Goal: Task Accomplishment & Management: Use online tool/utility

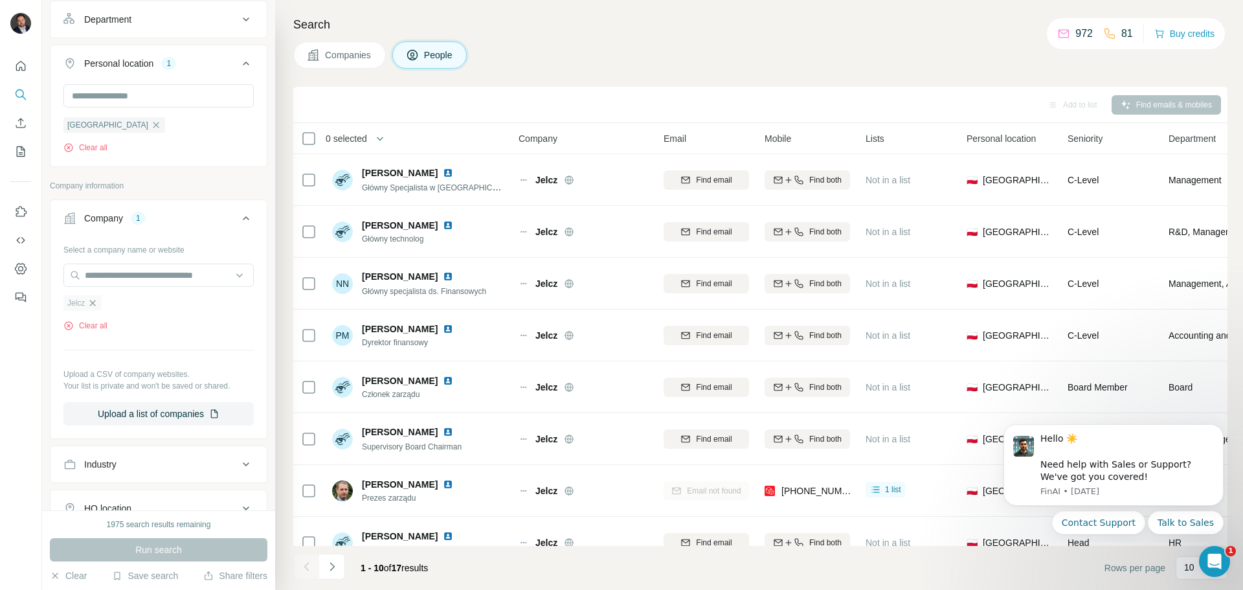
click at [96, 305] on icon "button" at bounding box center [92, 303] width 10 height 10
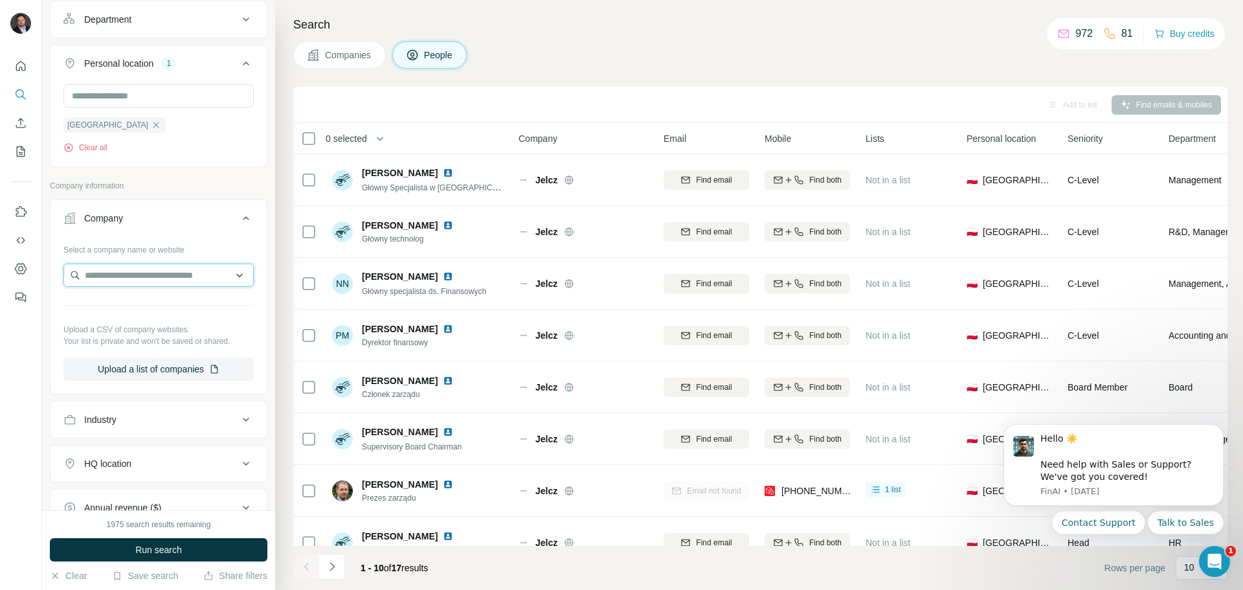
click at [108, 282] on input "text" at bounding box center [158, 275] width 190 height 23
type input "**********"
click at [178, 306] on div "Gotec Group gotec-group.com" at bounding box center [154, 310] width 174 height 35
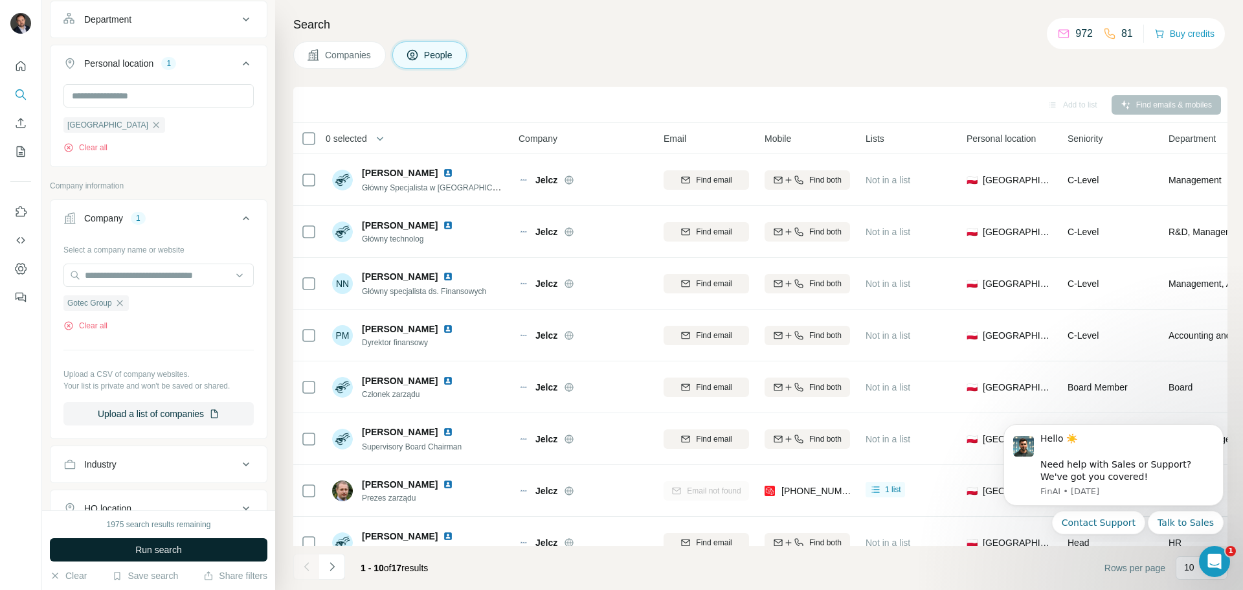
click at [170, 549] on span "Run search" at bounding box center [158, 549] width 47 height 13
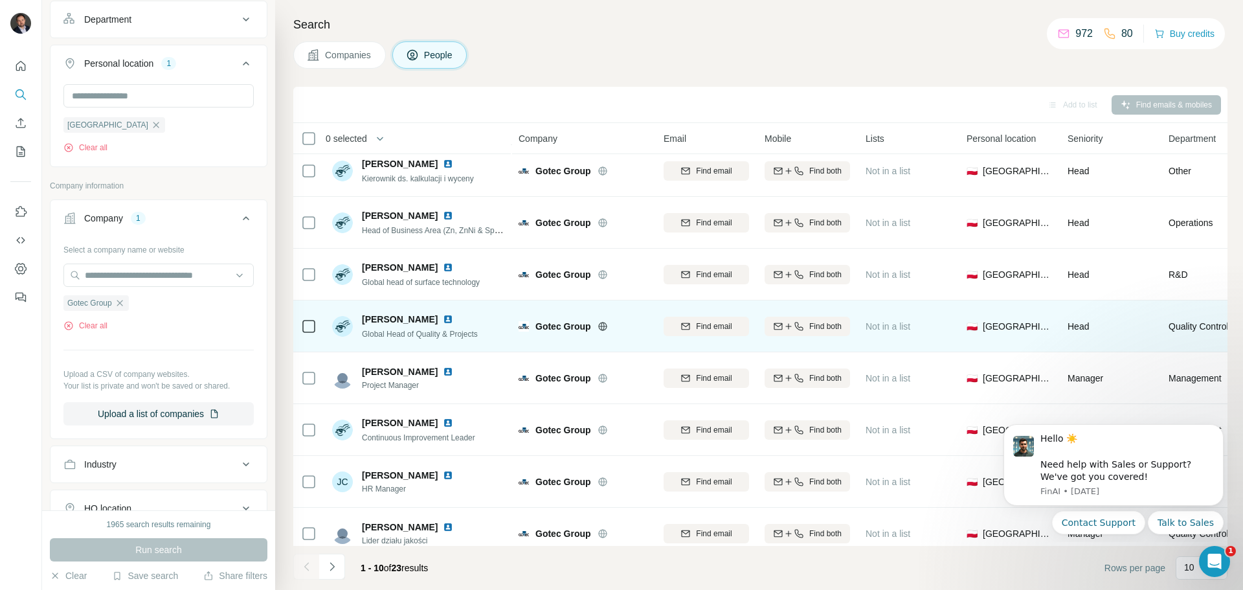
scroll to position [130, 0]
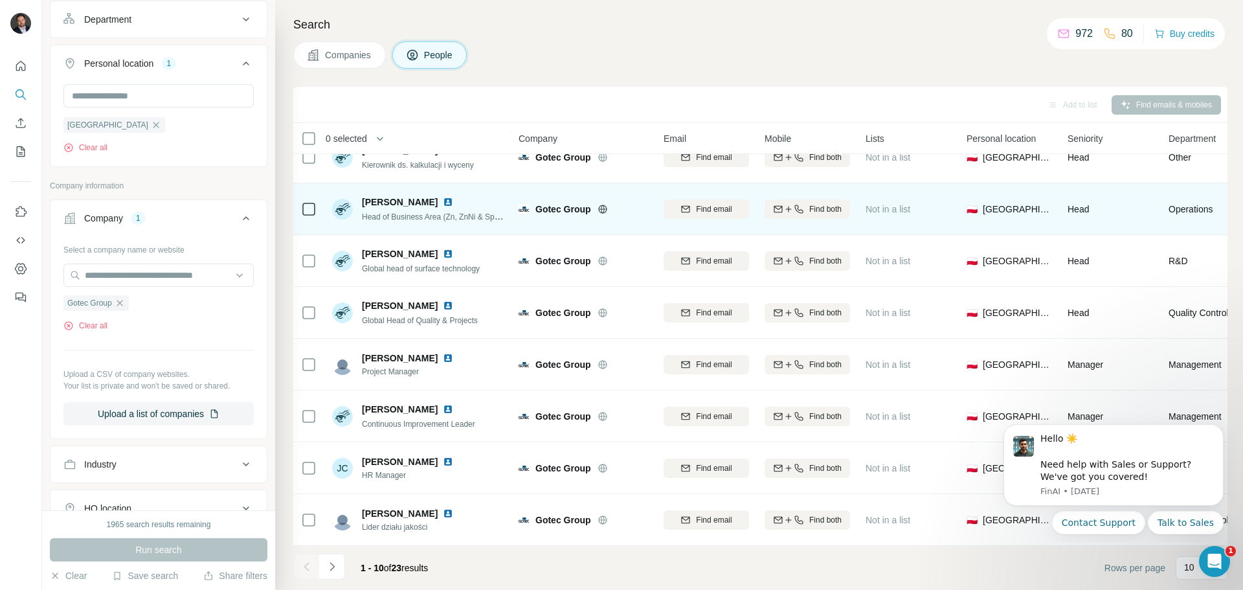
click at [443, 197] on img at bounding box center [448, 202] width 10 height 10
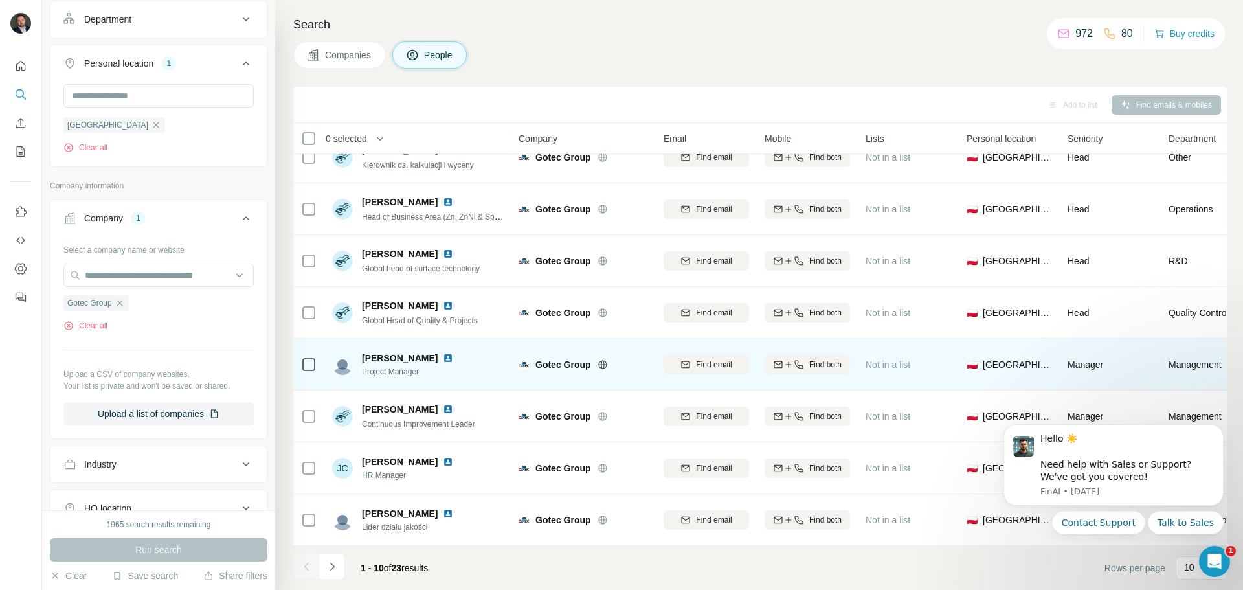
scroll to position [133, 0]
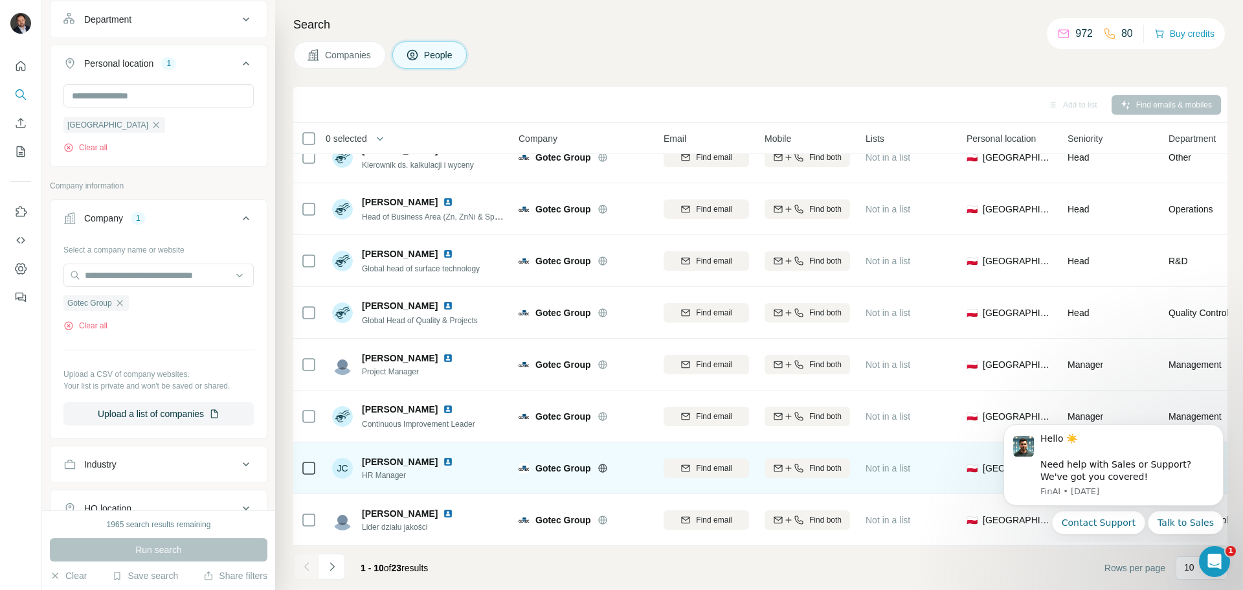
click at [443, 457] on img at bounding box center [448, 462] width 10 height 10
click at [811, 464] on span "Find both" at bounding box center [826, 468] width 32 height 12
click at [334, 568] on icon "Navigate to next page" at bounding box center [332, 566] width 13 height 13
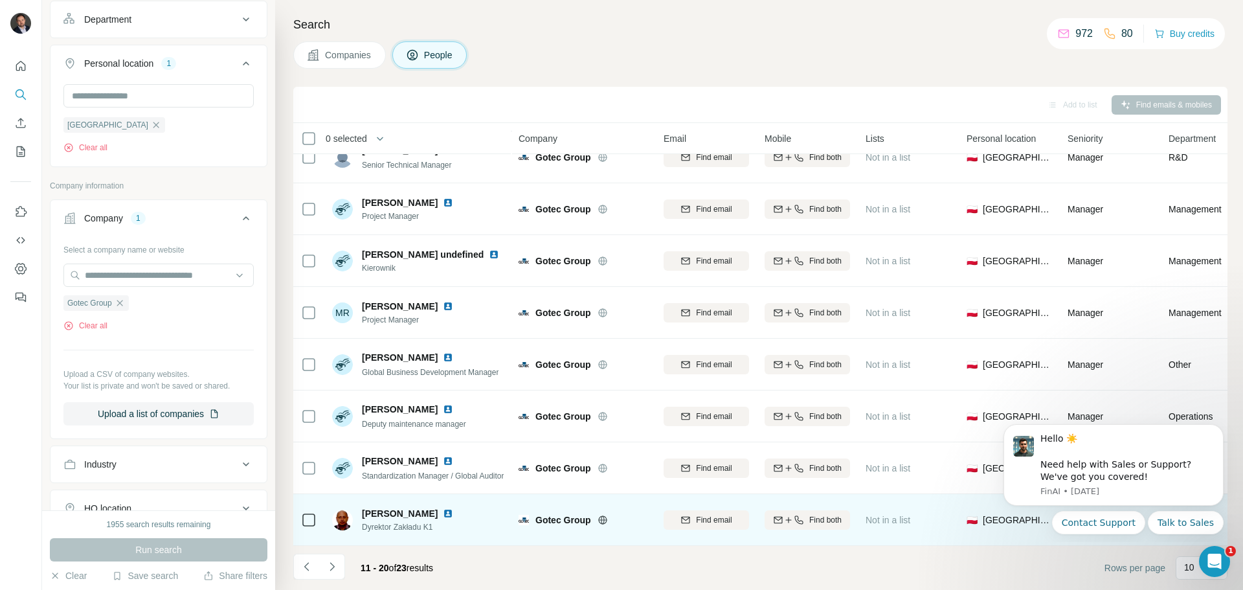
click at [453, 508] on img at bounding box center [448, 513] width 10 height 10
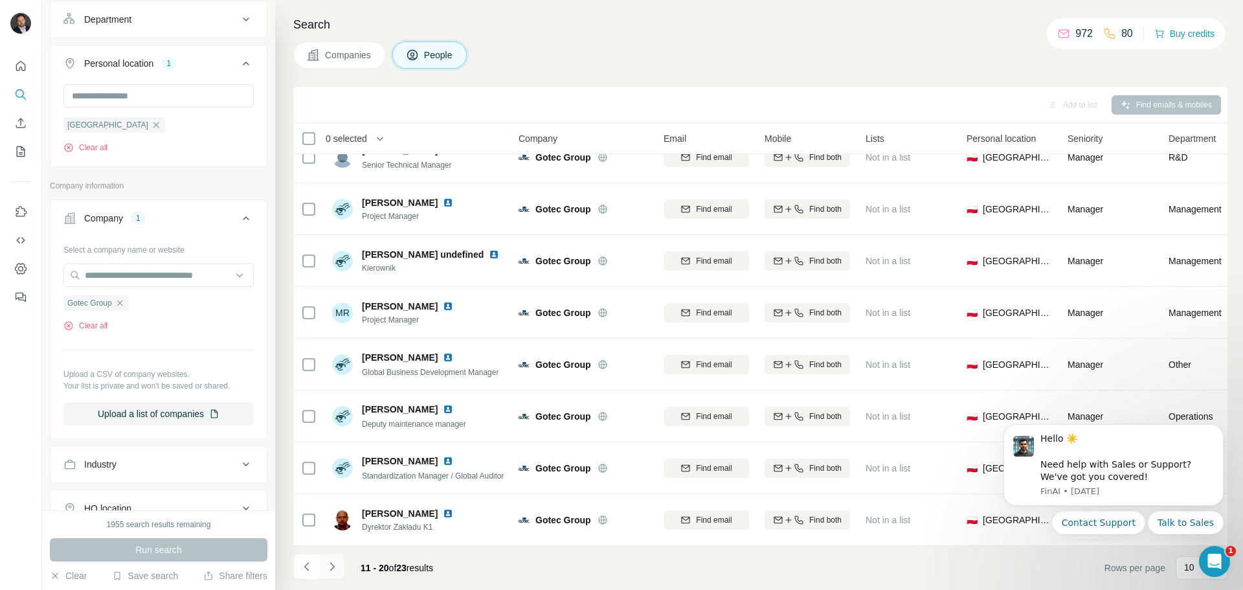
click at [334, 568] on icon "Navigate to next page" at bounding box center [332, 566] width 13 height 13
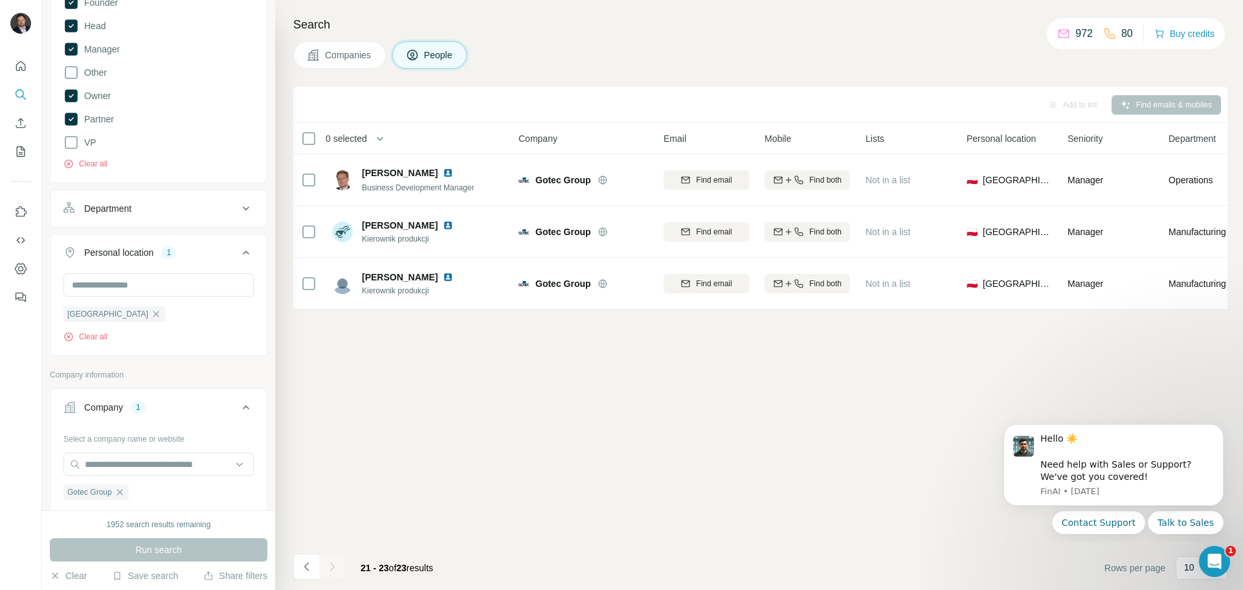
scroll to position [262, 0]
click at [310, 569] on icon "Navigate to previous page" at bounding box center [306, 566] width 13 height 13
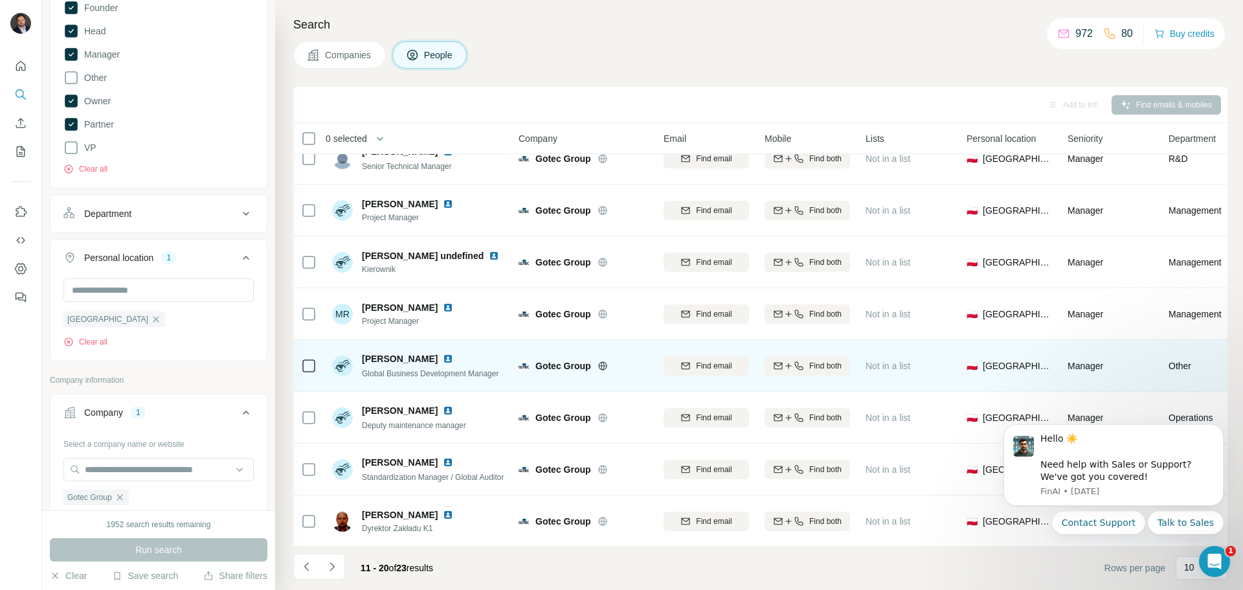
scroll to position [133, 0]
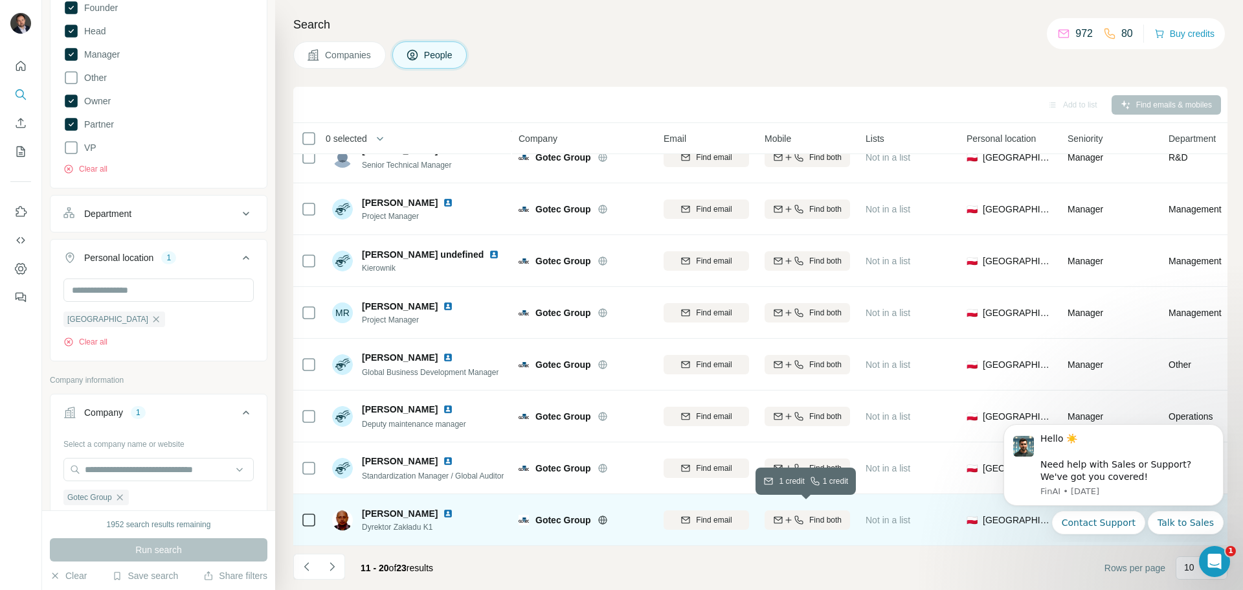
click at [826, 514] on span "Find both" at bounding box center [826, 520] width 32 height 12
click at [310, 567] on icon "Navigate to previous page" at bounding box center [306, 566] width 13 height 13
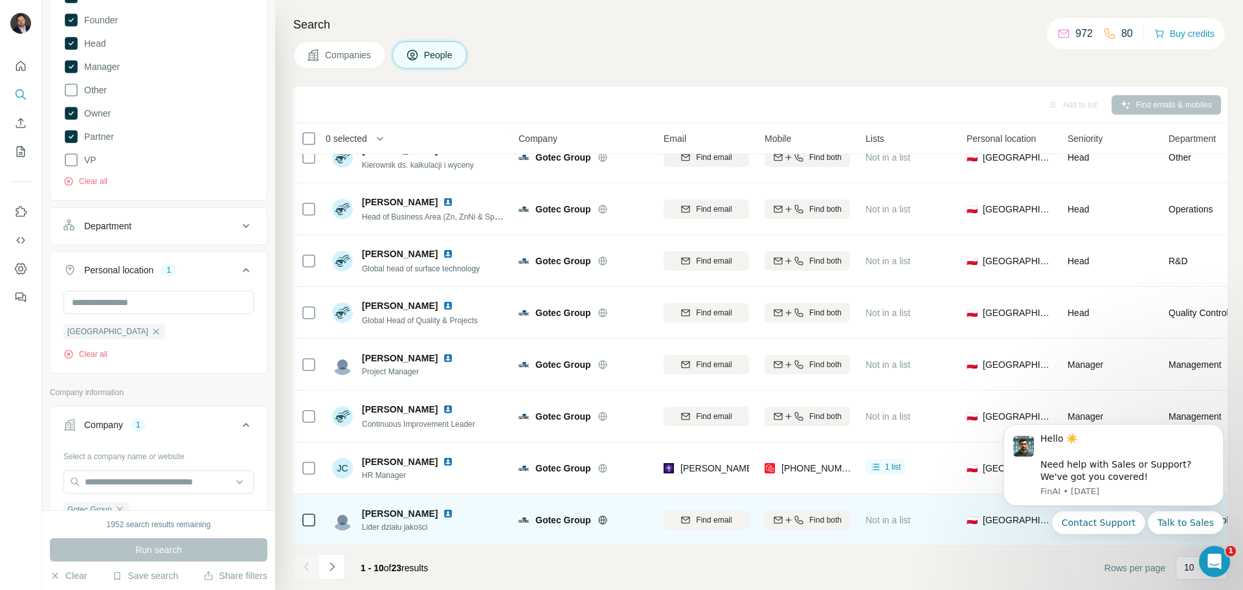
scroll to position [324, 0]
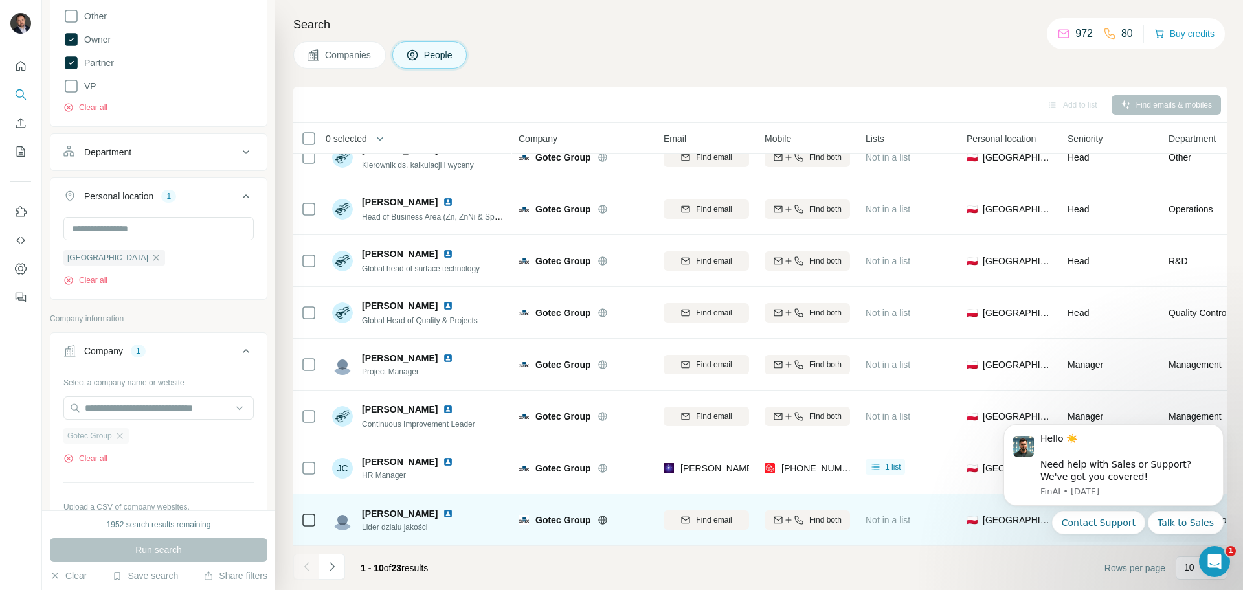
click at [112, 440] on span "Gotec Group" at bounding box center [89, 436] width 45 height 12
click at [124, 440] on icon "button" at bounding box center [120, 436] width 10 height 10
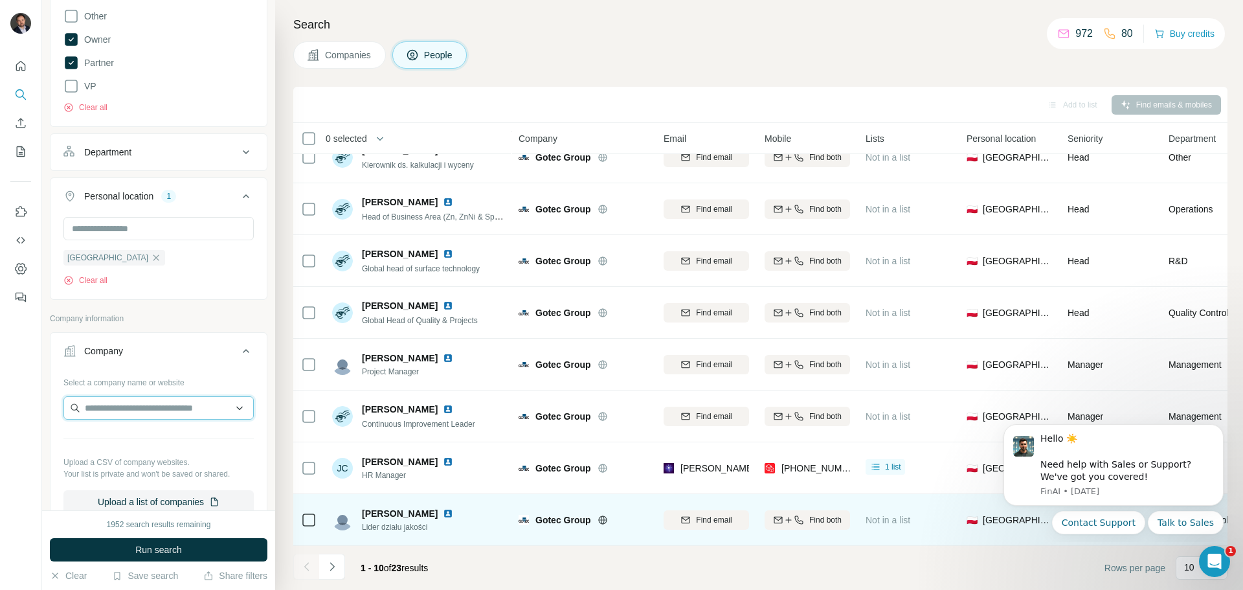
click at [124, 416] on input "text" at bounding box center [158, 407] width 190 height 23
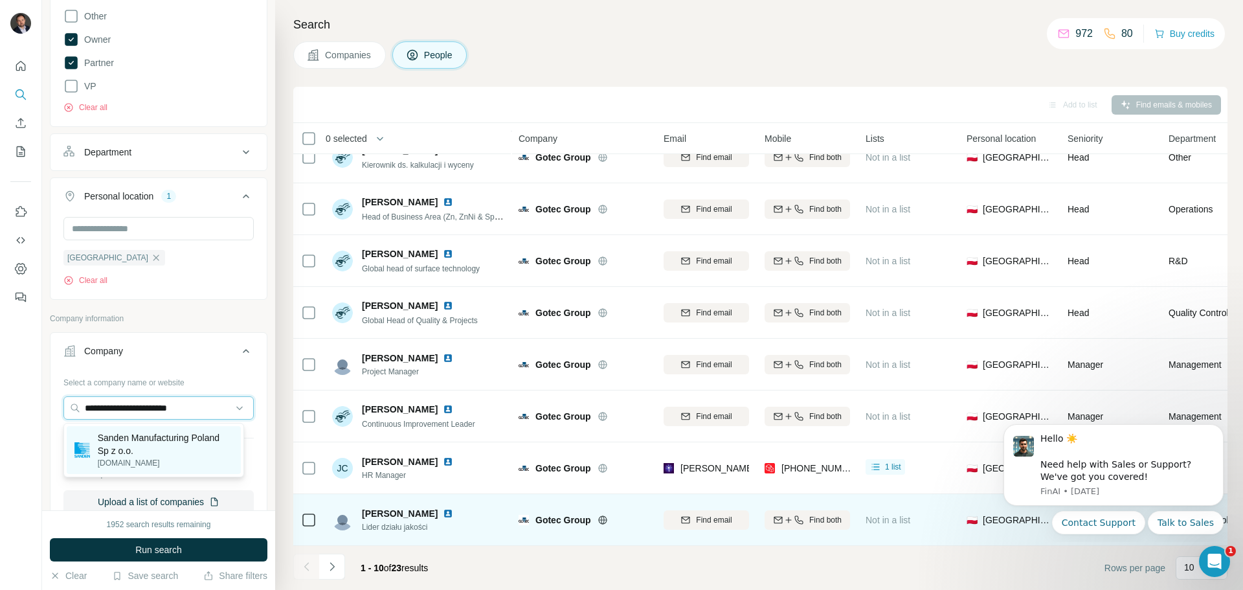
type input "**********"
click at [189, 435] on p "Sanden Manufacturing Poland Sp z o.o." at bounding box center [165, 444] width 135 height 26
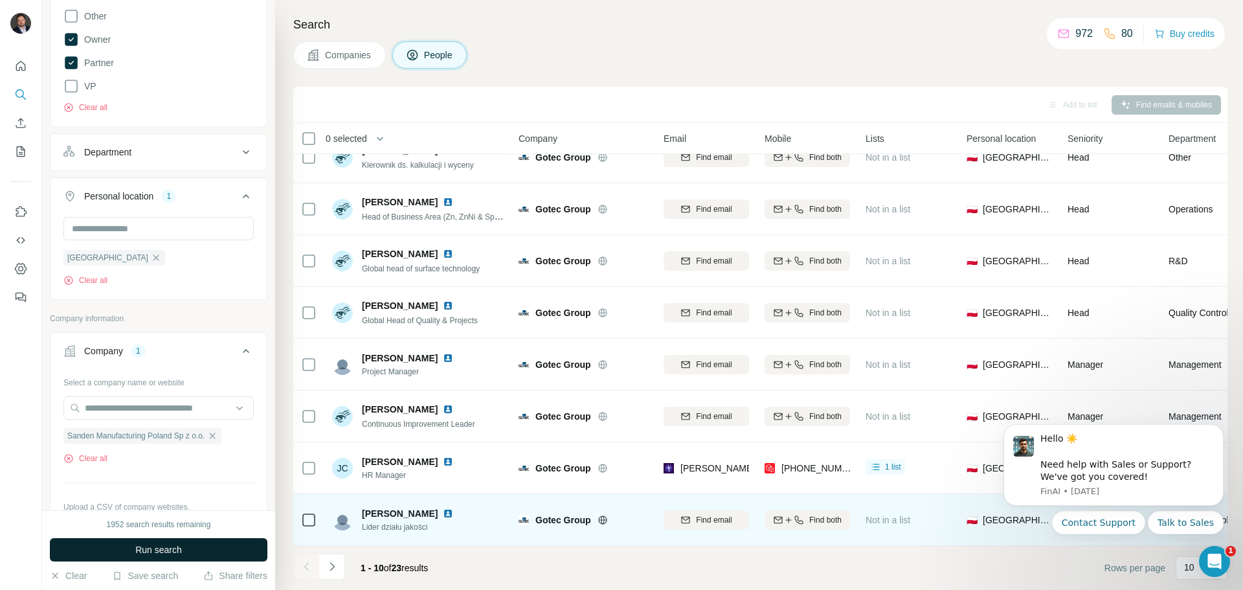
click at [181, 548] on span "Run search" at bounding box center [158, 549] width 47 height 13
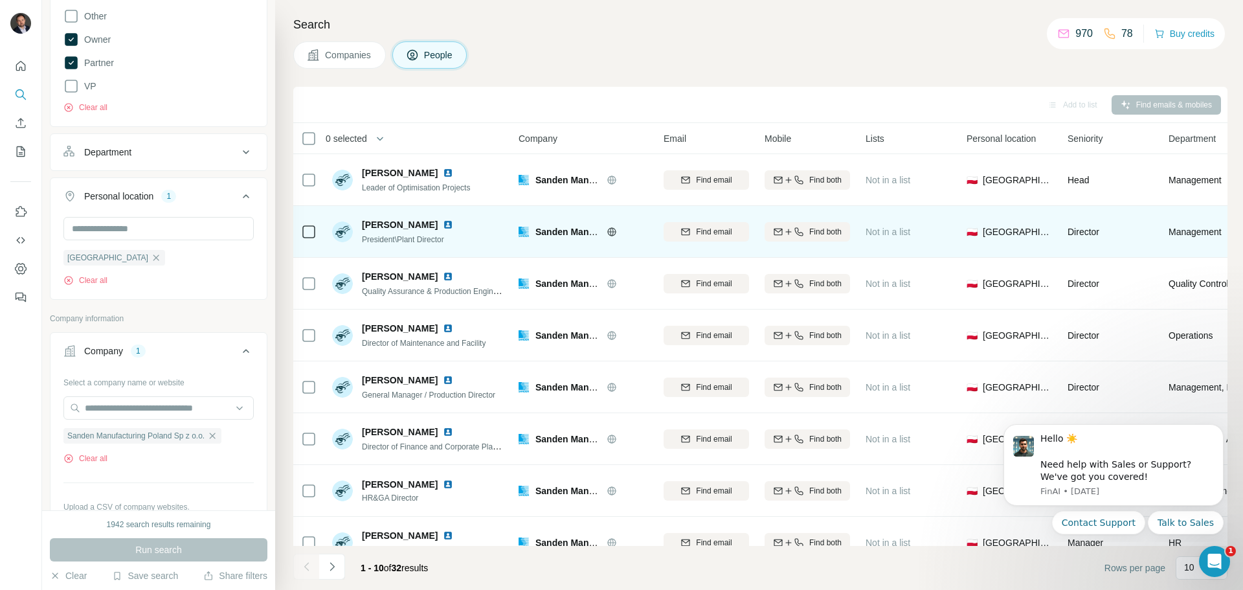
click at [453, 223] on img at bounding box center [448, 225] width 10 height 10
click at [821, 232] on span "Find both" at bounding box center [826, 232] width 32 height 12
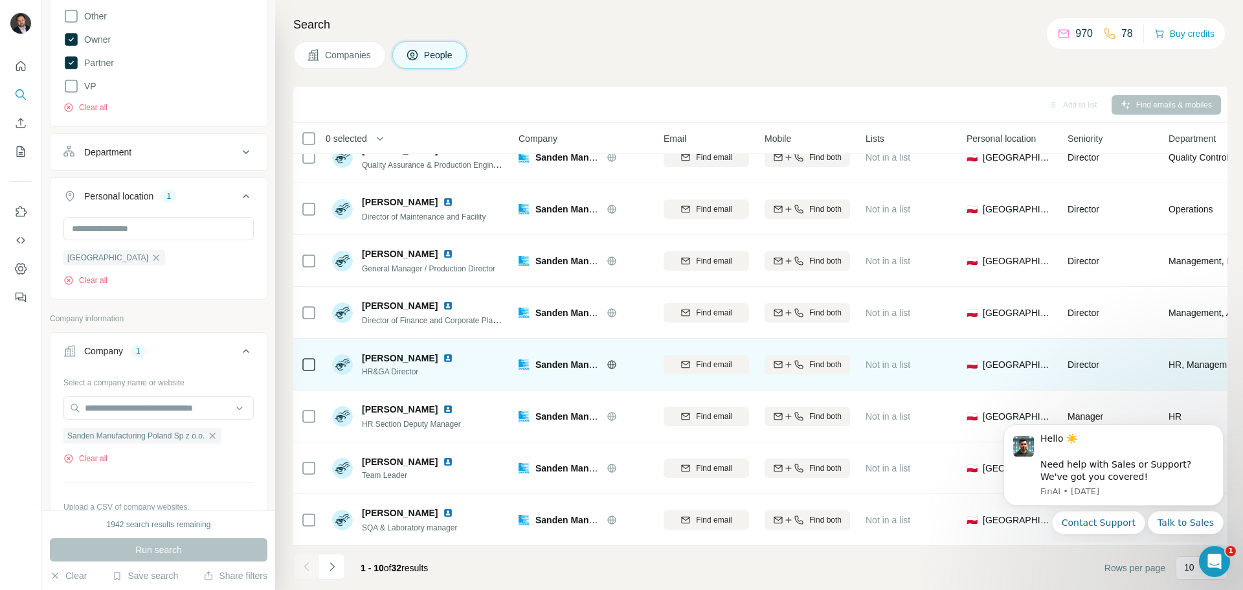
click at [453, 355] on img at bounding box center [448, 358] width 10 height 10
click at [821, 359] on span "Find both" at bounding box center [826, 365] width 32 height 12
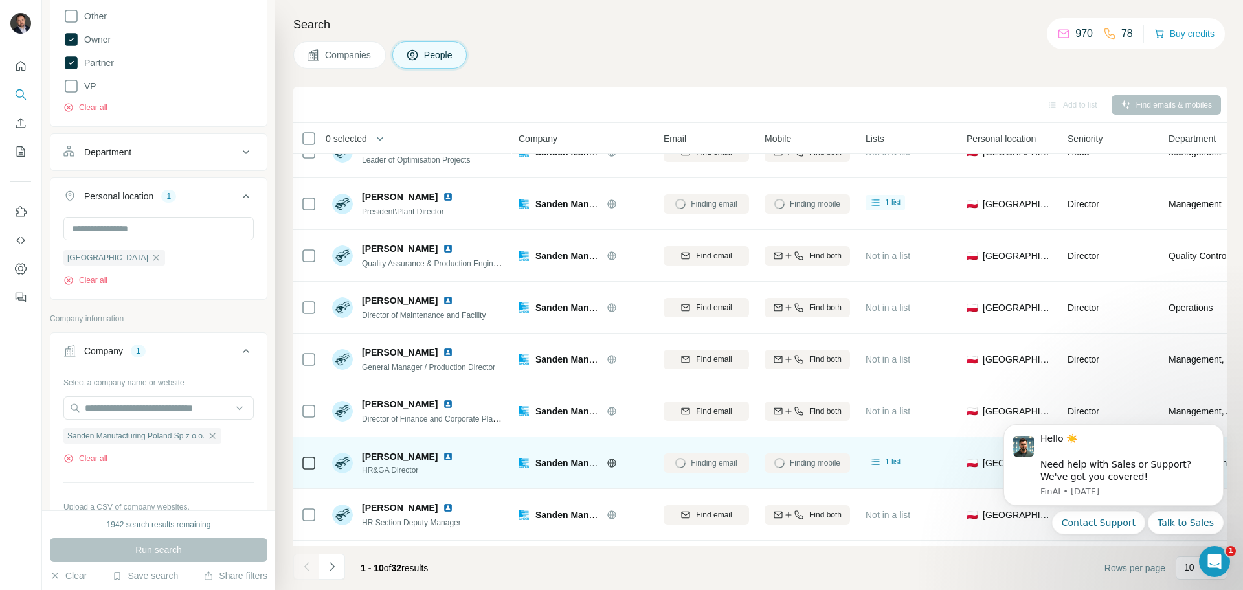
scroll to position [0, 0]
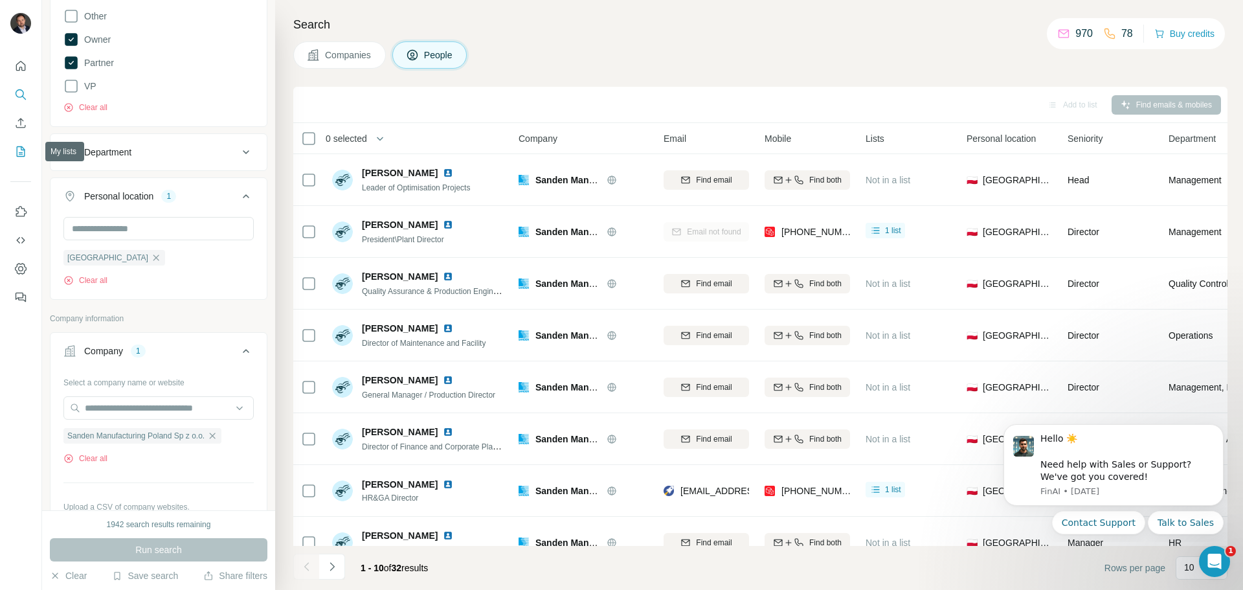
click at [17, 151] on icon "My lists" at bounding box center [20, 151] width 13 height 13
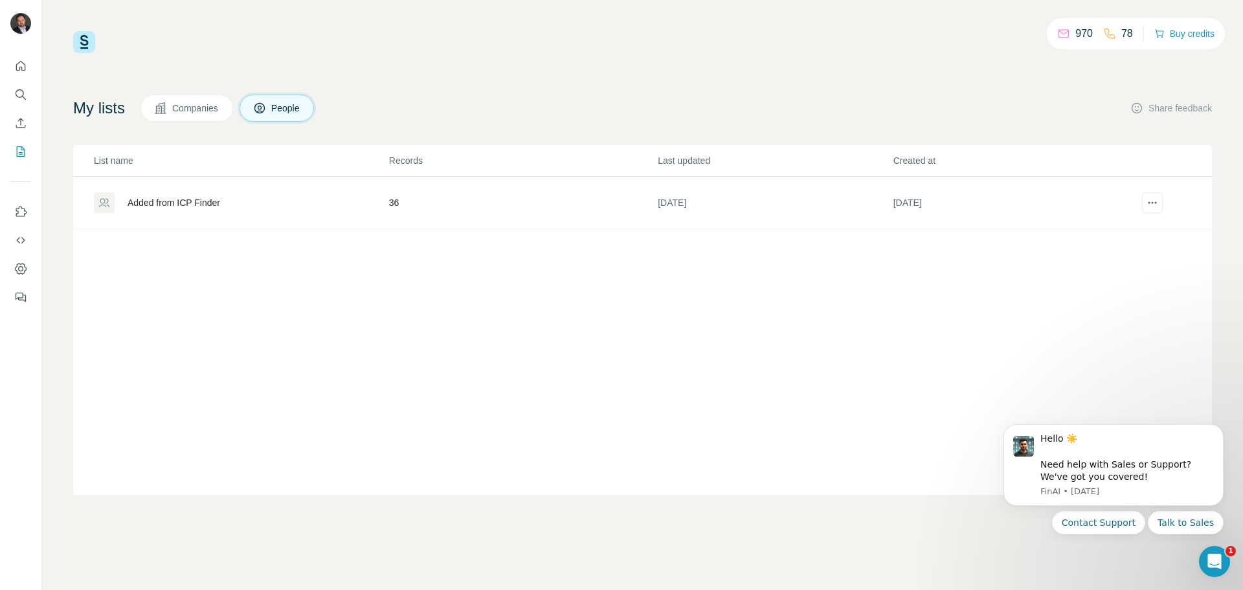
click at [293, 203] on div "Added from ICP Finder" at bounding box center [241, 202] width 294 height 21
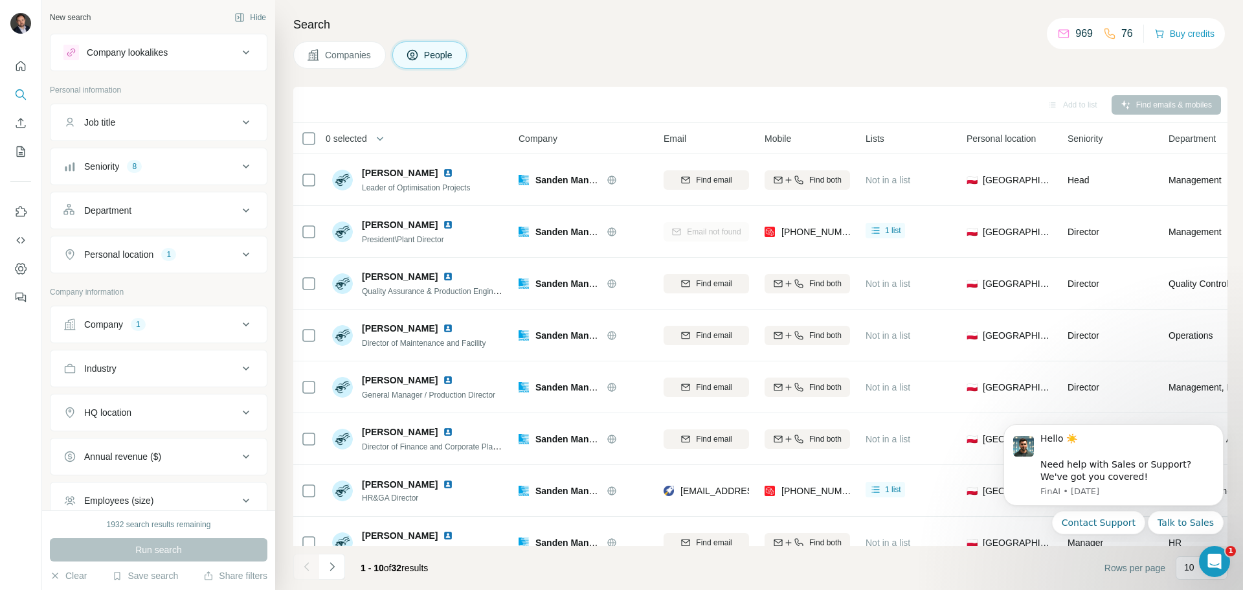
click at [164, 326] on div "Company 1" at bounding box center [150, 324] width 175 height 13
click at [218, 412] on icon "button" at bounding box center [212, 409] width 10 height 10
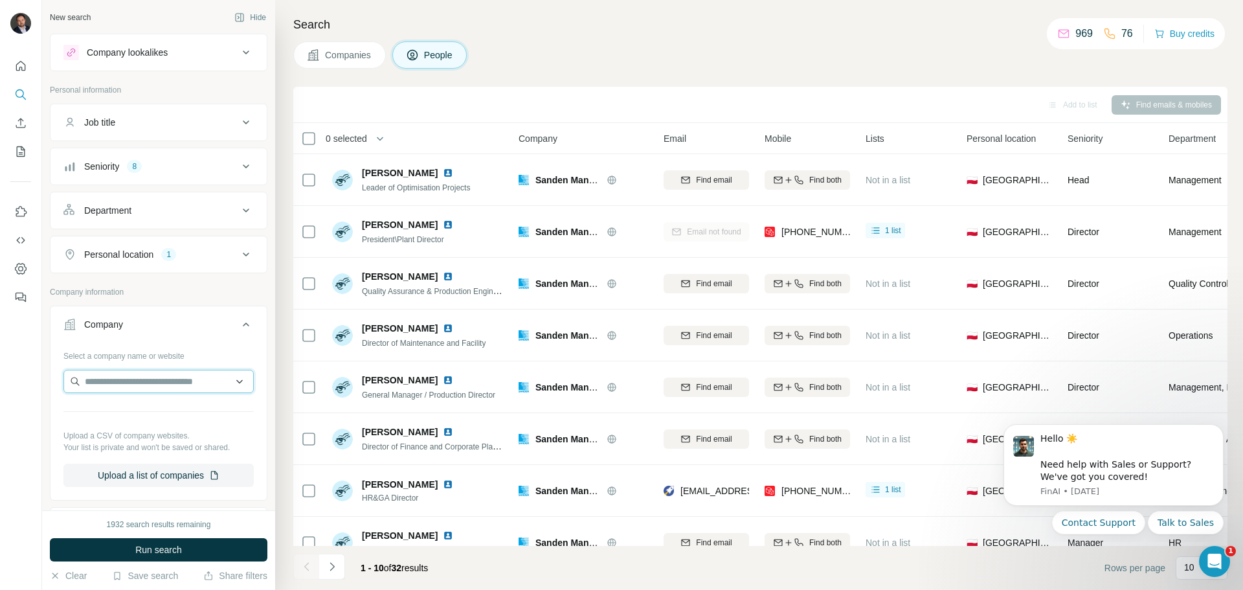
click at [130, 377] on input "text" at bounding box center [158, 381] width 190 height 23
paste input "**********"
type input "**********"
click at [179, 416] on p "Tristone Flowtech Group" at bounding box center [149, 410] width 99 height 13
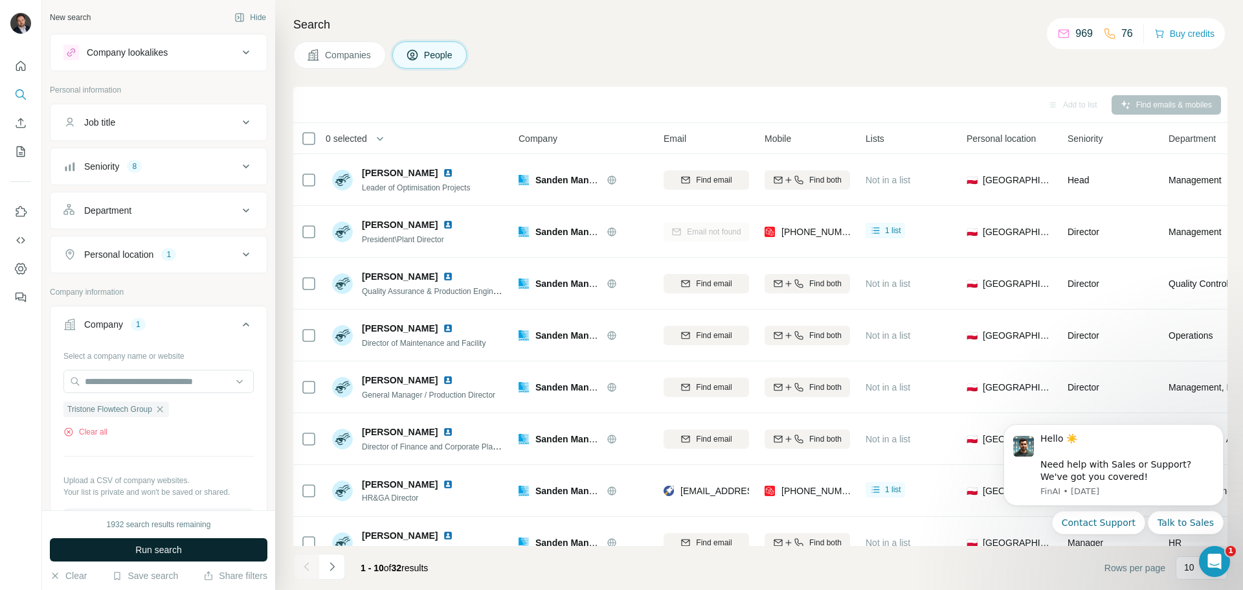
click at [172, 556] on span "Run search" at bounding box center [158, 549] width 47 height 13
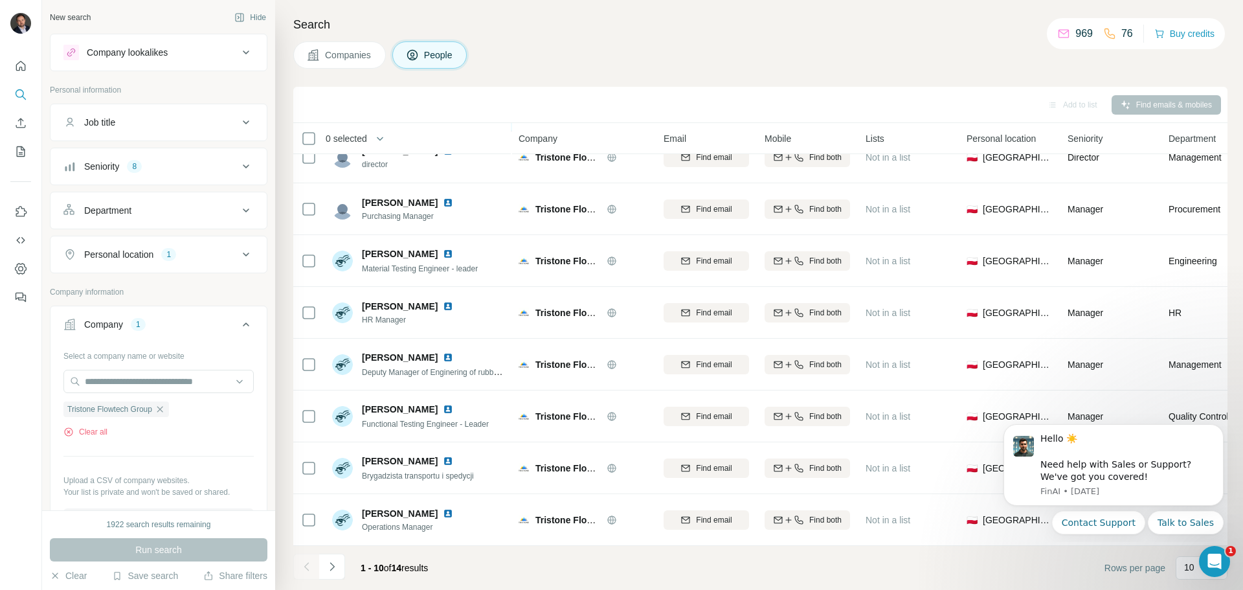
scroll to position [133, 0]
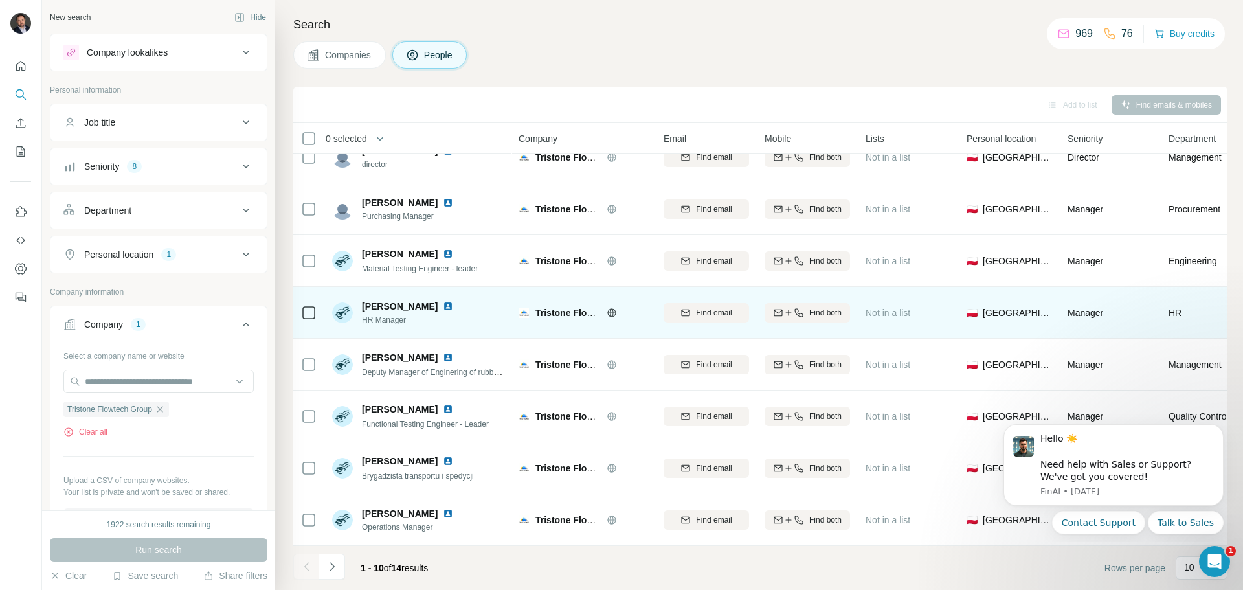
click at [453, 301] on img at bounding box center [448, 306] width 10 height 10
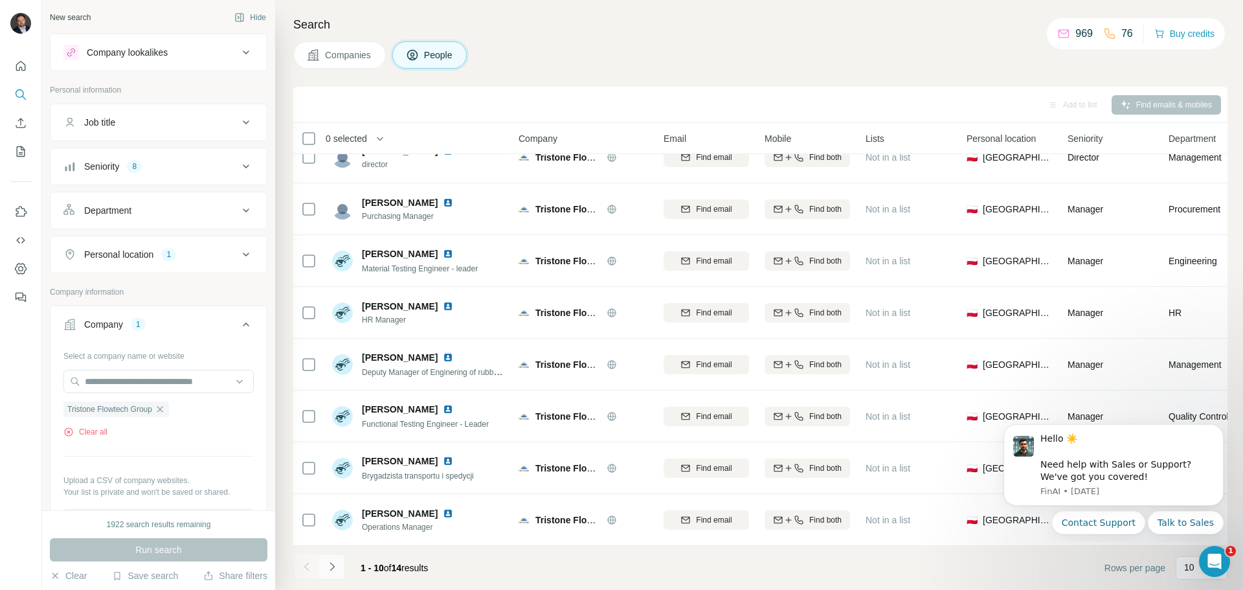
click at [332, 566] on icon "Navigate to next page" at bounding box center [332, 566] width 13 height 13
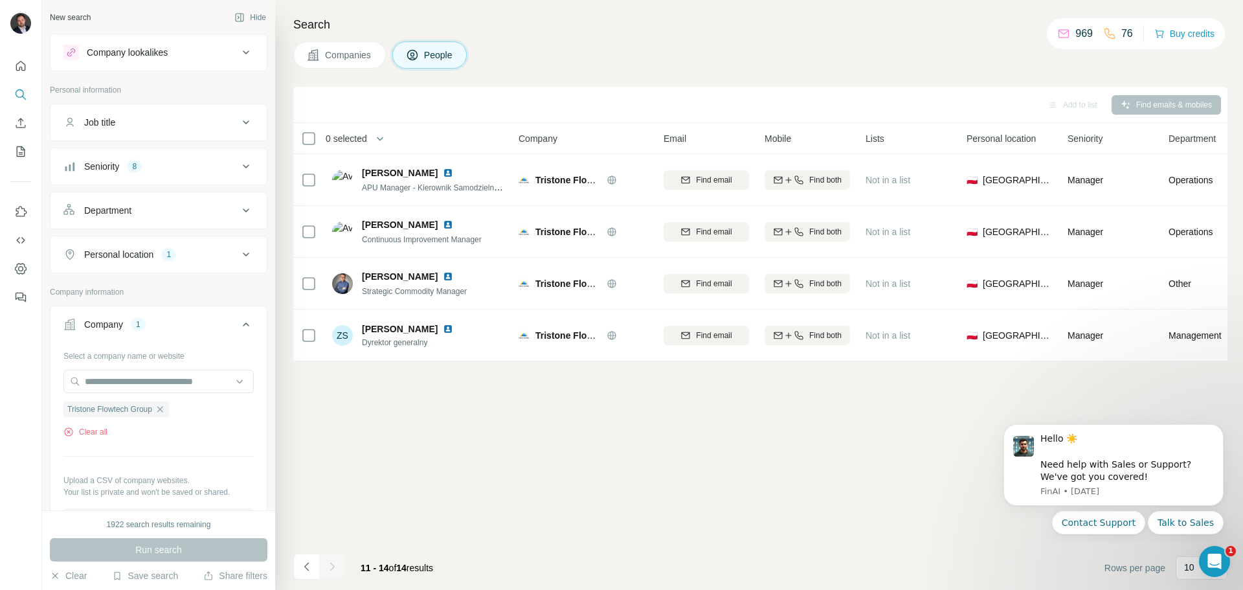
scroll to position [0, 0]
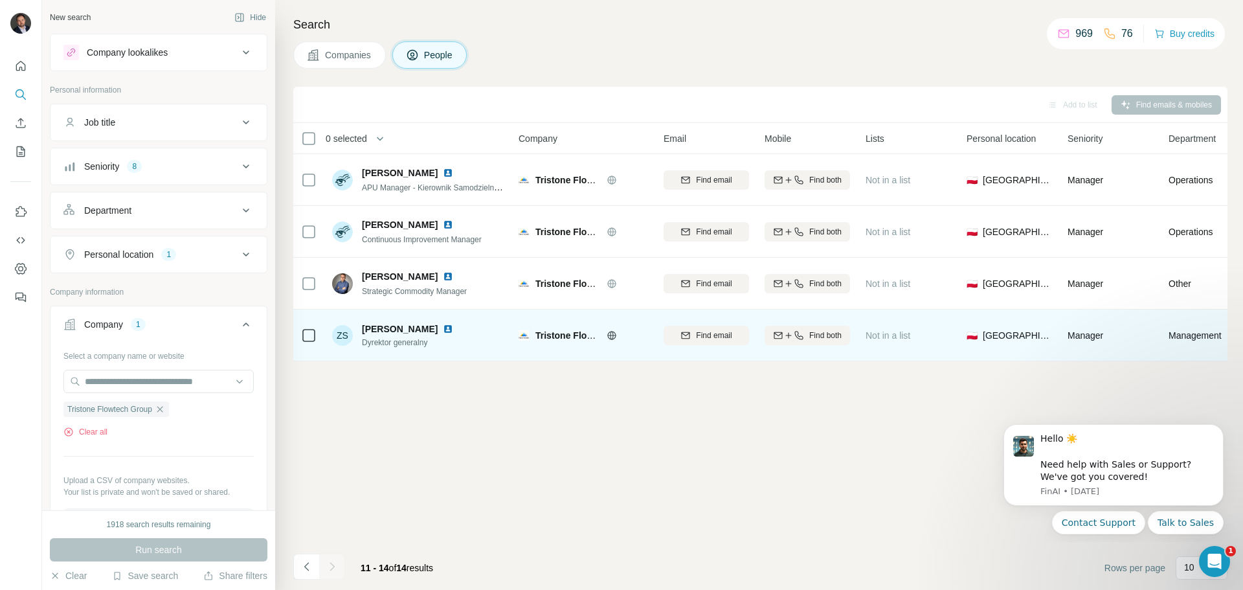
click at [446, 330] on img at bounding box center [448, 329] width 10 height 10
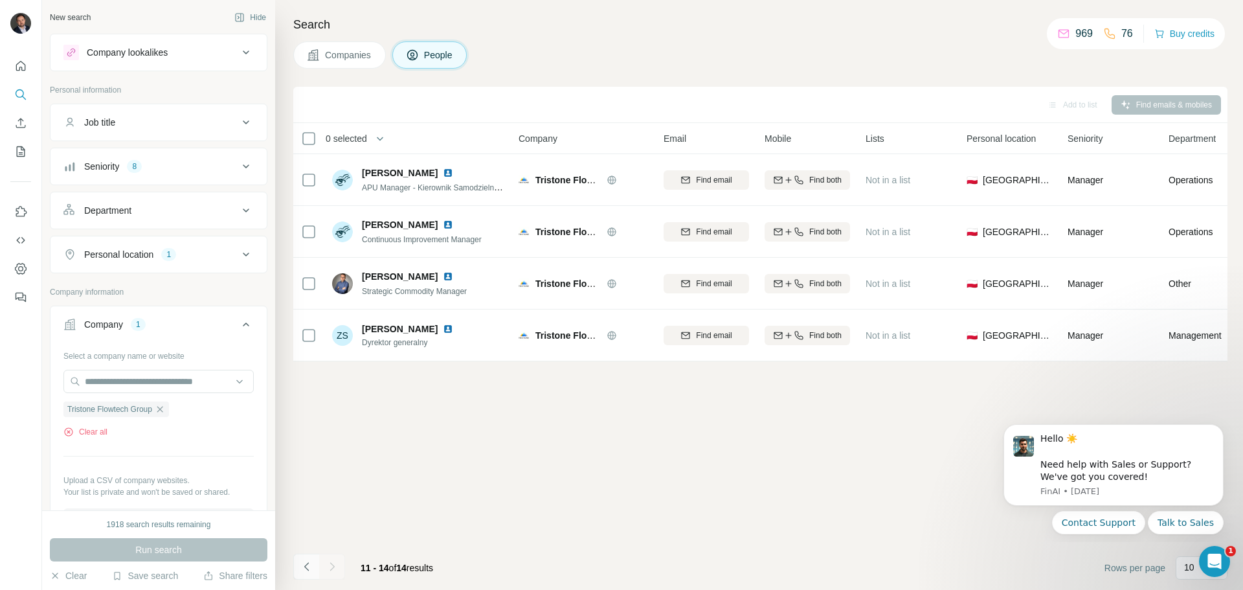
click at [304, 571] on icon "Navigate to previous page" at bounding box center [306, 566] width 13 height 13
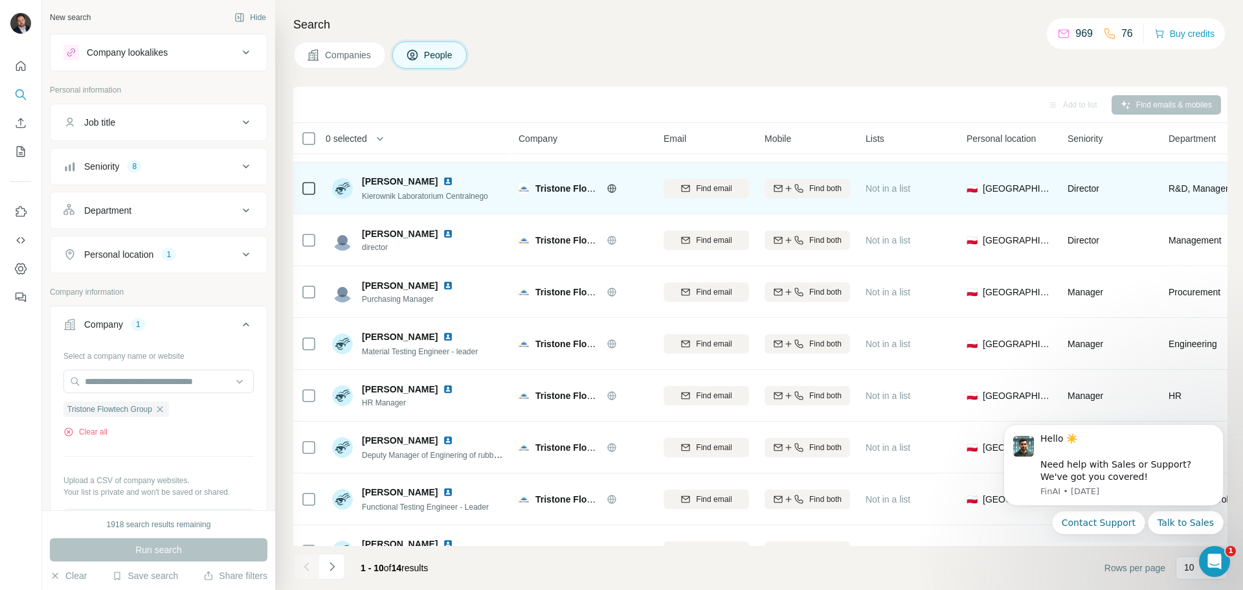
scroll to position [65, 0]
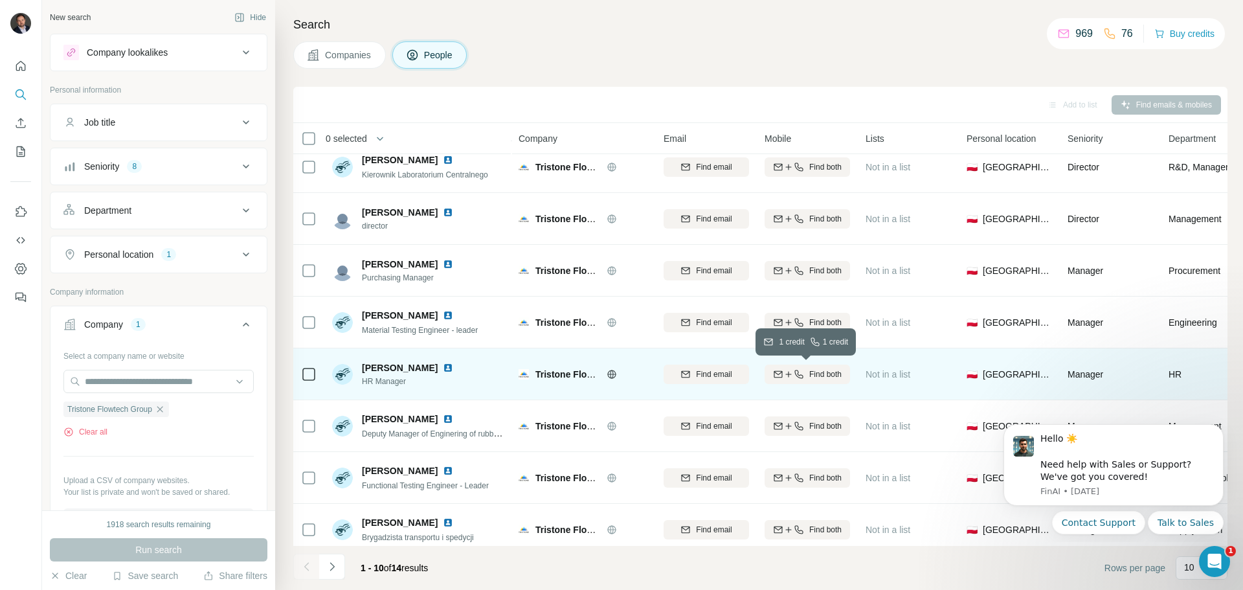
click at [813, 377] on span "Find both" at bounding box center [826, 374] width 32 height 12
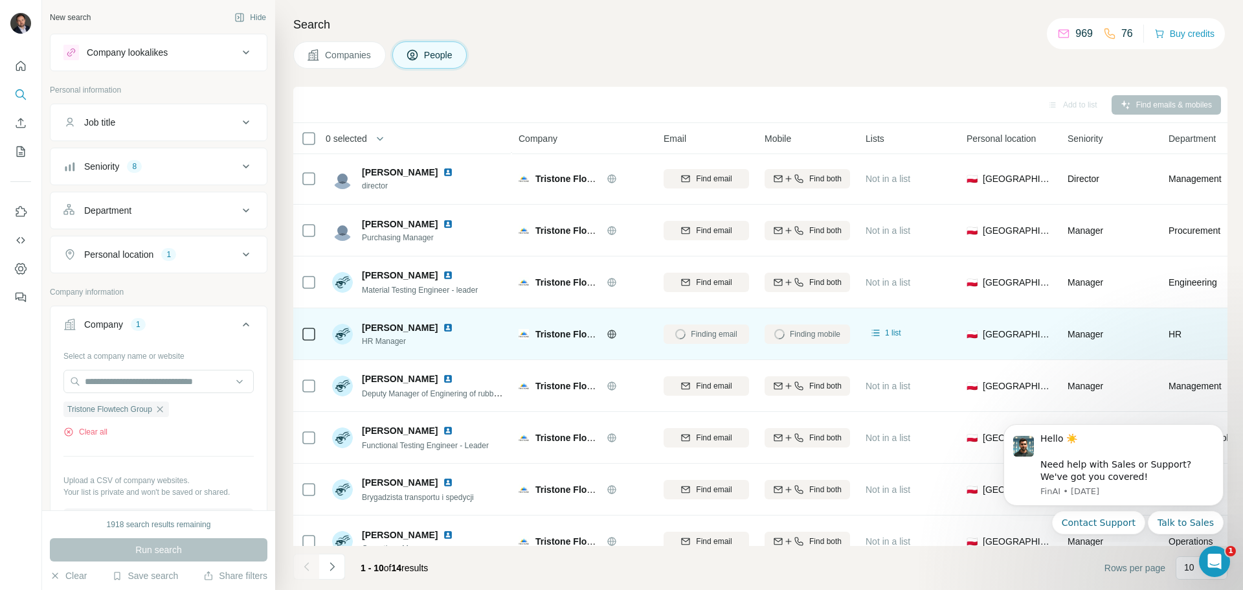
scroll to position [133, 0]
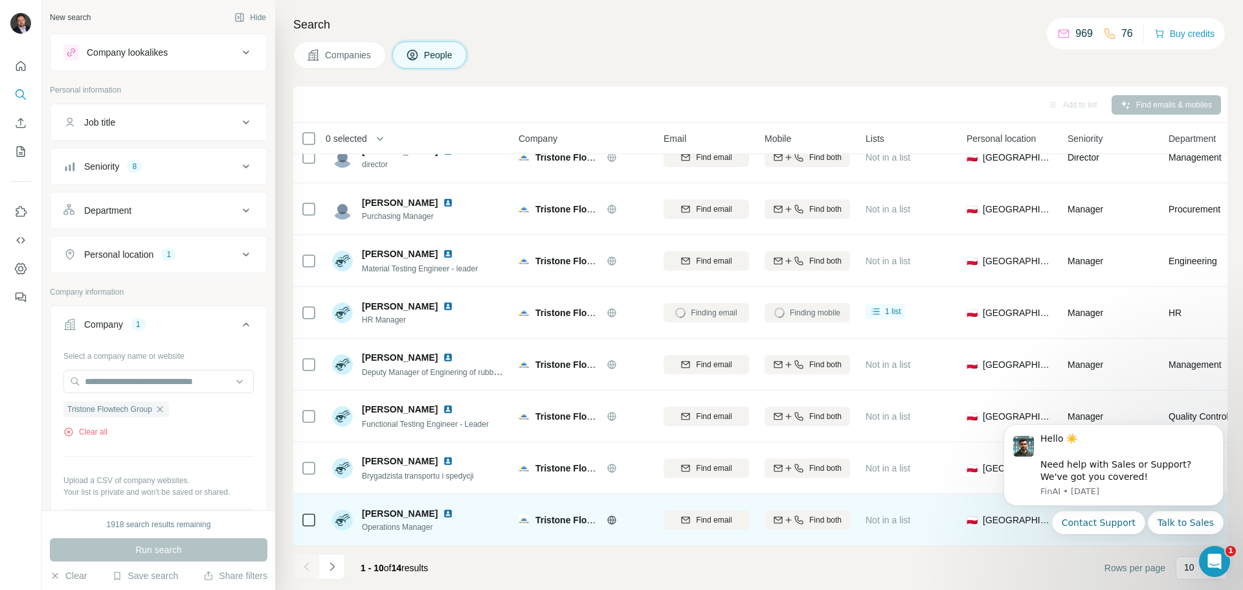
click at [443, 510] on img at bounding box center [448, 513] width 10 height 10
click at [810, 515] on span "Find both" at bounding box center [826, 520] width 32 height 12
click at [163, 412] on icon "button" at bounding box center [160, 409] width 10 height 10
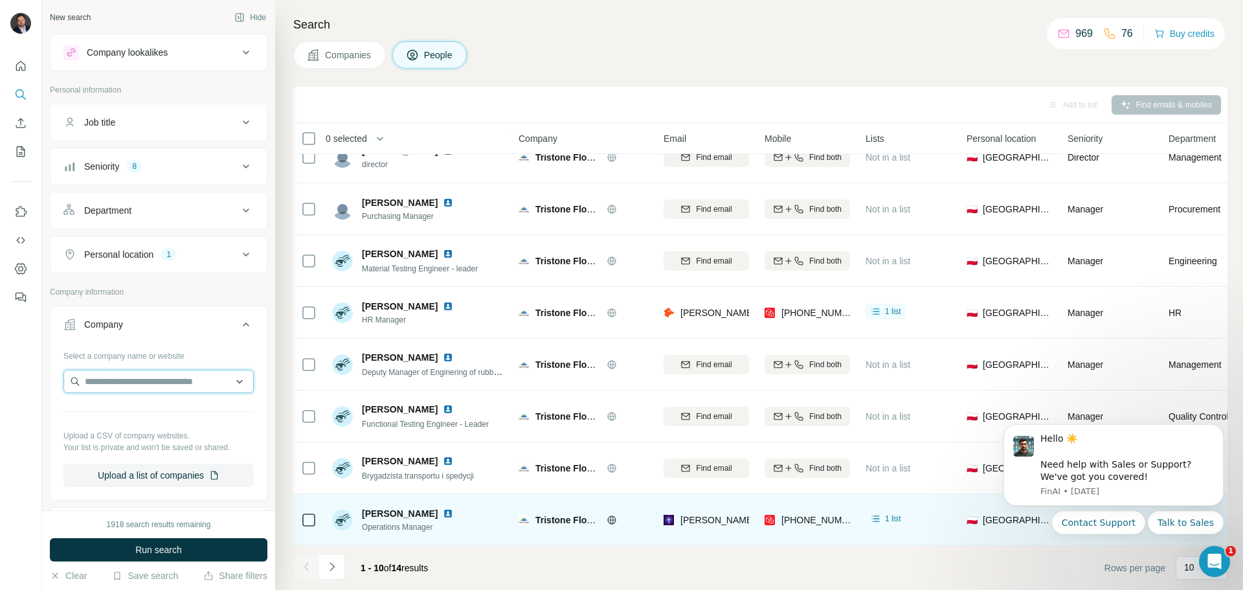
click at [144, 384] on input "text" at bounding box center [158, 381] width 190 height 23
type input "**********"
click at [178, 414] on div "Wezi tec wezi-tec.pl" at bounding box center [154, 416] width 174 height 35
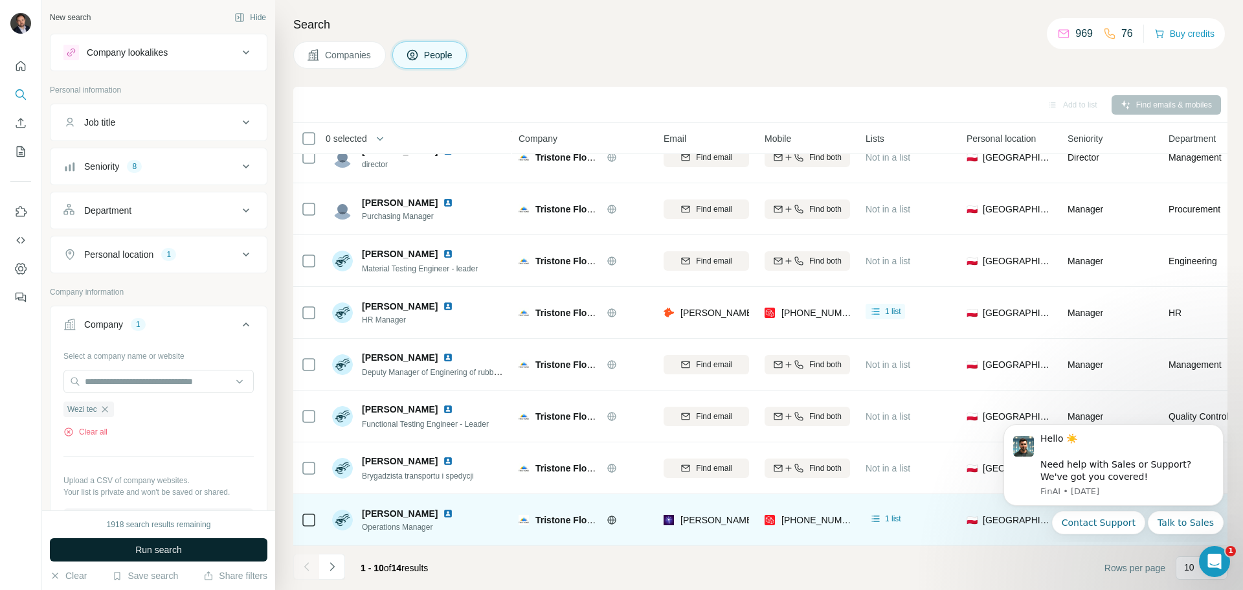
click at [186, 549] on button "Run search" at bounding box center [159, 549] width 218 height 23
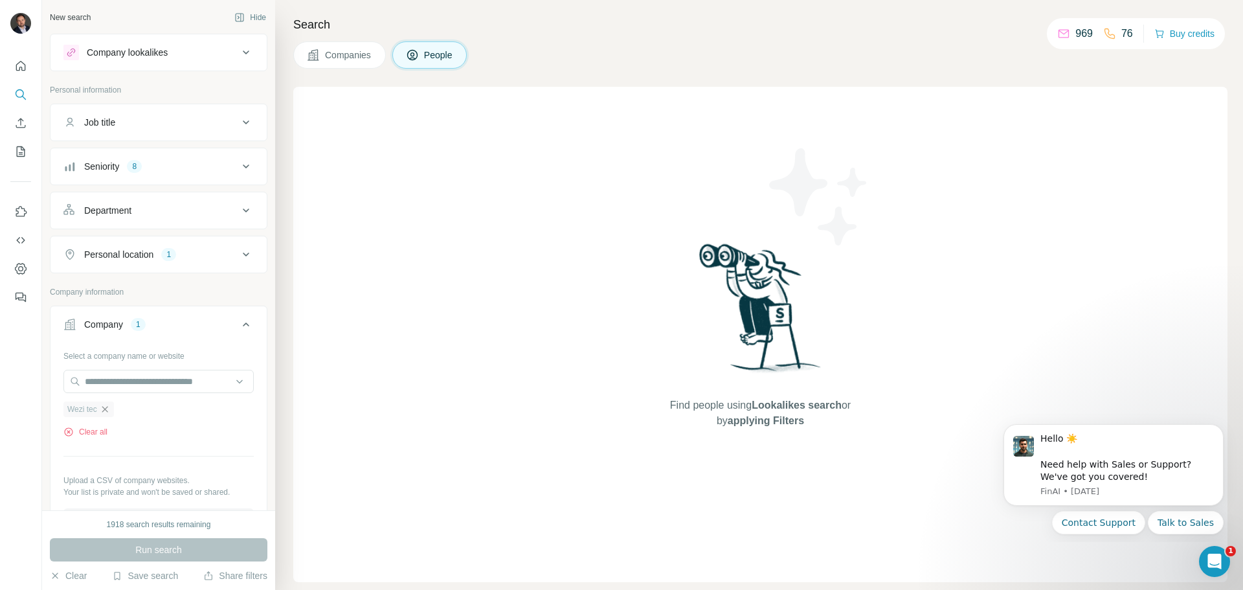
click at [106, 409] on icon "button" at bounding box center [105, 409] width 6 height 6
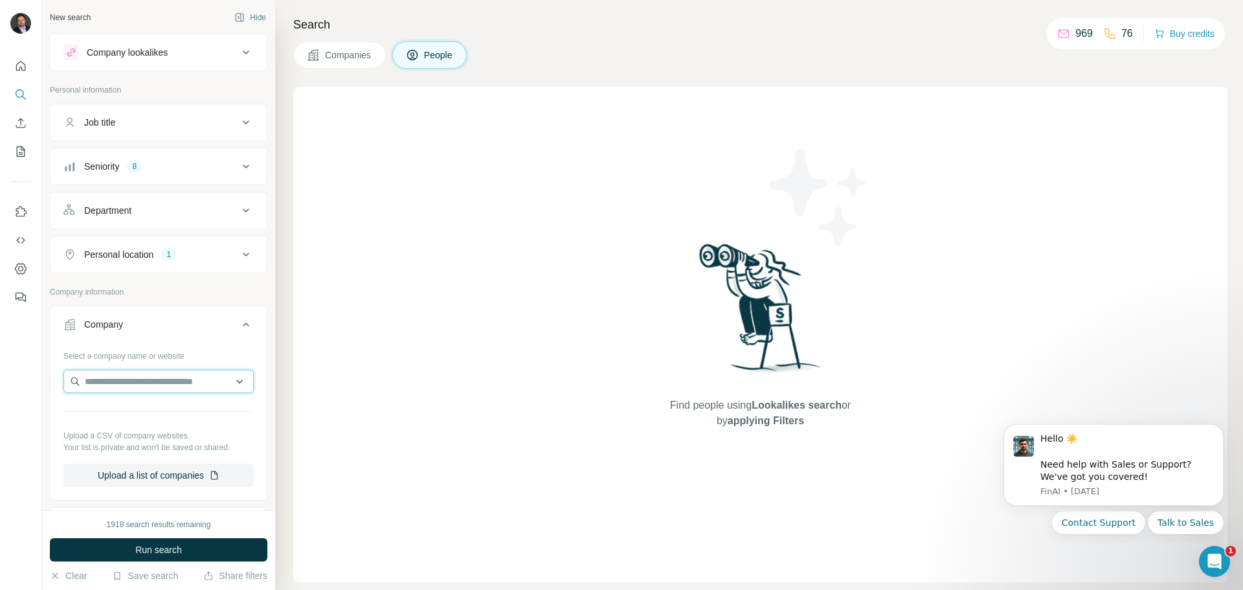
click at [148, 383] on input "text" at bounding box center [158, 381] width 190 height 23
click at [164, 381] on input "text" at bounding box center [158, 381] width 190 height 23
paste input "**********"
type input "**********"
click at [165, 415] on div "Vibracoustic vibracoustic.com" at bounding box center [154, 416] width 174 height 35
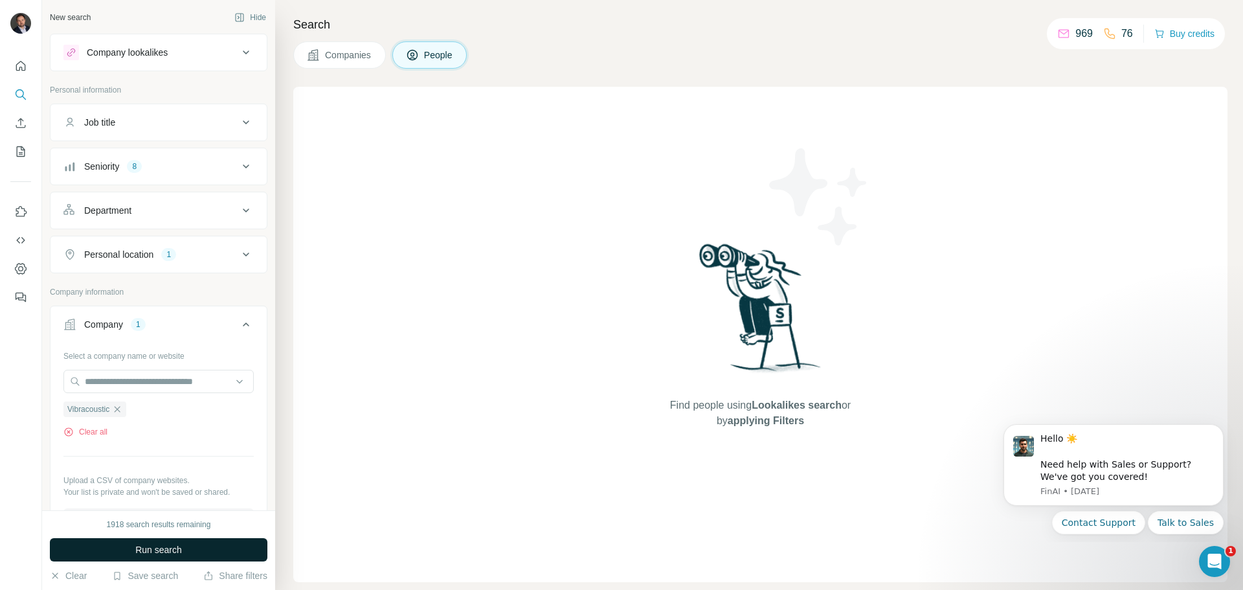
click at [186, 550] on button "Run search" at bounding box center [159, 549] width 218 height 23
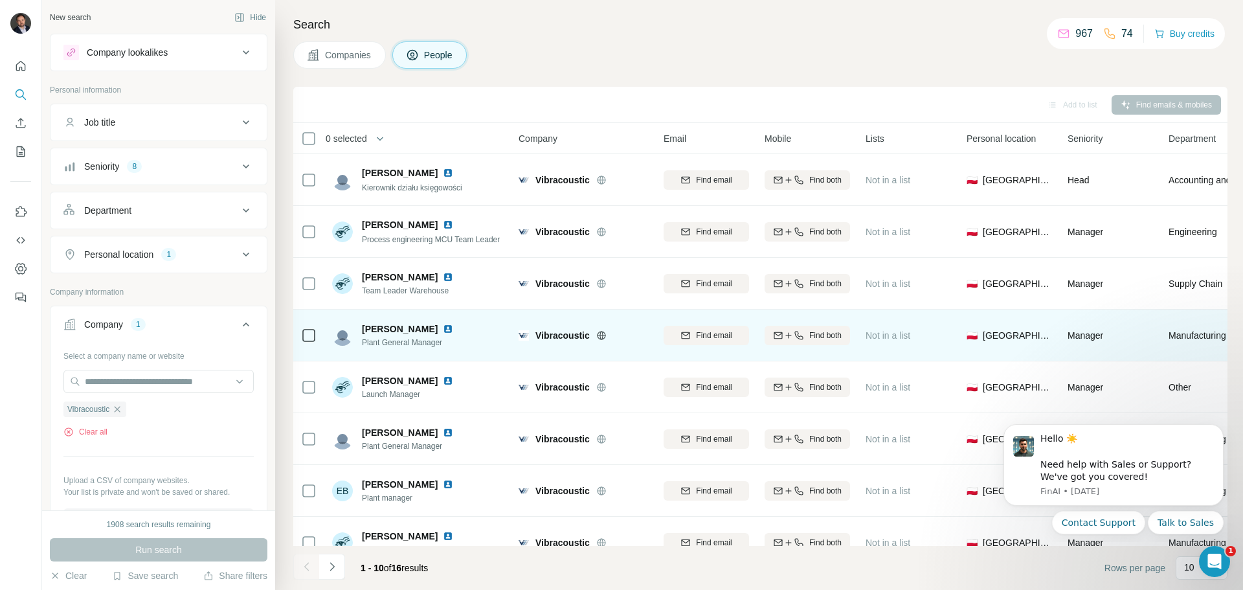
click at [445, 330] on img at bounding box center [448, 329] width 10 height 10
click at [797, 334] on icon "button" at bounding box center [799, 335] width 8 height 8
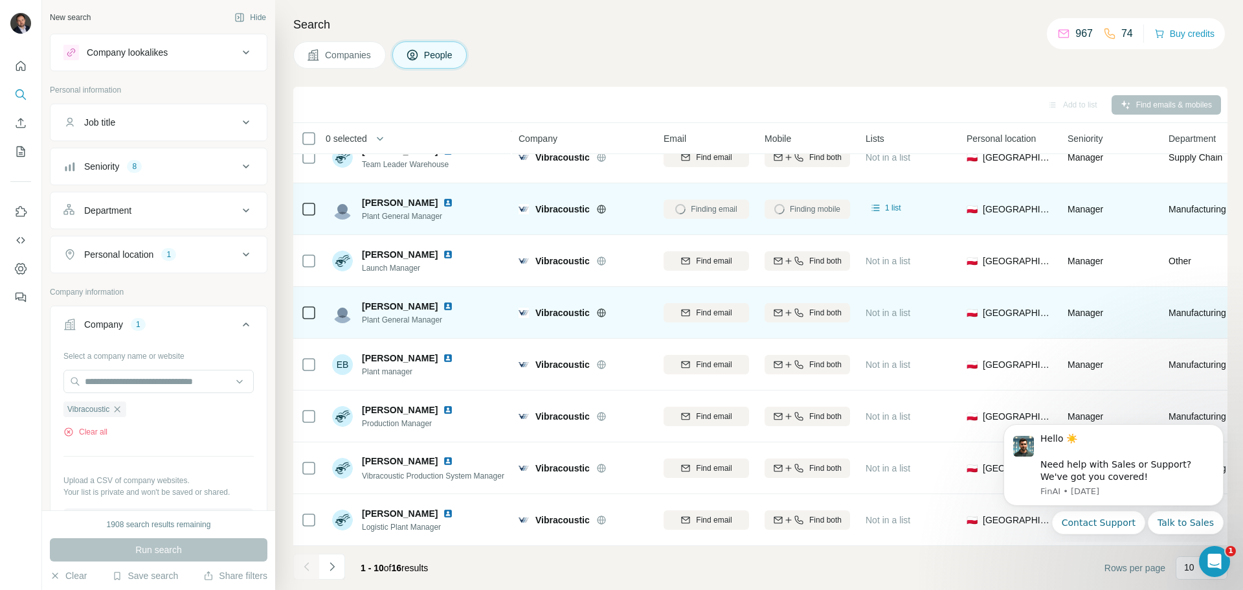
scroll to position [133, 0]
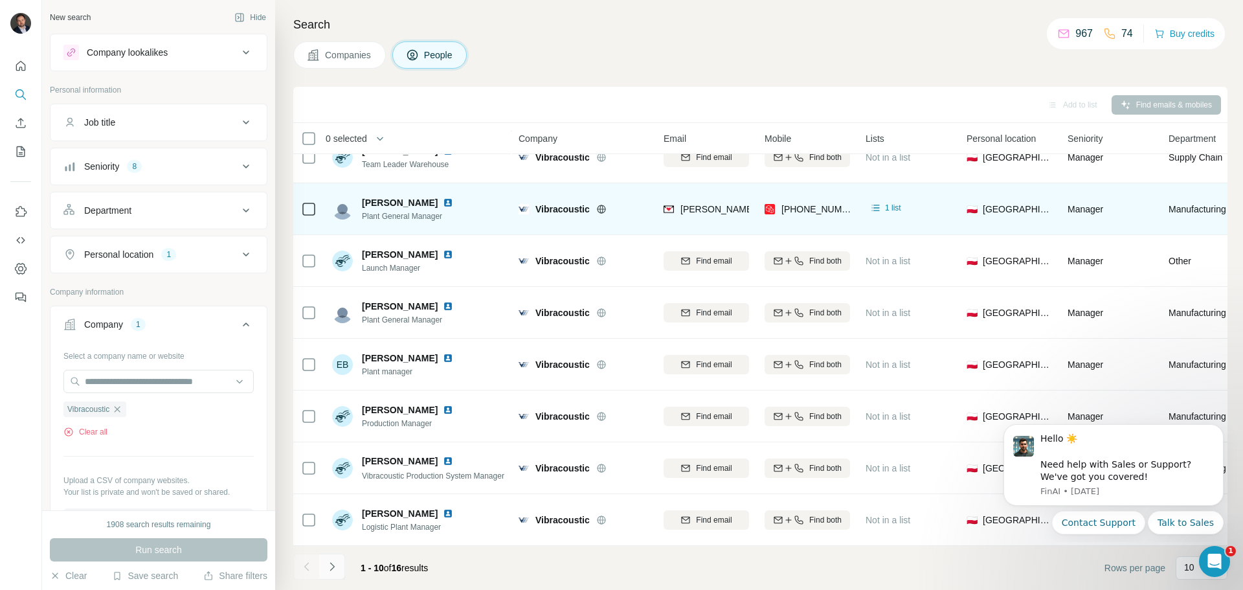
click at [334, 565] on icon "Navigate to next page" at bounding box center [332, 566] width 13 height 13
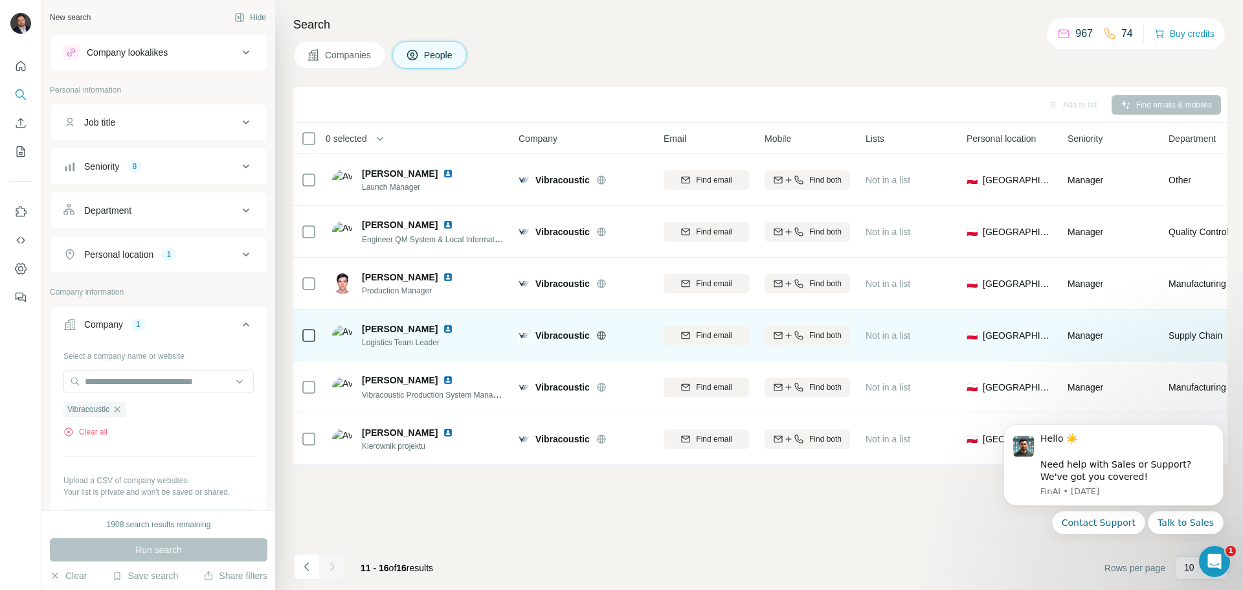
scroll to position [0, 0]
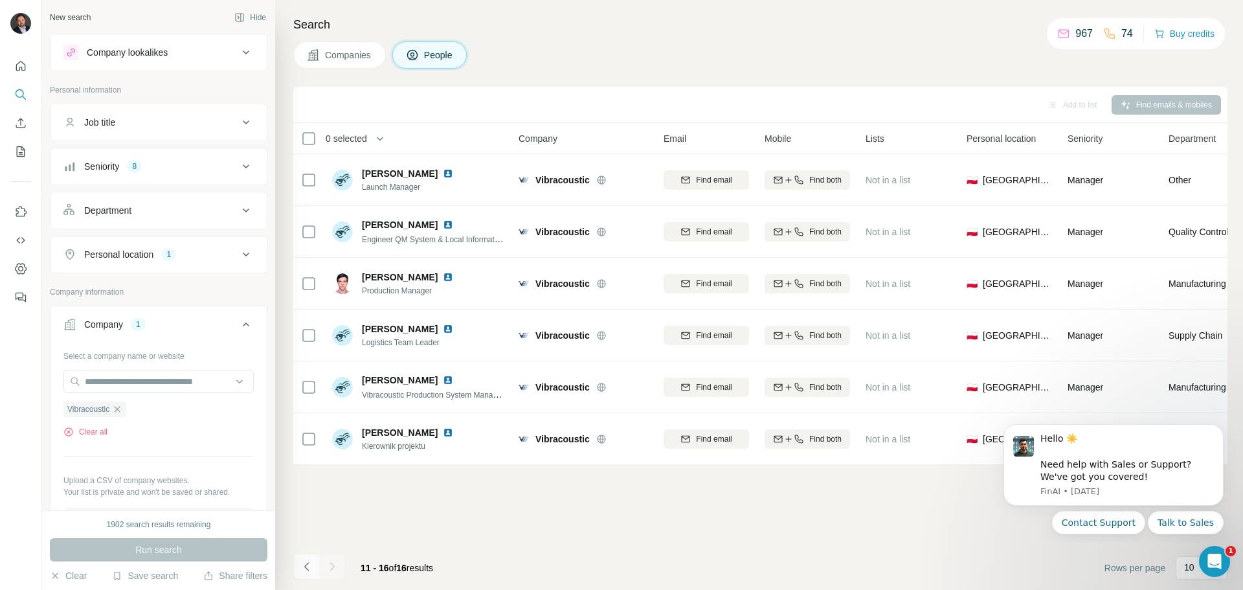
click at [308, 565] on icon "Navigate to previous page" at bounding box center [306, 566] width 13 height 13
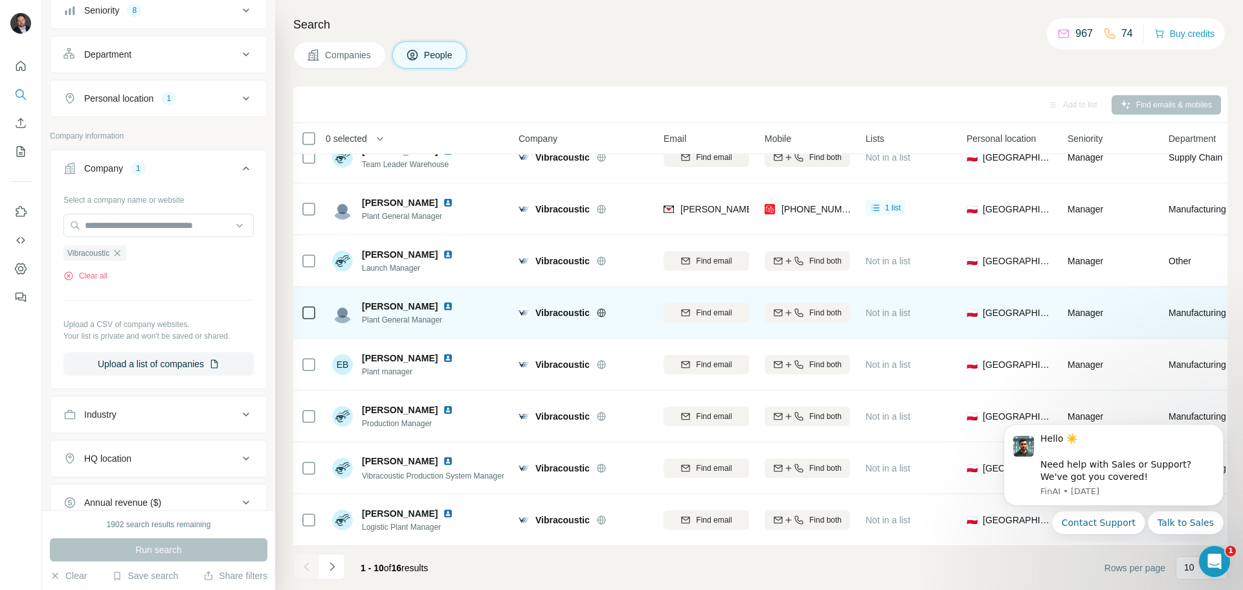
scroll to position [194, 0]
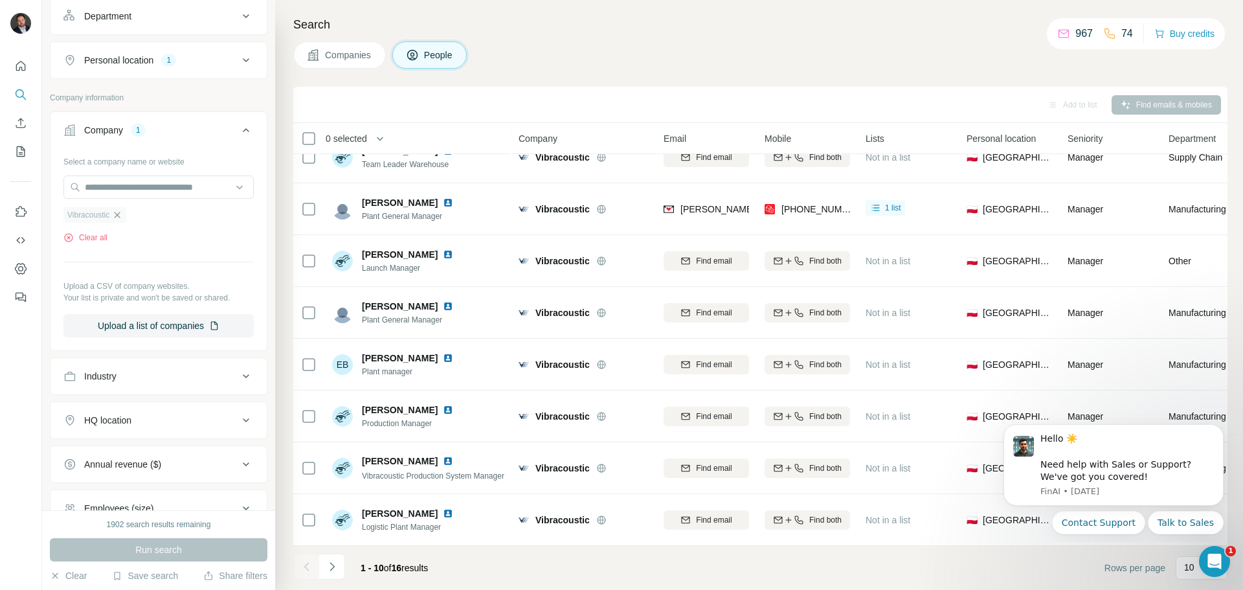
click at [122, 214] on icon "button" at bounding box center [117, 215] width 10 height 10
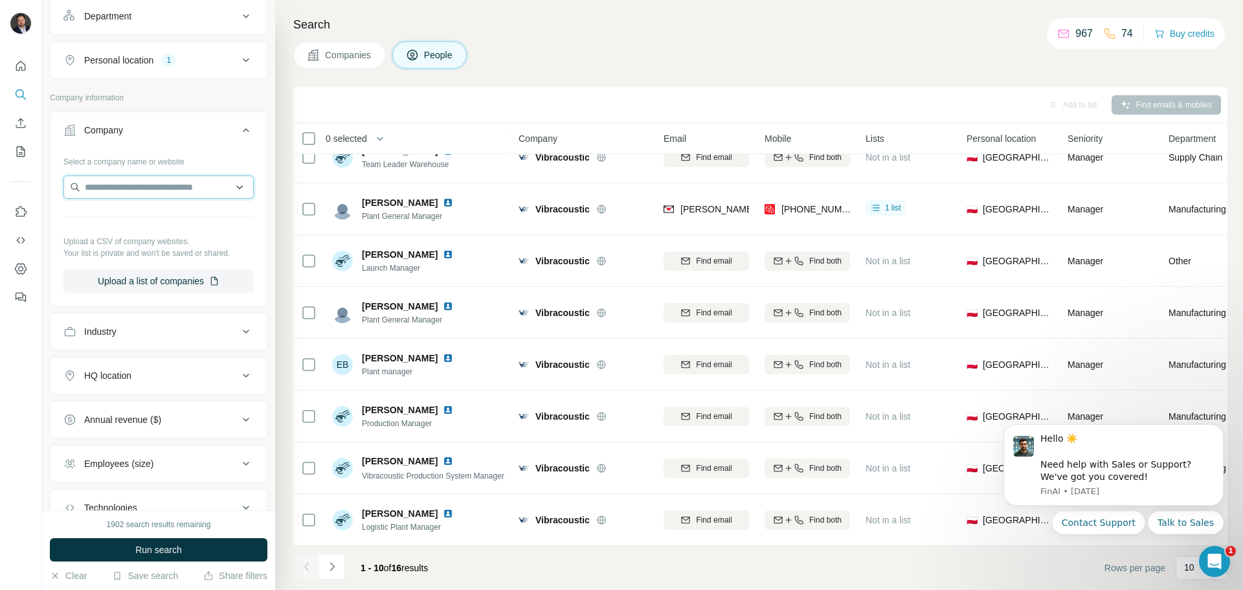
click at [111, 185] on input "text" at bounding box center [158, 187] width 190 height 23
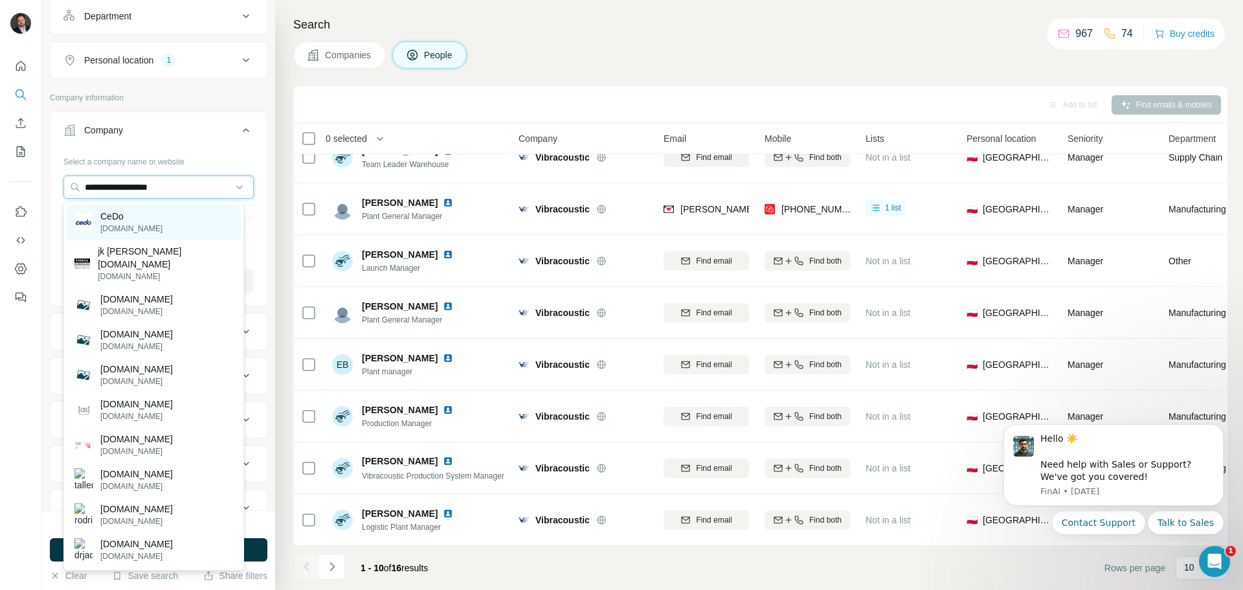
type input "**********"
click at [164, 219] on div "CeDo cedo.com" at bounding box center [154, 222] width 174 height 35
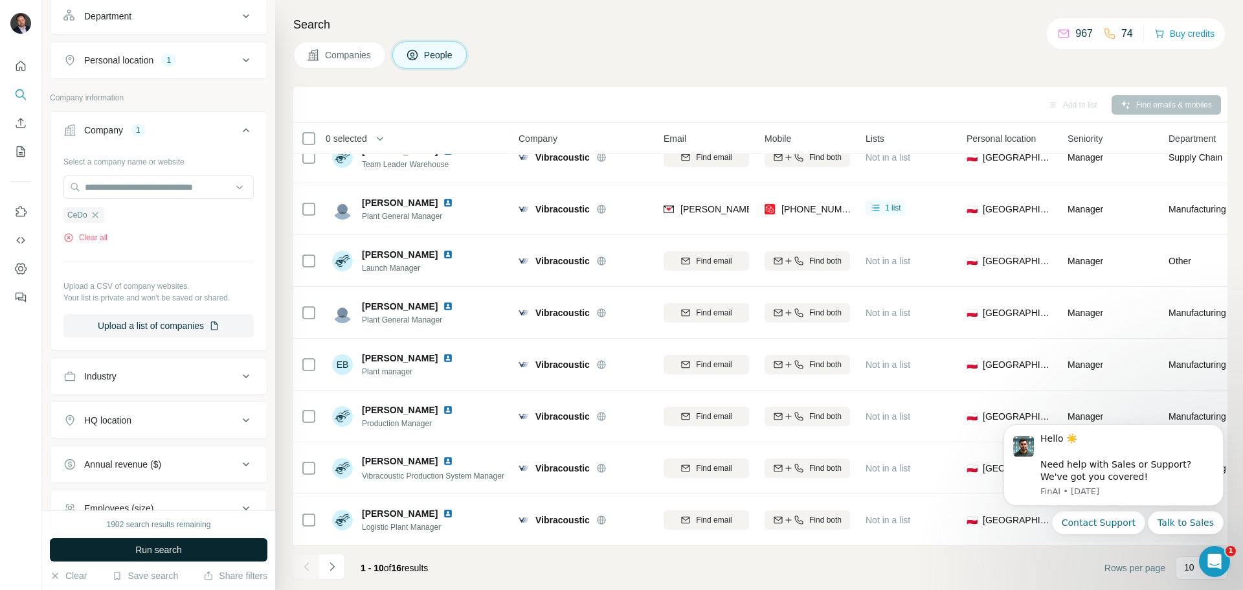
click at [178, 547] on span "Run search" at bounding box center [158, 549] width 47 height 13
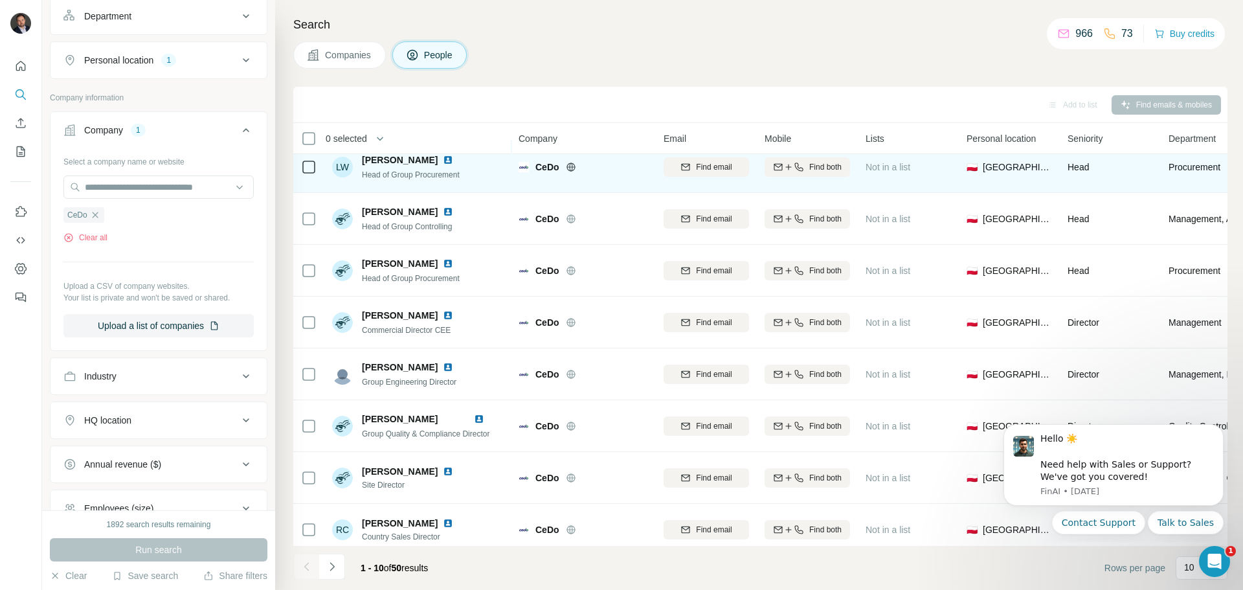
scroll to position [133, 0]
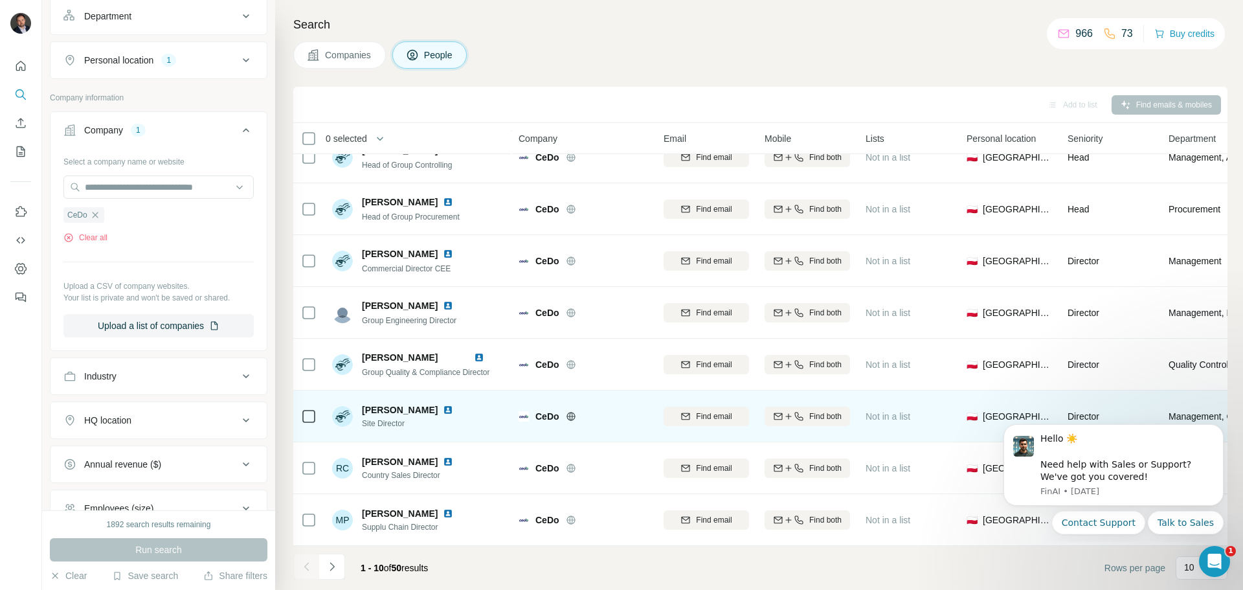
click at [443, 405] on img at bounding box center [448, 410] width 10 height 10
click at [806, 415] on div "Find both" at bounding box center [807, 417] width 85 height 12
click at [333, 569] on icon "Navigate to next page" at bounding box center [332, 566] width 13 height 13
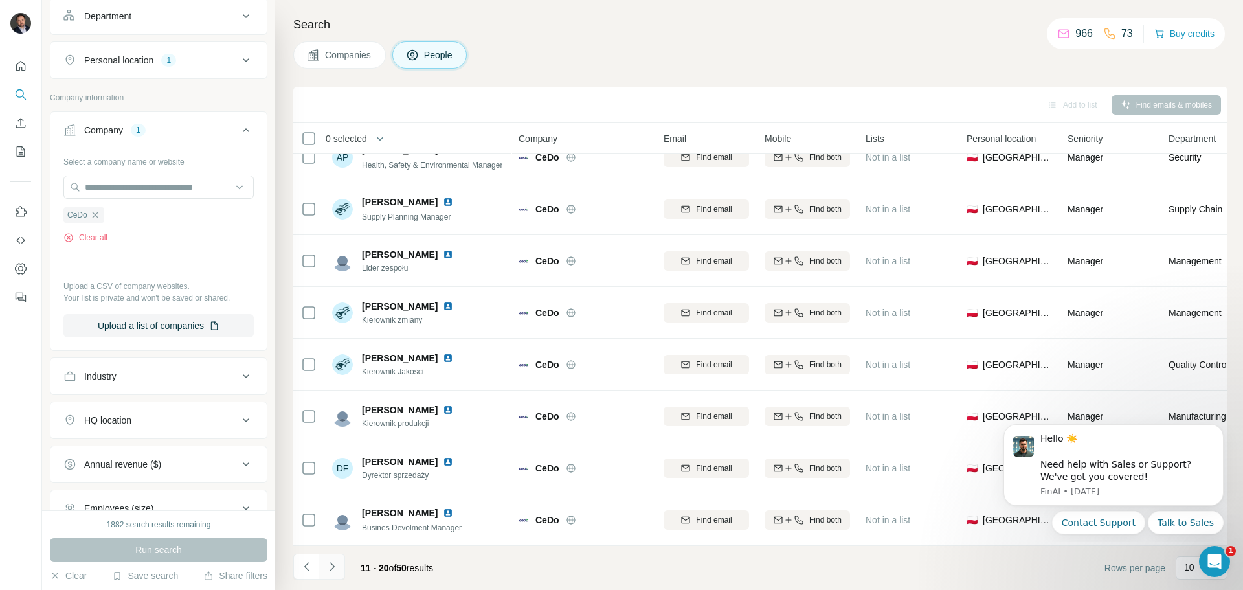
click at [336, 563] on icon "Navigate to next page" at bounding box center [332, 566] width 13 height 13
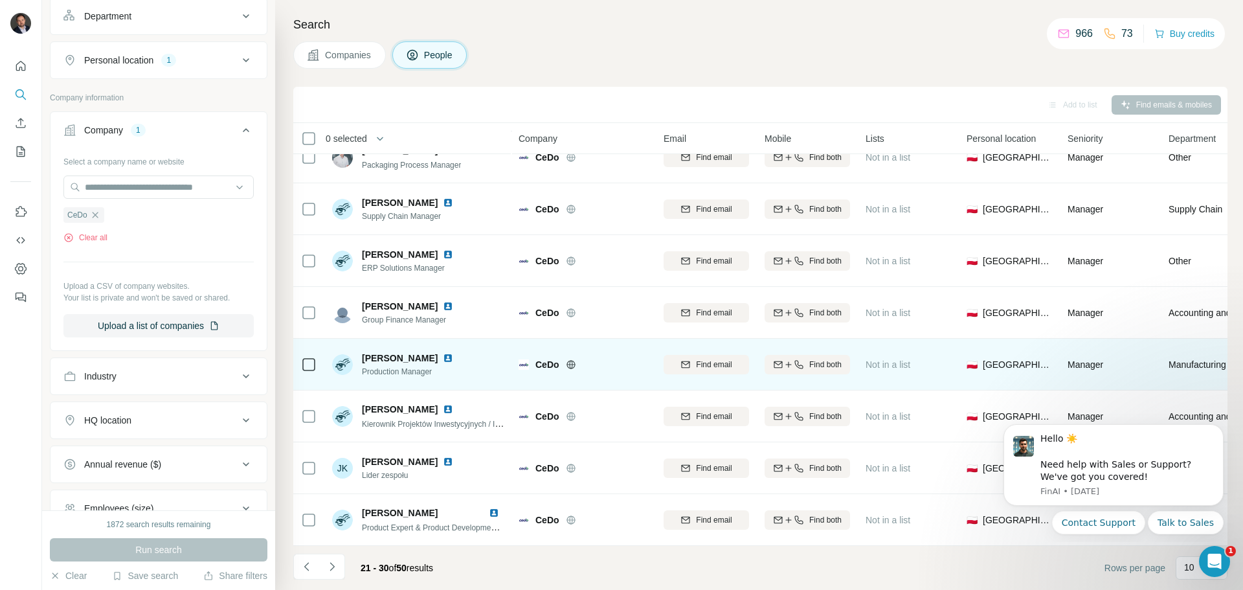
click at [453, 354] on img at bounding box center [448, 358] width 10 height 10
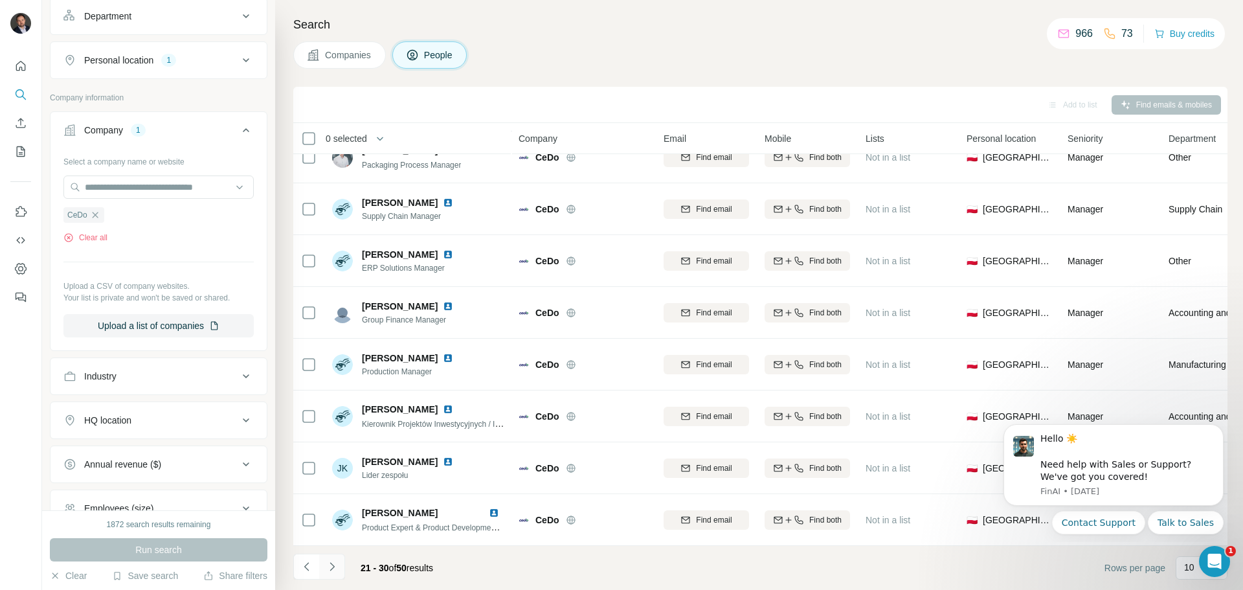
click at [330, 569] on icon "Navigate to next page" at bounding box center [332, 566] width 13 height 13
click at [337, 564] on icon "Navigate to next page" at bounding box center [332, 566] width 13 height 13
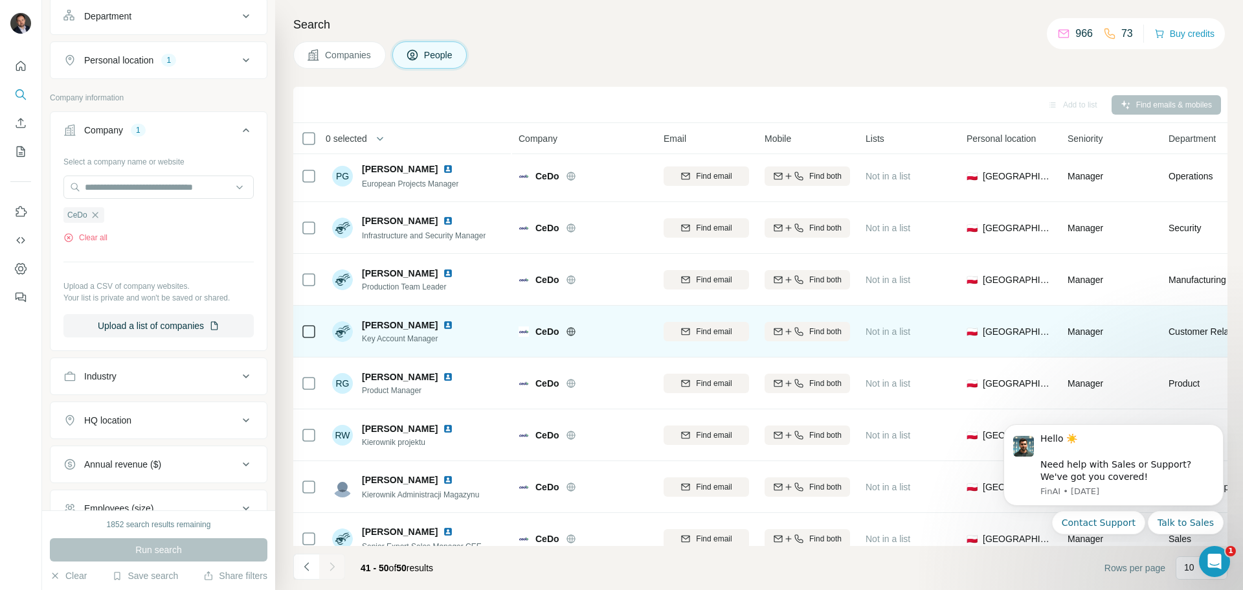
scroll to position [0, 0]
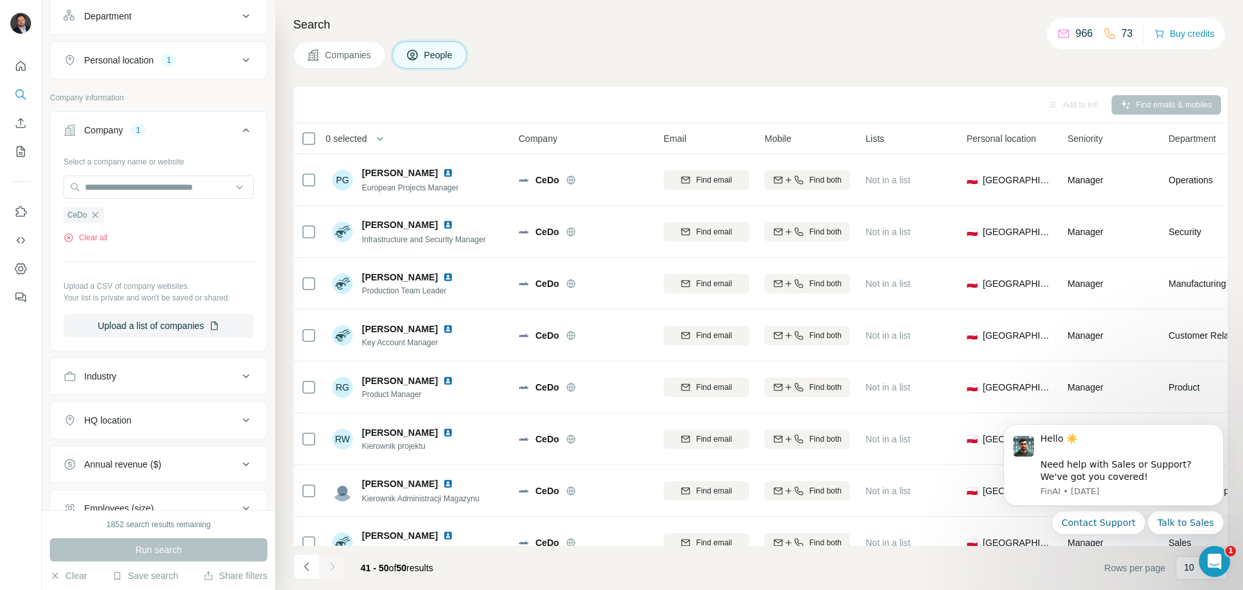
click at [96, 215] on icon "button" at bounding box center [95, 215] width 6 height 6
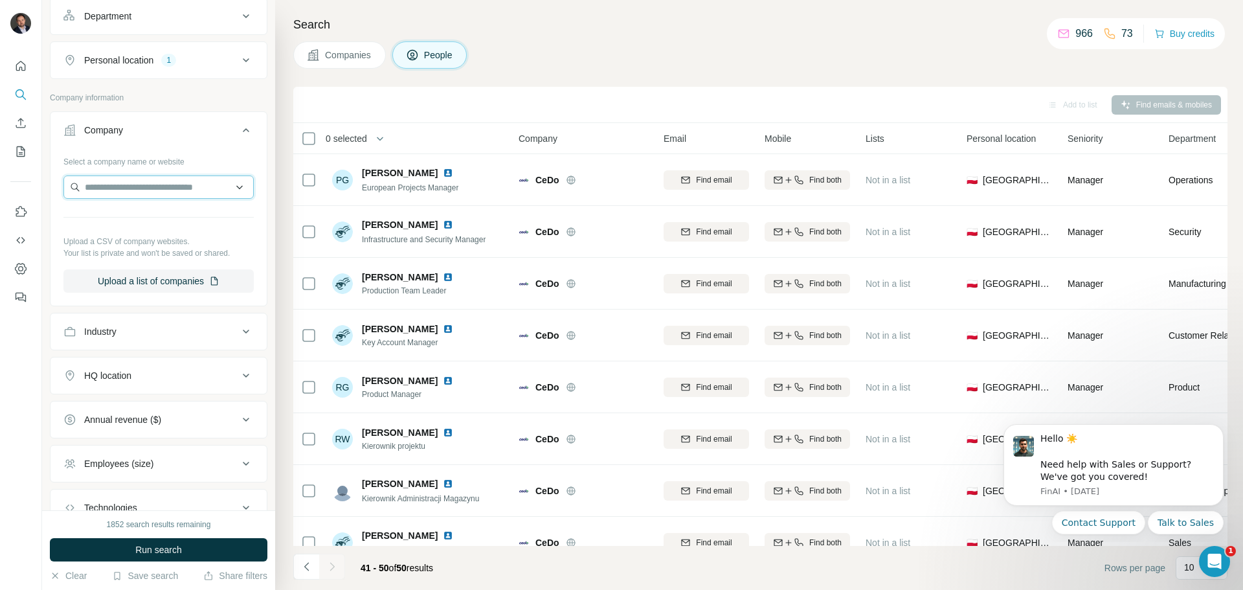
click at [128, 192] on input "text" at bounding box center [158, 187] width 190 height 23
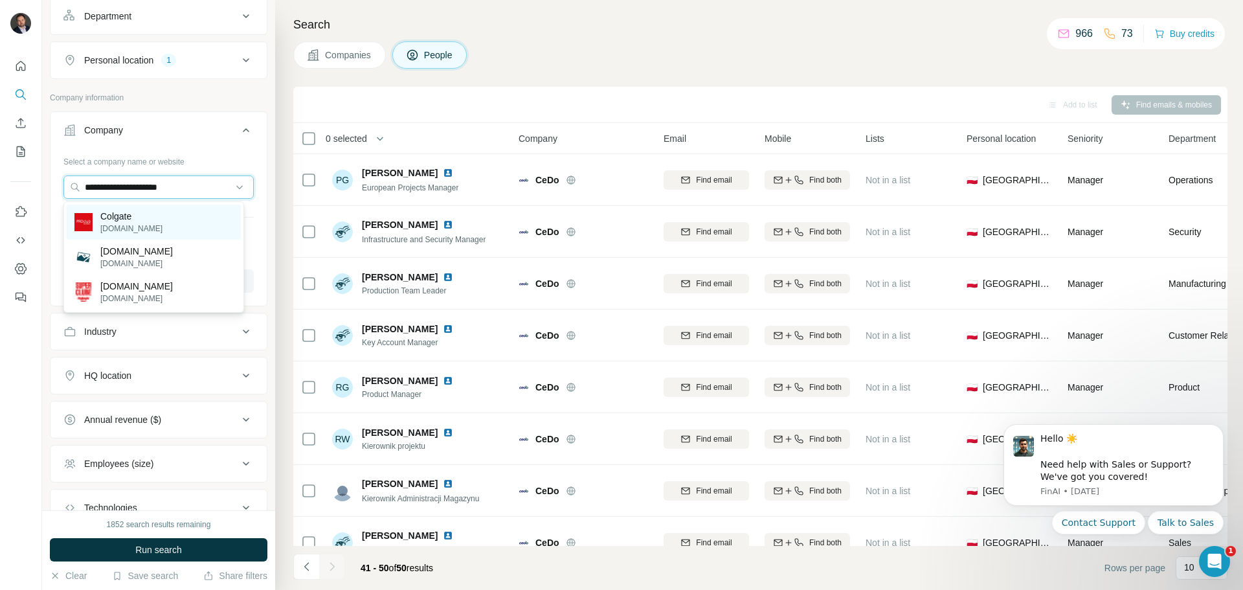
type input "**********"
click at [170, 221] on div "Colgate colgate.com" at bounding box center [154, 222] width 174 height 35
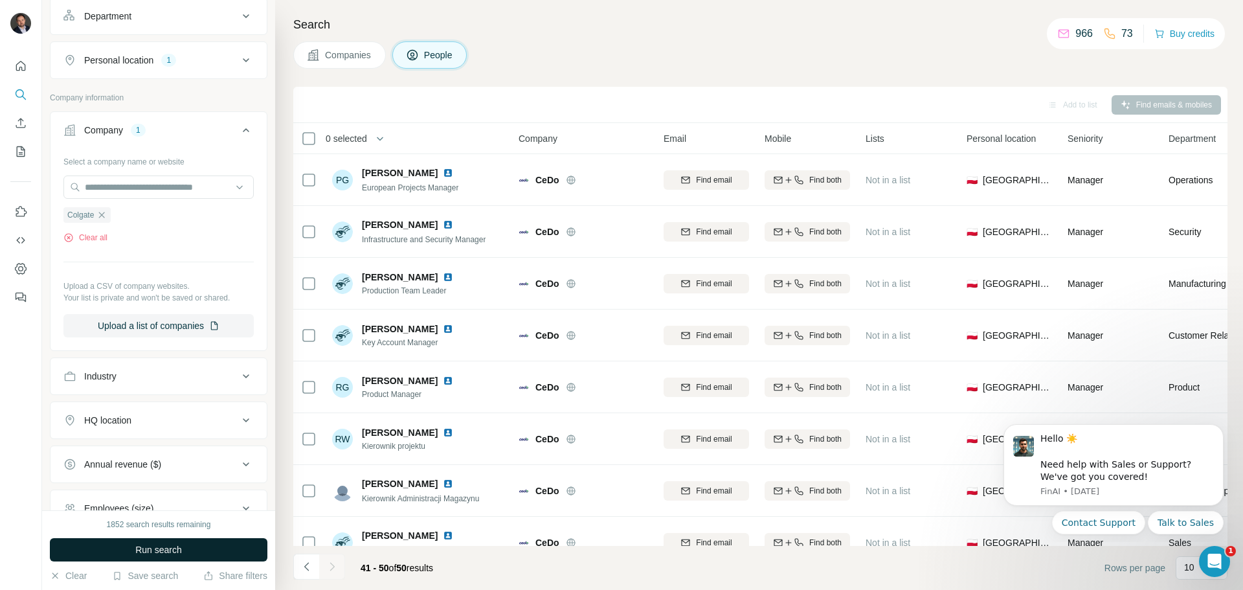
click at [169, 545] on span "Run search" at bounding box center [158, 549] width 47 height 13
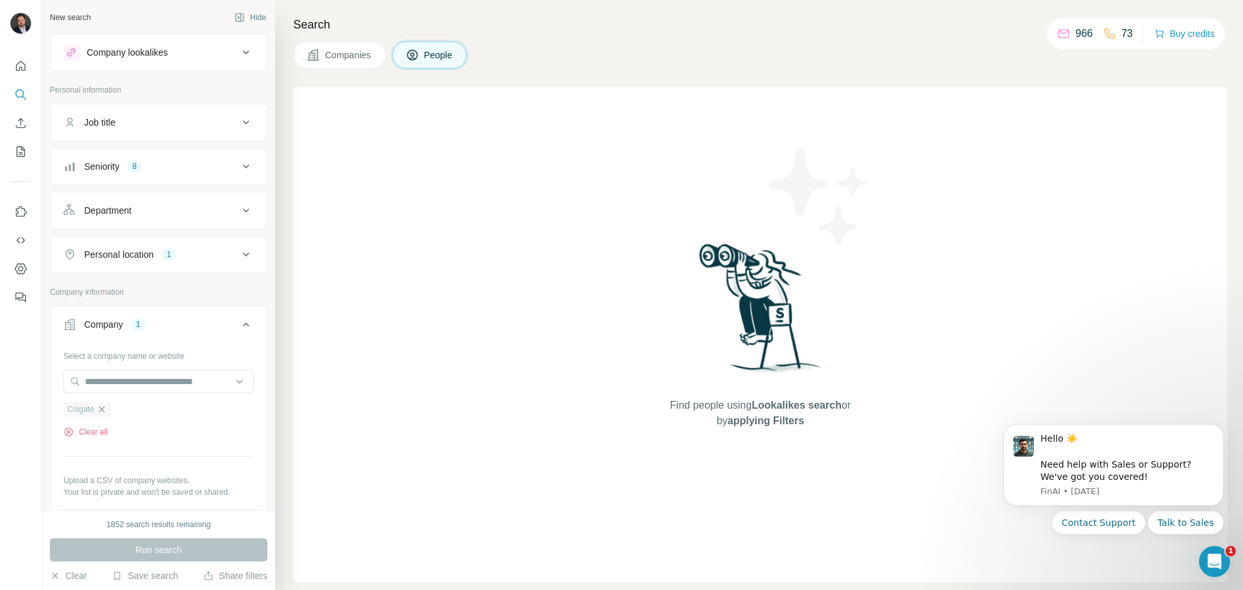
click at [106, 411] on icon "button" at bounding box center [101, 409] width 10 height 10
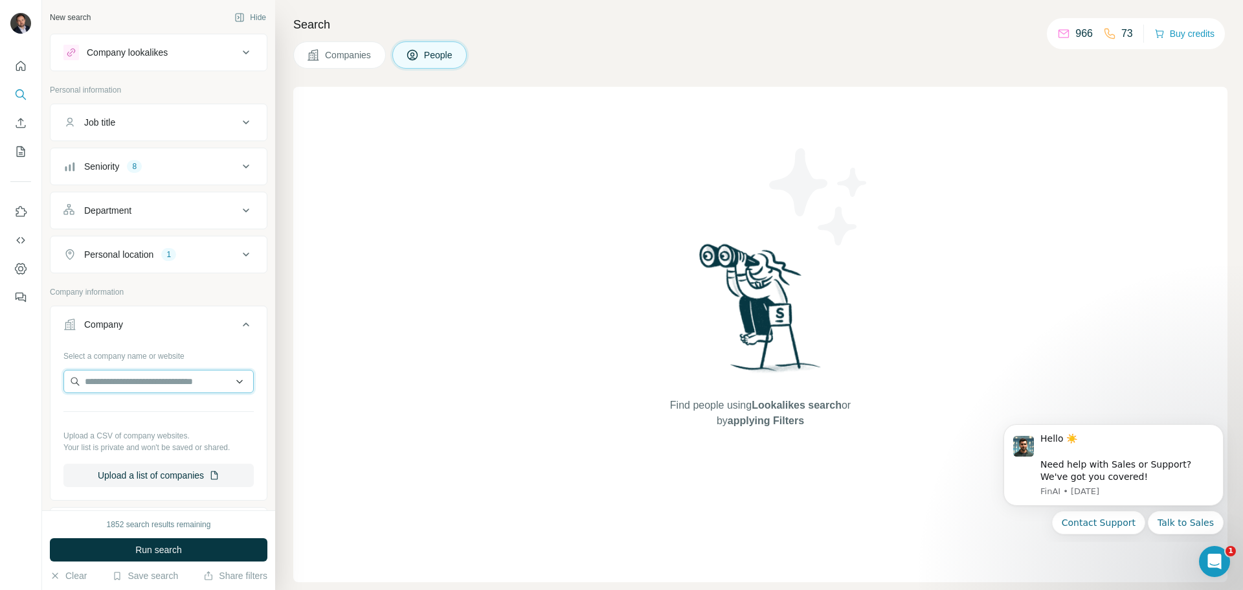
click at [158, 382] on input "text" at bounding box center [158, 381] width 190 height 23
paste input "**********"
click at [229, 381] on input "**********" at bounding box center [153, 381] width 181 height 23
drag, startPoint x: 87, startPoint y: 383, endPoint x: 335, endPoint y: 390, distance: 248.8
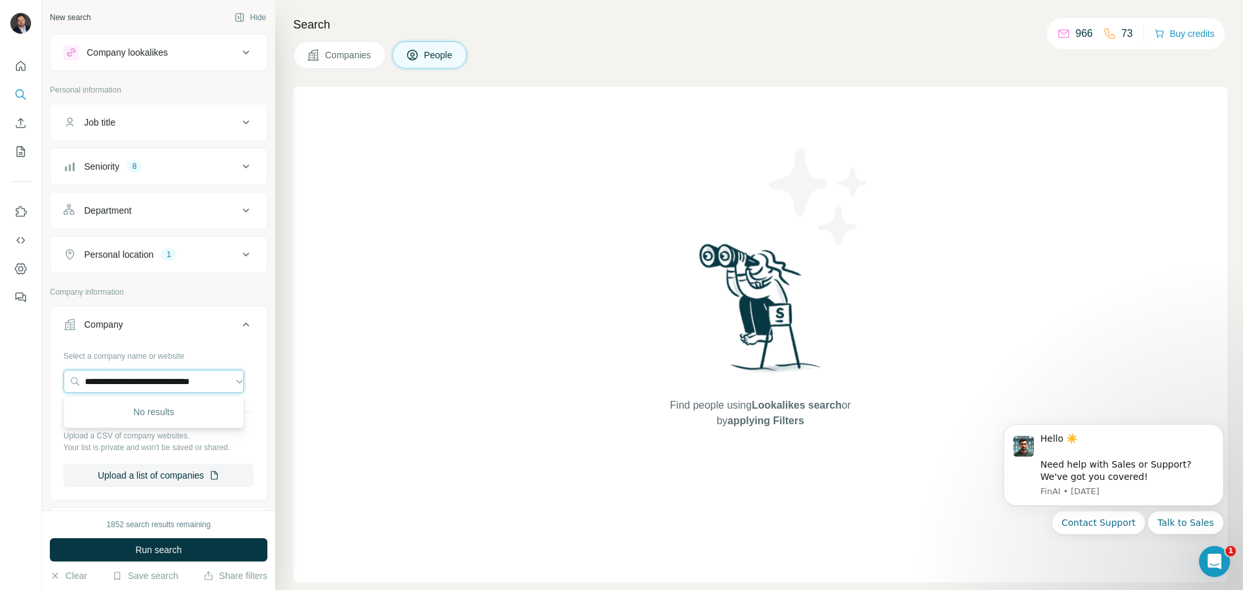
click at [335, 390] on div "**********" at bounding box center [642, 295] width 1201 height 590
paste input "text"
type input "**********"
drag, startPoint x: 188, startPoint y: 411, endPoint x: 186, endPoint y: 418, distance: 7.6
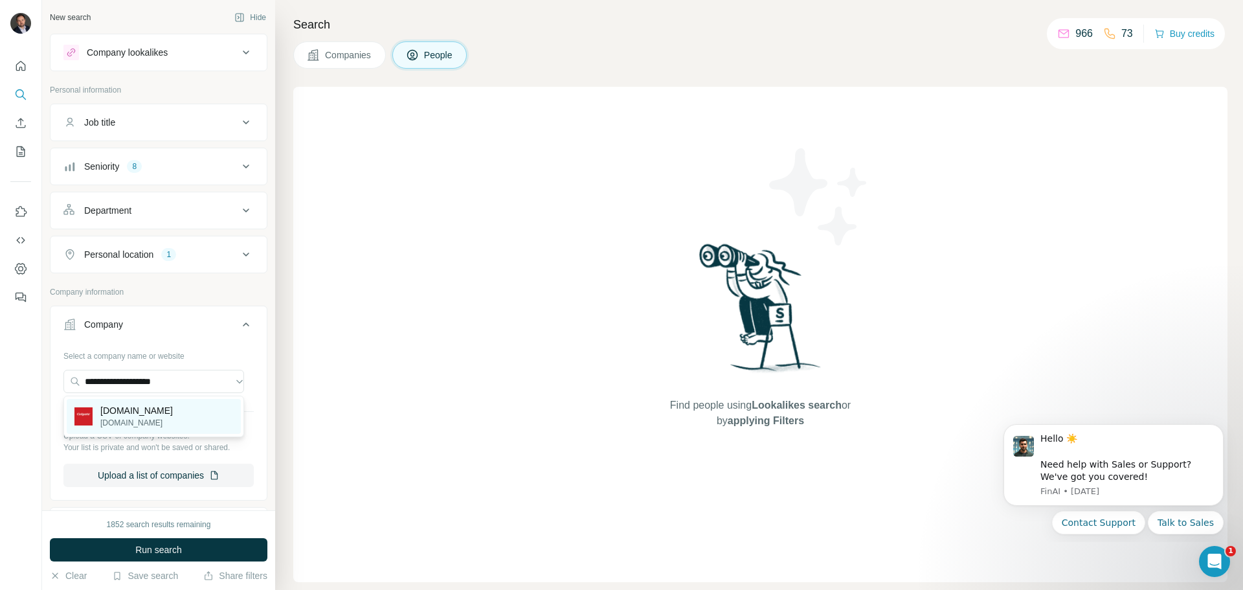
click at [173, 418] on div "colgatepalmolive.com.ua colgatepalmolive.com.ua" at bounding box center [136, 416] width 73 height 25
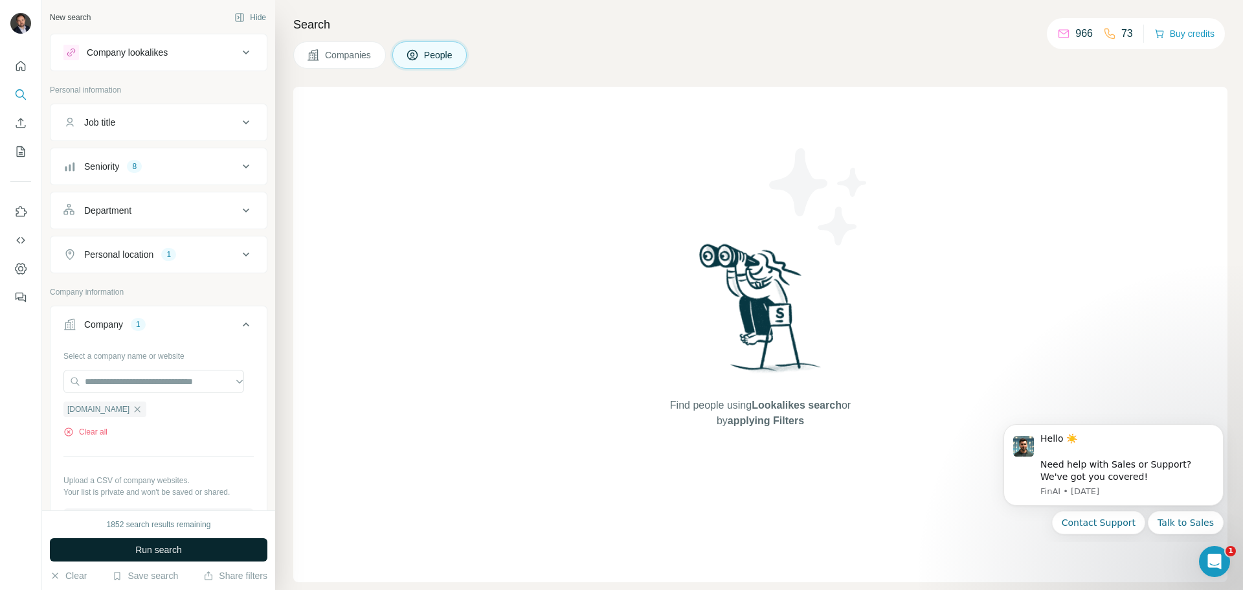
click at [192, 553] on button "Run search" at bounding box center [159, 549] width 218 height 23
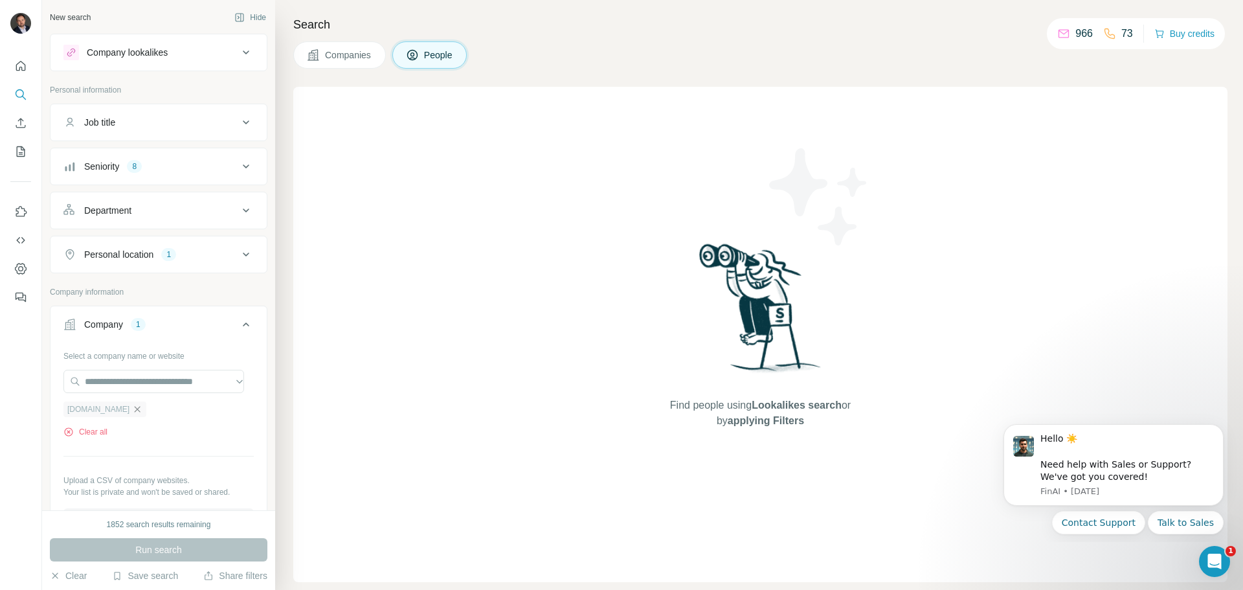
click at [142, 414] on icon "button" at bounding box center [137, 409] width 10 height 10
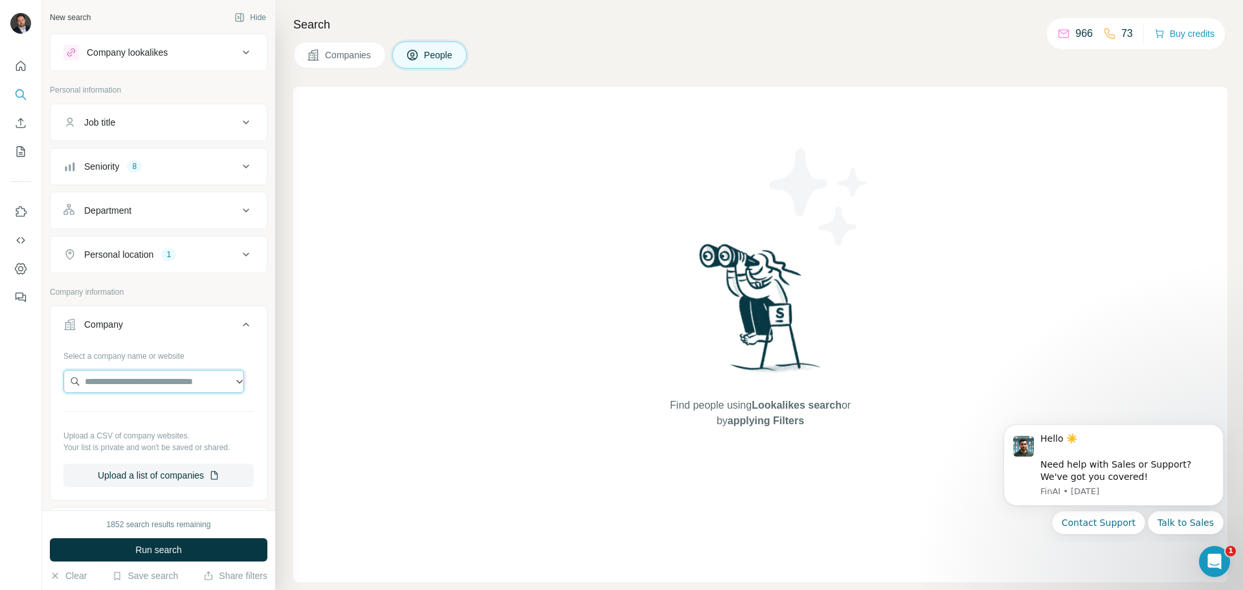
click at [148, 382] on input "text" at bounding box center [153, 381] width 181 height 23
click at [149, 373] on input "text" at bounding box center [153, 381] width 181 height 23
paste input "**********"
type input "**********"
click at [159, 419] on p "suedzucker.pl" at bounding box center [143, 423] width 87 height 12
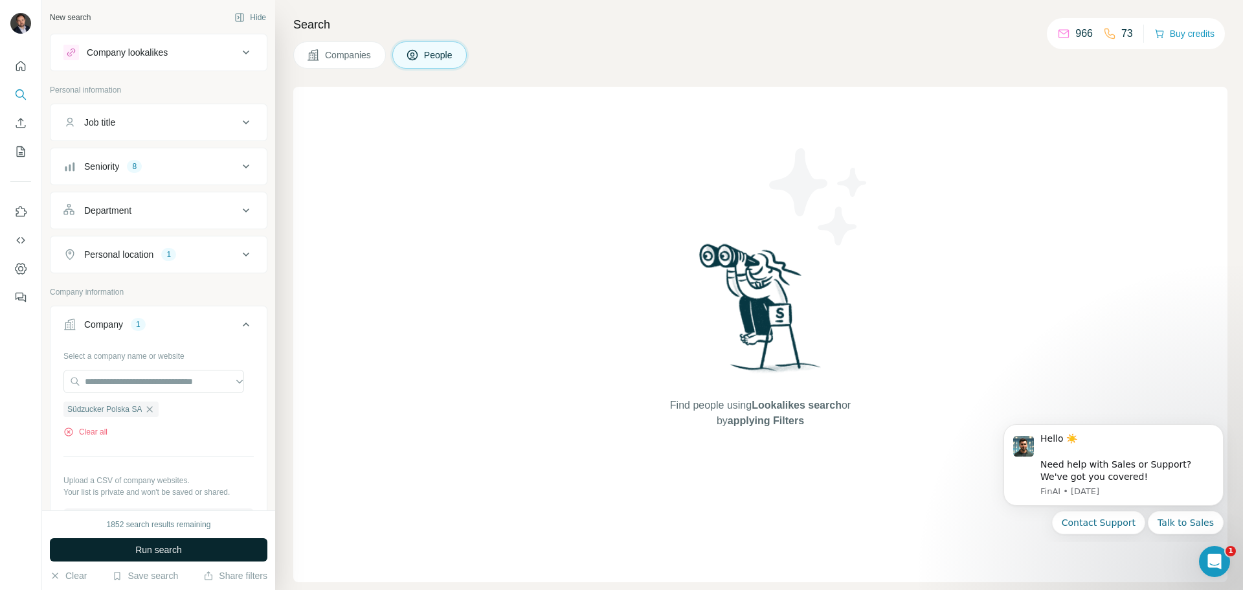
click at [164, 546] on span "Run search" at bounding box center [158, 549] width 47 height 13
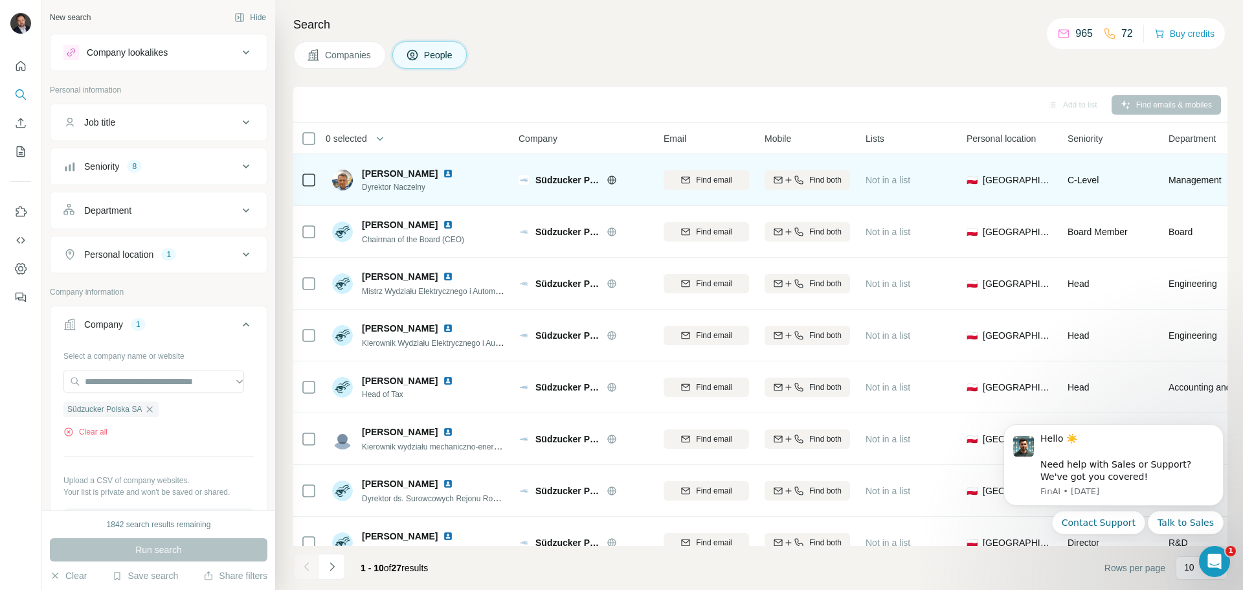
click at [453, 173] on img at bounding box center [448, 173] width 10 height 10
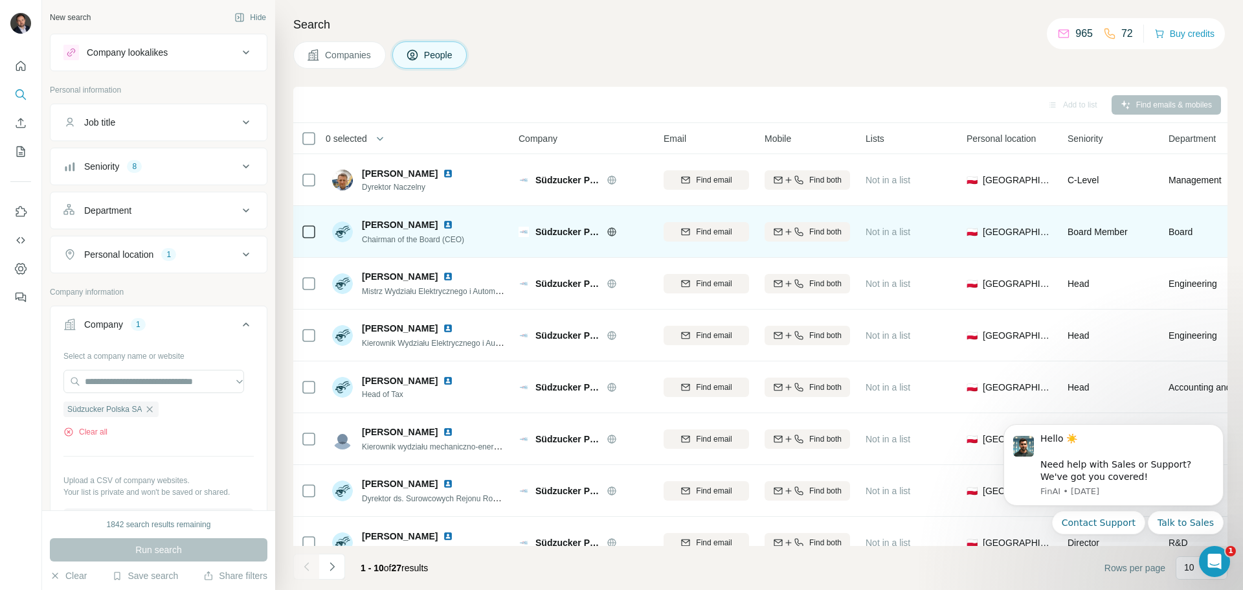
click at [443, 222] on img at bounding box center [448, 225] width 10 height 10
click at [797, 238] on button "Find both" at bounding box center [807, 231] width 85 height 19
click at [174, 385] on input "text" at bounding box center [153, 381] width 181 height 23
click at [168, 451] on div "Select a company name or website Südzucker Polska SA Clear all Upload a CSV of …" at bounding box center [158, 438] width 190 height 187
click at [153, 407] on icon "button" at bounding box center [150, 409] width 6 height 6
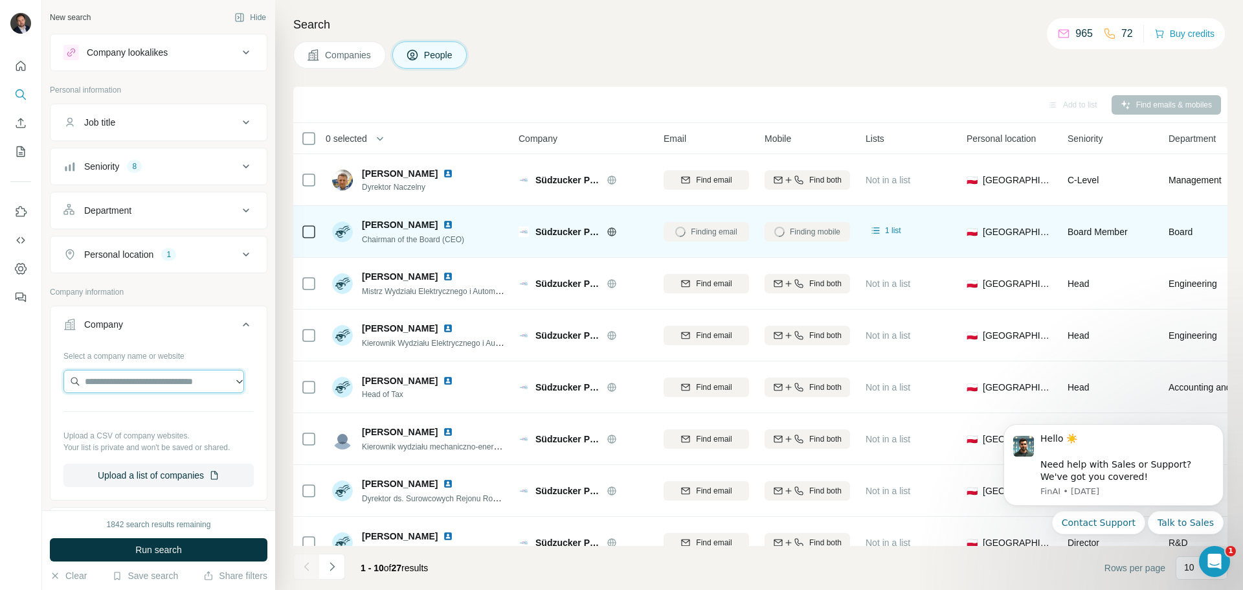
click at [155, 385] on input "text" at bounding box center [153, 381] width 181 height 23
drag, startPoint x: 214, startPoint y: 381, endPoint x: 49, endPoint y: 383, distance: 165.1
click at [49, 383] on div "**********" at bounding box center [158, 255] width 233 height 510
paste input "text"
drag, startPoint x: 212, startPoint y: 380, endPoint x: -16, endPoint y: 363, distance: 228.6
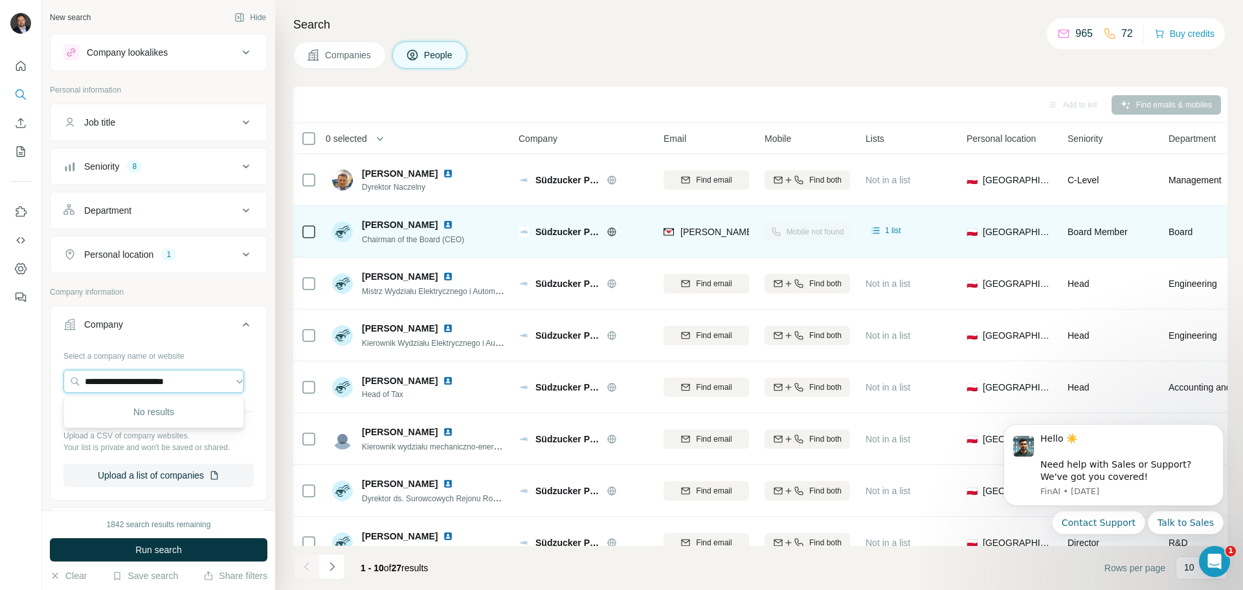
click at [0, 363] on html "**********" at bounding box center [621, 295] width 1243 height 590
paste input "text"
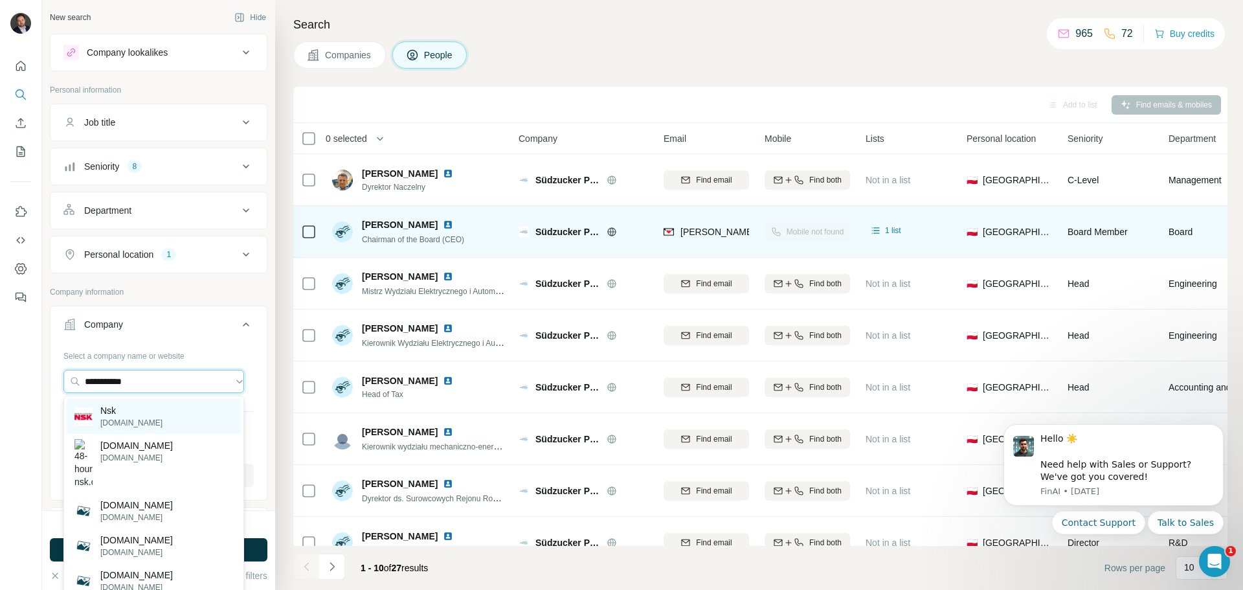
type input "**********"
click at [170, 411] on div "Nsk nsk.com" at bounding box center [154, 416] width 174 height 35
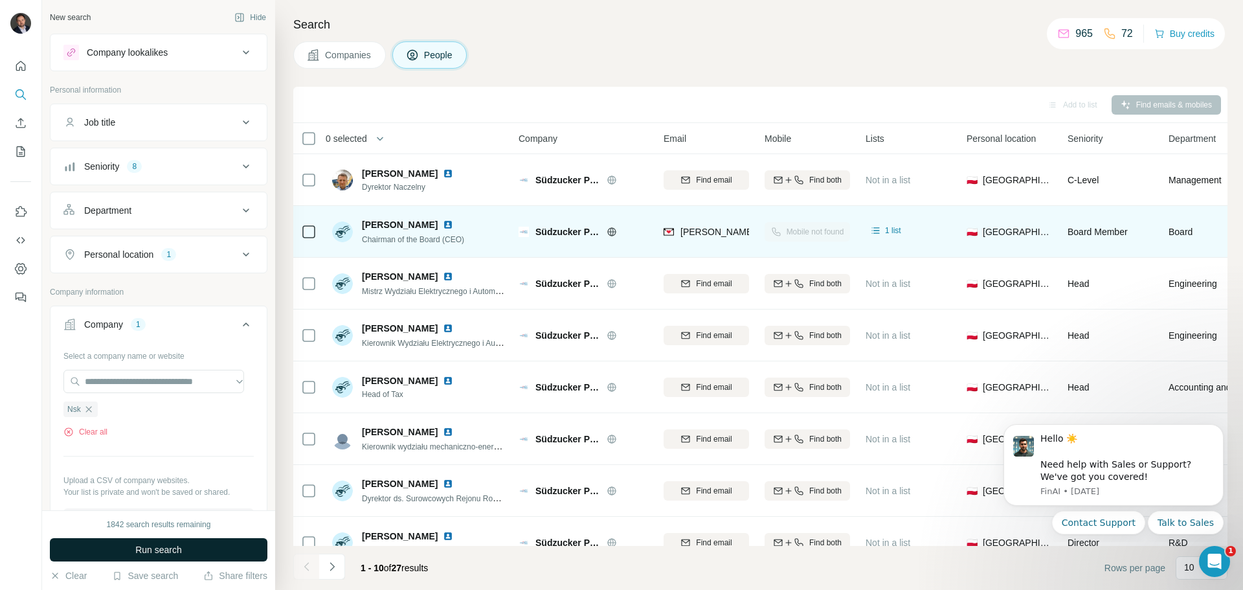
click at [172, 543] on button "Run search" at bounding box center [159, 549] width 218 height 23
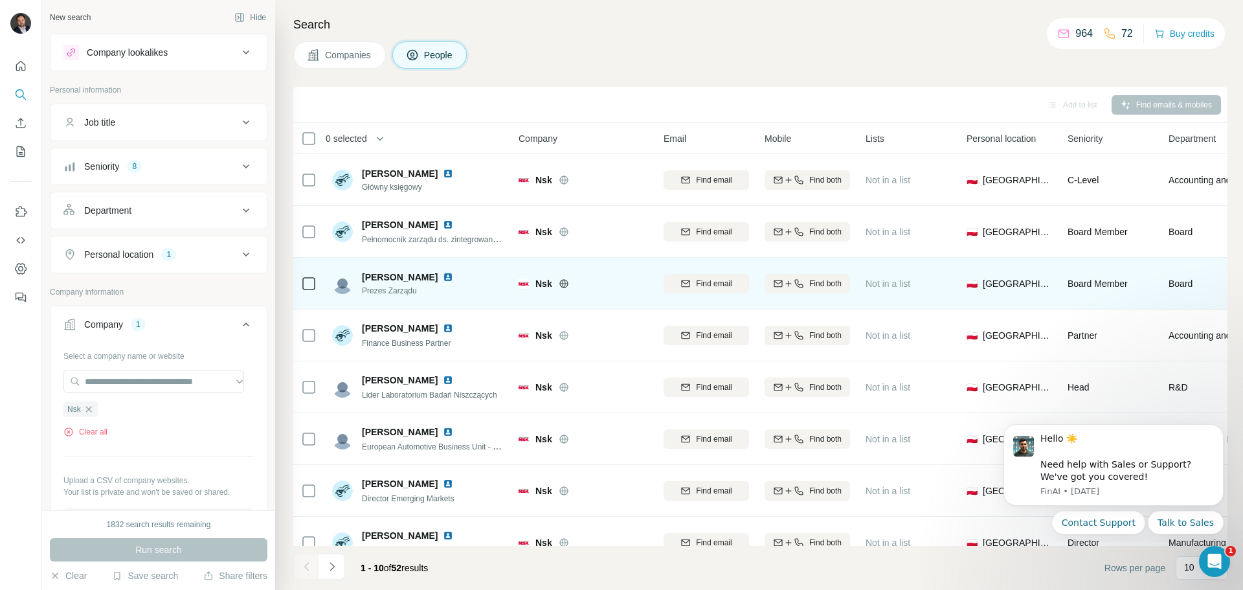
click at [443, 278] on img at bounding box center [448, 277] width 10 height 10
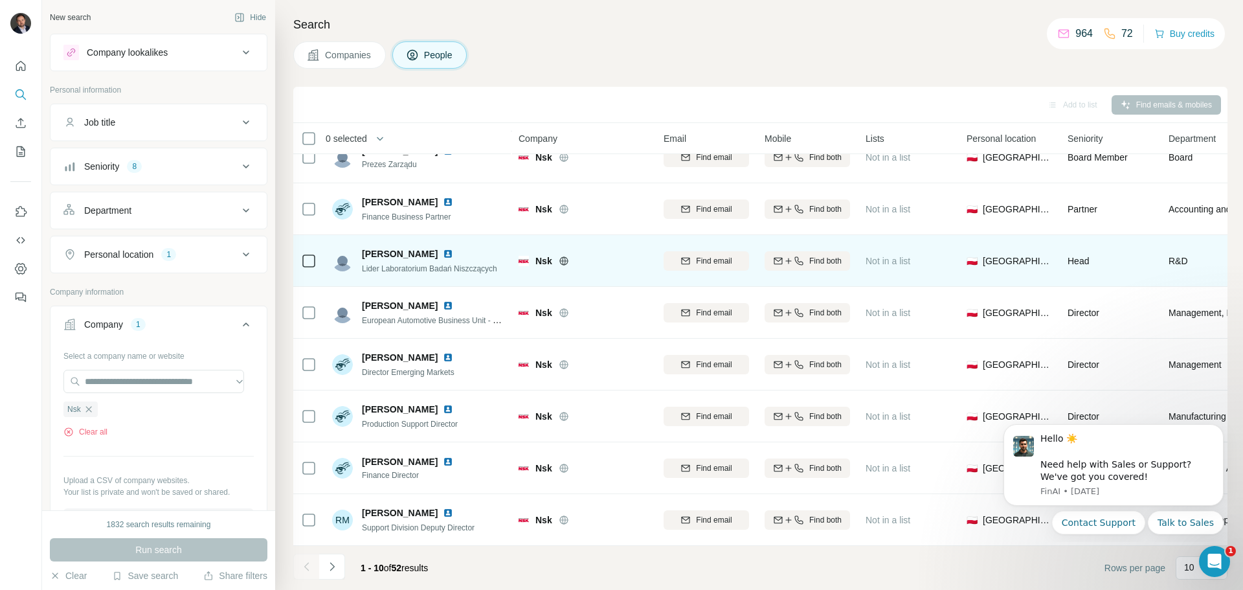
scroll to position [133, 0]
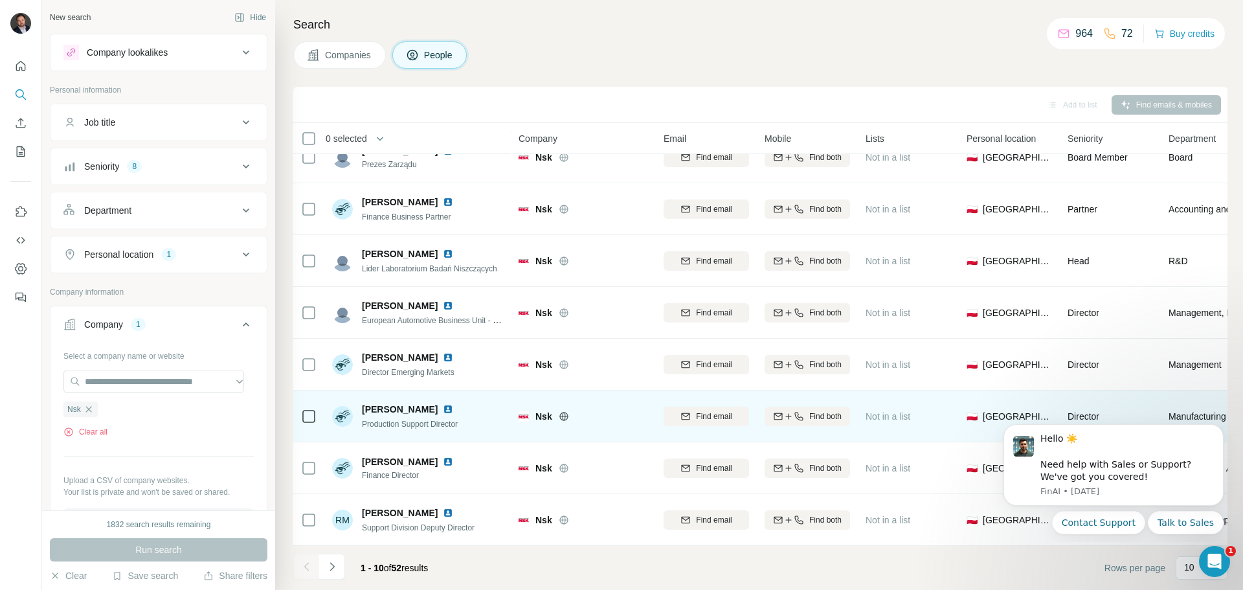
click at [443, 404] on img at bounding box center [448, 409] width 10 height 10
click at [806, 411] on div "Find both" at bounding box center [807, 417] width 85 height 12
click at [338, 567] on icon "Navigate to next page" at bounding box center [332, 566] width 13 height 13
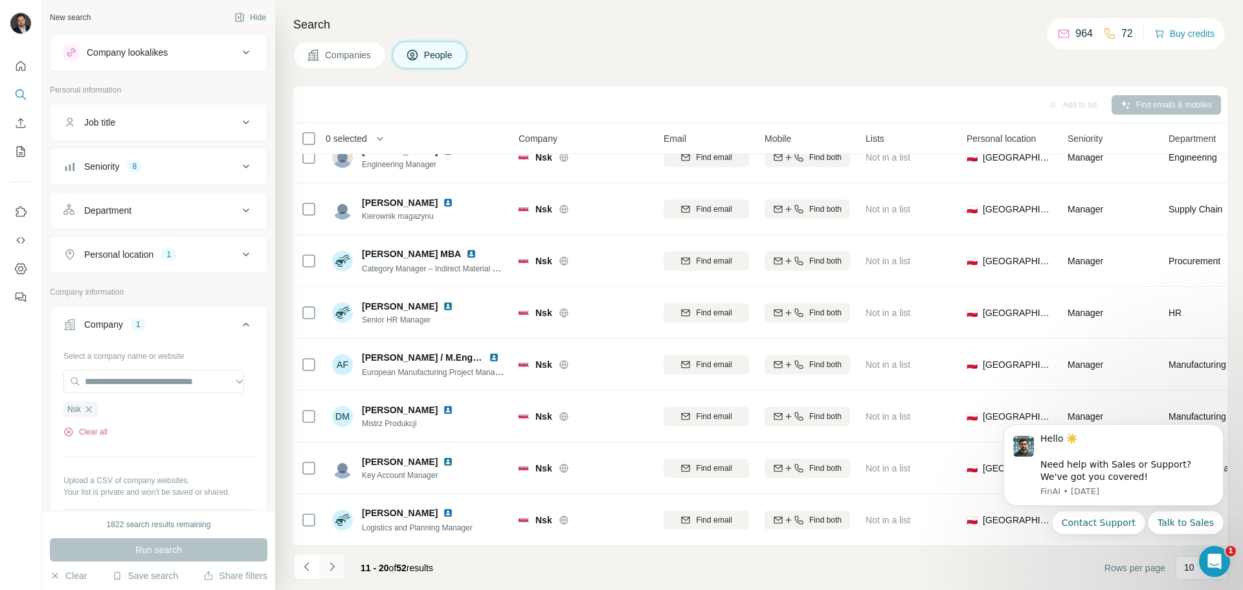
click at [331, 567] on icon "Navigate to next page" at bounding box center [332, 566] width 13 height 13
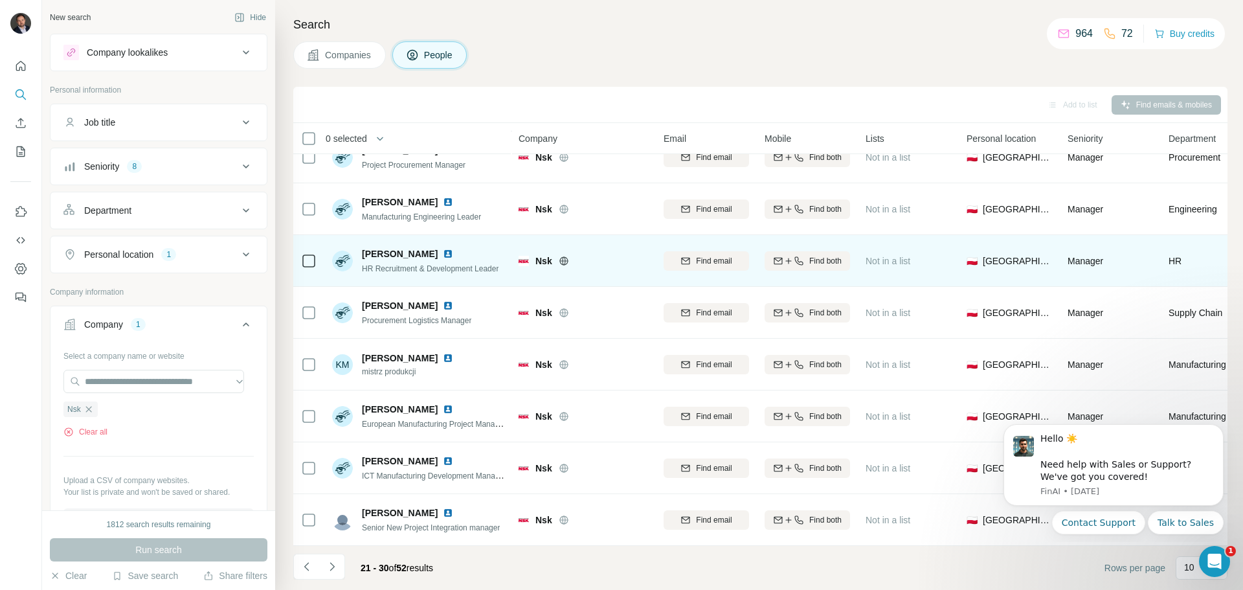
click at [453, 249] on img at bounding box center [448, 254] width 10 height 10
click at [776, 256] on icon "button" at bounding box center [778, 261] width 10 height 10
click at [335, 568] on icon "Navigate to next page" at bounding box center [332, 566] width 13 height 13
click at [443, 249] on img at bounding box center [448, 254] width 10 height 10
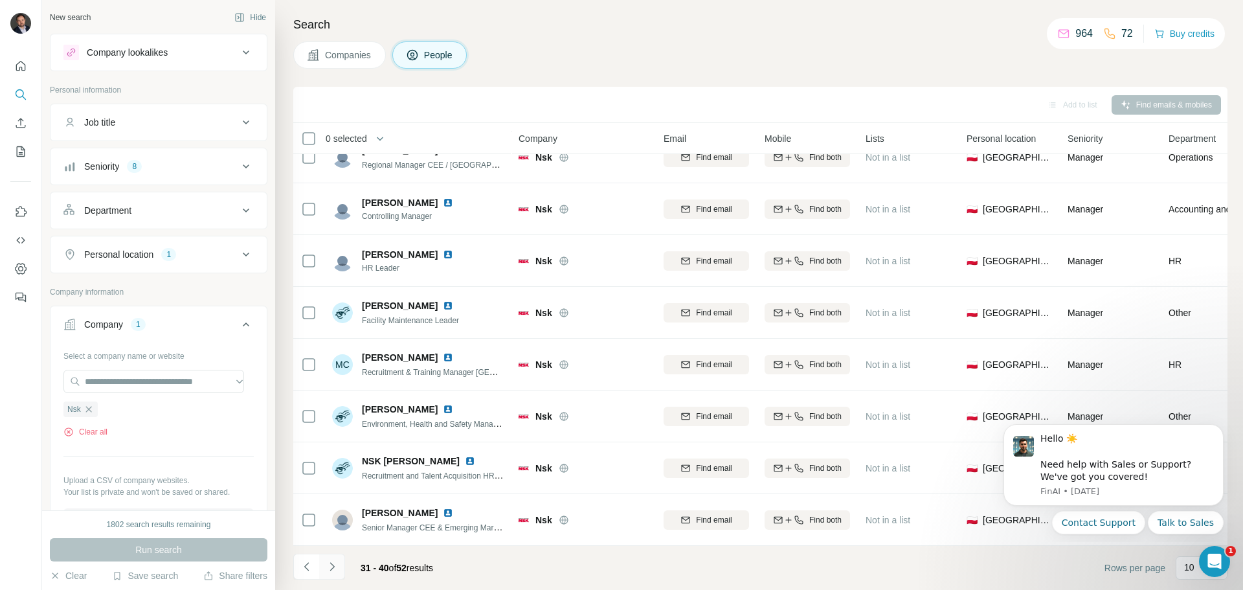
click at [335, 565] on icon "Navigate to next page" at bounding box center [332, 566] width 13 height 13
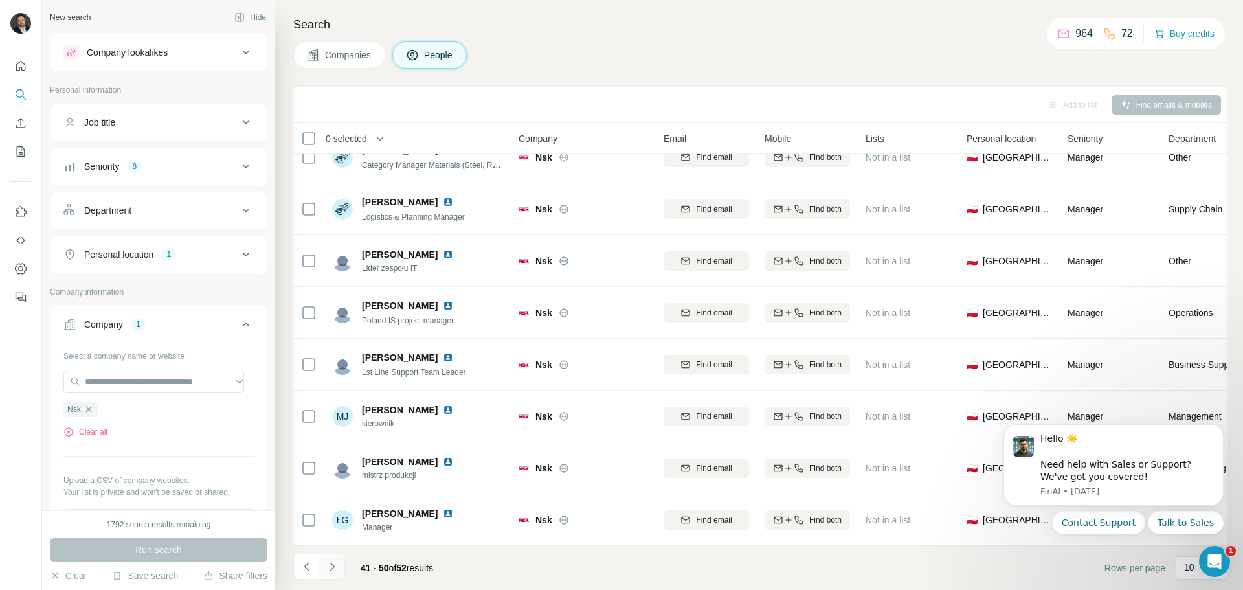
click at [332, 563] on icon "Navigate to next page" at bounding box center [332, 566] width 13 height 13
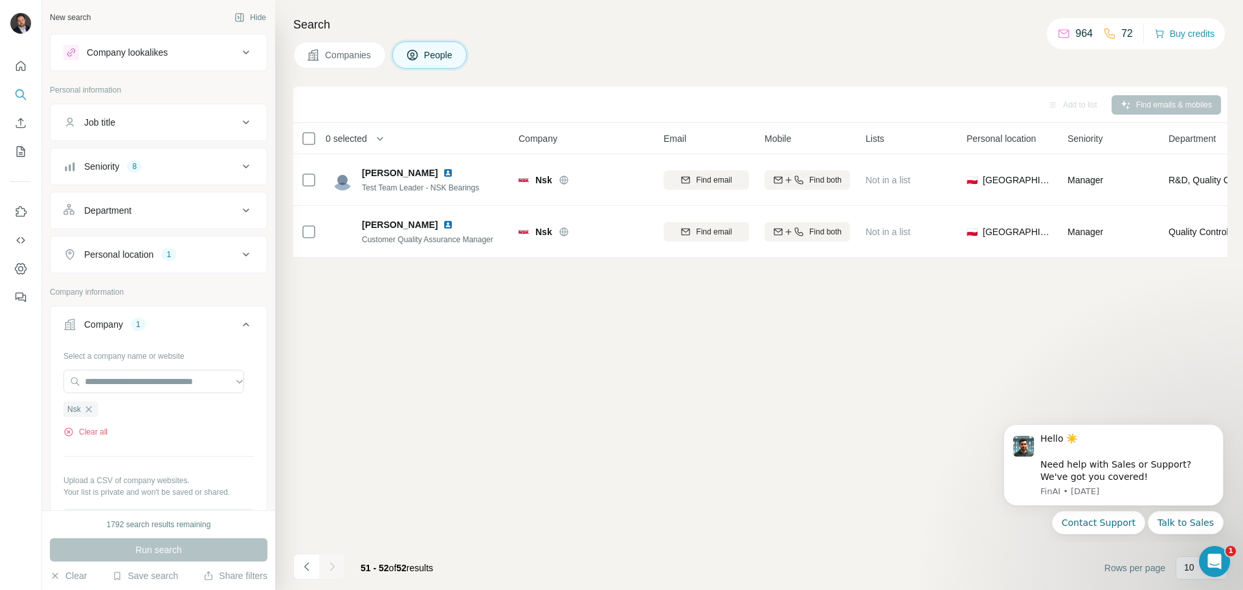
scroll to position [0, 0]
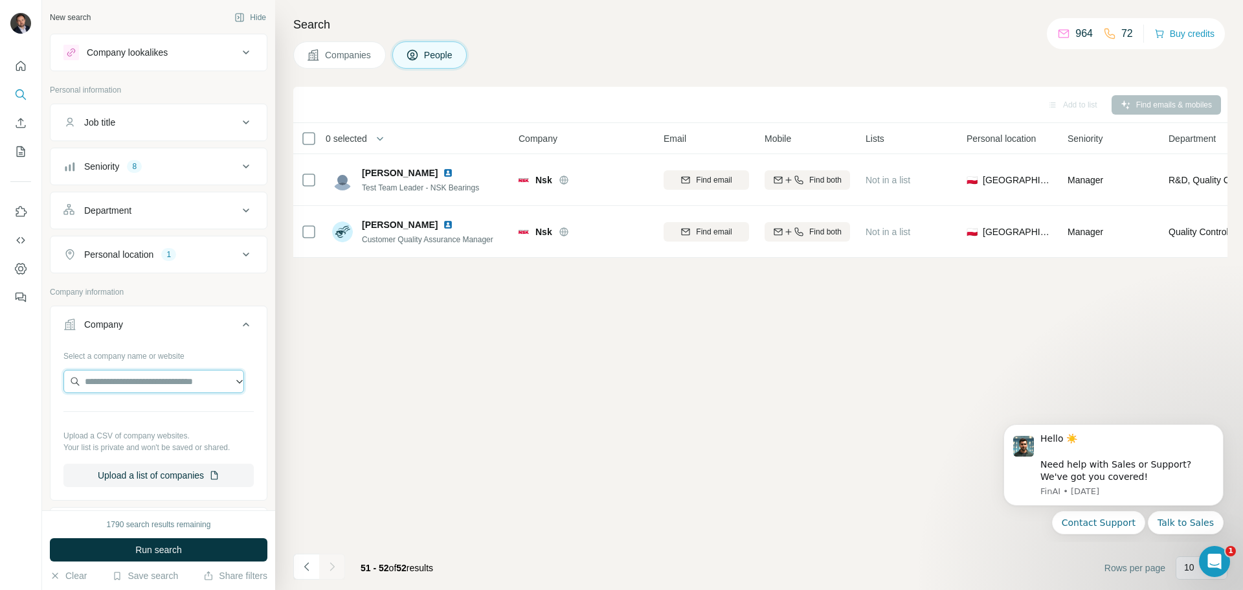
click at [117, 380] on input "text" at bounding box center [153, 381] width 181 height 23
type input "**********"
click at [167, 411] on p "Hormann Legnica SP z O.O." at bounding box center [157, 410] width 115 height 13
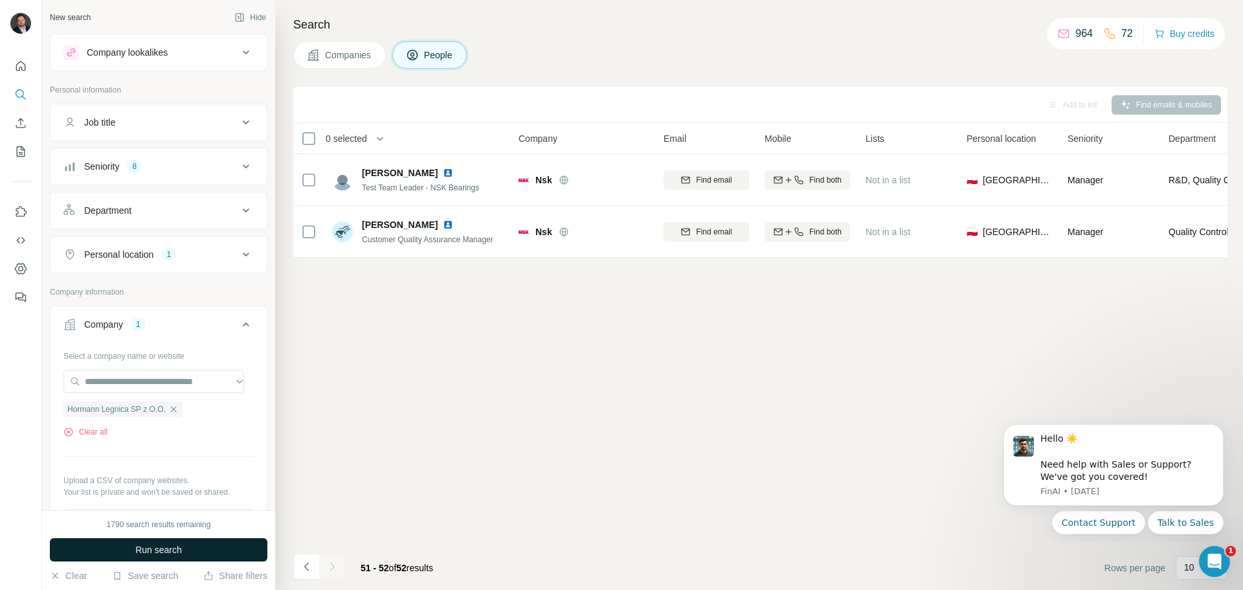
click at [203, 539] on button "Run search" at bounding box center [159, 549] width 218 height 23
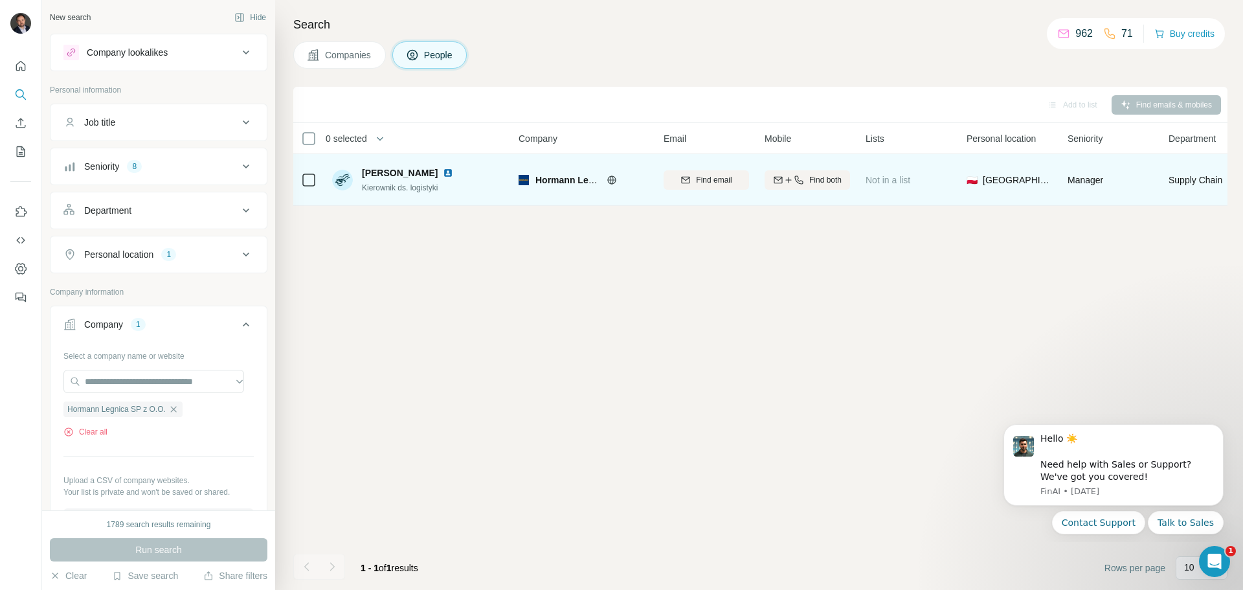
click at [807, 173] on button "Find both" at bounding box center [807, 179] width 85 height 19
click at [141, 161] on div "8" at bounding box center [134, 167] width 15 height 12
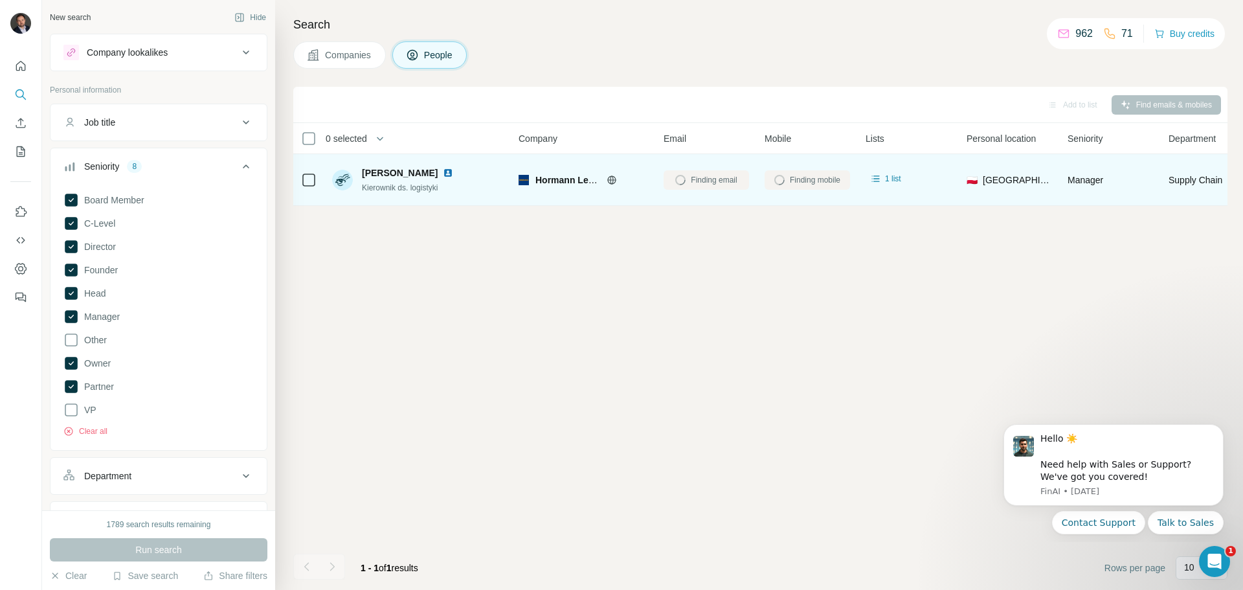
click at [379, 380] on div "Add to list Find emails & mobiles 0 selected People Company Email Mobile Lists …" at bounding box center [760, 338] width 935 height 503
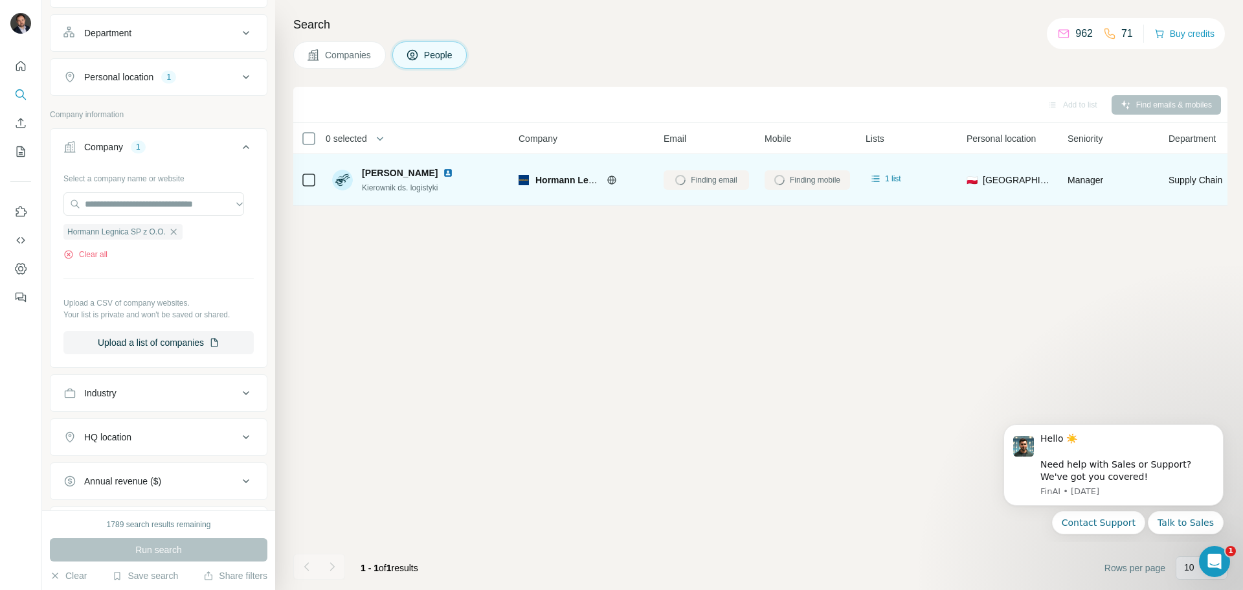
scroll to position [518, 0]
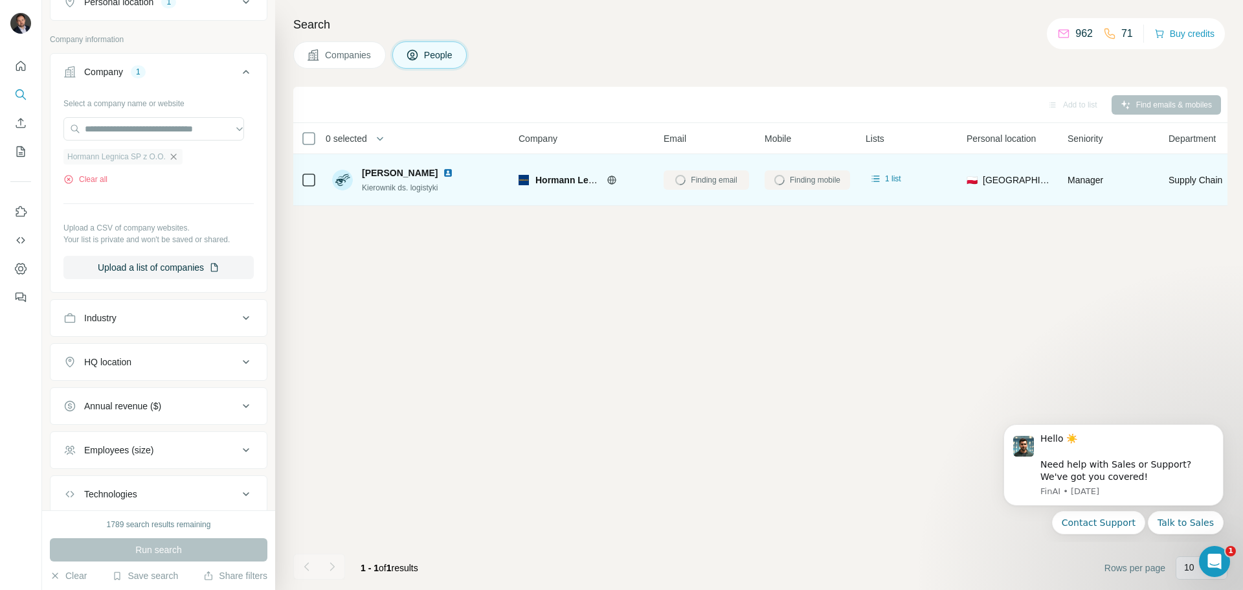
click at [179, 156] on icon "button" at bounding box center [173, 157] width 10 height 10
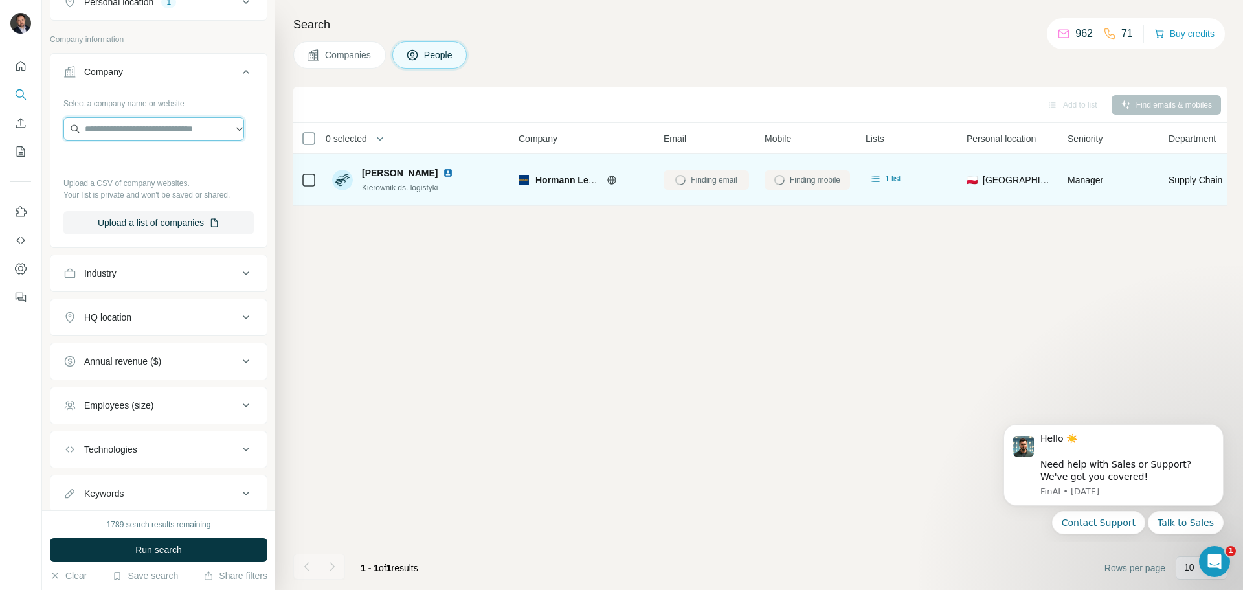
click at [159, 126] on input "text" at bounding box center [153, 128] width 181 height 23
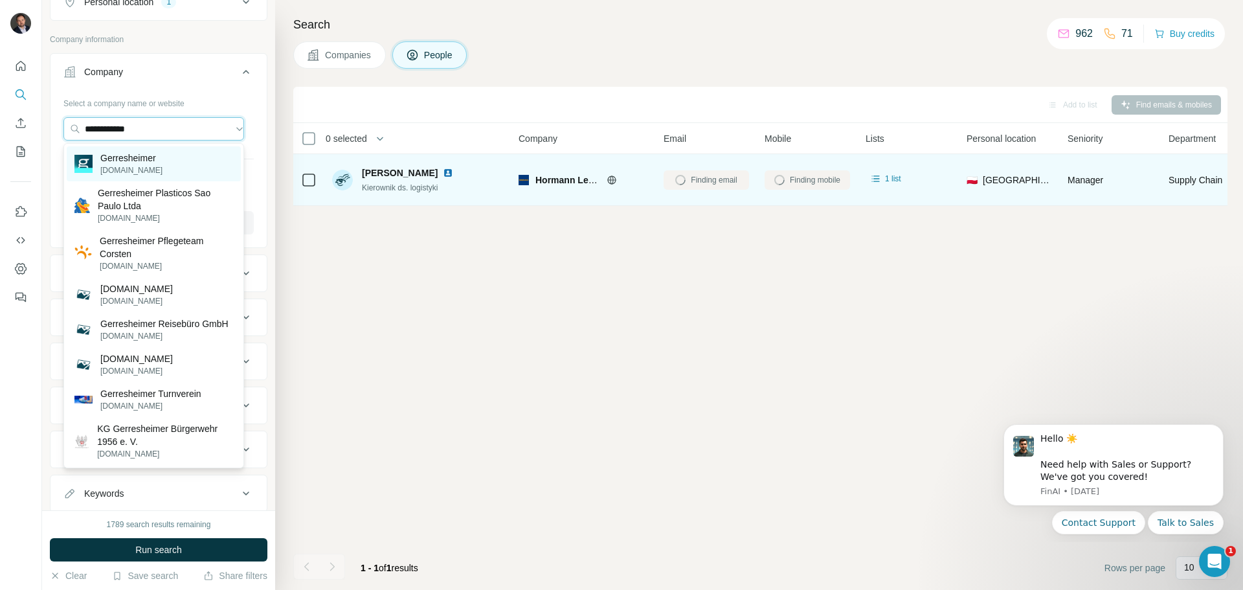
type input "**********"
click at [188, 158] on div "Gerresheimer gerresheimer.com" at bounding box center [154, 163] width 174 height 35
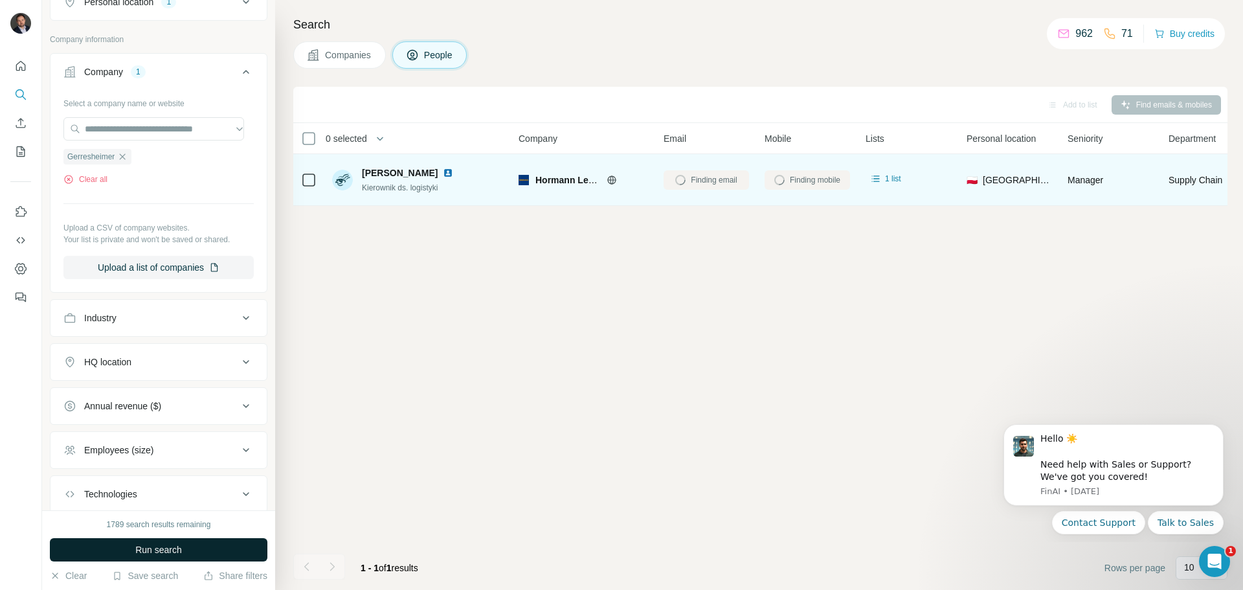
click at [199, 550] on button "Run search" at bounding box center [159, 549] width 218 height 23
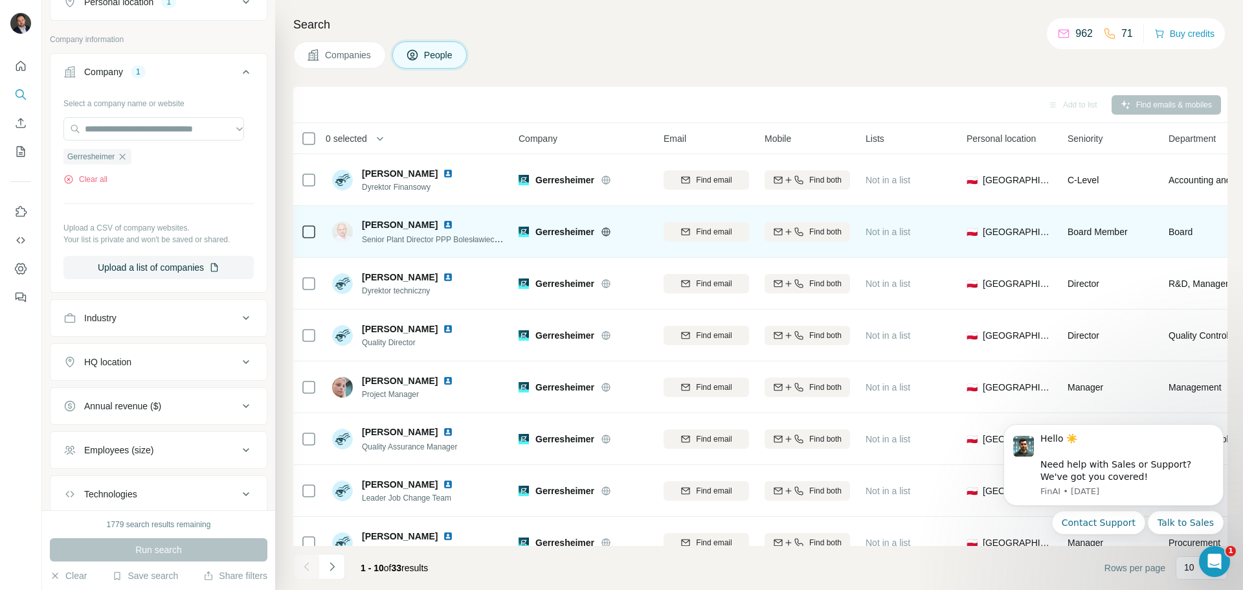
click at [443, 226] on img at bounding box center [448, 225] width 10 height 10
click at [802, 232] on icon "button" at bounding box center [799, 232] width 10 height 10
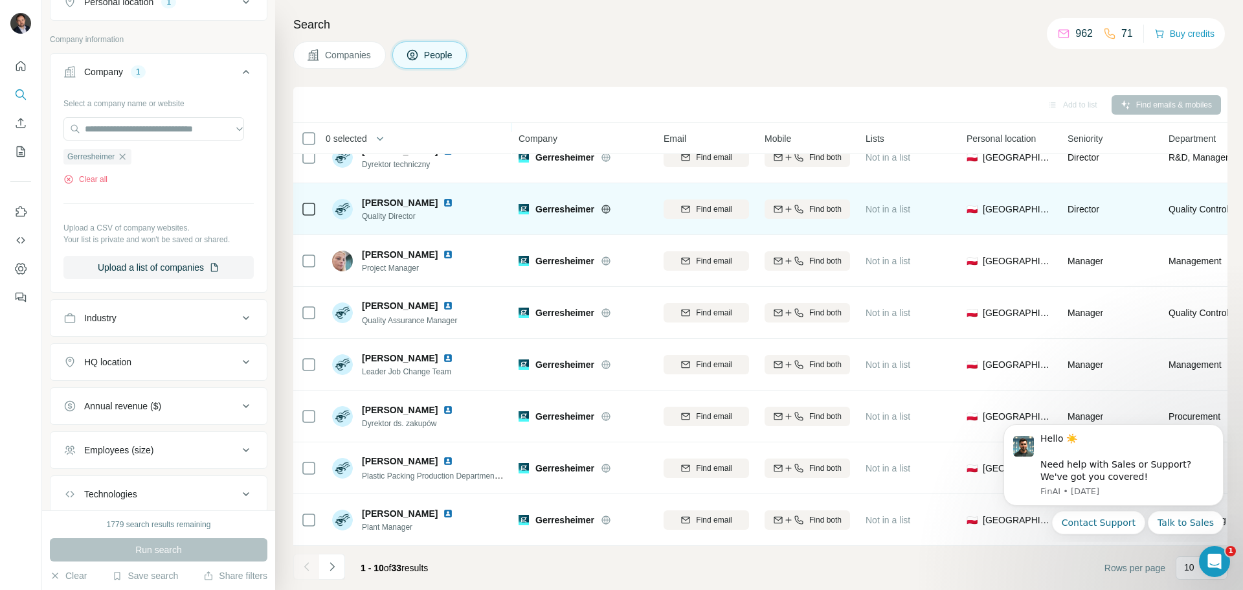
scroll to position [133, 0]
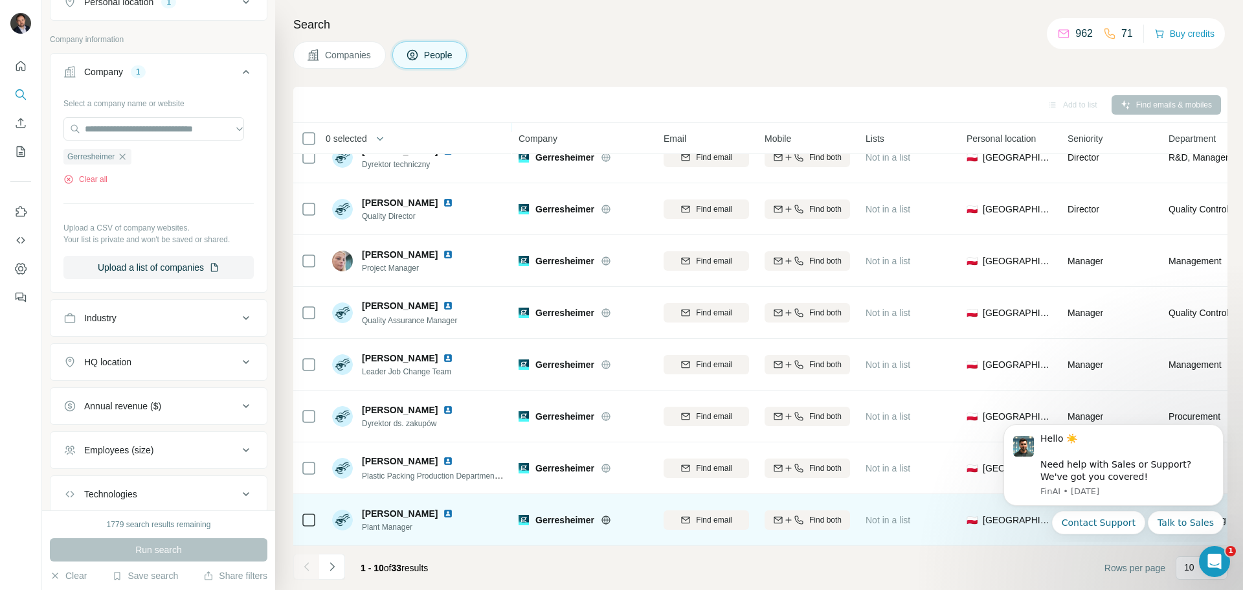
click at [446, 508] on img at bounding box center [448, 513] width 10 height 10
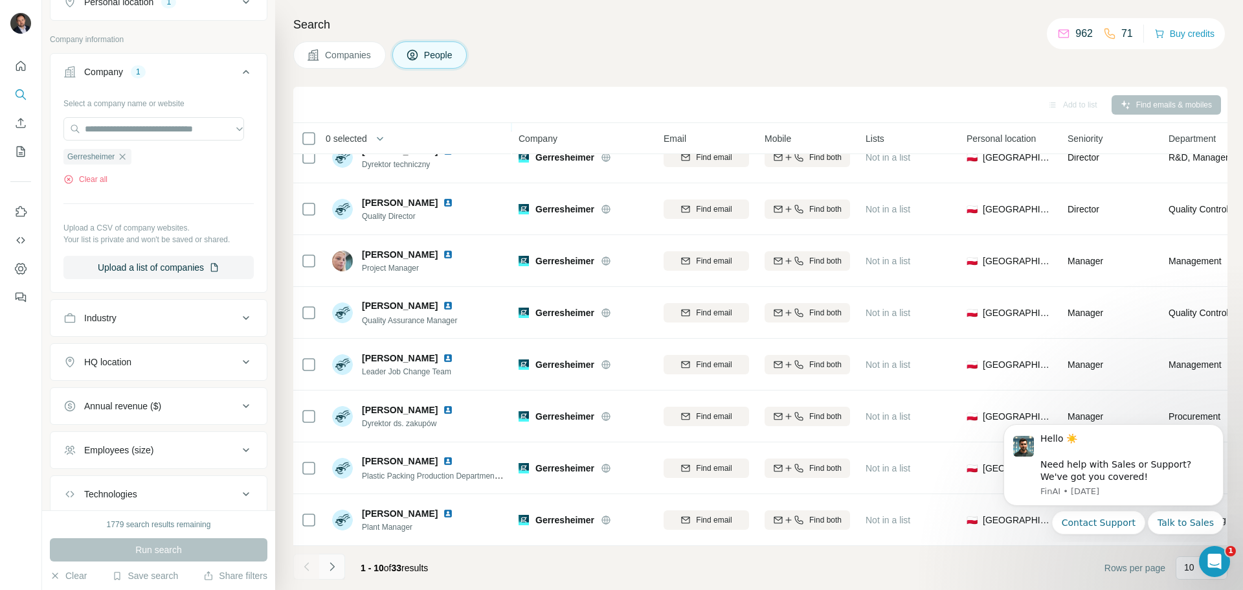
click at [334, 563] on icon "Navigate to next page" at bounding box center [332, 566] width 13 height 13
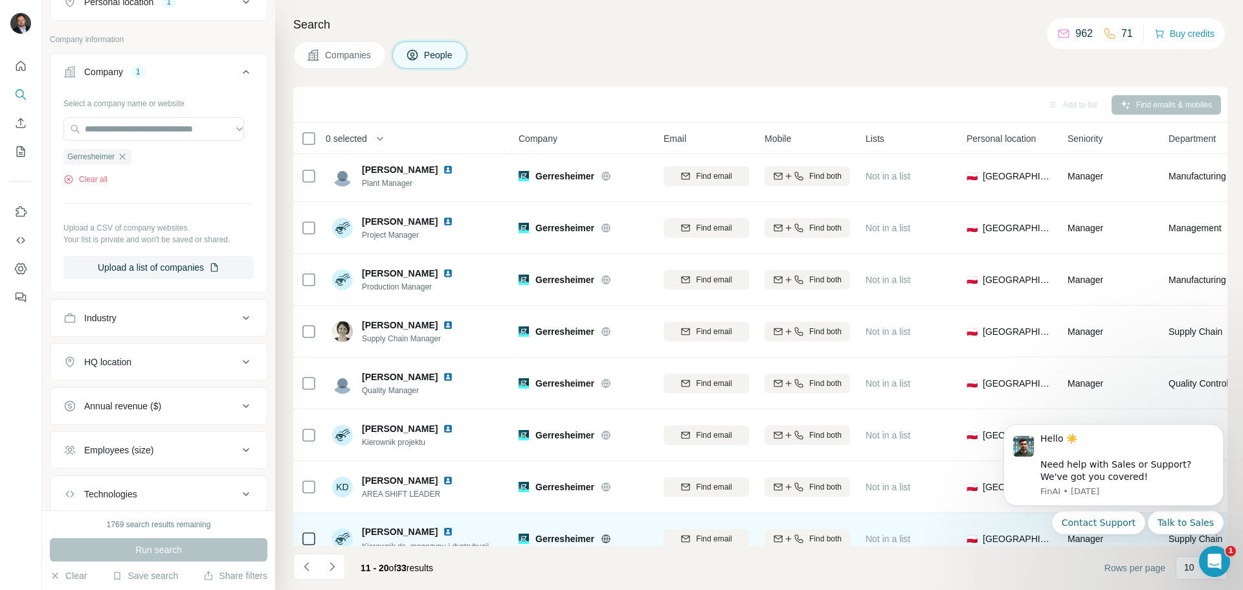
scroll to position [0, 0]
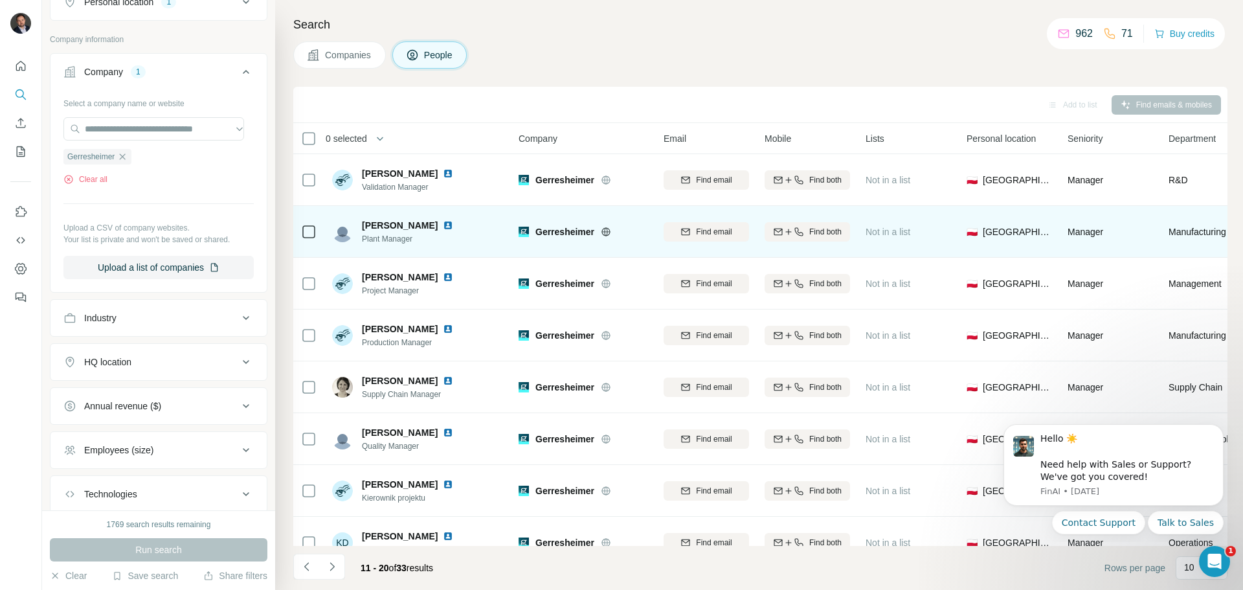
click at [453, 225] on img at bounding box center [448, 225] width 10 height 10
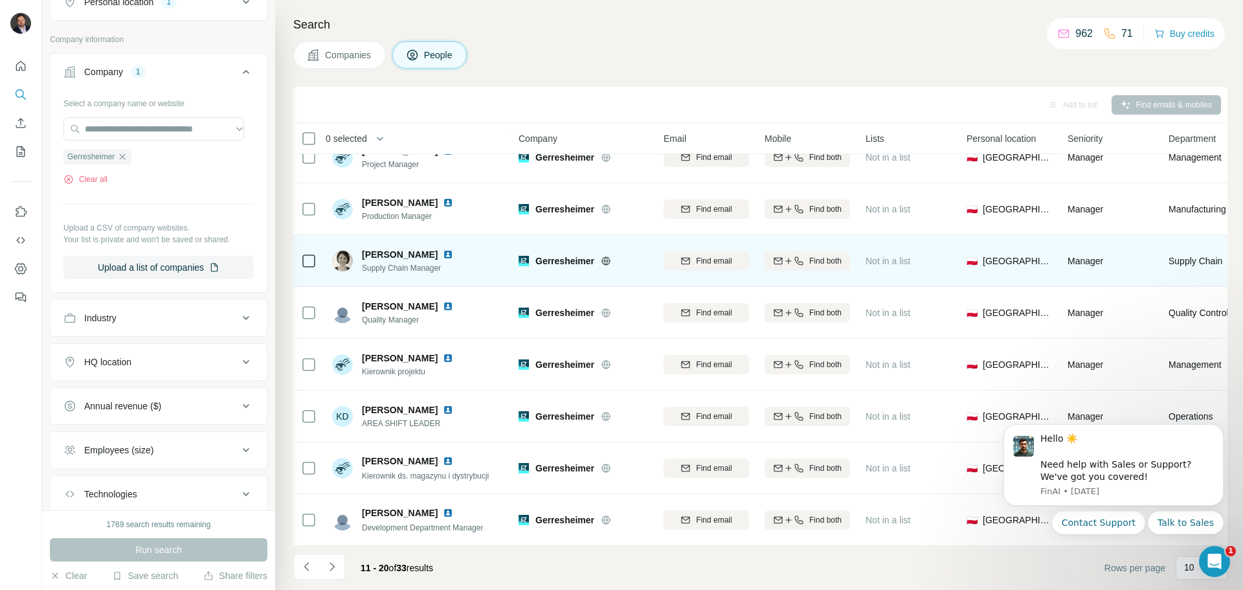
scroll to position [133, 0]
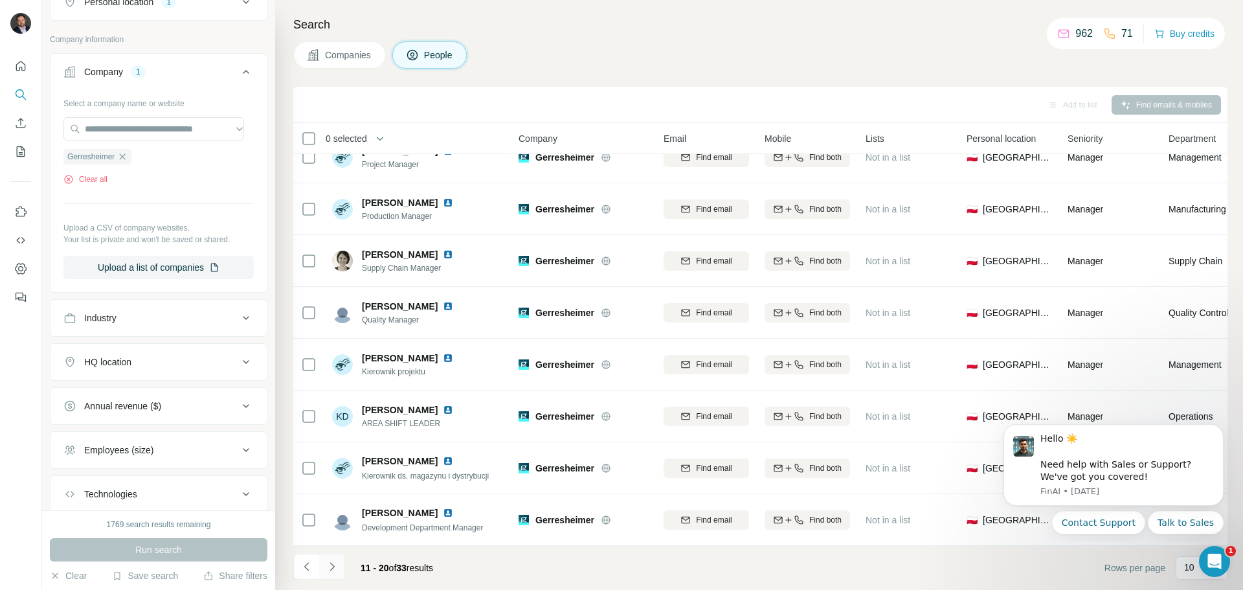
click at [337, 567] on icon "Navigate to next page" at bounding box center [332, 566] width 13 height 13
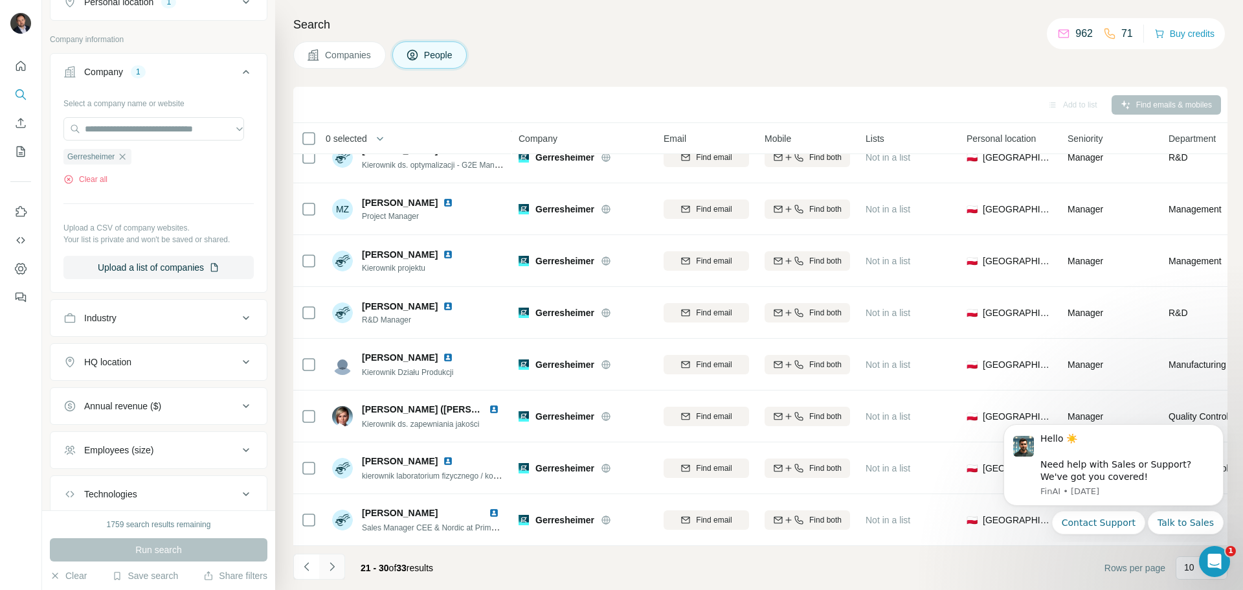
click at [332, 564] on icon "Navigate to next page" at bounding box center [332, 566] width 13 height 13
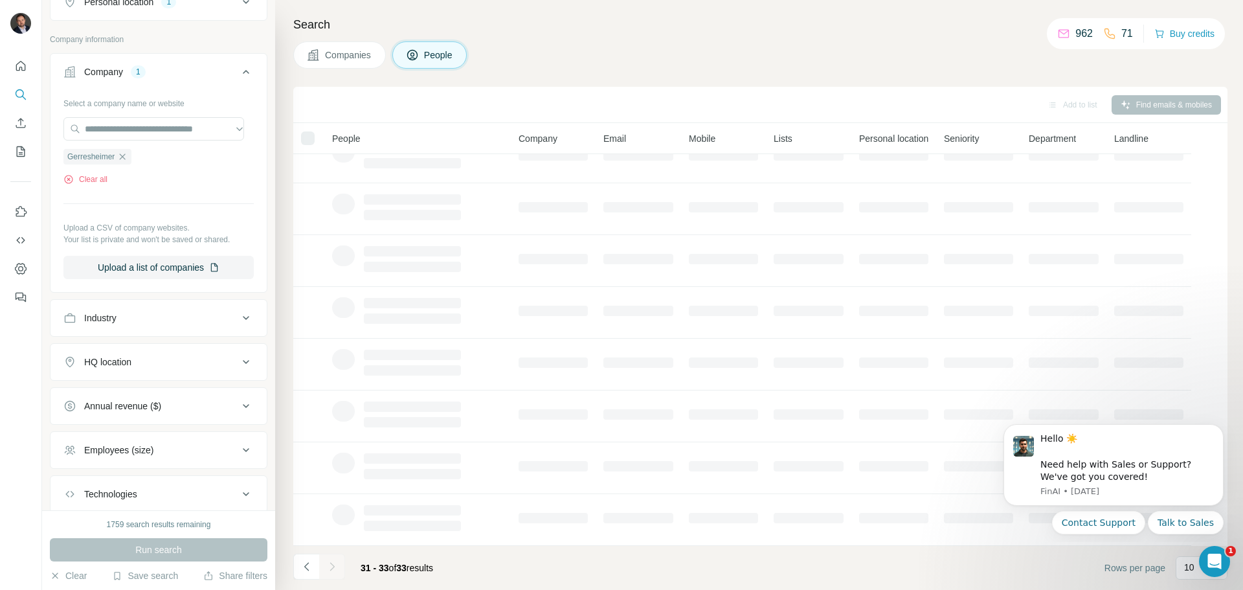
scroll to position [0, 0]
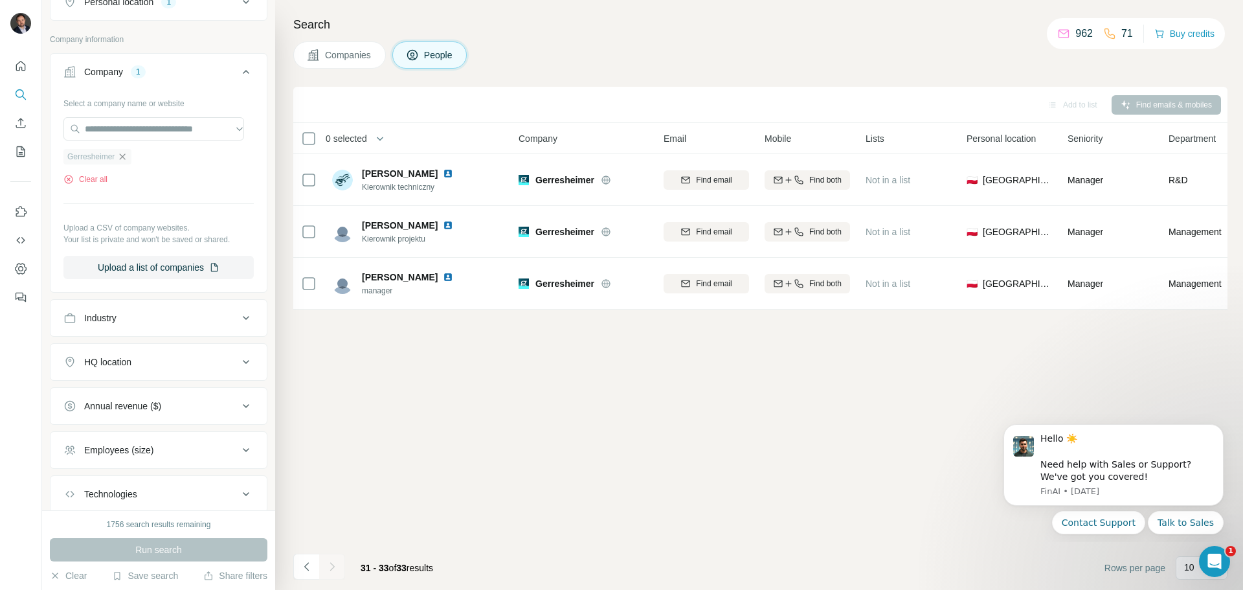
click at [124, 155] on icon "button" at bounding box center [122, 157] width 10 height 10
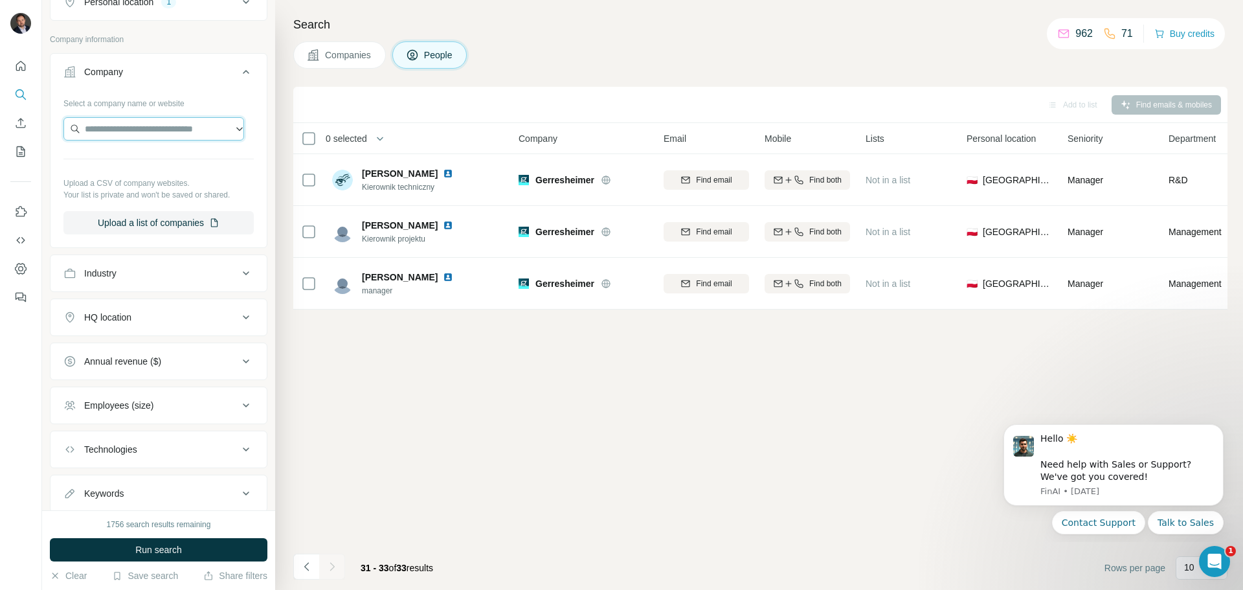
click at [125, 133] on input "text" at bounding box center [153, 128] width 181 height 23
drag, startPoint x: 218, startPoint y: 131, endPoint x: 51, endPoint y: 130, distance: 167.7
click at [51, 130] on div "**********" at bounding box center [159, 169] width 216 height 152
paste input "text"
type input "**********"
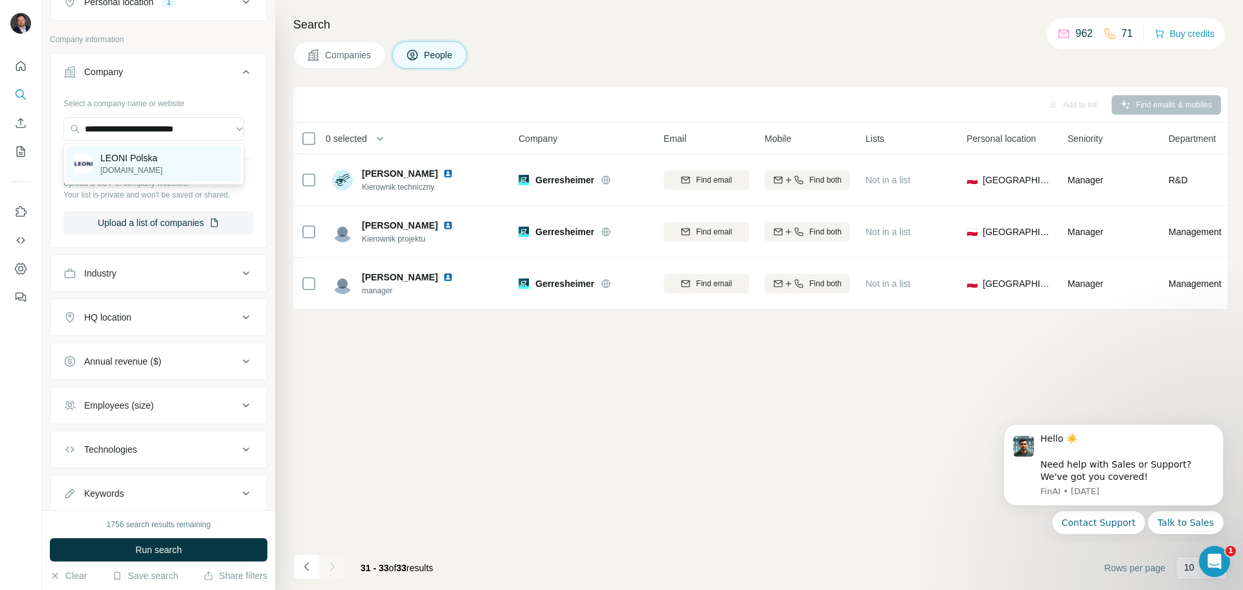
click at [184, 159] on div "LEONI Polska leoni-polska.com" at bounding box center [154, 163] width 174 height 35
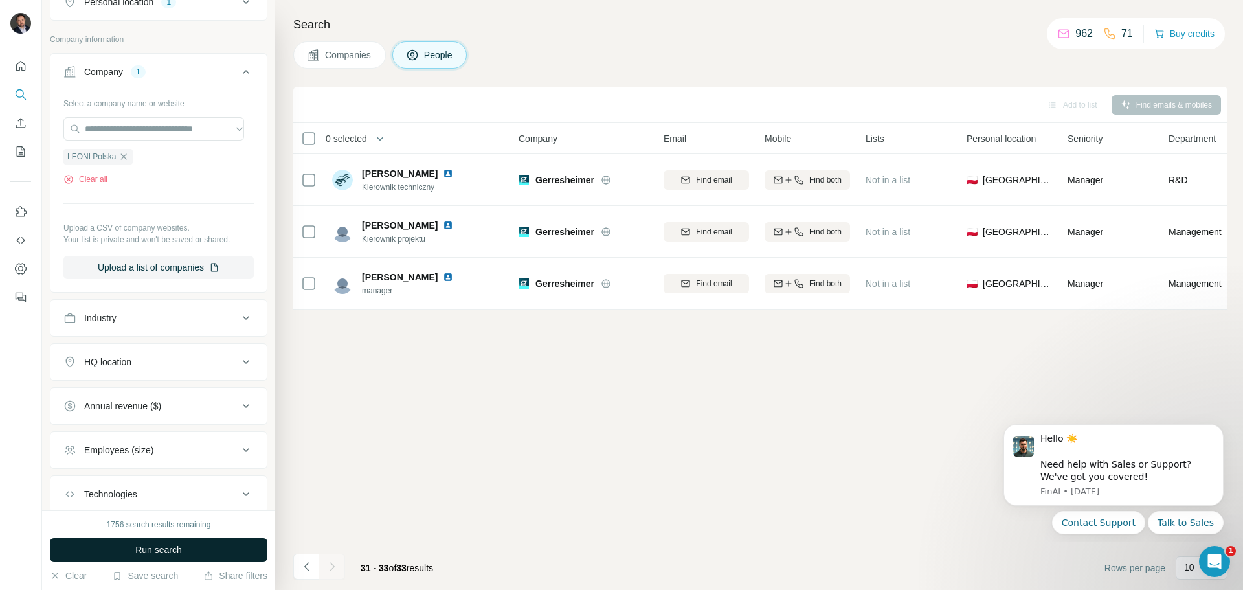
click at [184, 546] on button "Run search" at bounding box center [159, 549] width 218 height 23
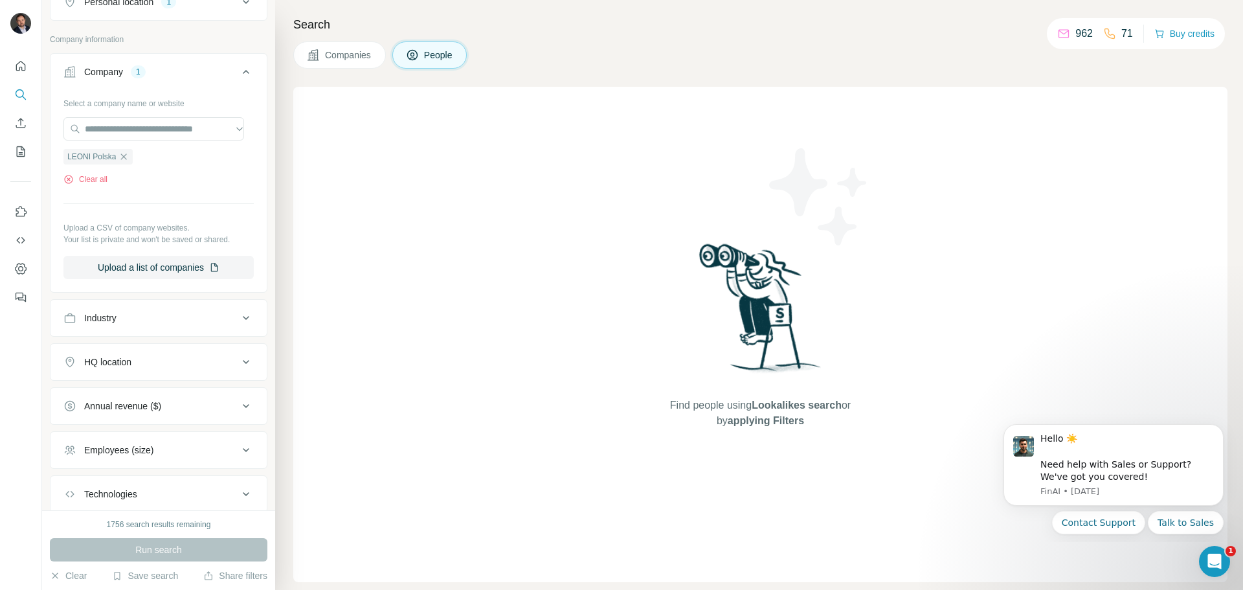
click at [125, 159] on icon "button" at bounding box center [124, 157] width 10 height 10
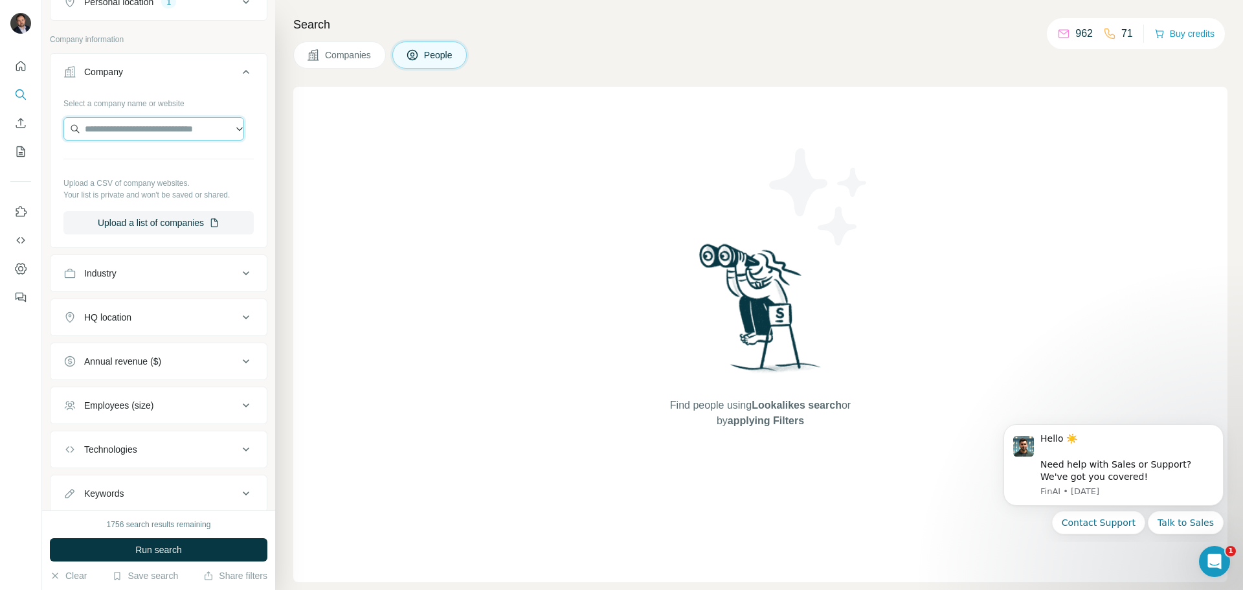
click at [122, 130] on input "text" at bounding box center [153, 128] width 181 height 23
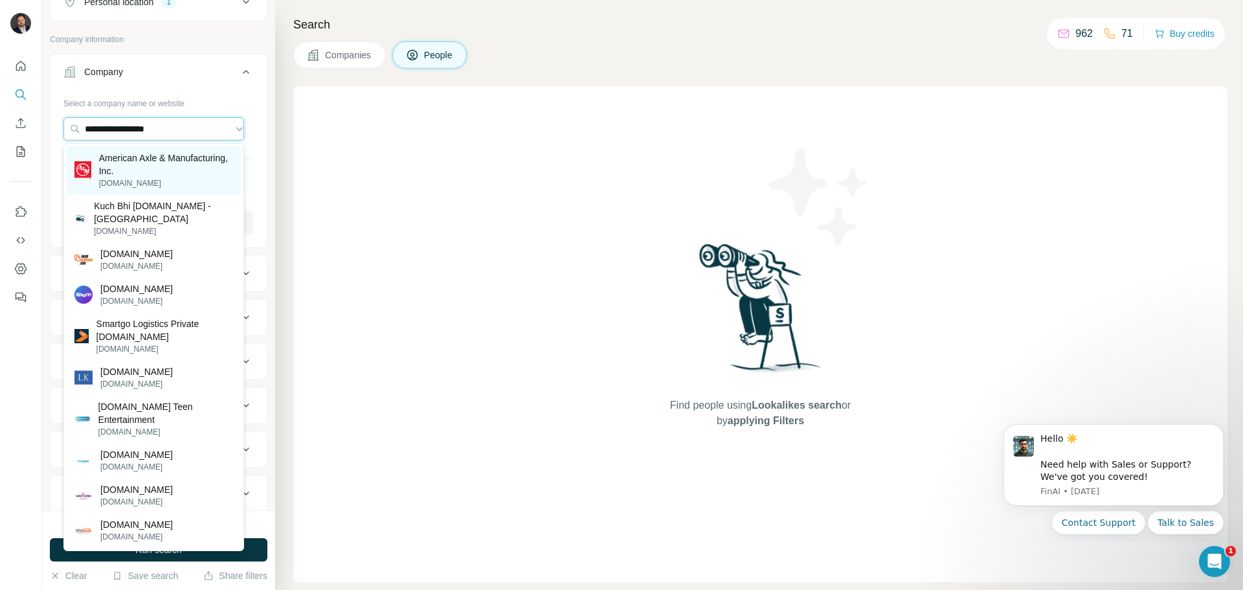
type input "**********"
click at [168, 169] on p "American Axle & Manufacturing, Inc." at bounding box center [166, 165] width 134 height 26
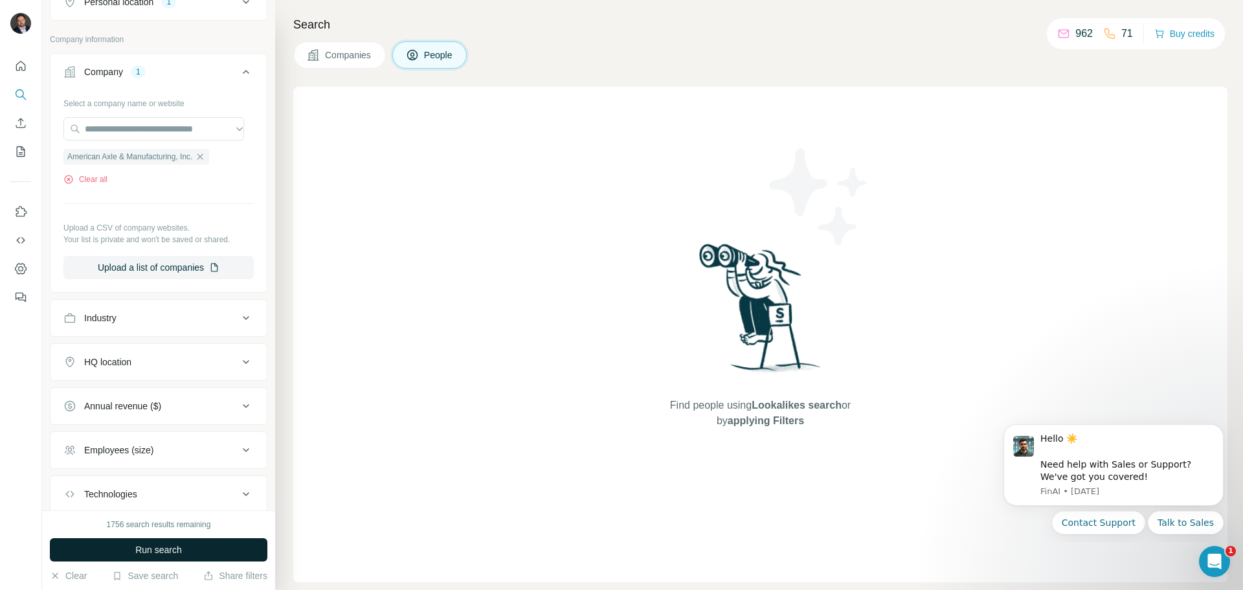
click at [207, 545] on button "Run search" at bounding box center [159, 549] width 218 height 23
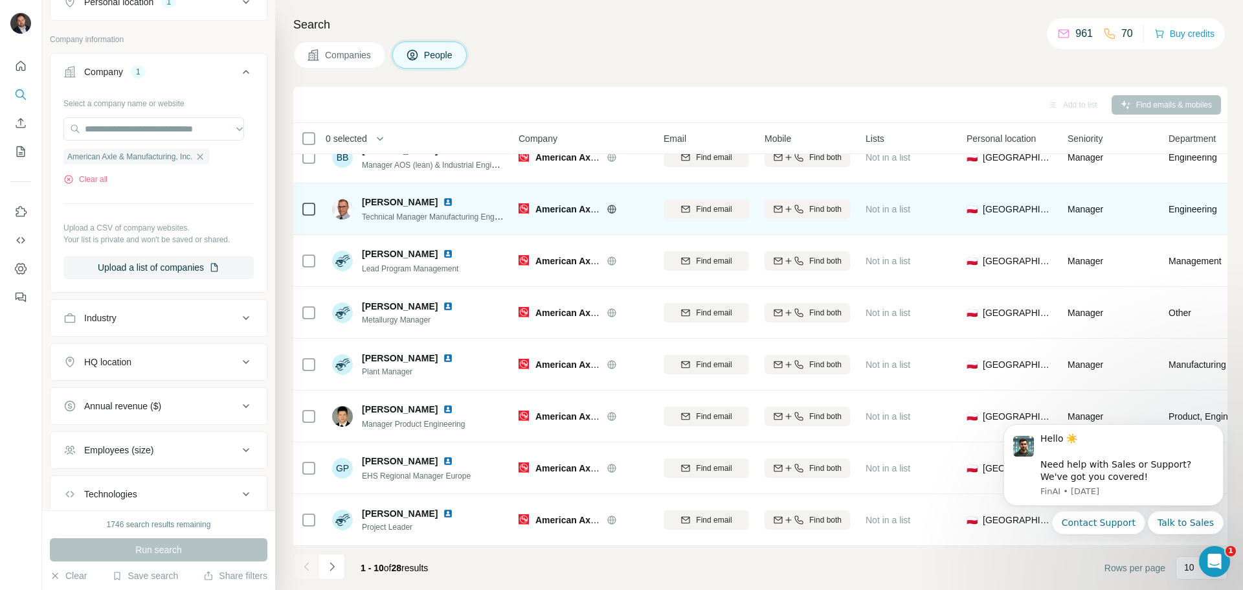
scroll to position [133, 0]
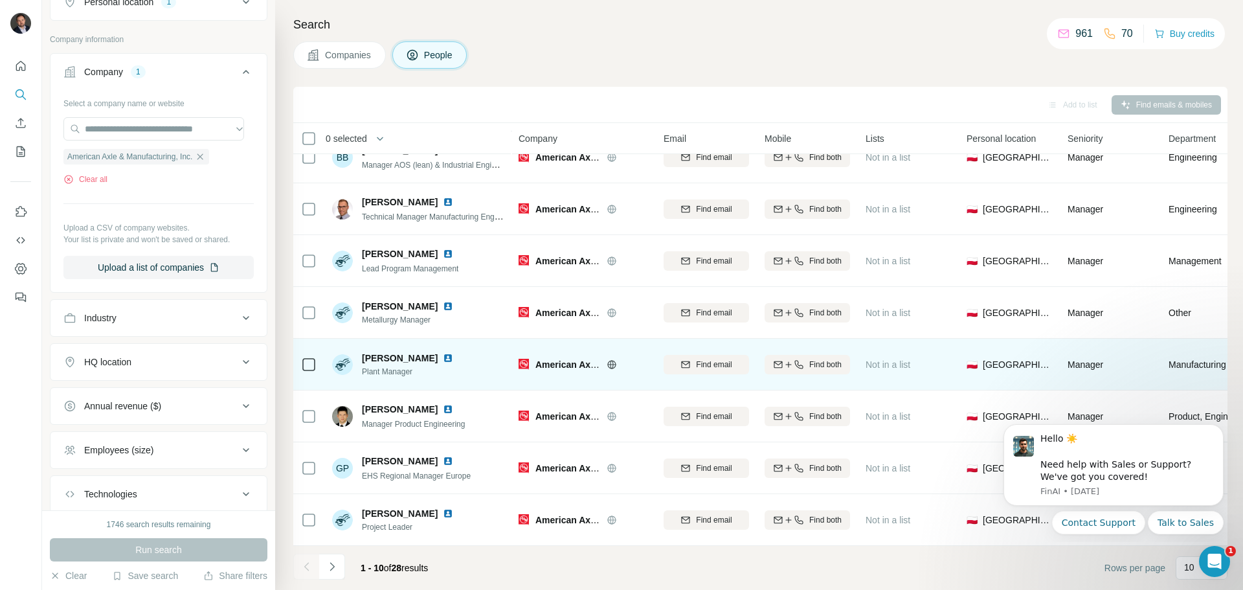
click at [453, 353] on img at bounding box center [448, 358] width 10 height 10
click at [806, 359] on div "Find both" at bounding box center [807, 365] width 85 height 12
click at [335, 569] on icon "Navigate to next page" at bounding box center [332, 566] width 13 height 13
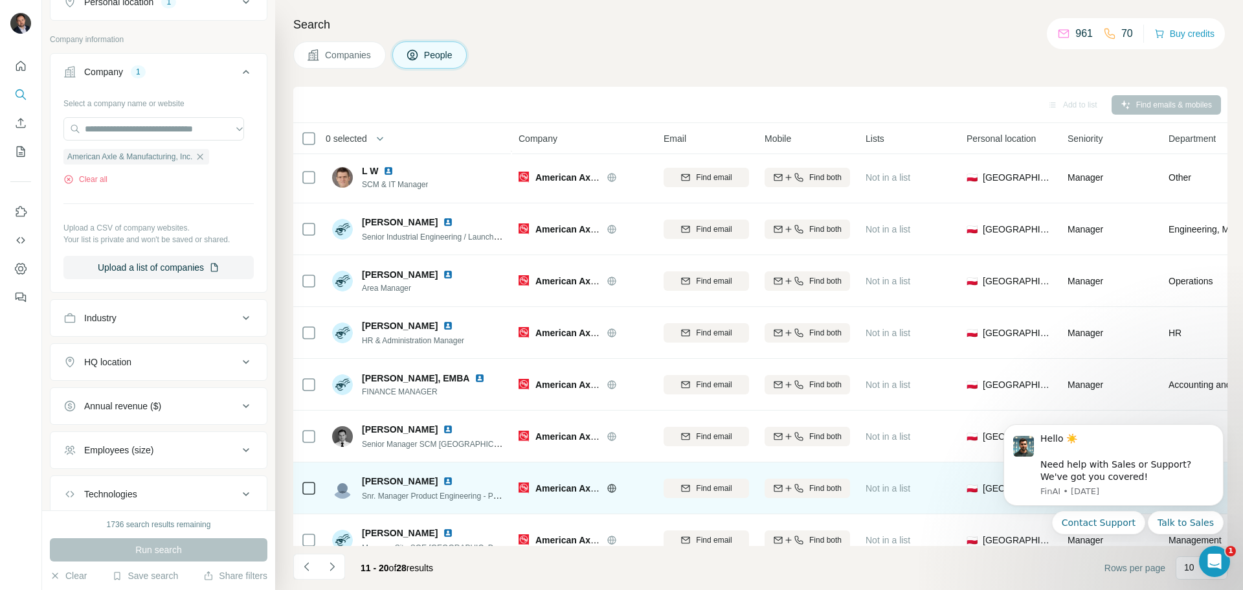
scroll to position [0, 0]
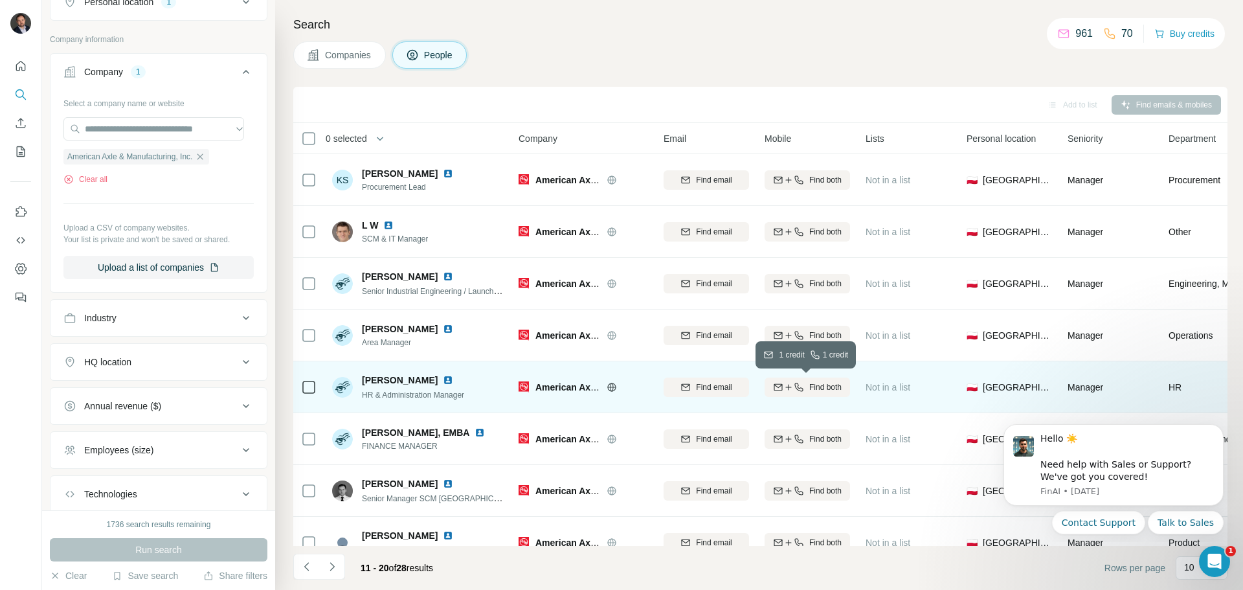
click at [794, 388] on icon "button" at bounding box center [799, 387] width 10 height 10
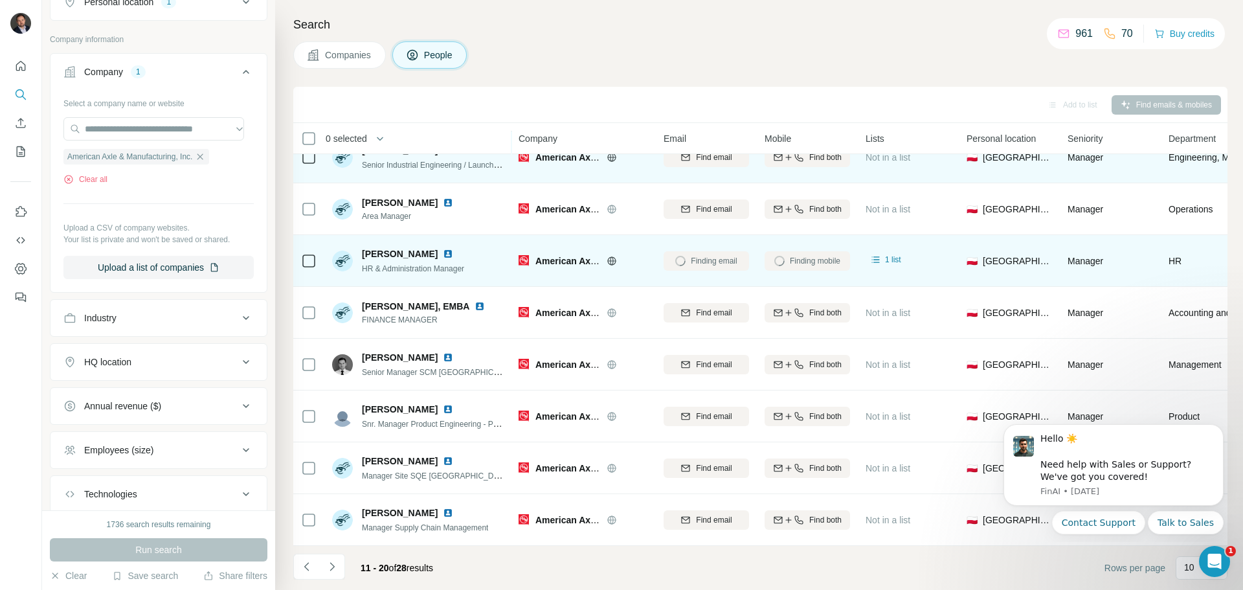
scroll to position [133, 0]
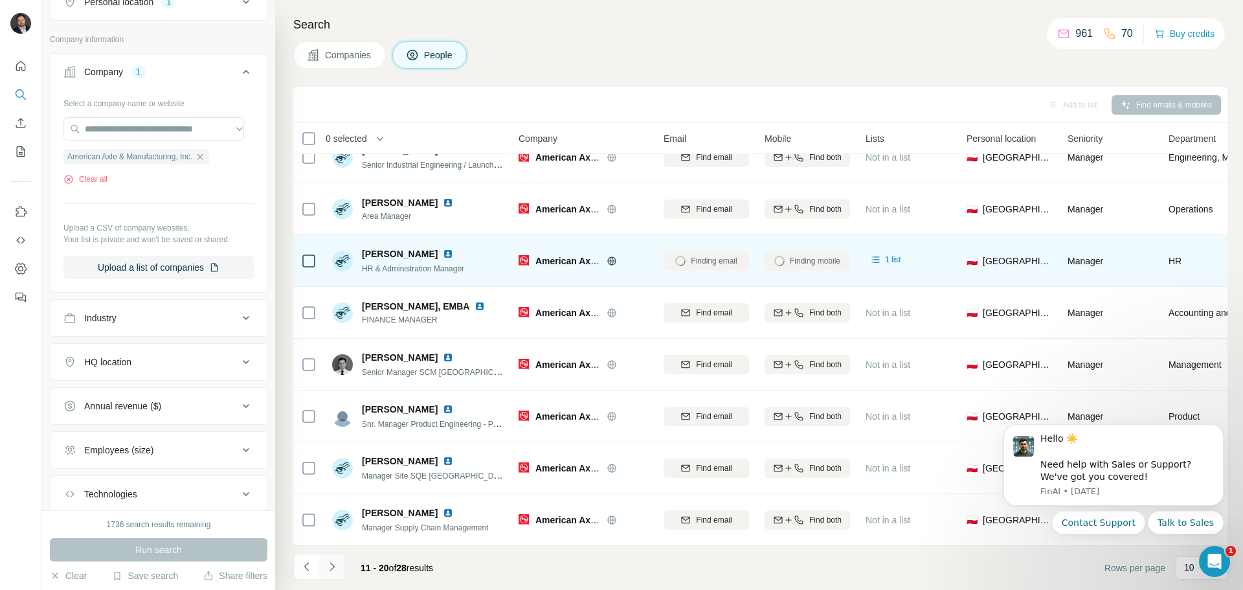
click at [332, 567] on icon "Navigate to next page" at bounding box center [332, 566] width 13 height 13
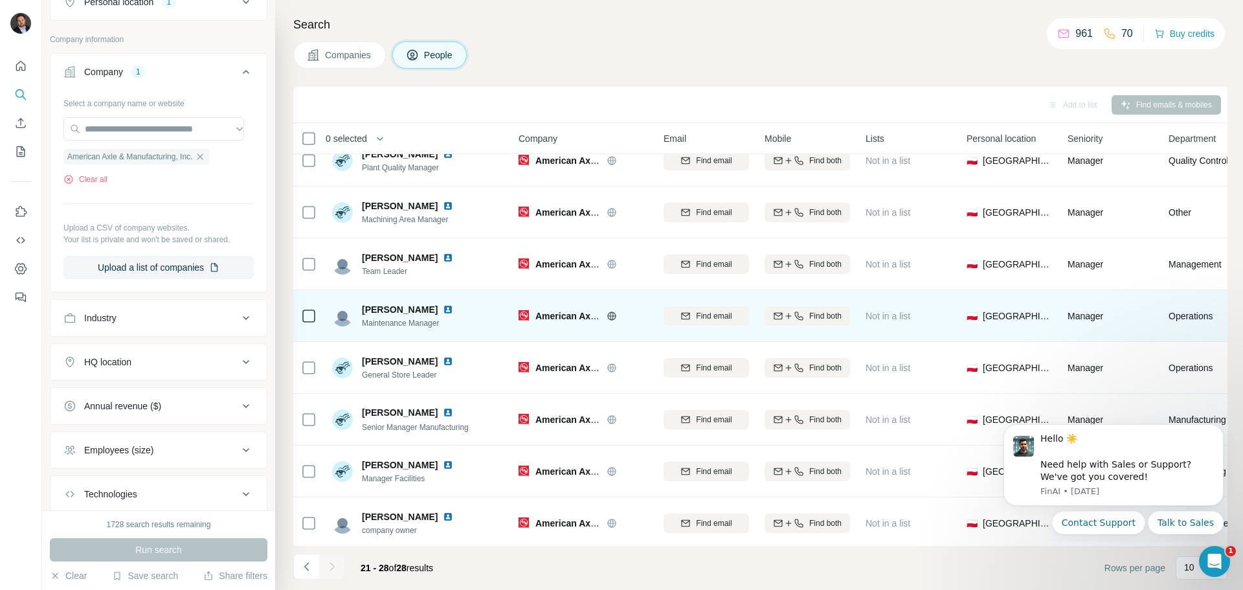
scroll to position [29, 0]
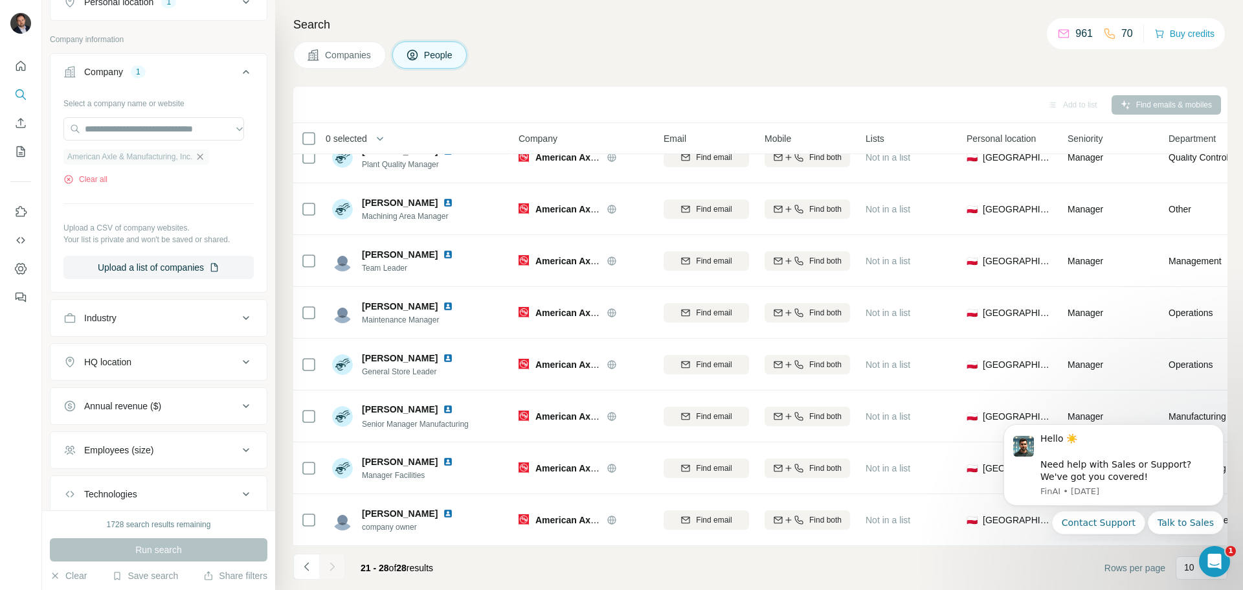
click at [205, 159] on icon "button" at bounding box center [200, 157] width 10 height 10
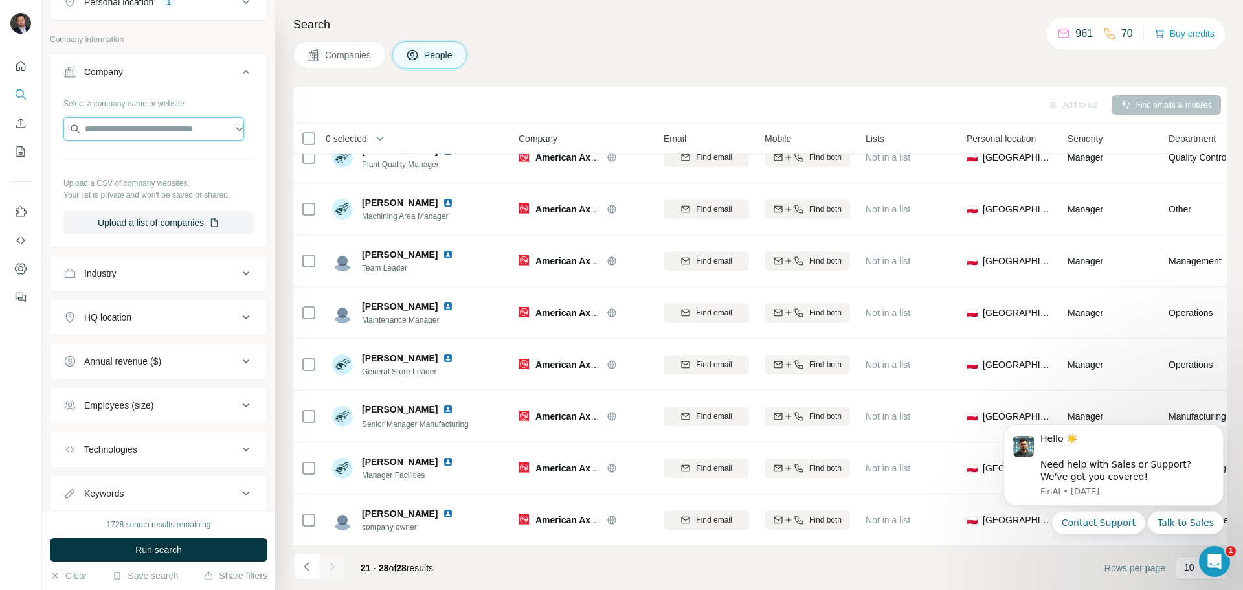
click at [170, 133] on input "text" at bounding box center [153, 128] width 181 height 23
paste input "**********"
type input "**********"
click at [177, 161] on div "Wepa wepa.eu" at bounding box center [154, 163] width 174 height 35
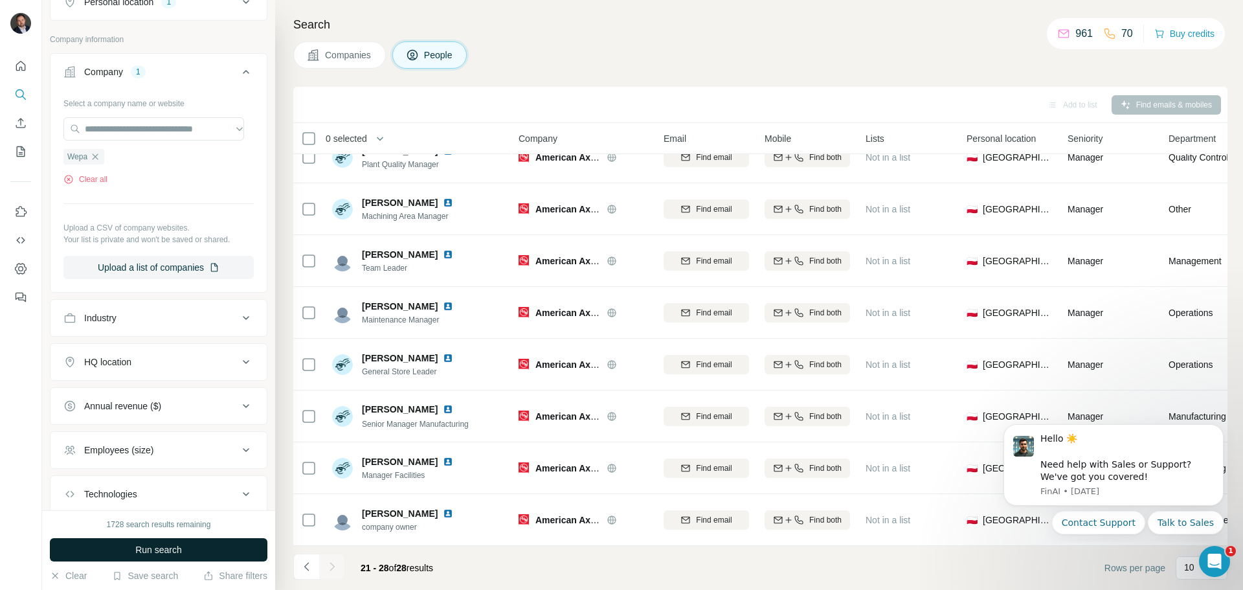
click at [175, 549] on span "Run search" at bounding box center [158, 549] width 47 height 13
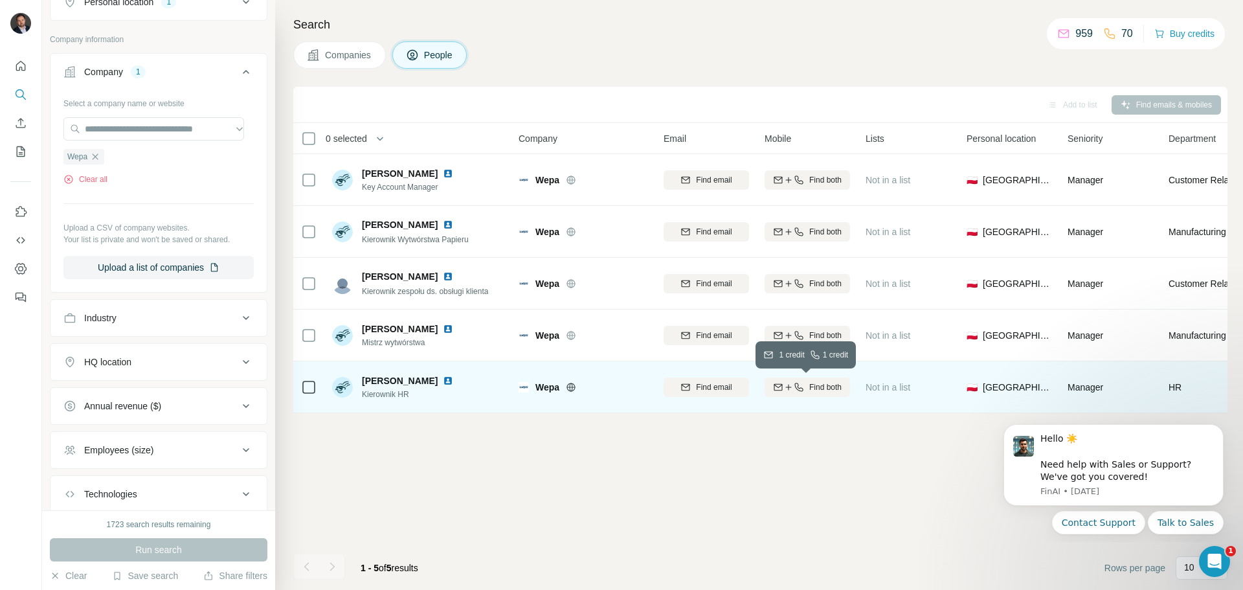
click at [807, 391] on div "Find both" at bounding box center [807, 387] width 85 height 12
click at [448, 380] on img at bounding box center [448, 381] width 10 height 10
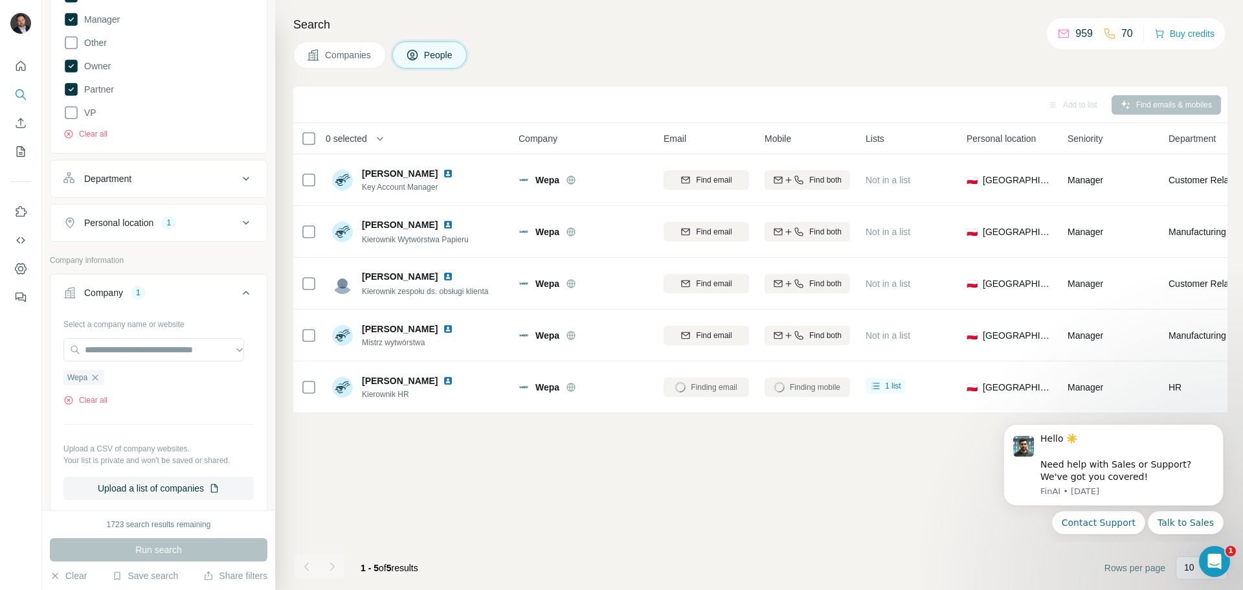
scroll to position [259, 0]
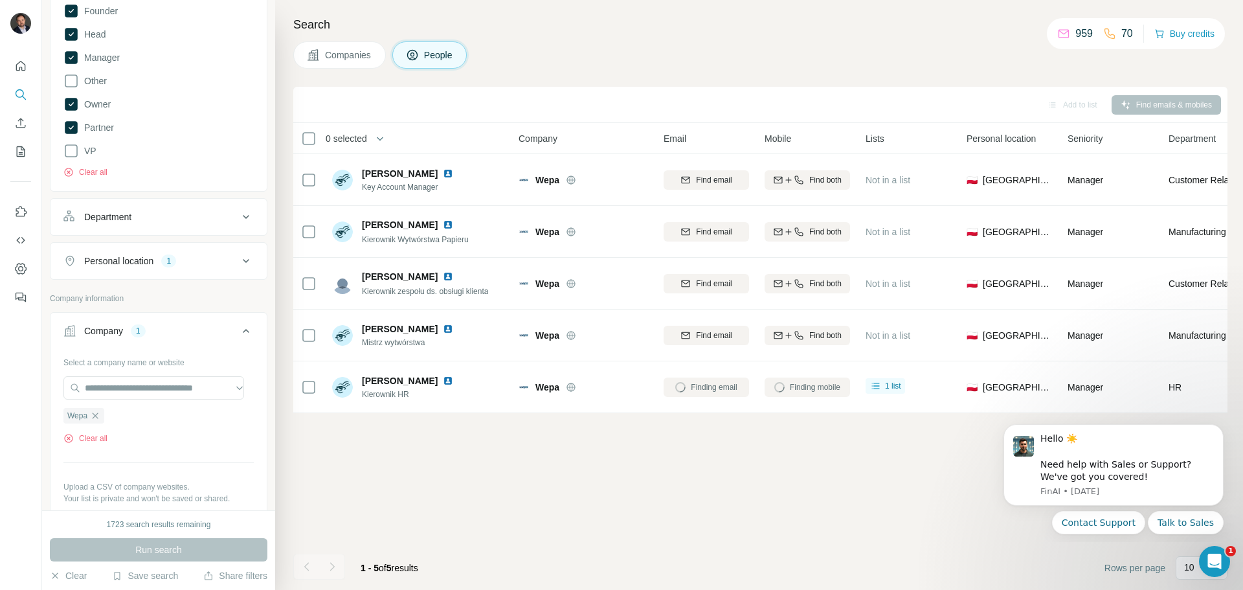
drag, startPoint x: 100, startPoint y: 417, endPoint x: 103, endPoint y: 410, distance: 7.6
click at [100, 417] on icon "button" at bounding box center [95, 416] width 10 height 10
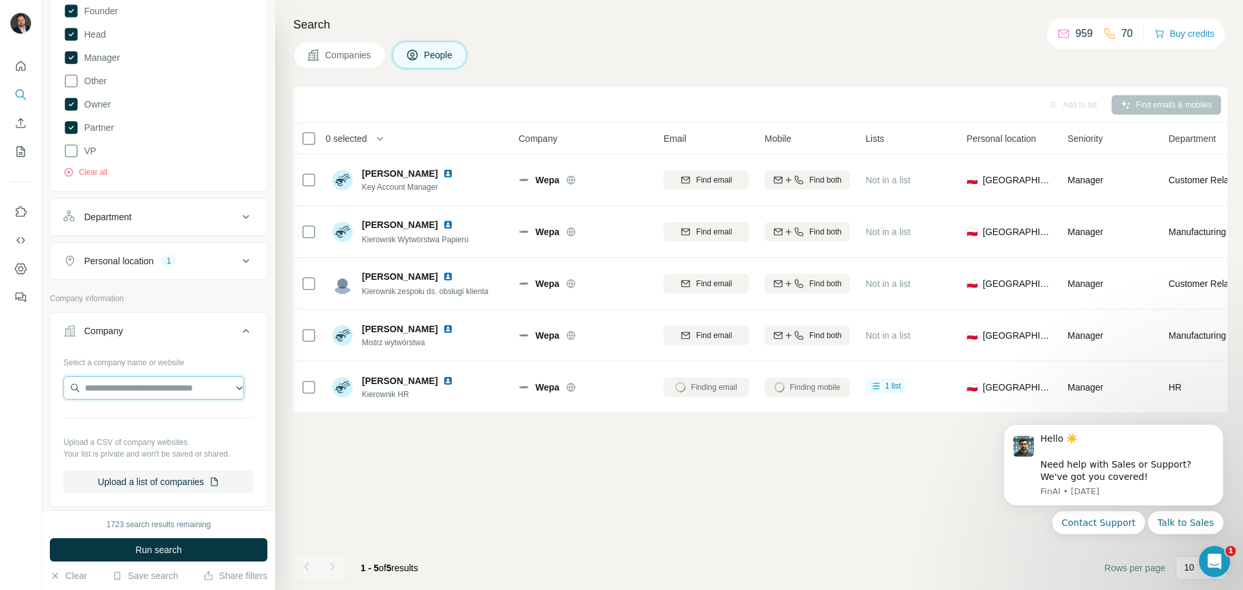
click at [117, 378] on input "text" at bounding box center [153, 387] width 181 height 23
type input "**********"
click at [174, 420] on div "Stanley stanleyworks.pl" at bounding box center [154, 422] width 174 height 35
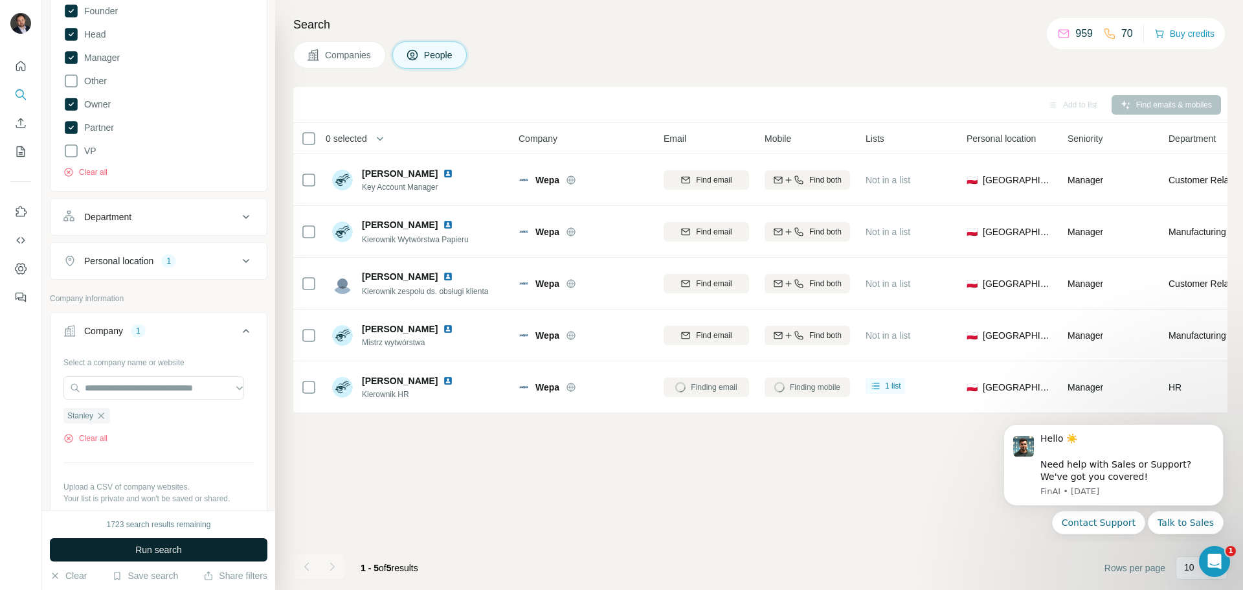
click at [183, 555] on button "Run search" at bounding box center [159, 549] width 218 height 23
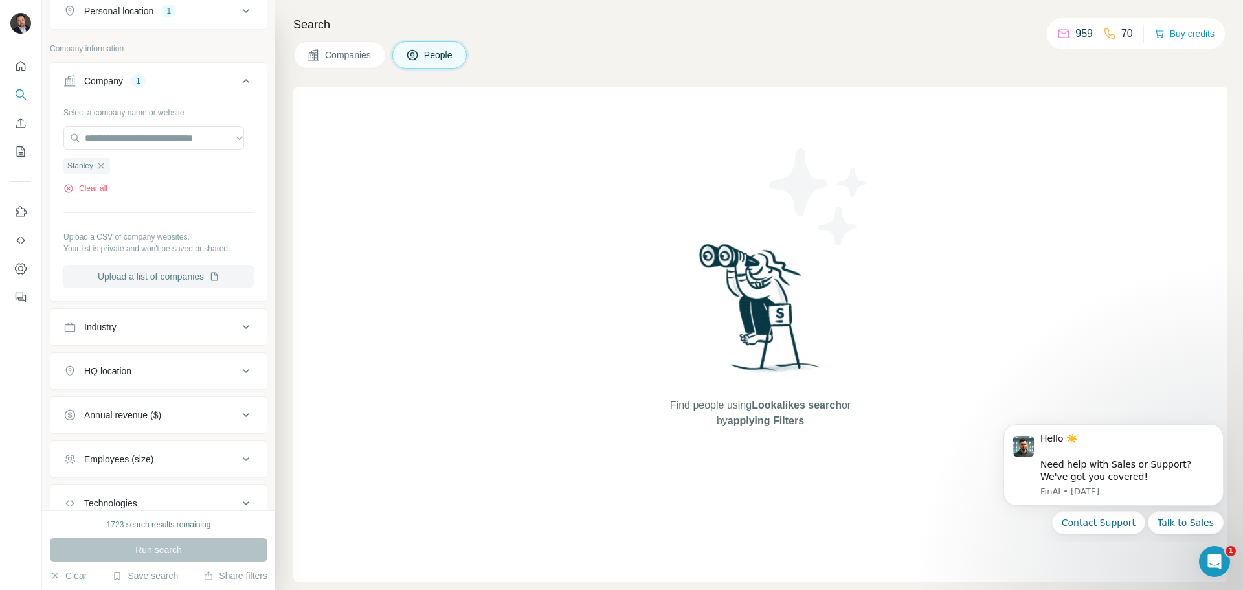
scroll to position [518, 0]
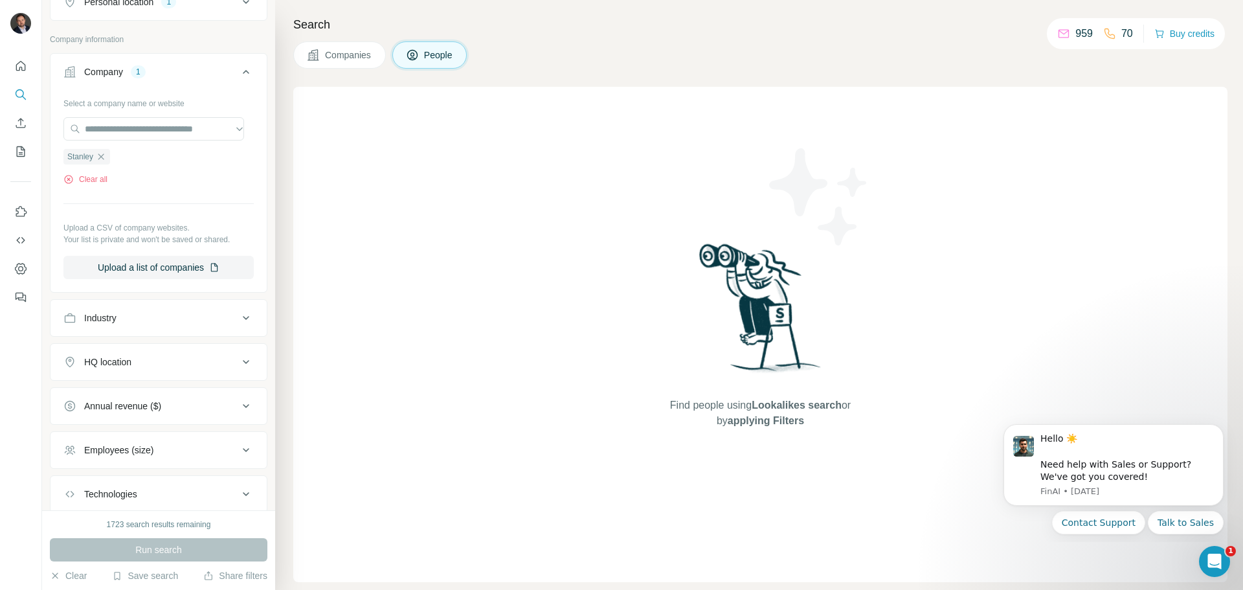
click at [102, 156] on icon "button" at bounding box center [101, 157] width 10 height 10
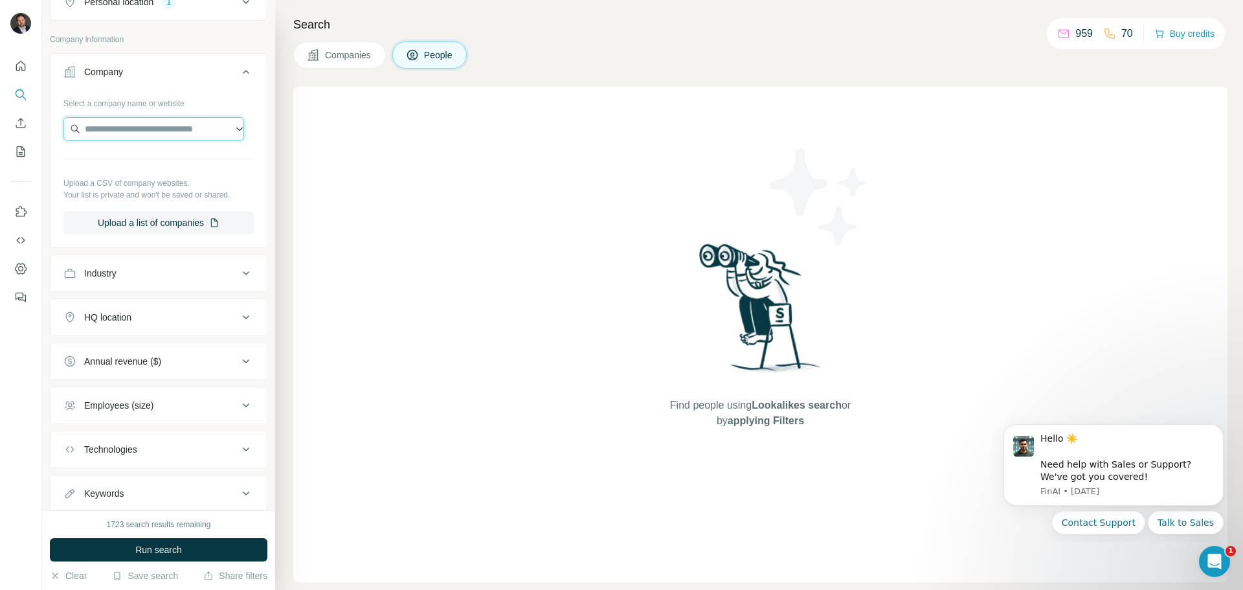
click at [117, 130] on input "text" at bounding box center [153, 128] width 181 height 23
type input "**********"
click at [174, 159] on div "Groupe GUILLIN groupeguillin.fr" at bounding box center [154, 163] width 174 height 35
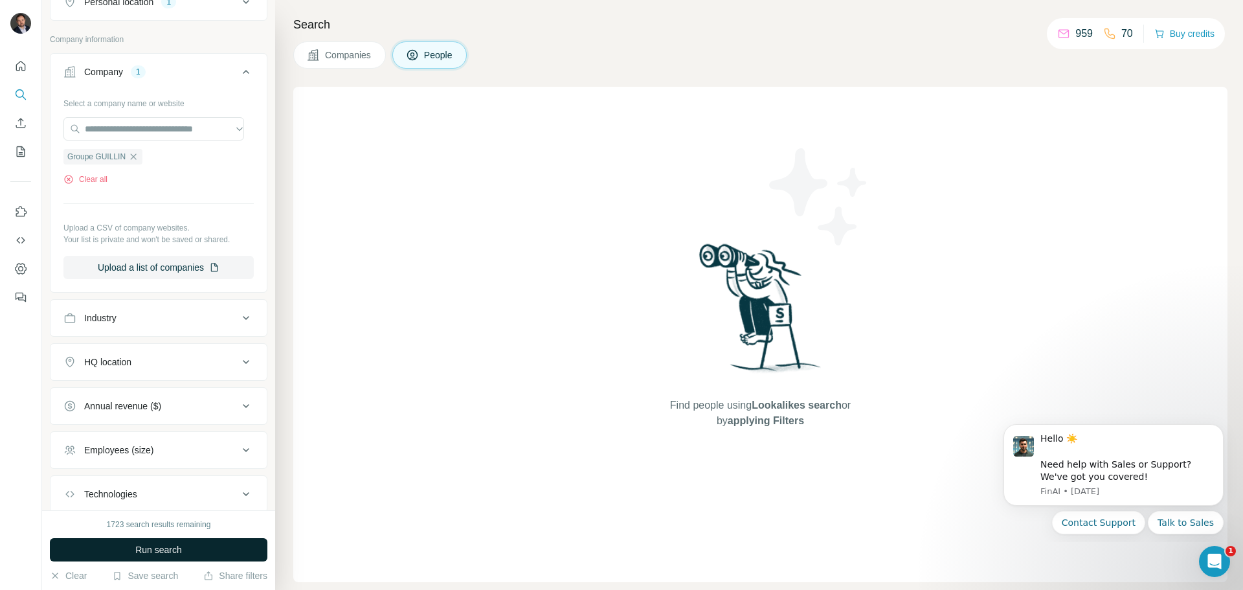
click at [194, 556] on button "Run search" at bounding box center [159, 549] width 218 height 23
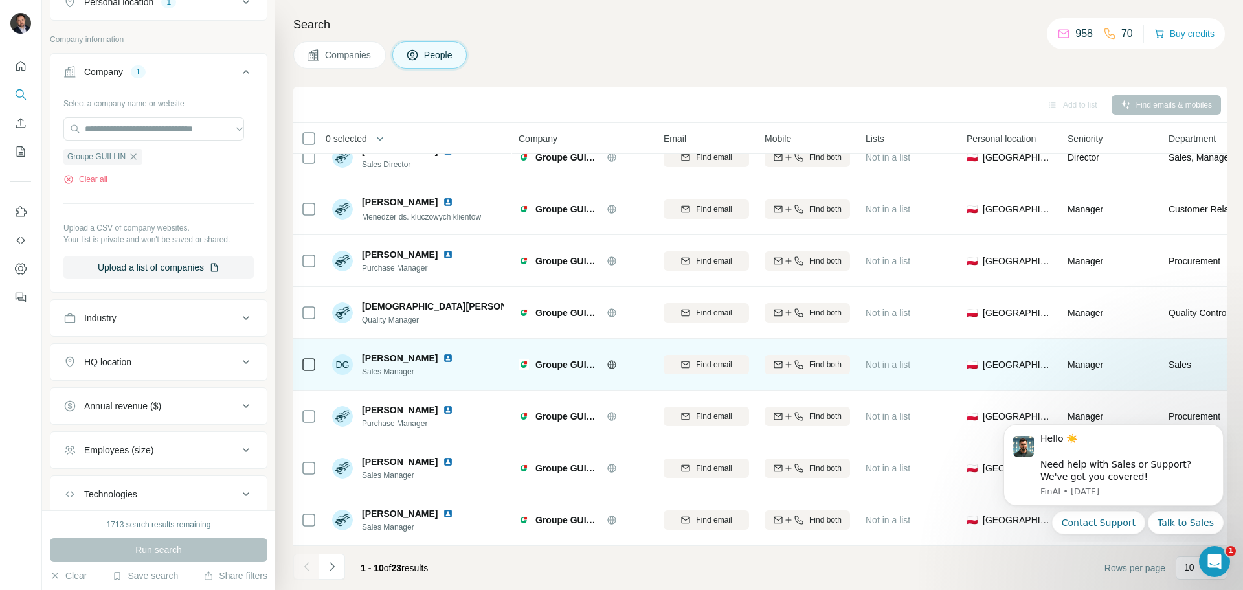
scroll to position [133, 0]
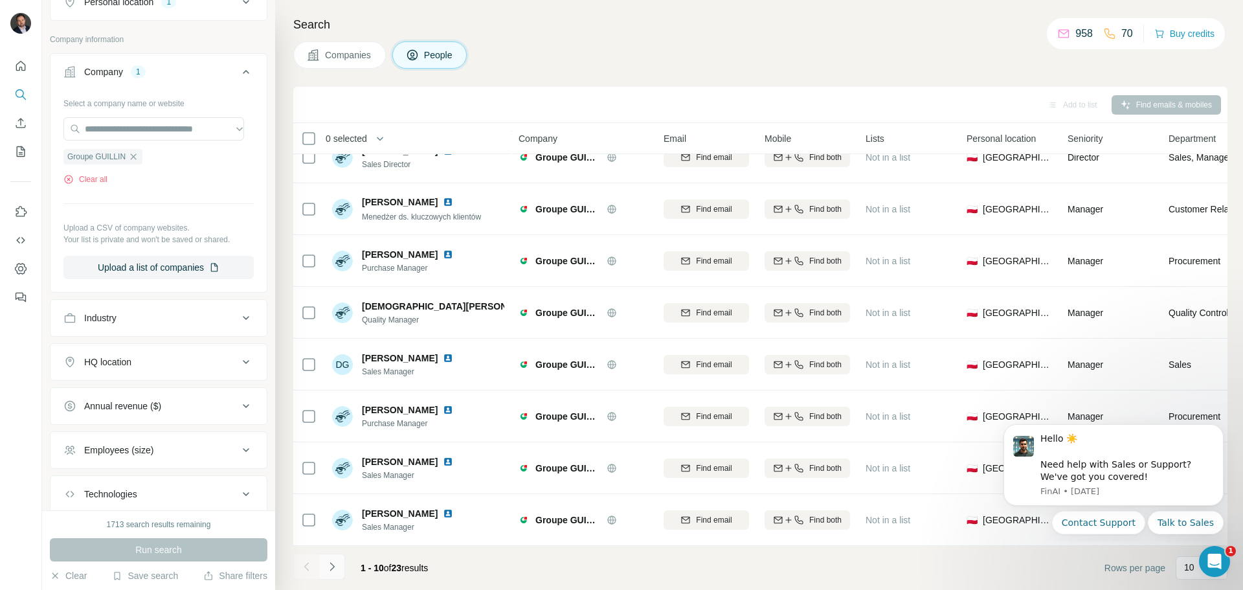
click at [336, 567] on icon "Navigate to next page" at bounding box center [332, 566] width 13 height 13
click at [330, 564] on icon "Navigate to next page" at bounding box center [332, 566] width 13 height 13
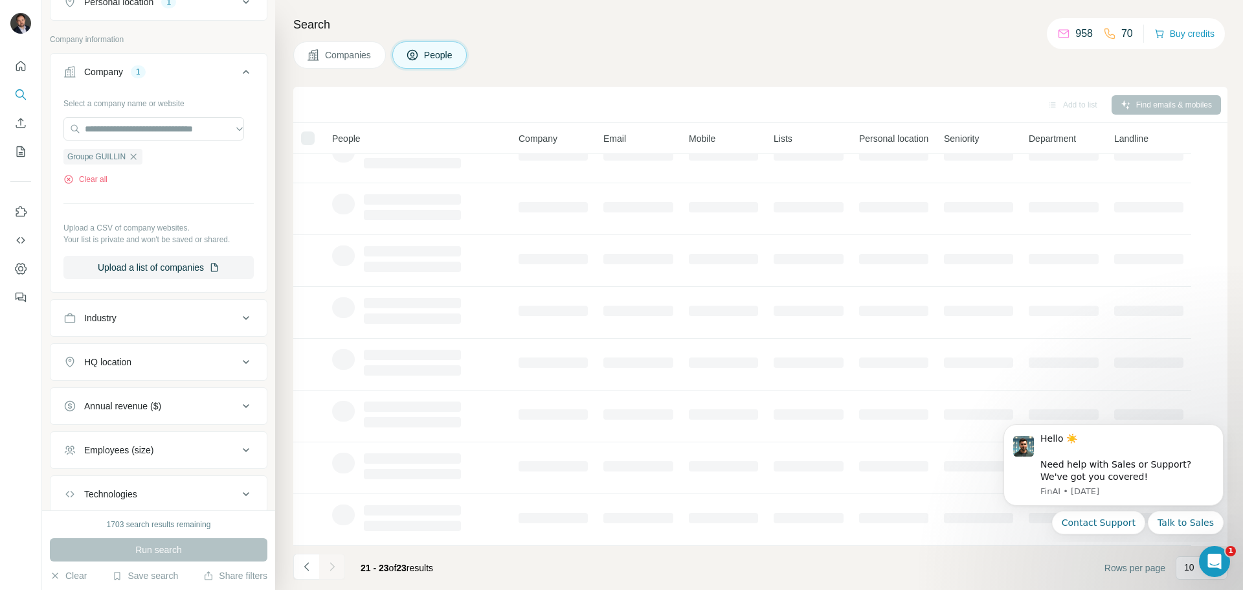
scroll to position [0, 0]
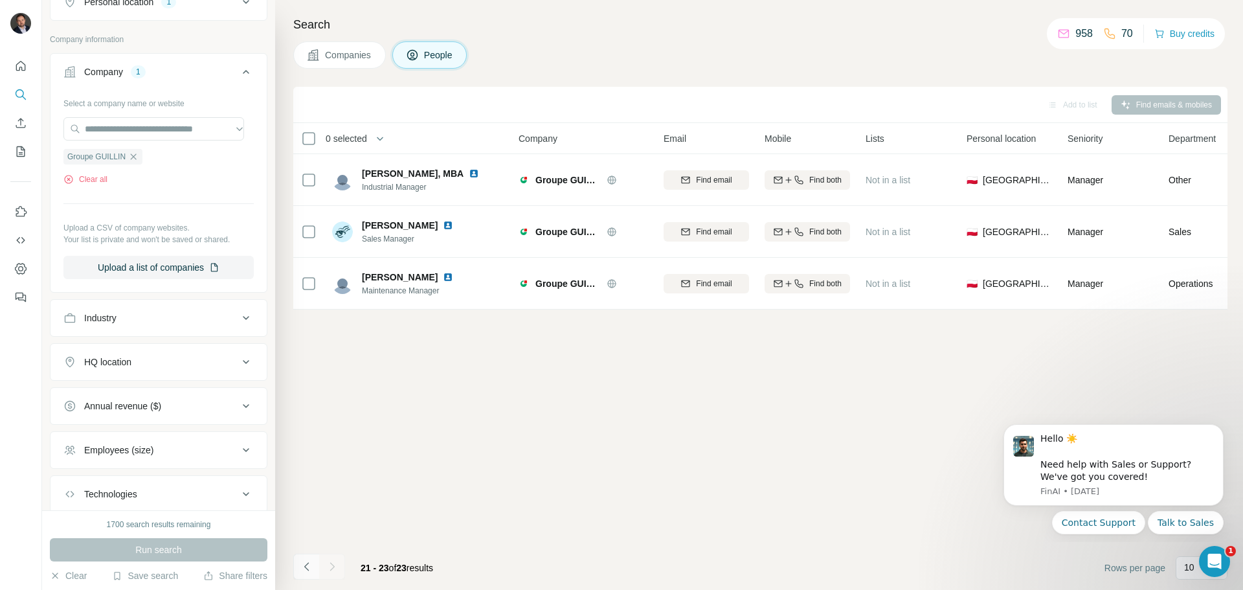
click at [302, 561] on icon "Navigate to previous page" at bounding box center [306, 566] width 13 height 13
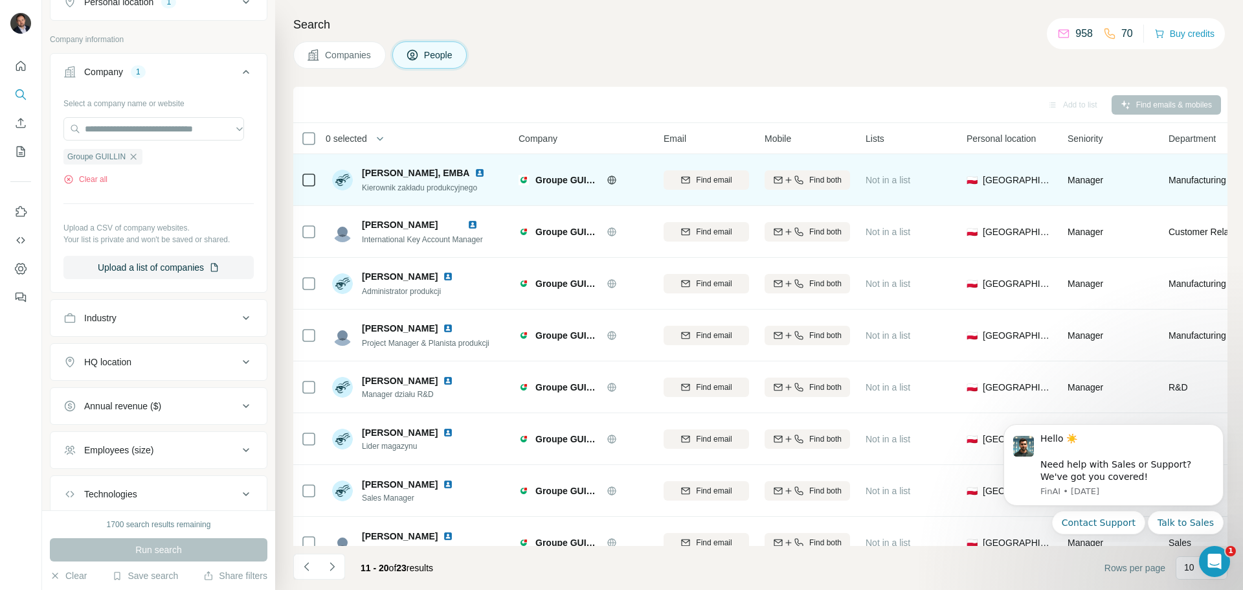
click at [475, 174] on img at bounding box center [480, 173] width 10 height 10
click at [830, 179] on span "Find both" at bounding box center [826, 180] width 32 height 12
click at [133, 158] on icon "button" at bounding box center [133, 157] width 10 height 10
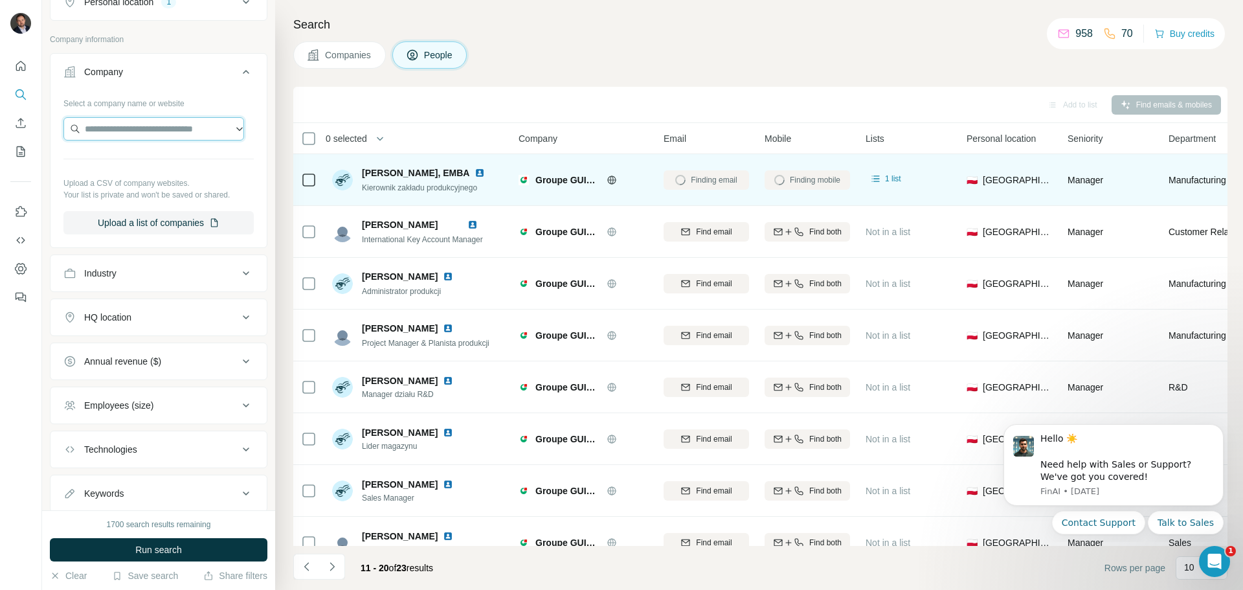
click at [138, 131] on input "text" at bounding box center [153, 128] width 181 height 23
drag, startPoint x: 199, startPoint y: 135, endPoint x: 56, endPoint y: 130, distance: 143.2
click at [56, 130] on div "**********" at bounding box center [159, 169] width 216 height 152
click at [183, 139] on input "**********" at bounding box center [153, 128] width 181 height 23
drag, startPoint x: 210, startPoint y: 128, endPoint x: 46, endPoint y: 127, distance: 164.5
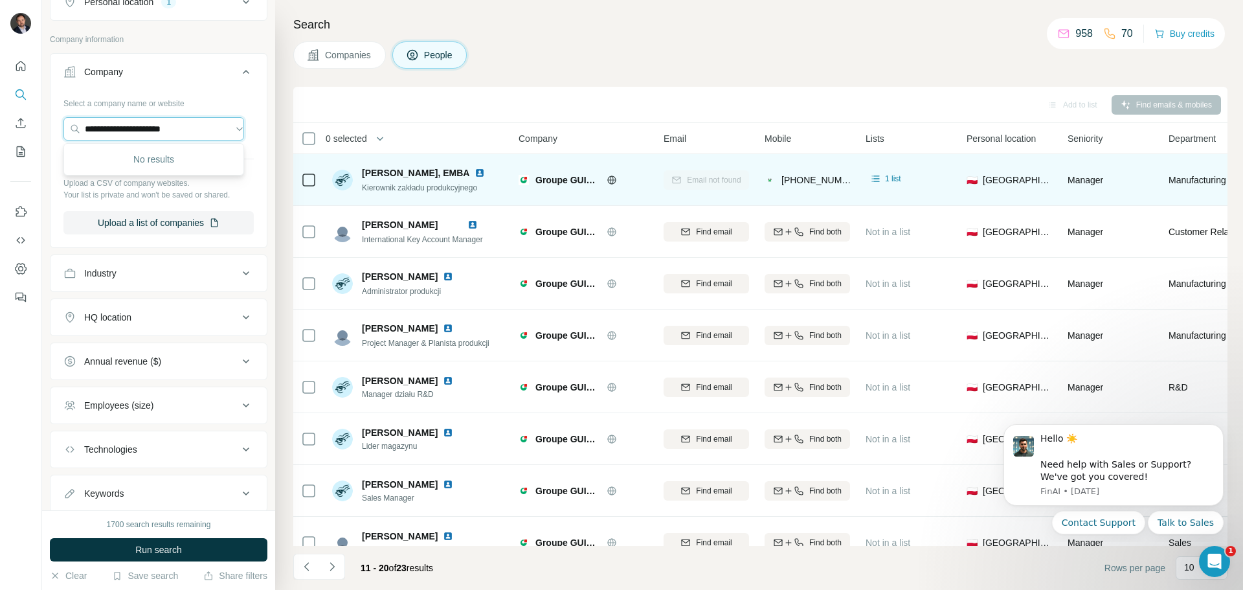
click at [46, 127] on div "**********" at bounding box center [158, 255] width 233 height 510
type input "**********"
click at [142, 166] on p "usiglobal.com" at bounding box center [158, 170] width 116 height 12
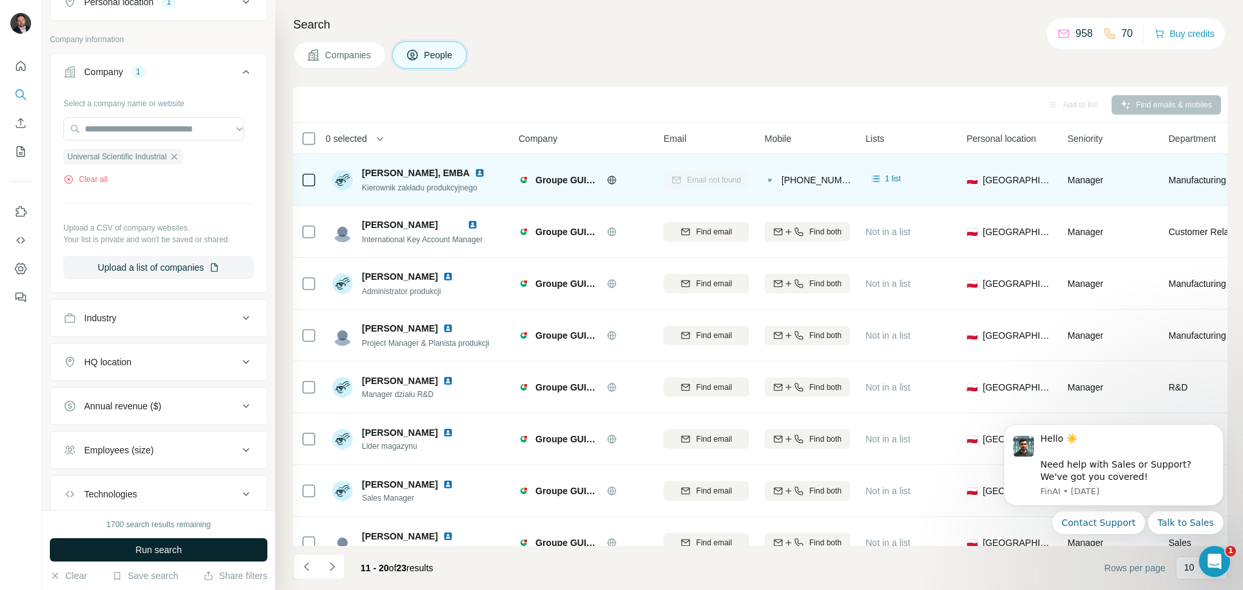
click at [184, 550] on button "Run search" at bounding box center [159, 549] width 218 height 23
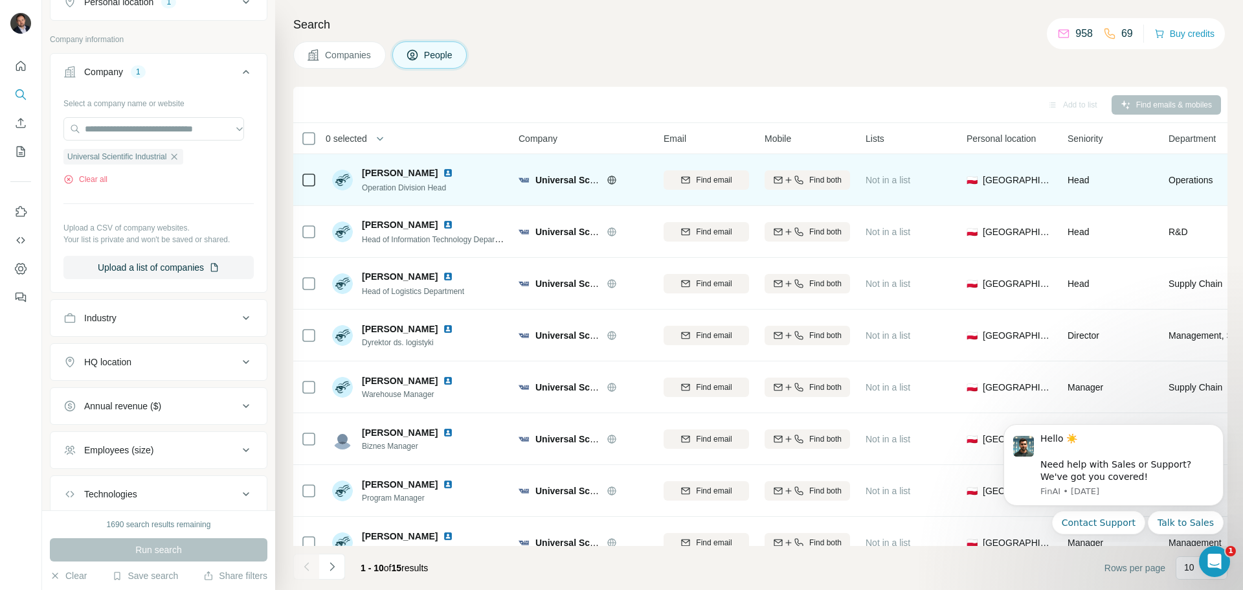
click at [443, 174] on img at bounding box center [448, 173] width 10 height 10
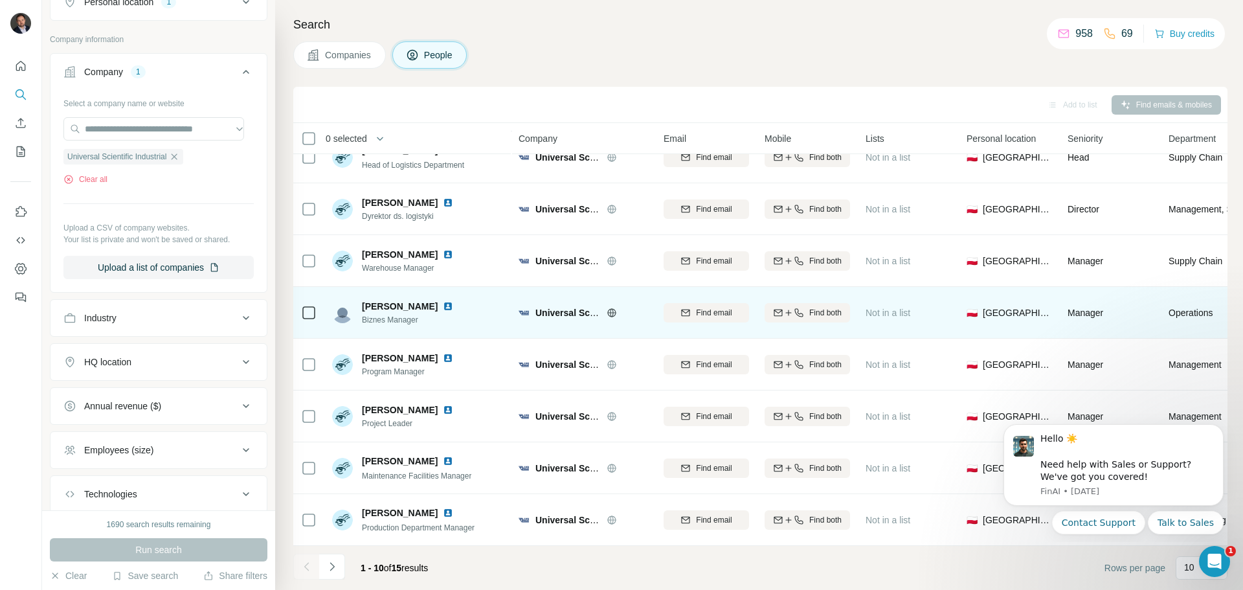
scroll to position [133, 0]
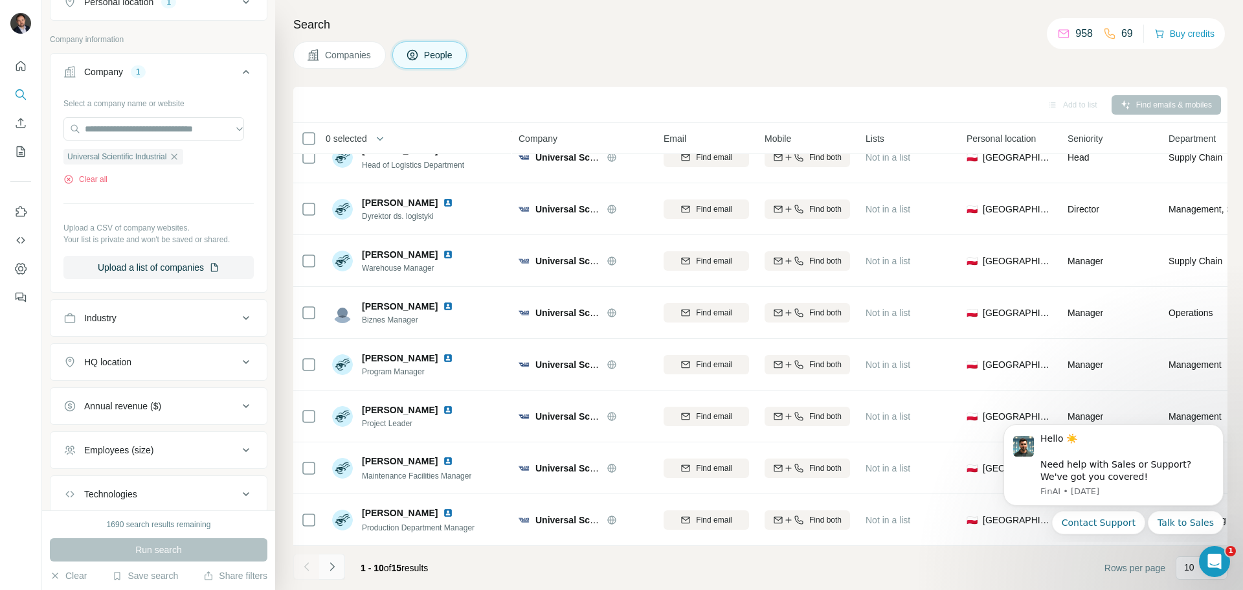
click at [330, 566] on icon "Navigate to next page" at bounding box center [332, 566] width 13 height 13
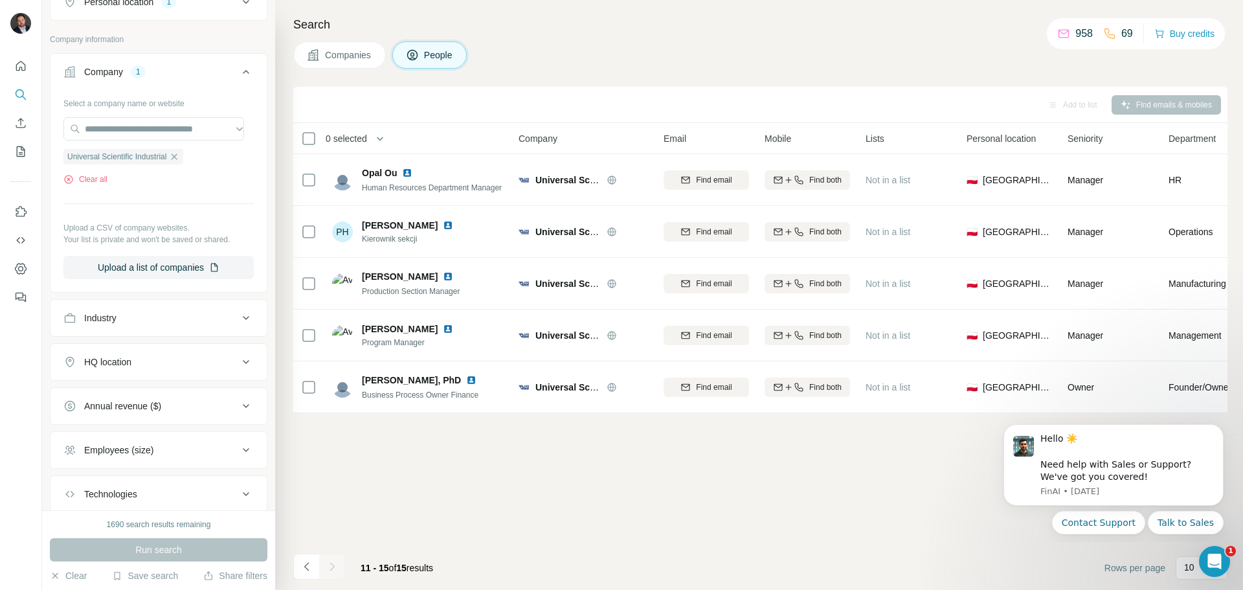
scroll to position [0, 0]
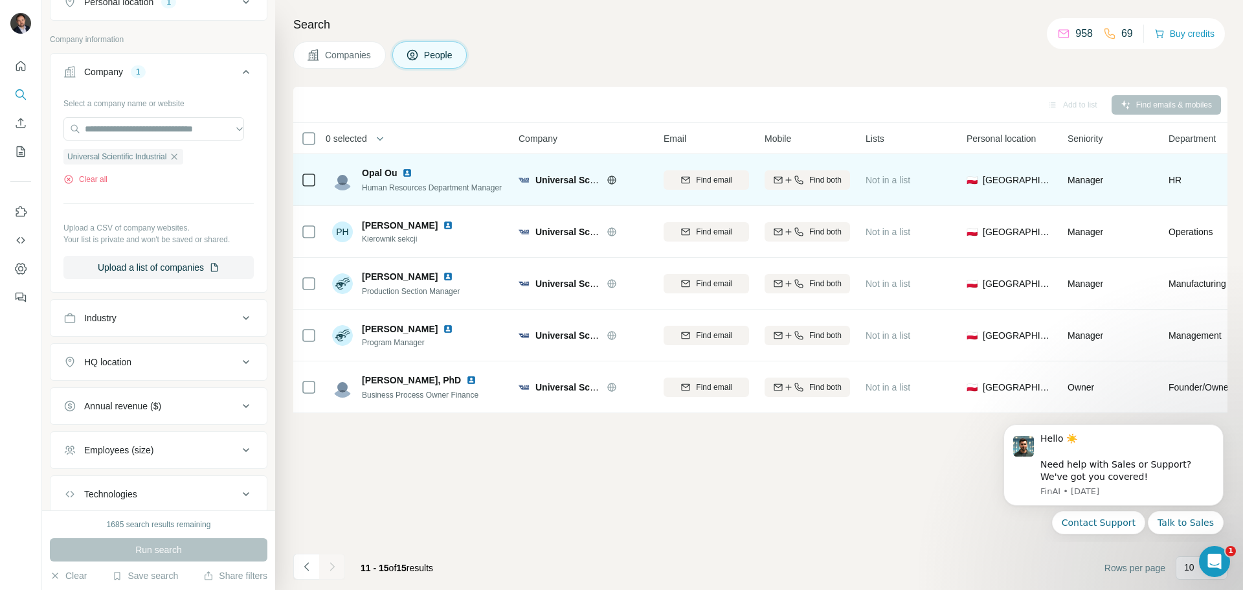
click at [412, 172] on img at bounding box center [407, 173] width 10 height 10
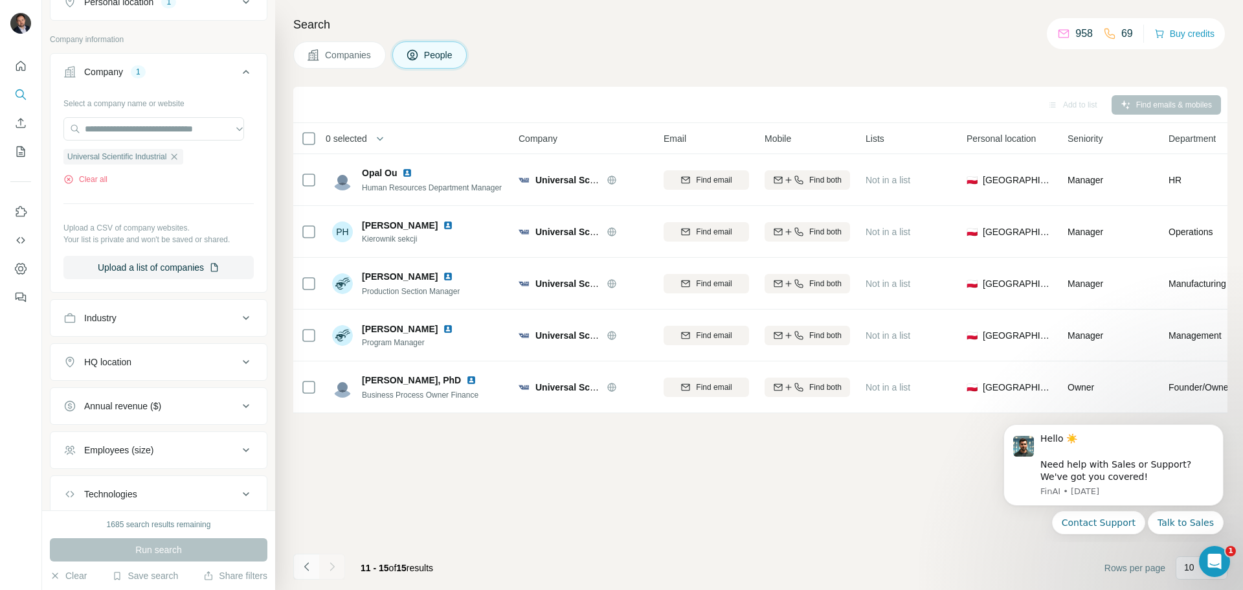
click at [308, 573] on button "Navigate to previous page" at bounding box center [306, 567] width 26 height 26
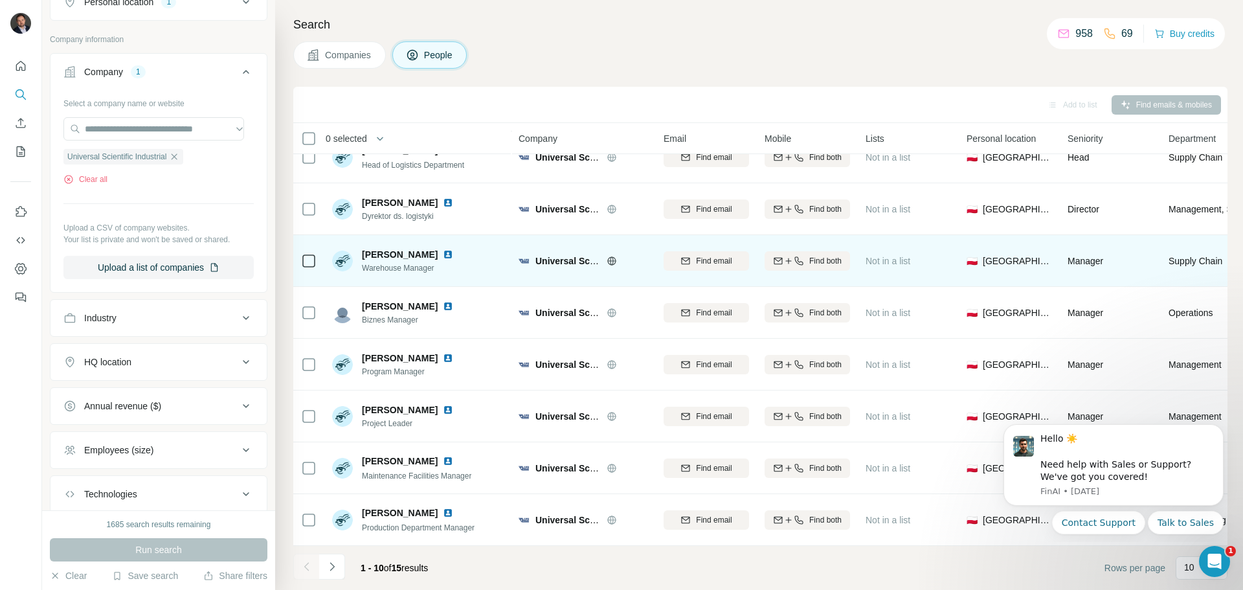
scroll to position [133, 0]
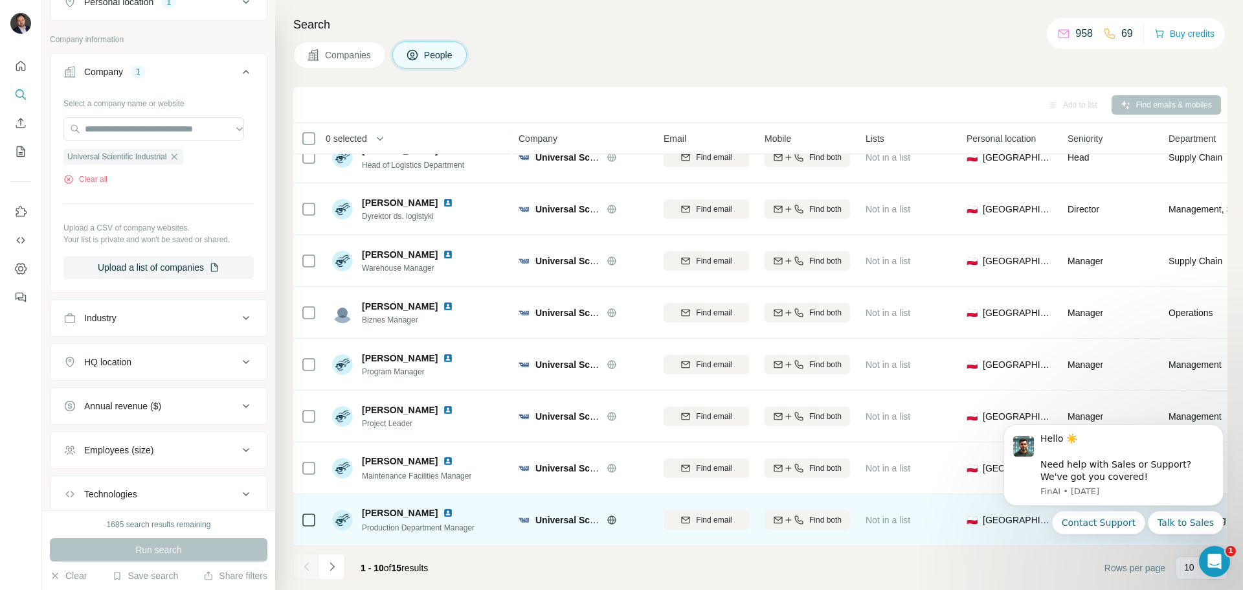
click at [451, 508] on img at bounding box center [448, 513] width 10 height 10
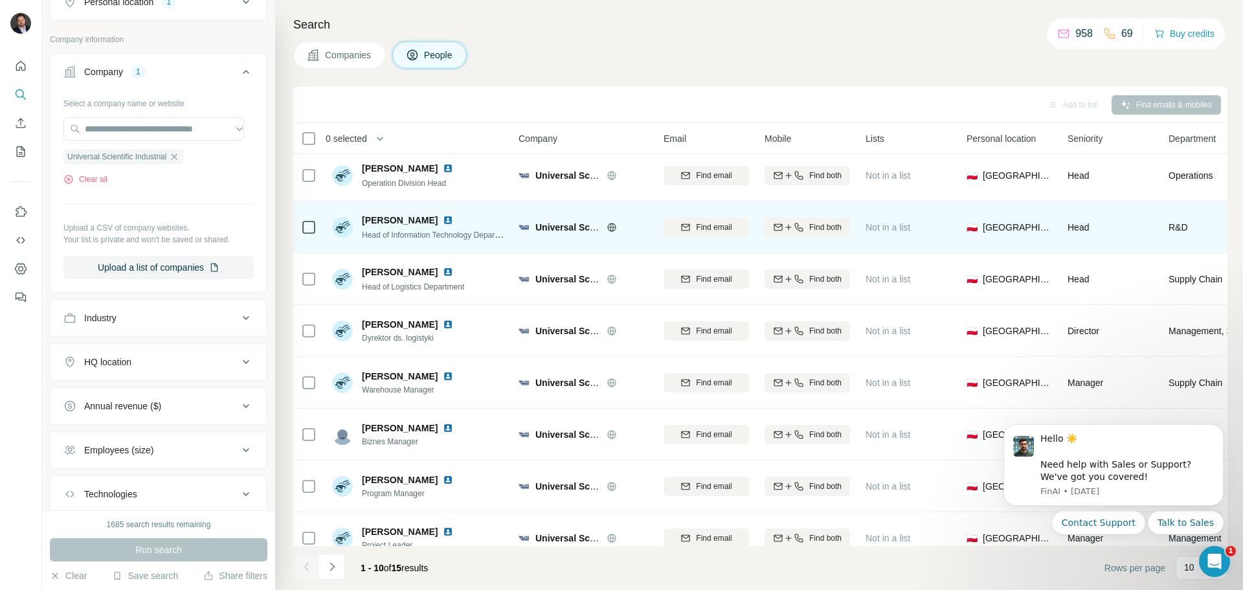
scroll to position [0, 0]
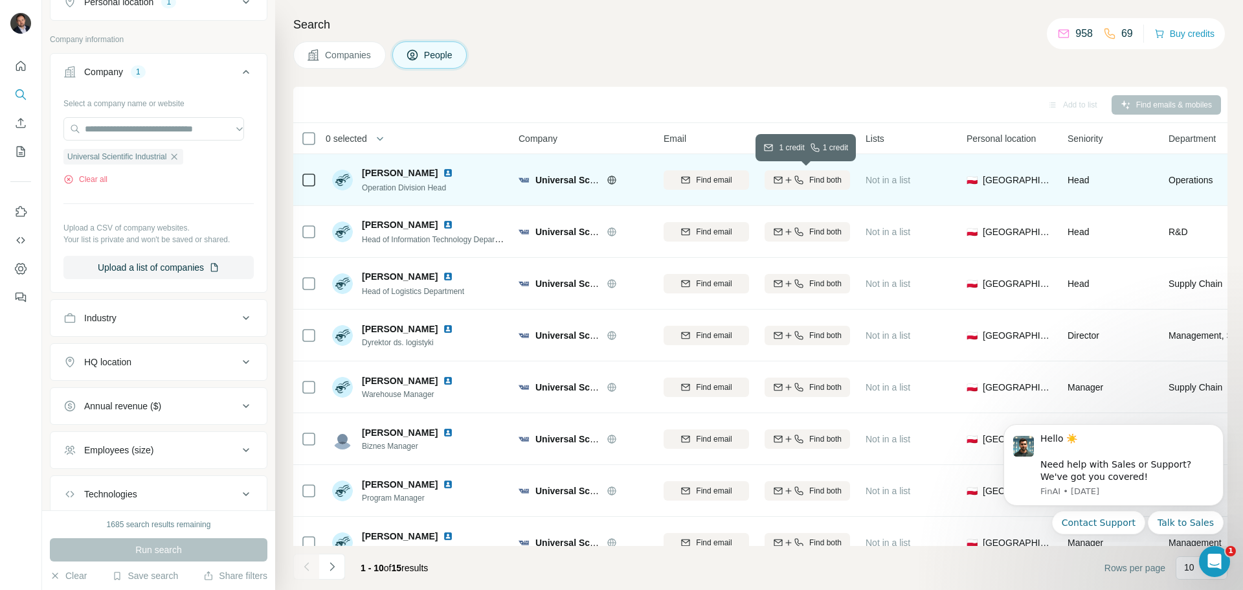
click at [815, 181] on span "Find both" at bounding box center [826, 180] width 32 height 12
click at [179, 157] on icon "button" at bounding box center [174, 157] width 10 height 10
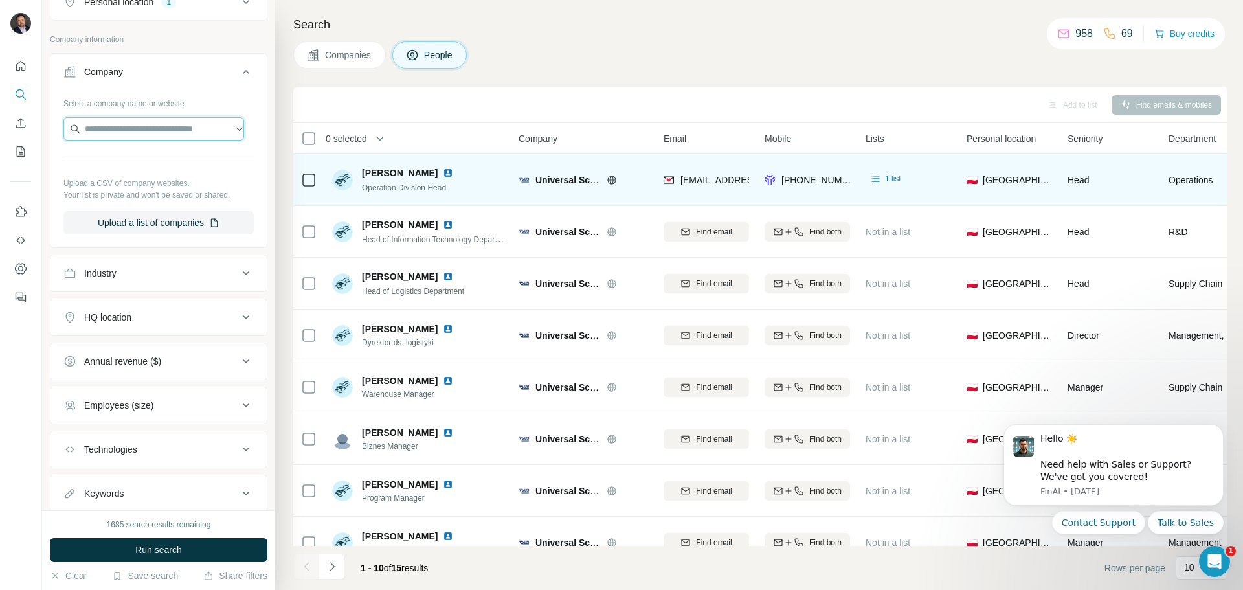
click at [117, 129] on input "text" at bounding box center [153, 128] width 181 height 23
paste input "**********"
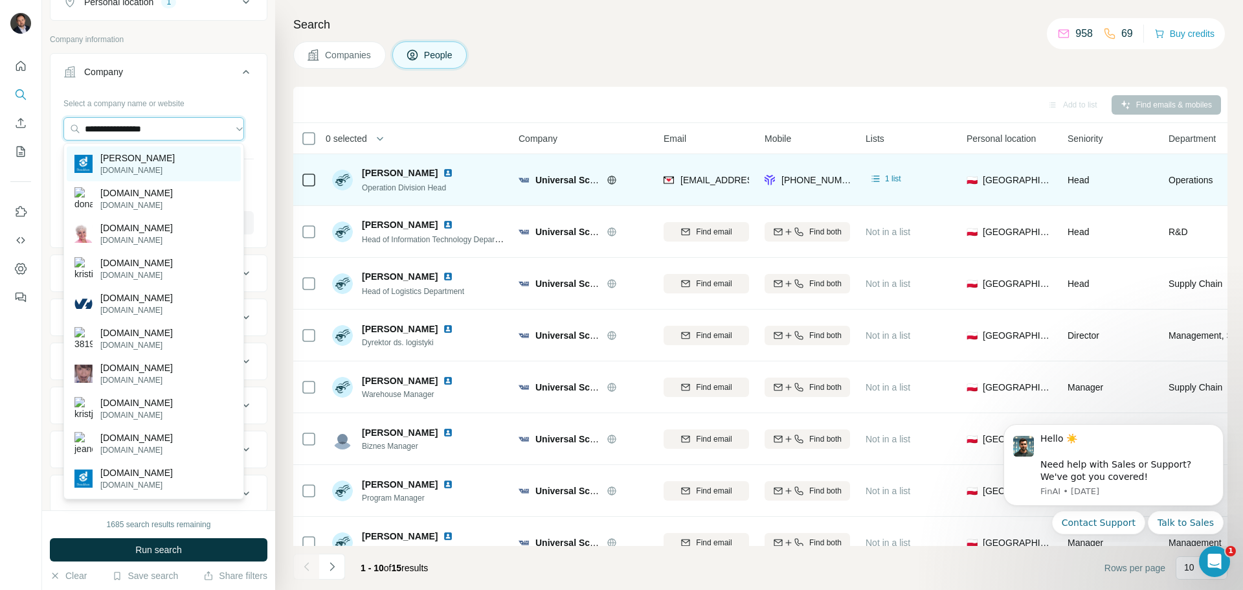
type input "**********"
click at [161, 157] on div "Donaldson donaldson.com" at bounding box center [154, 163] width 174 height 35
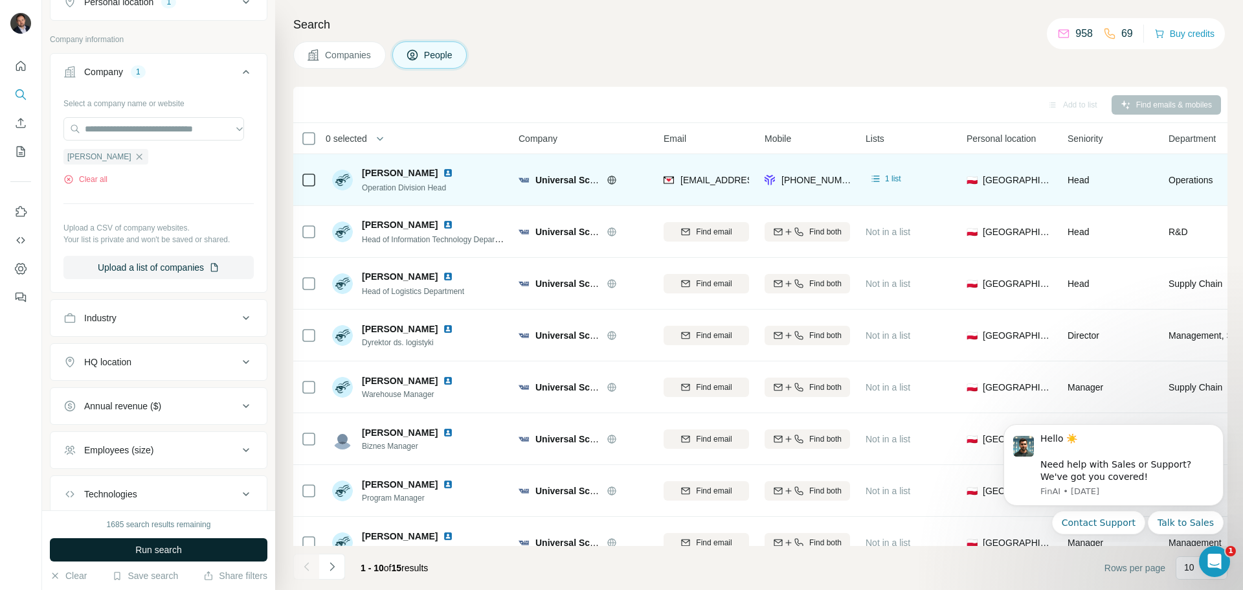
click at [161, 550] on span "Run search" at bounding box center [158, 549] width 47 height 13
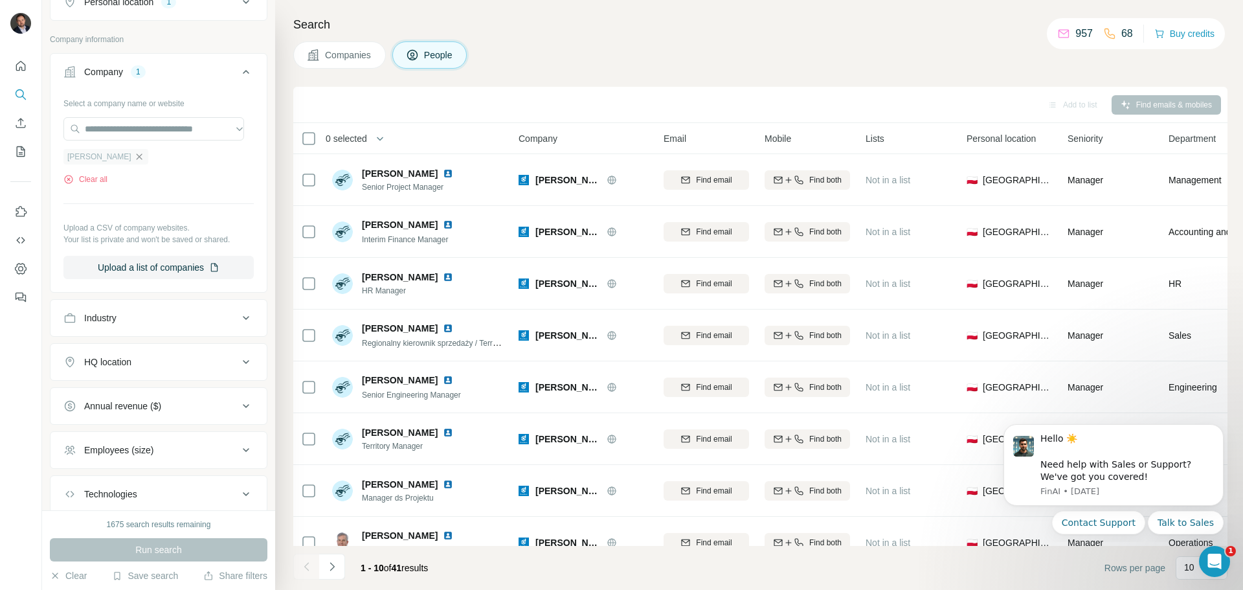
click at [134, 160] on icon "button" at bounding box center [139, 157] width 10 height 10
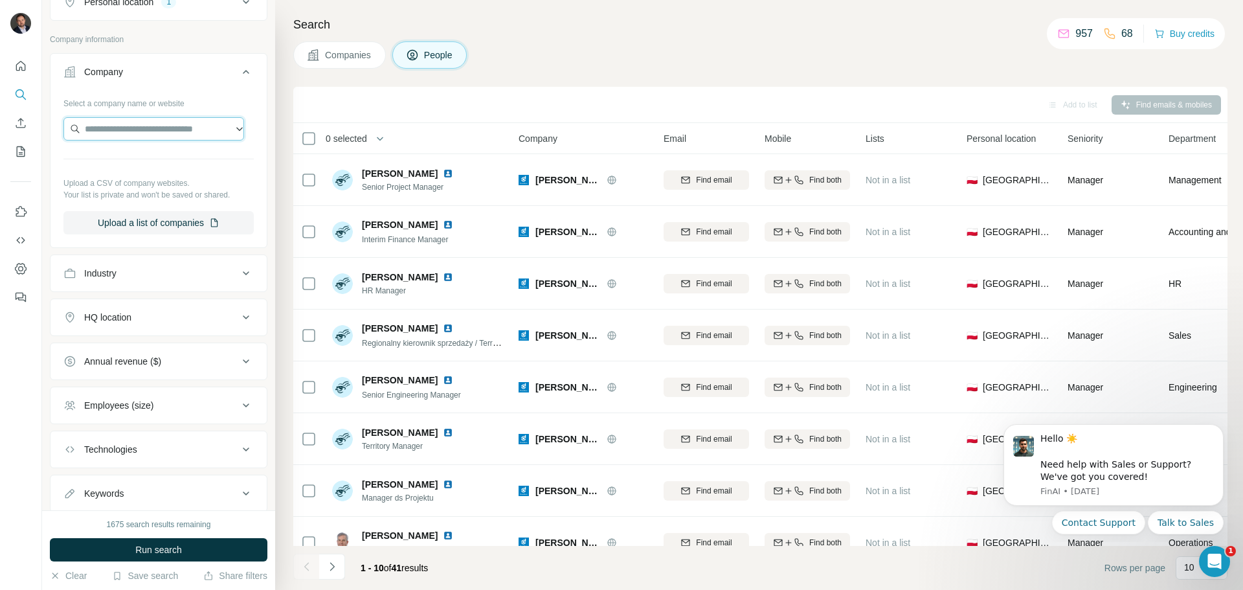
click at [117, 133] on input "text" at bounding box center [153, 128] width 181 height 23
type input "**********"
click at [163, 164] on p "WeWire" at bounding box center [131, 158] width 62 height 13
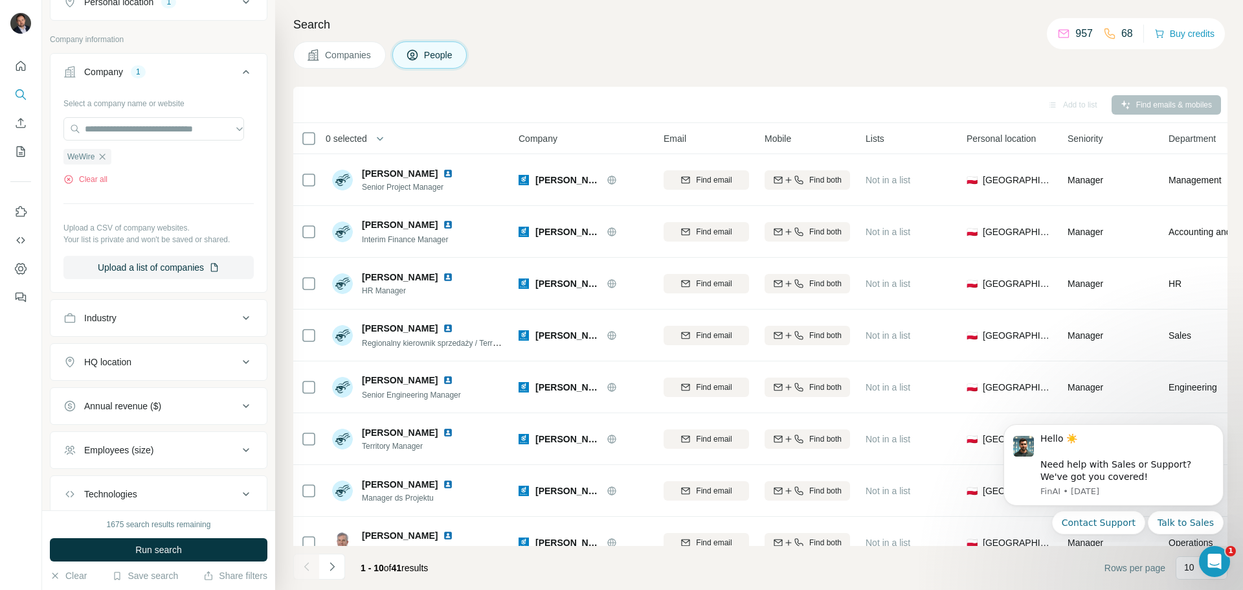
scroll to position [0, 0]
click at [205, 550] on button "Run search" at bounding box center [159, 549] width 218 height 23
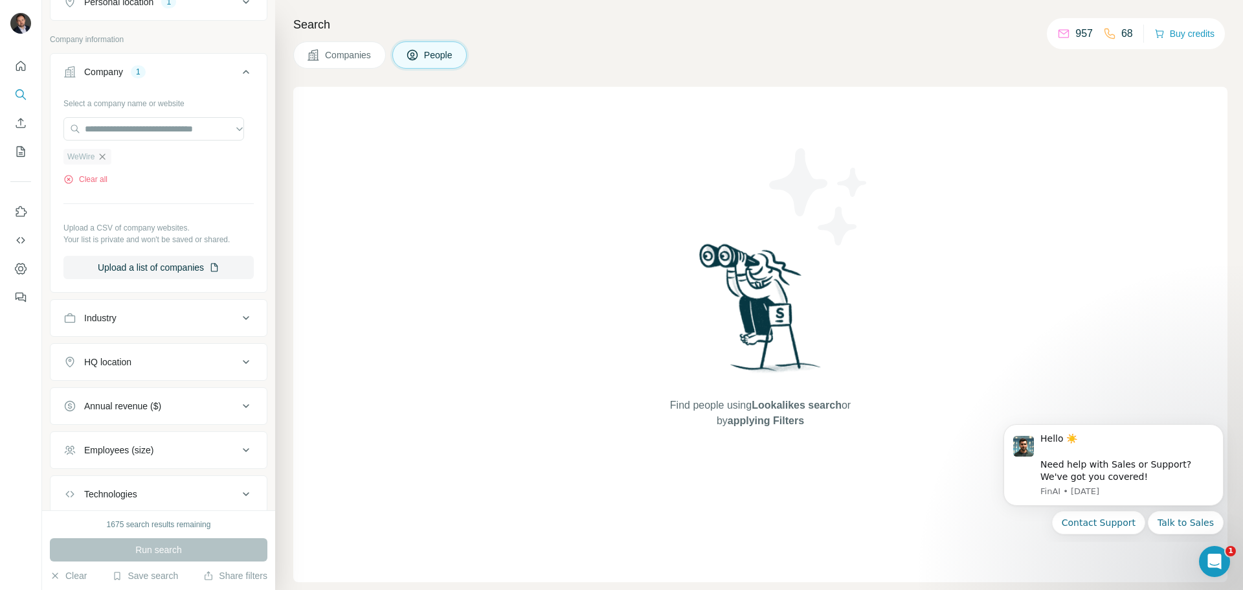
click at [104, 153] on icon "button" at bounding box center [102, 157] width 10 height 10
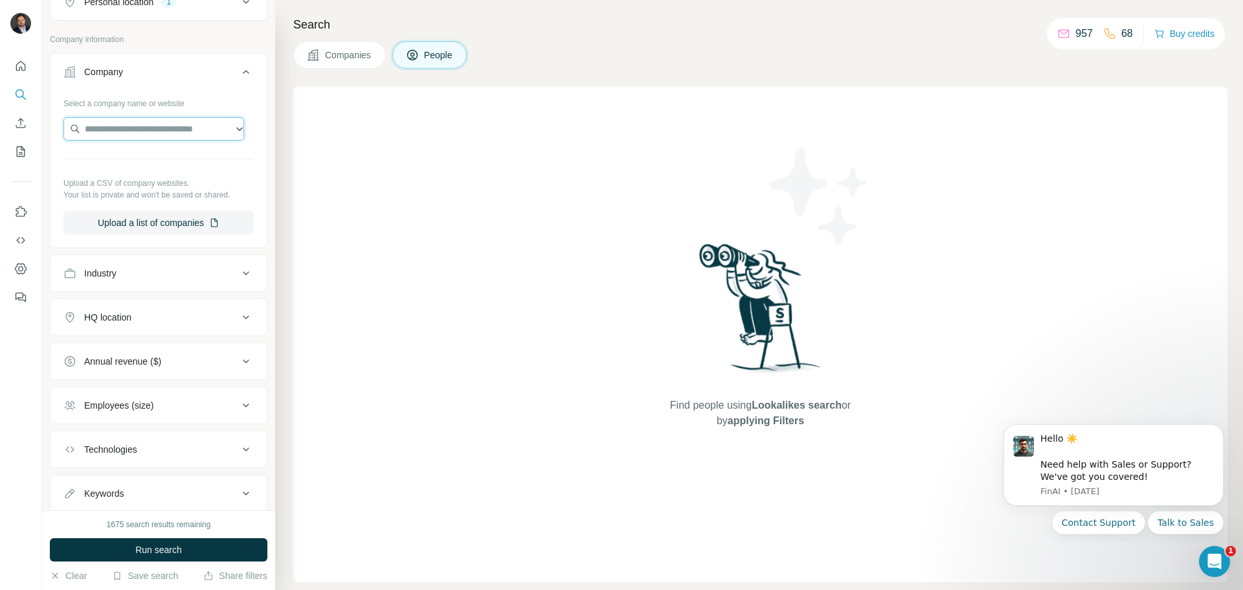
click at [114, 128] on input "text" at bounding box center [153, 128] width 181 height 23
paste input "**********"
type input "**********"
click at [172, 162] on div "Mubea mubea.com" at bounding box center [154, 163] width 174 height 35
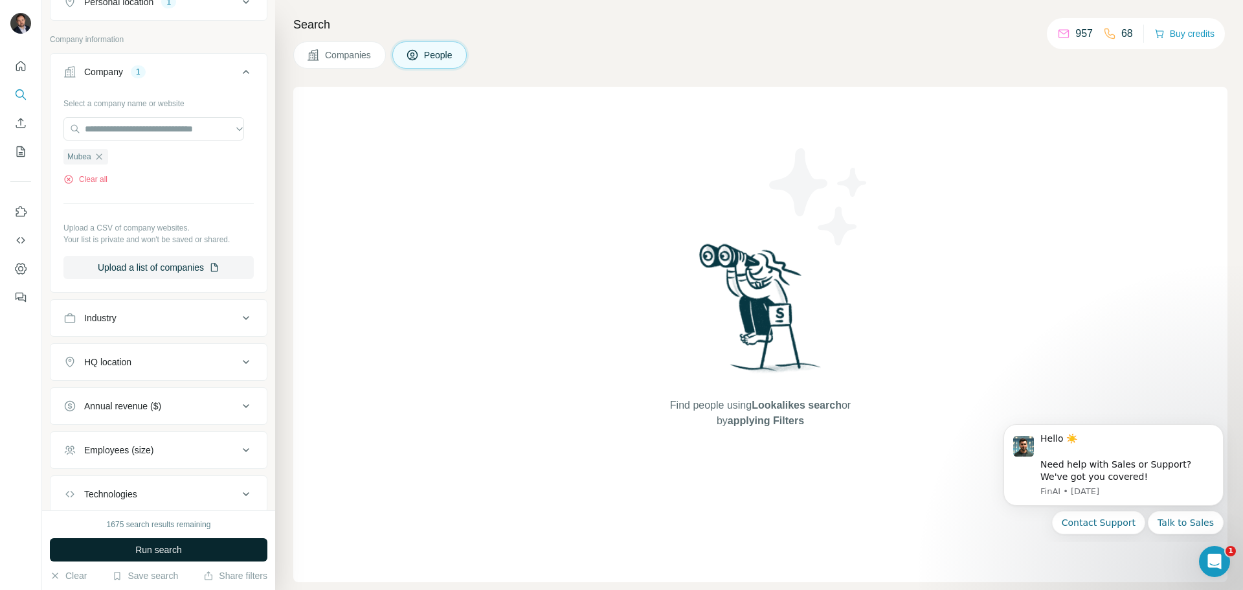
click at [185, 545] on button "Run search" at bounding box center [159, 549] width 218 height 23
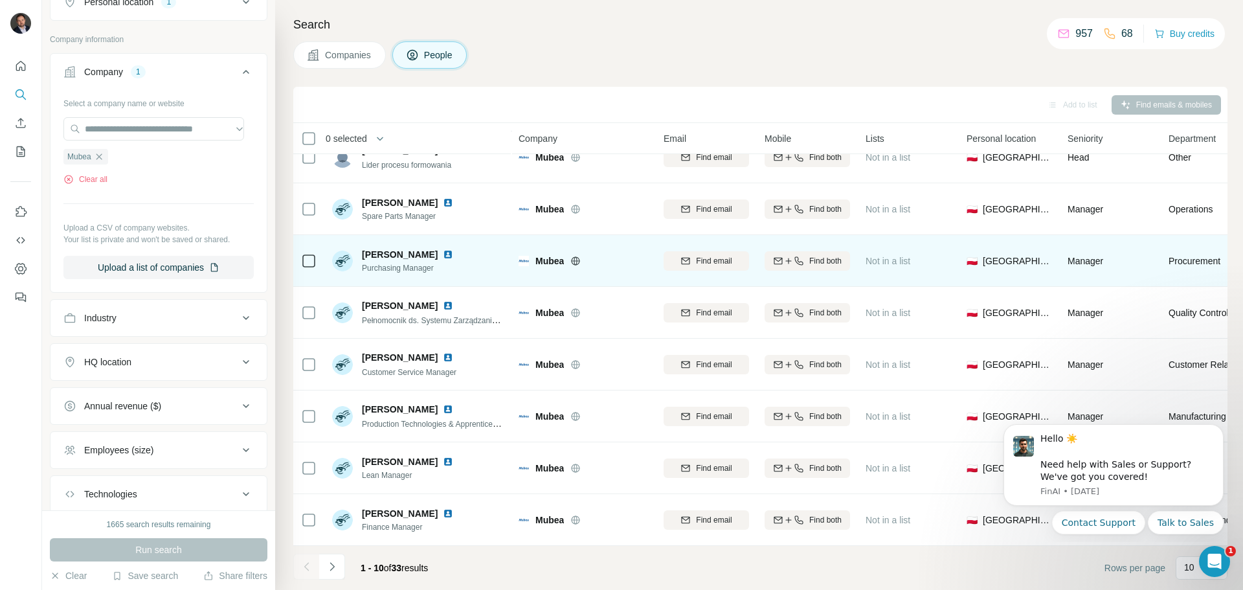
scroll to position [133, 0]
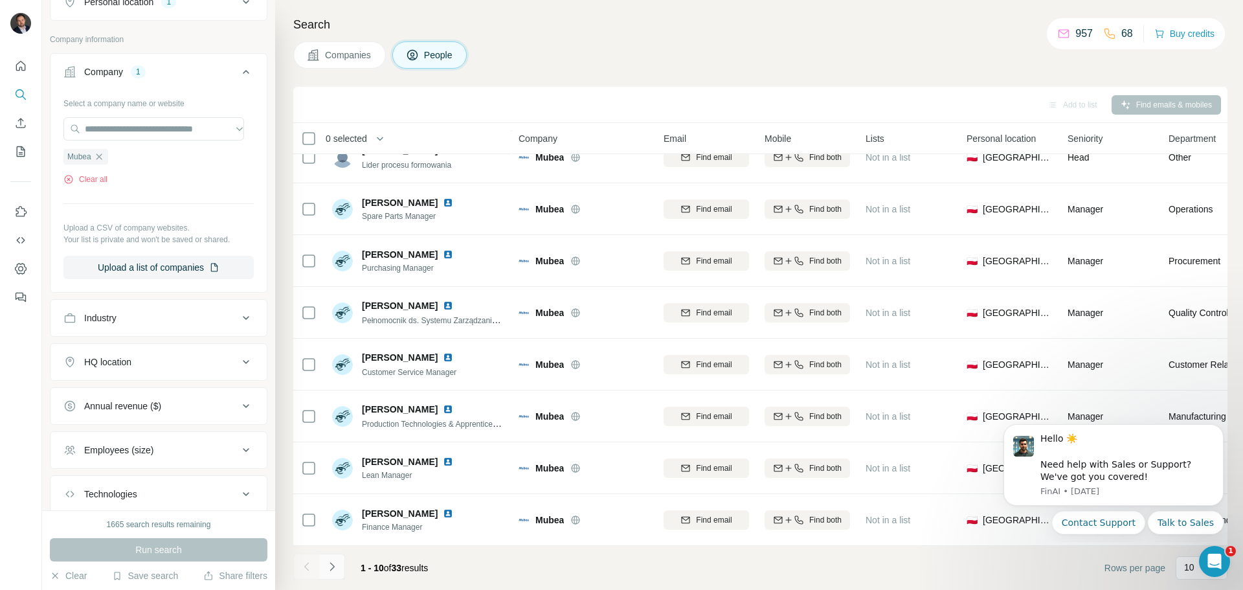
click at [327, 567] on icon "Navigate to next page" at bounding box center [332, 566] width 13 height 13
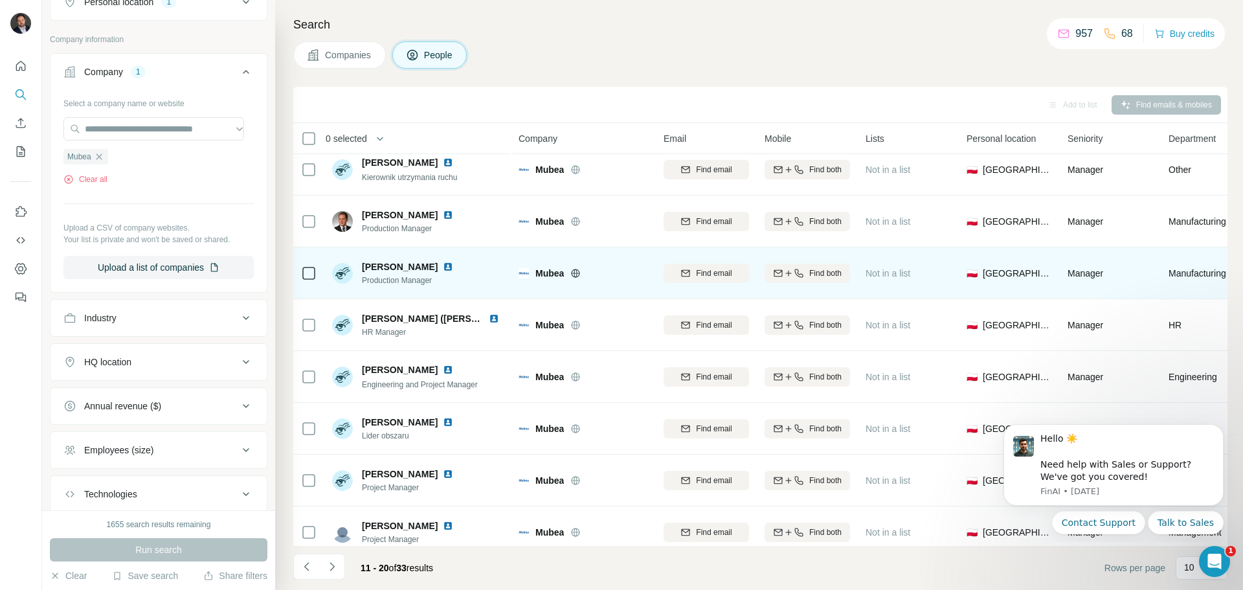
scroll to position [0, 0]
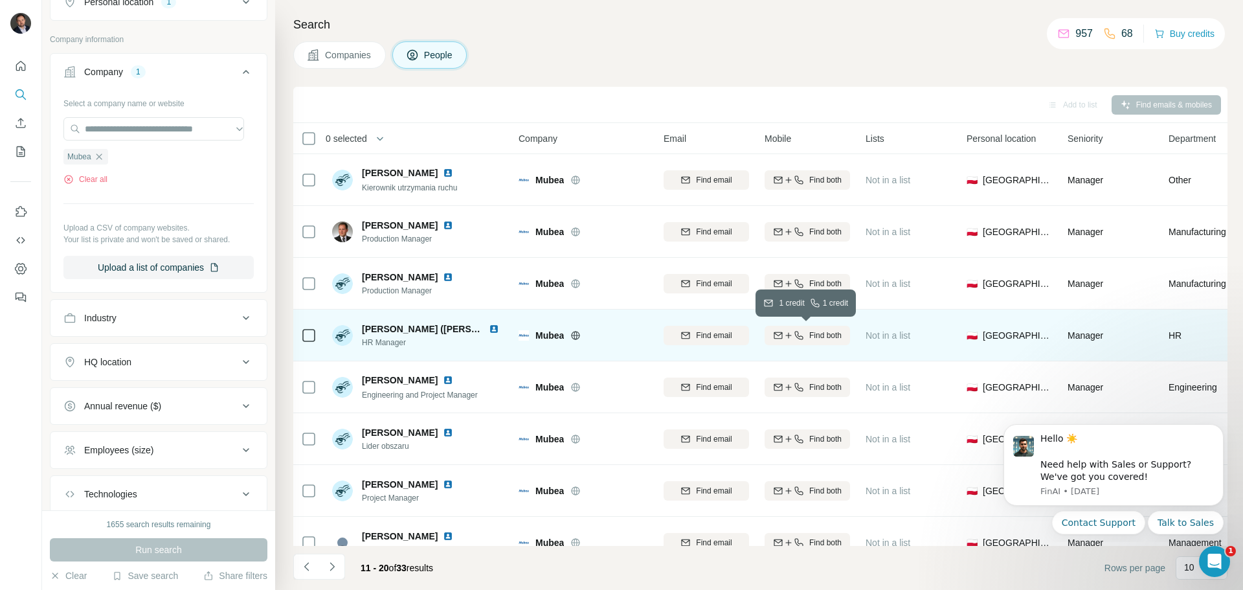
click at [799, 334] on icon "button" at bounding box center [799, 335] width 10 height 10
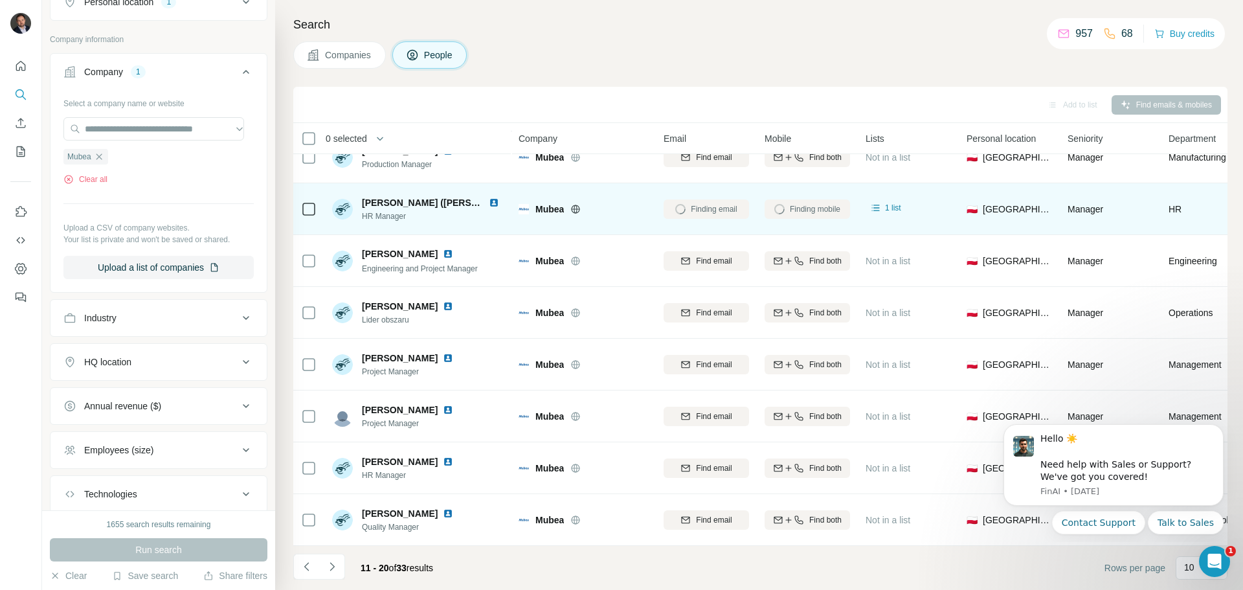
scroll to position [133, 0]
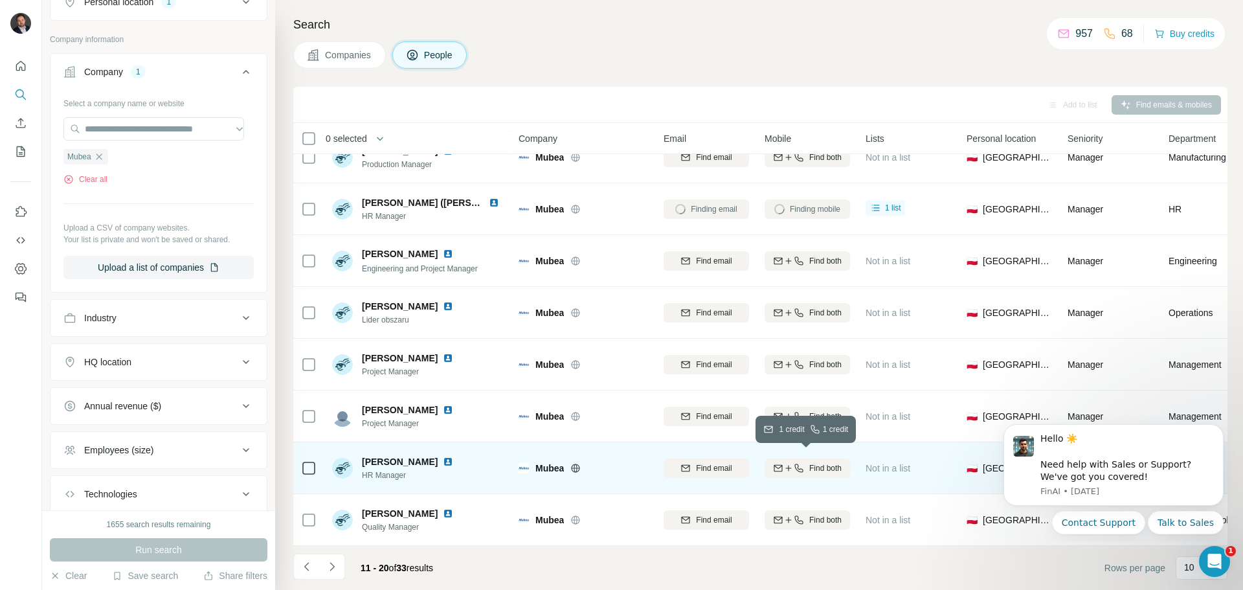
click at [802, 464] on icon "button" at bounding box center [799, 468] width 8 height 8
click at [332, 564] on icon "Navigate to next page" at bounding box center [332, 566] width 13 height 13
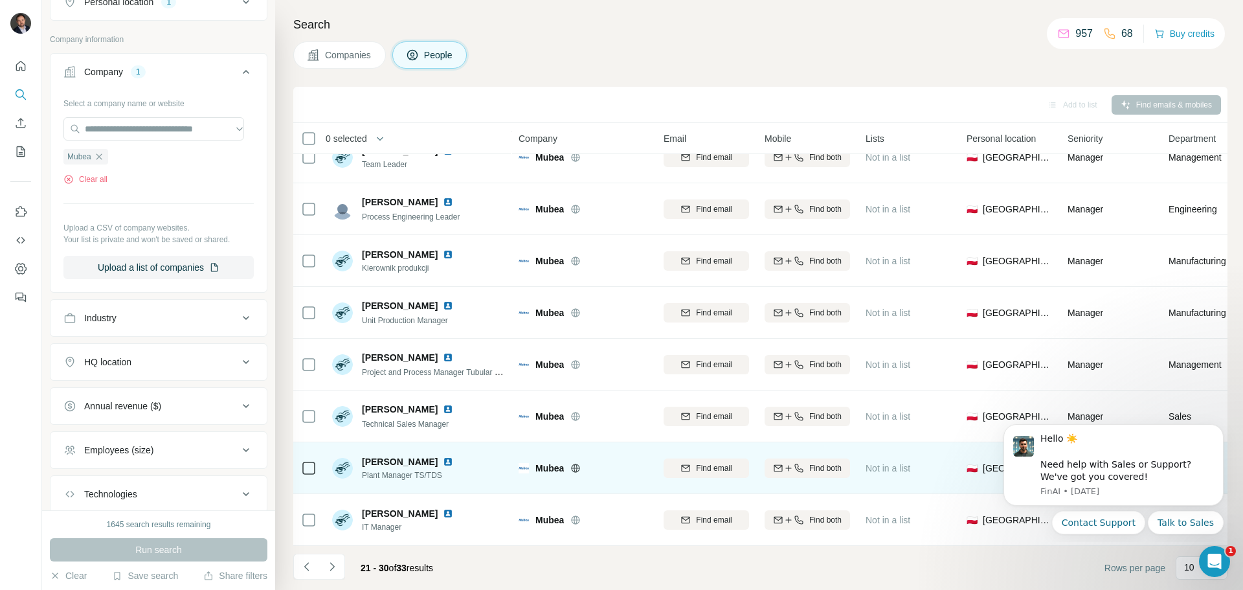
click at [443, 457] on img at bounding box center [448, 462] width 10 height 10
click at [806, 462] on div "Find both" at bounding box center [807, 468] width 85 height 12
click at [335, 570] on icon "Navigate to next page" at bounding box center [332, 566] width 13 height 13
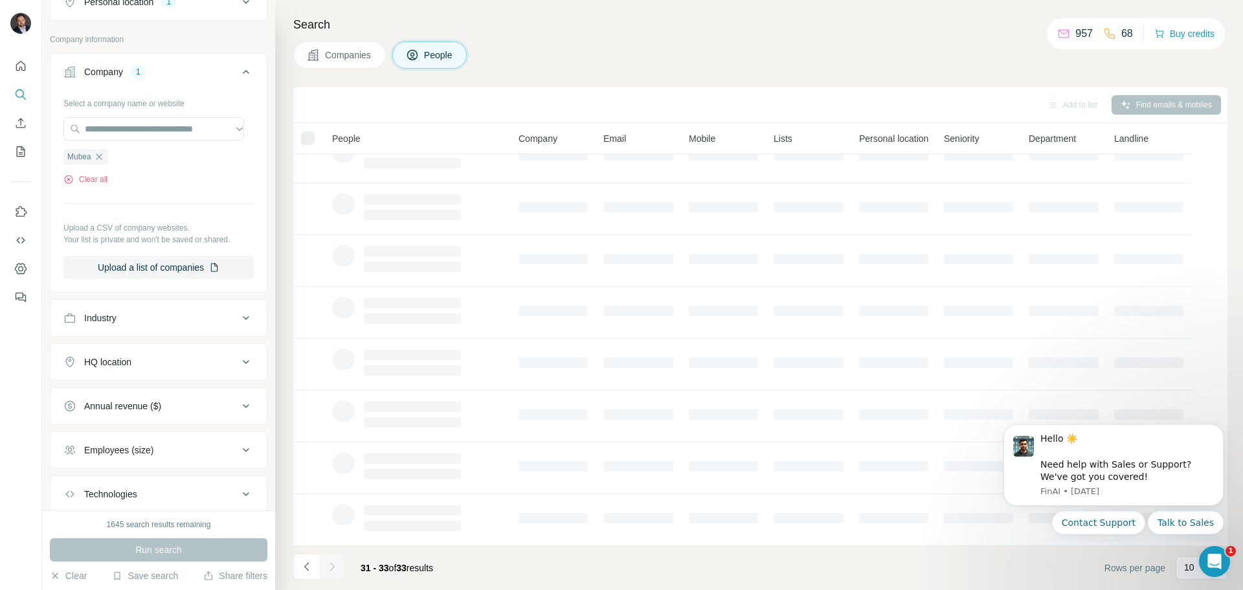
scroll to position [0, 0]
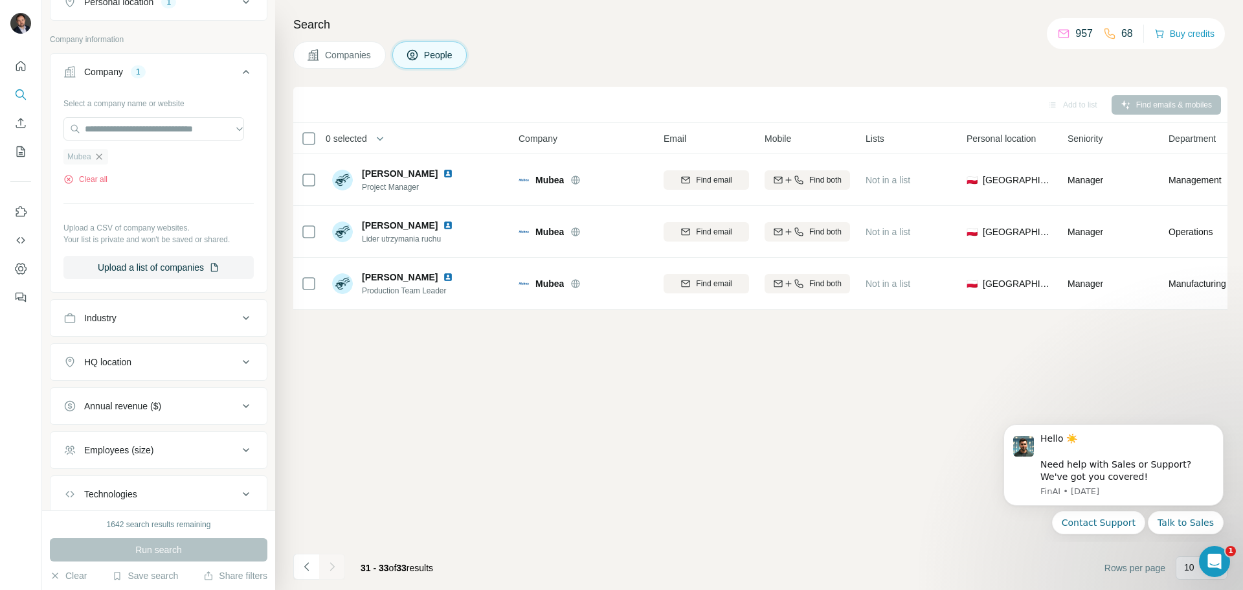
click at [103, 157] on icon "button" at bounding box center [99, 157] width 10 height 10
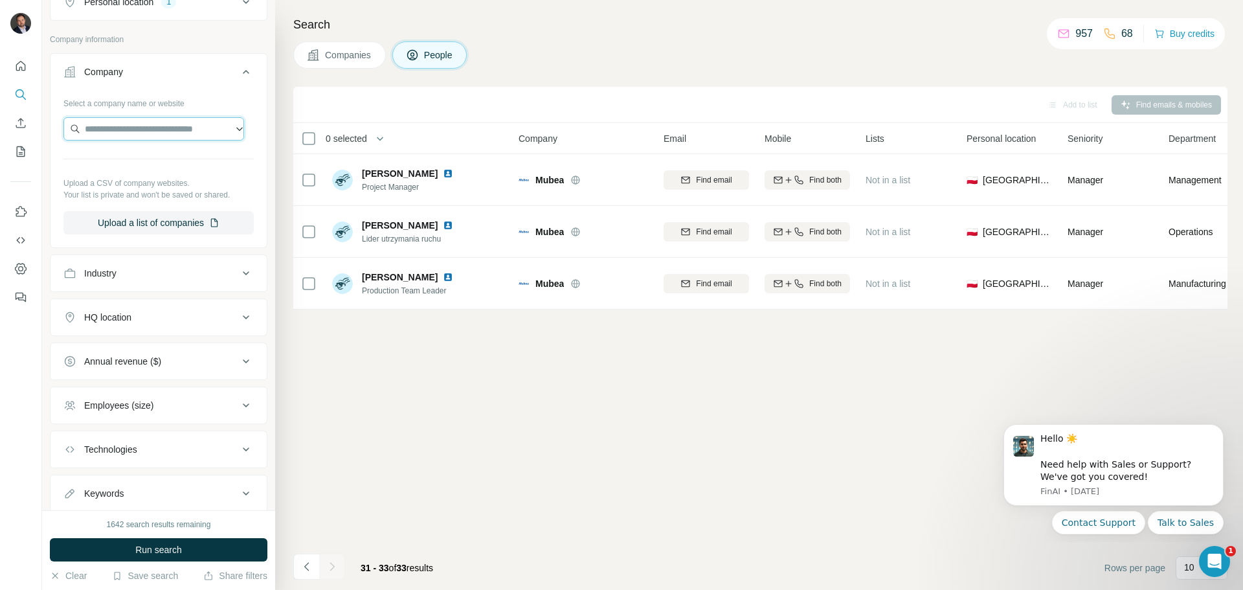
click at [120, 133] on input "text" at bounding box center [153, 128] width 181 height 23
type input "**********"
click at [180, 162] on p "Henniges Automotive" at bounding box center [142, 158] width 85 height 13
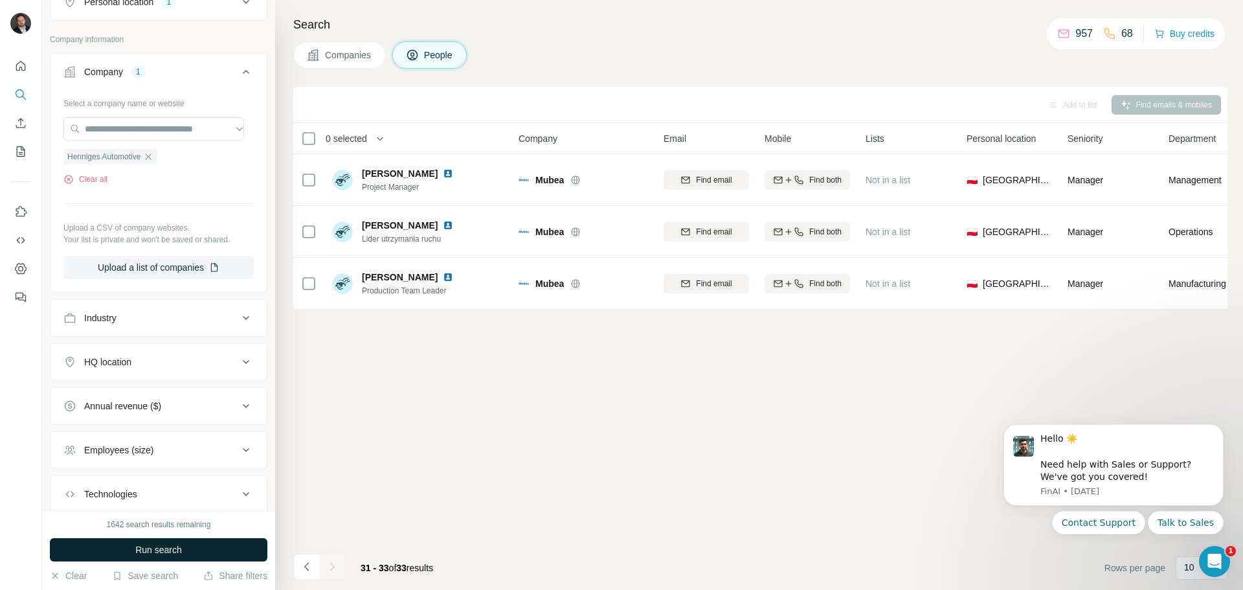
click at [169, 552] on span "Run search" at bounding box center [158, 549] width 47 height 13
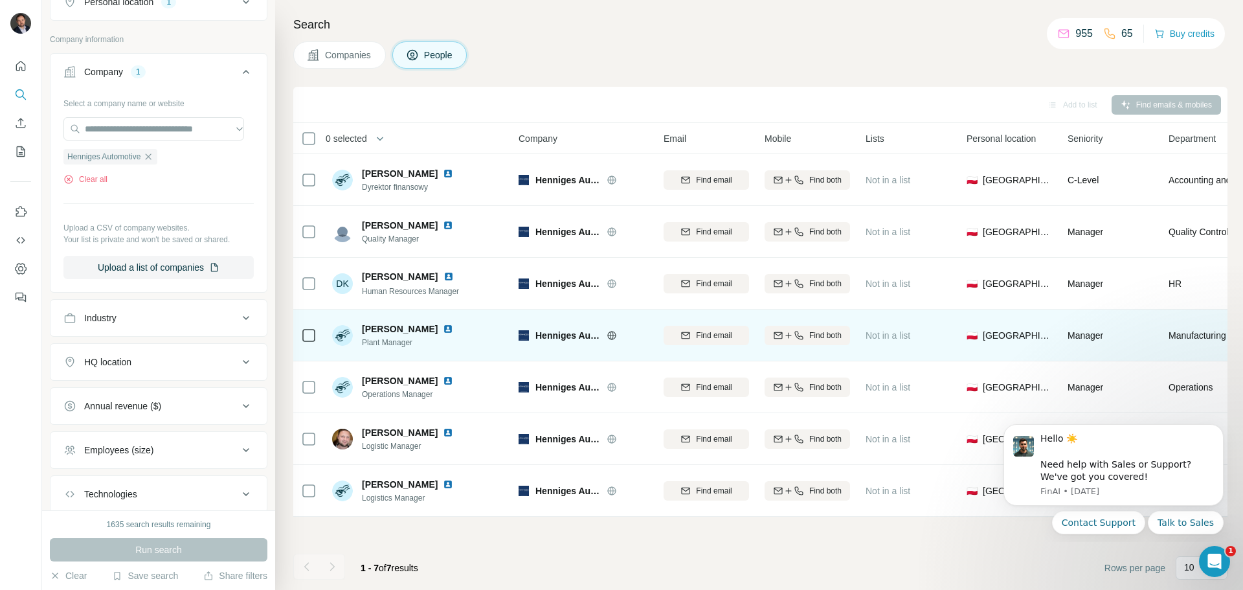
click at [443, 330] on img at bounding box center [448, 329] width 10 height 10
click at [772, 330] on div "Find both" at bounding box center [807, 336] width 85 height 12
click at [149, 155] on icon "button" at bounding box center [148, 157] width 10 height 10
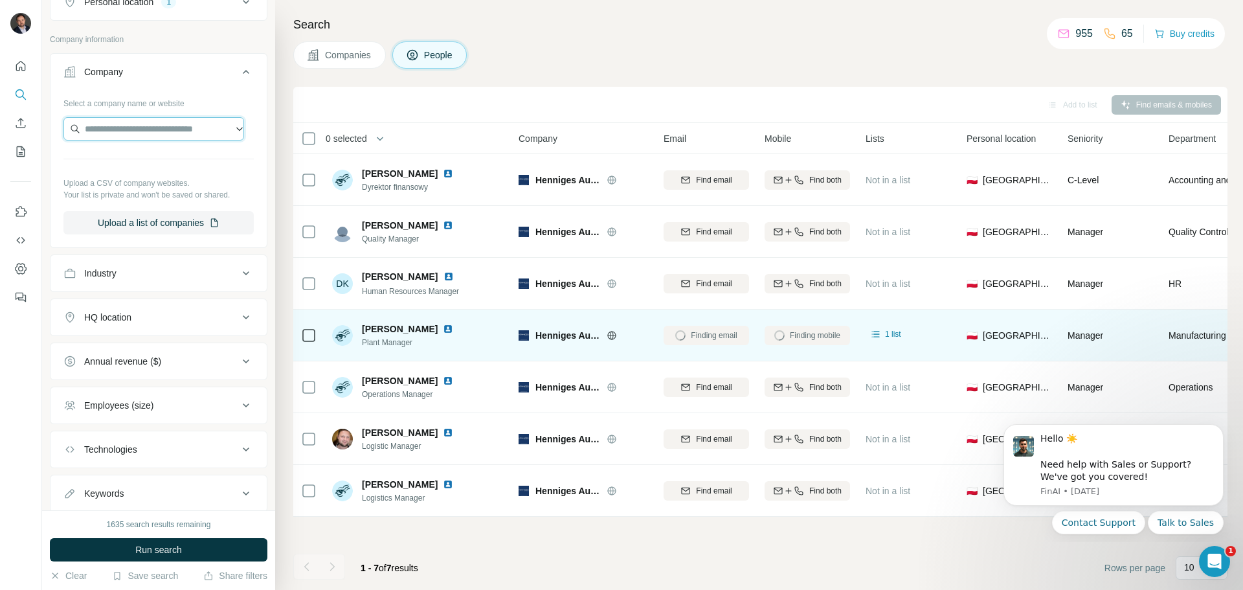
click at [131, 133] on input "text" at bounding box center [153, 128] width 181 height 23
type input "**********"
click at [176, 163] on div "UFI Filters ufifilters.com" at bounding box center [154, 163] width 174 height 35
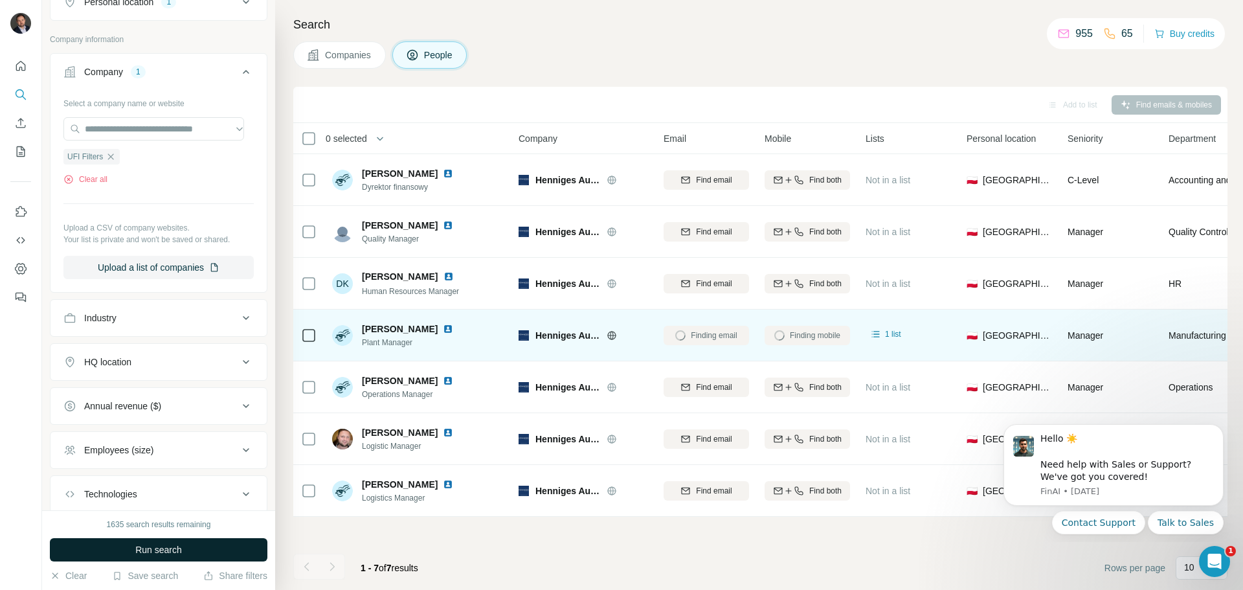
click at [198, 558] on button "Run search" at bounding box center [159, 549] width 218 height 23
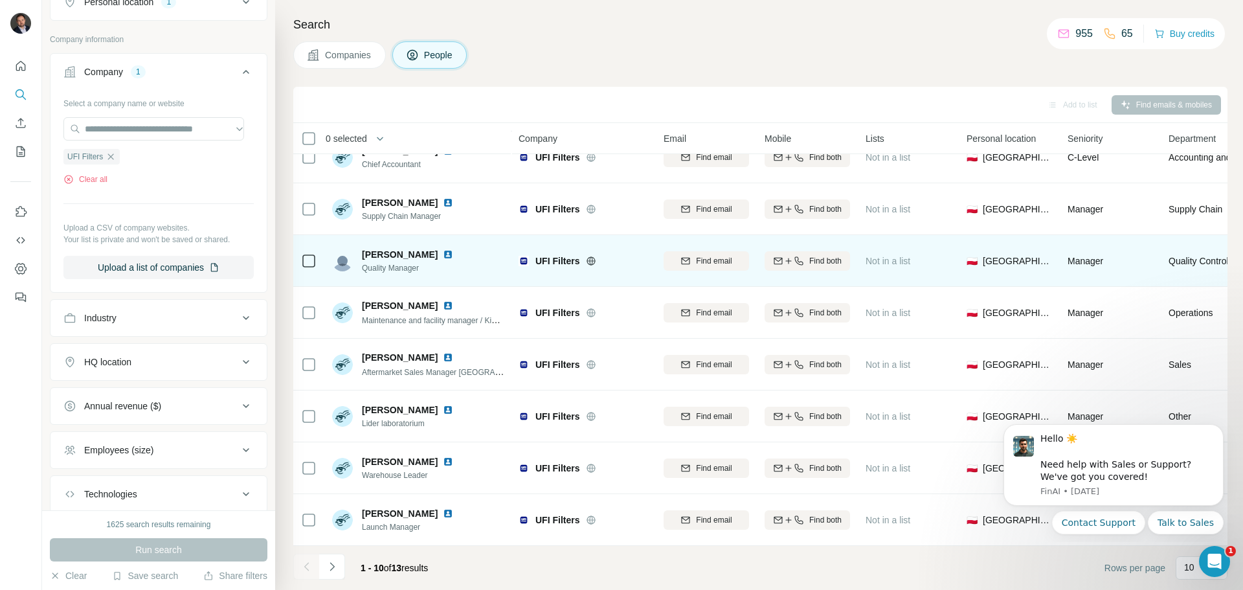
scroll to position [133, 0]
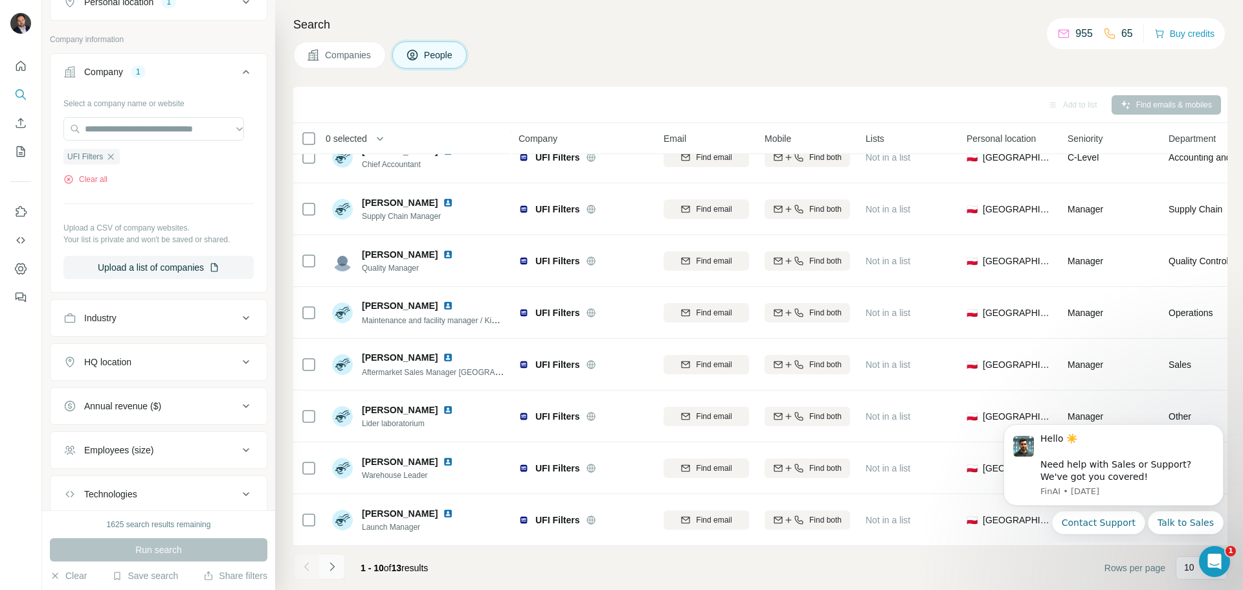
click at [330, 565] on icon "Navigate to next page" at bounding box center [332, 566] width 13 height 13
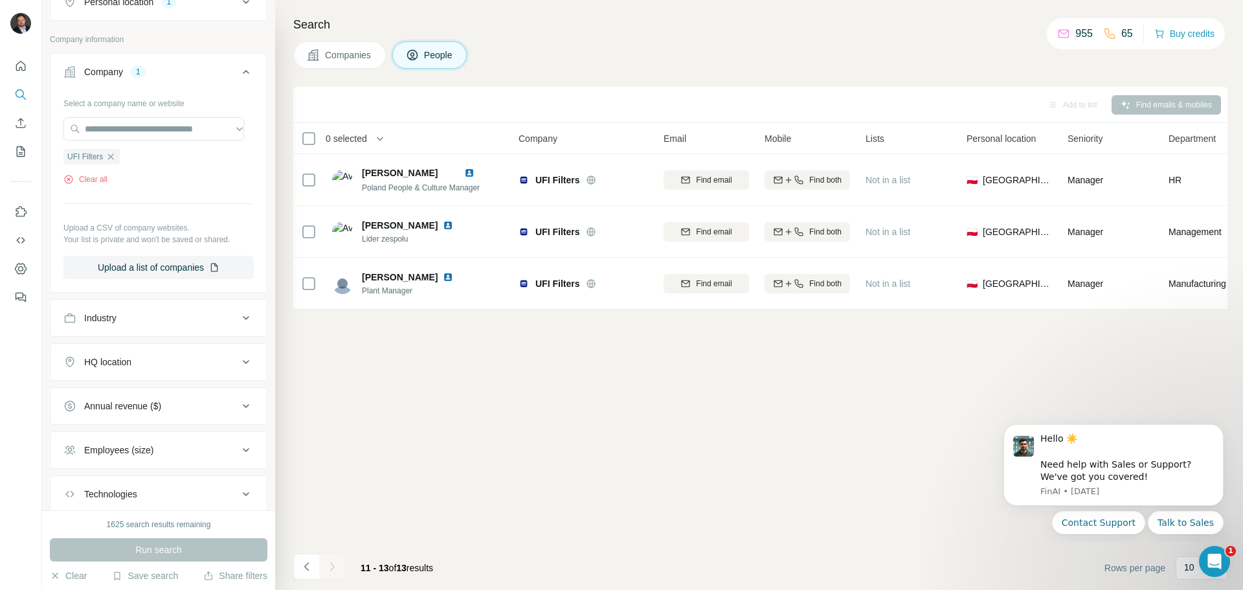
scroll to position [0, 0]
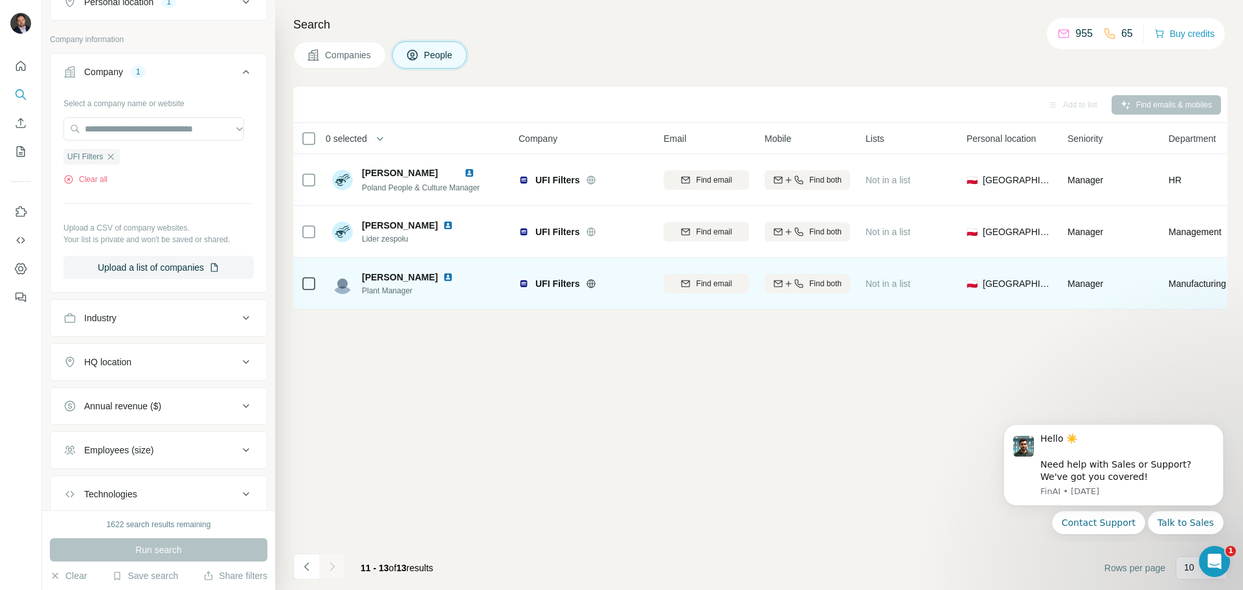
click at [443, 273] on img at bounding box center [448, 277] width 10 height 10
click at [822, 282] on span "Find both" at bounding box center [826, 284] width 32 height 12
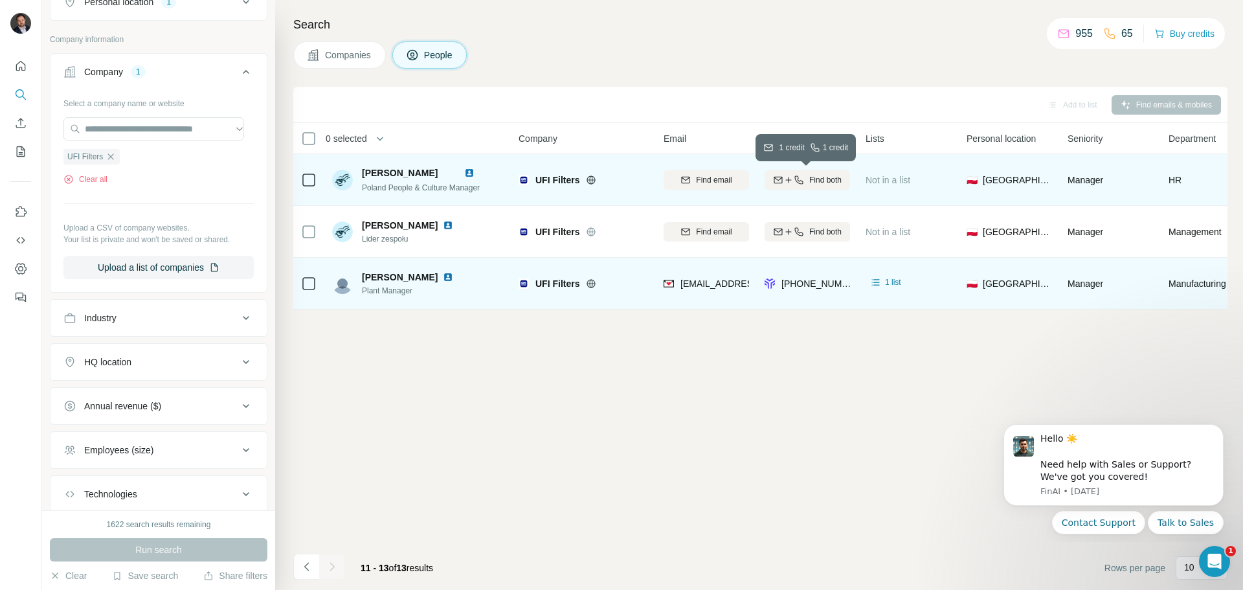
click at [797, 183] on icon "button" at bounding box center [799, 180] width 10 height 10
click at [108, 158] on icon "button" at bounding box center [111, 157] width 10 height 10
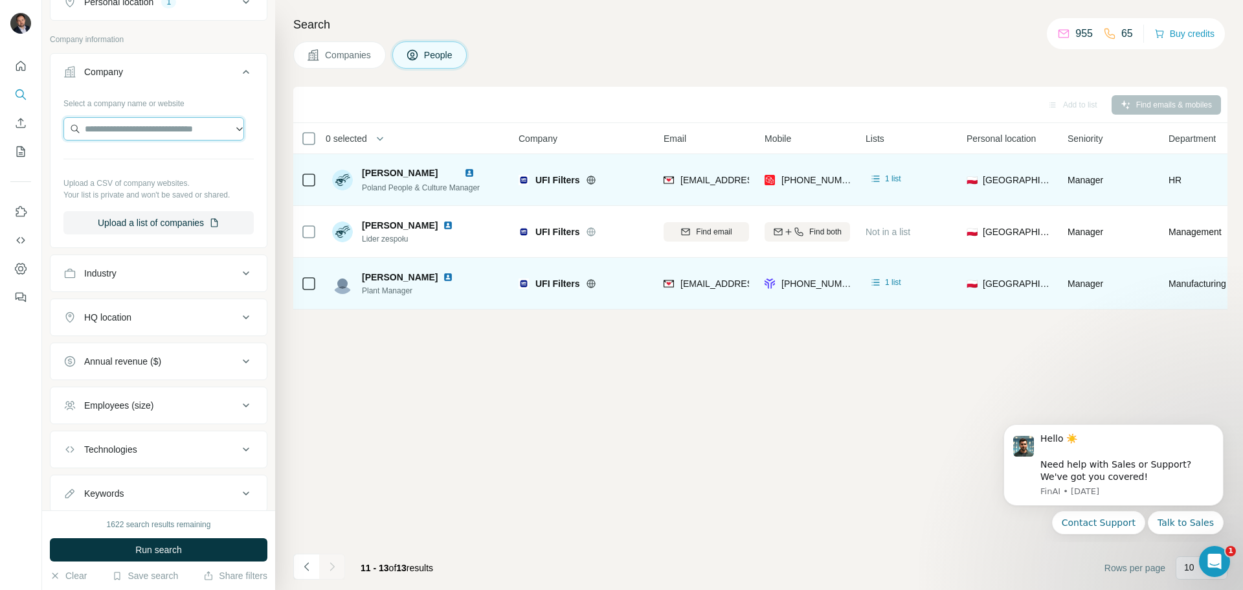
click at [120, 127] on input "text" at bounding box center [153, 128] width 181 height 23
type input "**********"
click at [166, 163] on div "Comforty comforty.pl" at bounding box center [154, 163] width 174 height 35
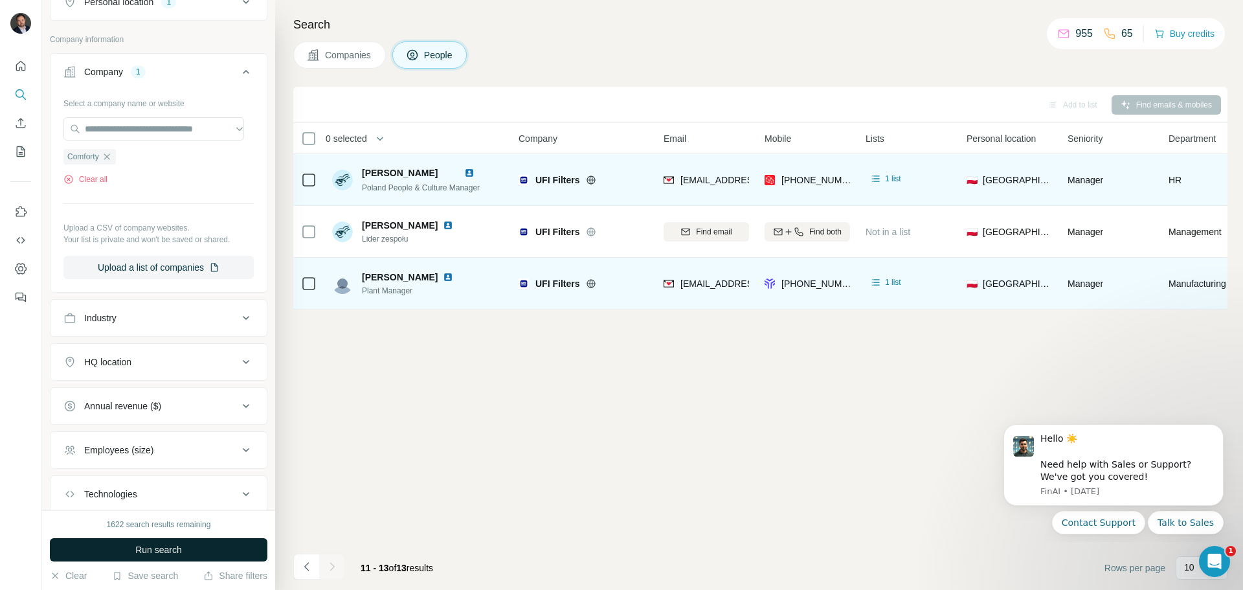
click at [192, 553] on button "Run search" at bounding box center [159, 549] width 218 height 23
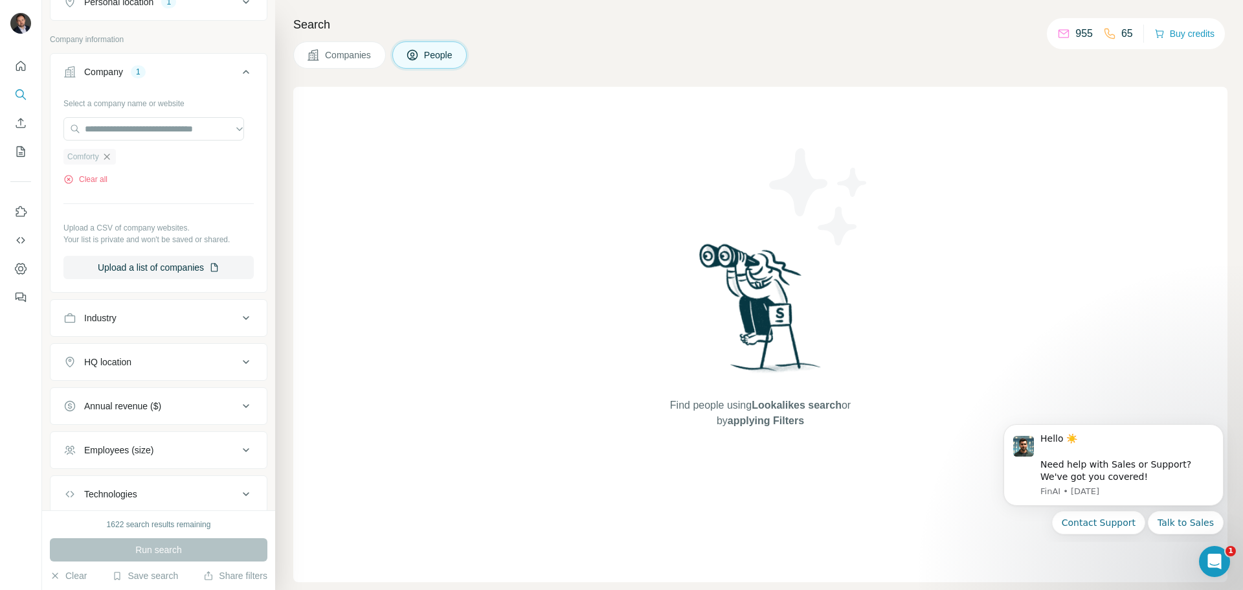
click at [107, 153] on icon "button" at bounding box center [107, 157] width 10 height 10
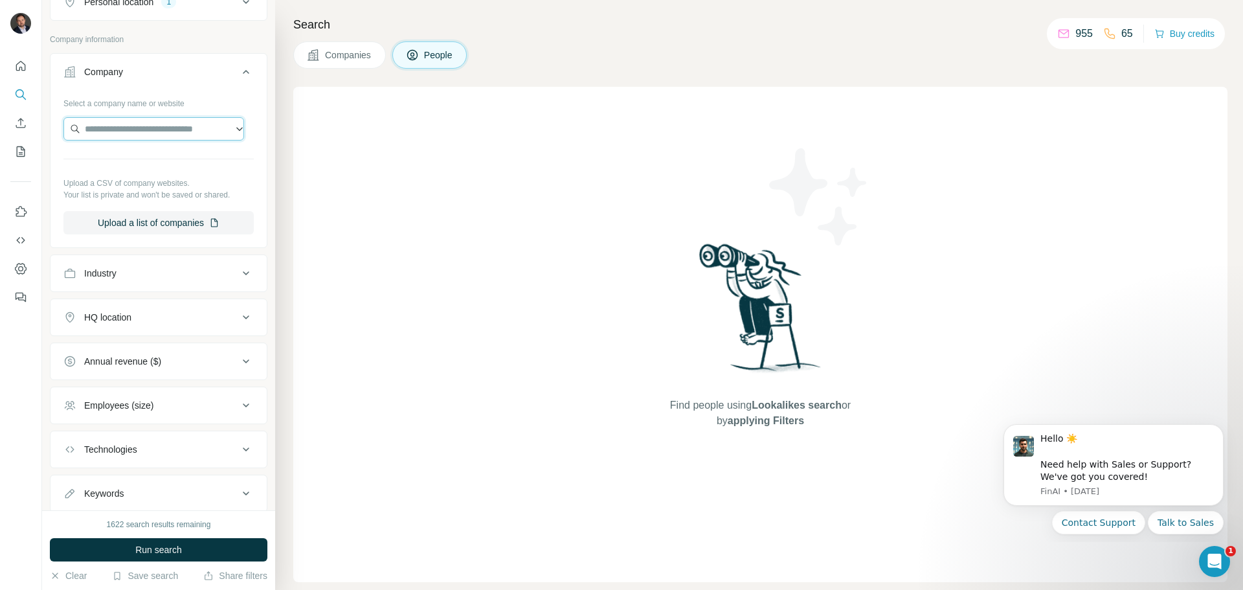
click at [100, 124] on input "text" at bounding box center [153, 128] width 181 height 23
paste input "**********"
type input "**********"
click at [164, 159] on div "Apart apart.pl" at bounding box center [154, 163] width 174 height 35
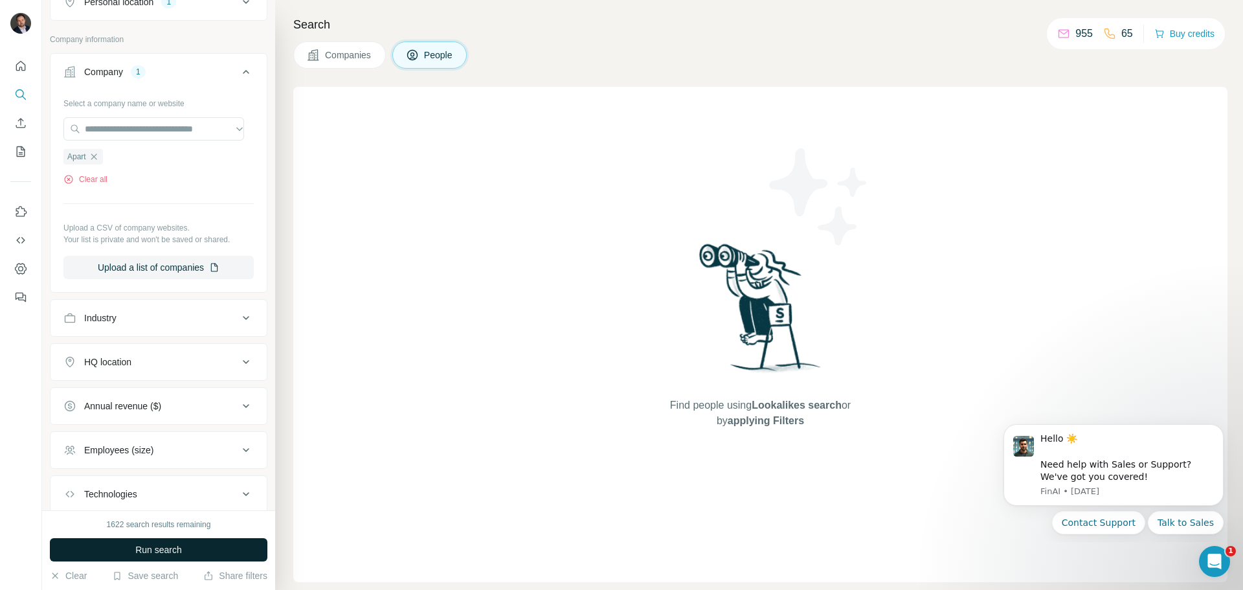
click at [174, 541] on button "Run search" at bounding box center [159, 549] width 218 height 23
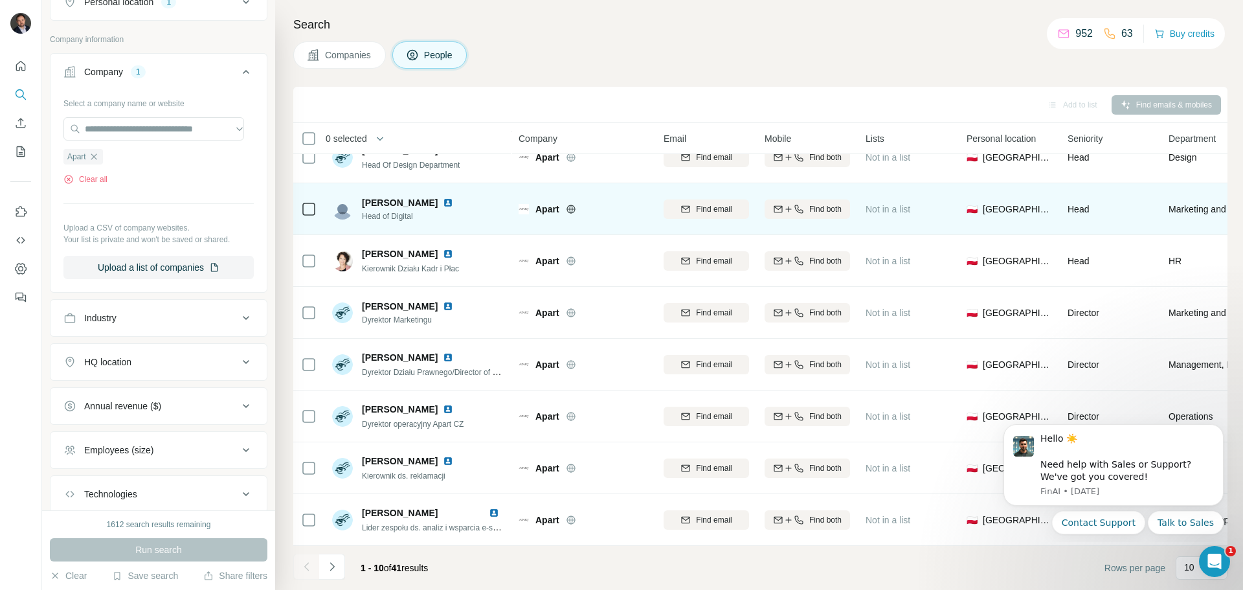
scroll to position [133, 0]
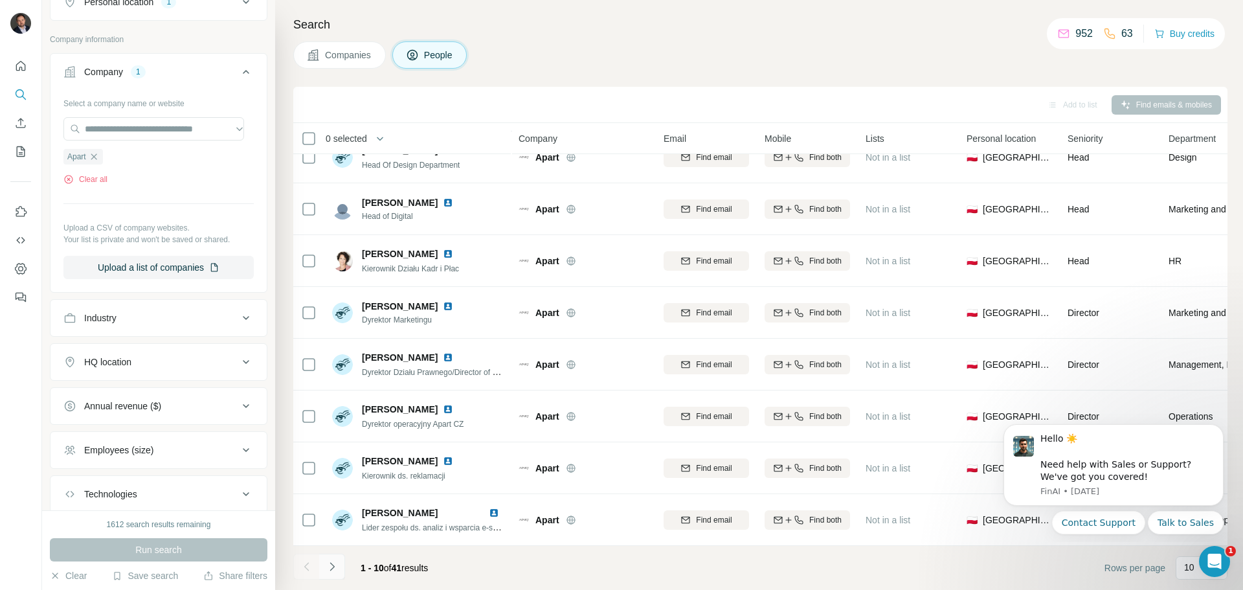
click at [336, 567] on icon "Navigate to next page" at bounding box center [332, 566] width 13 height 13
click at [327, 569] on icon "Navigate to next page" at bounding box center [332, 566] width 13 height 13
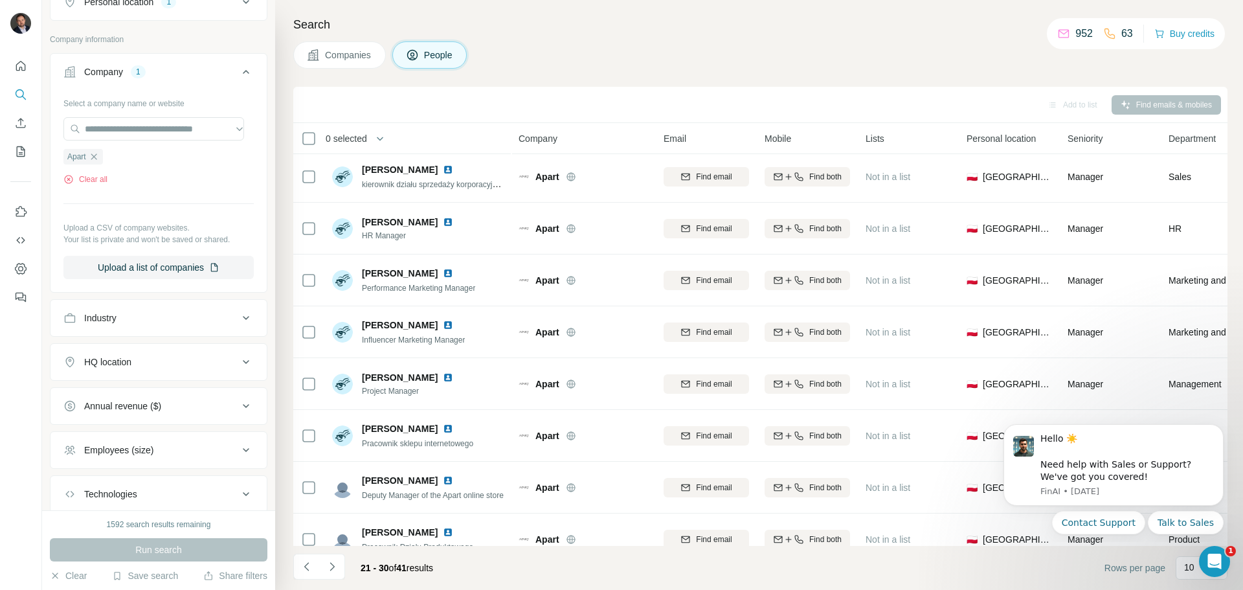
scroll to position [0, 0]
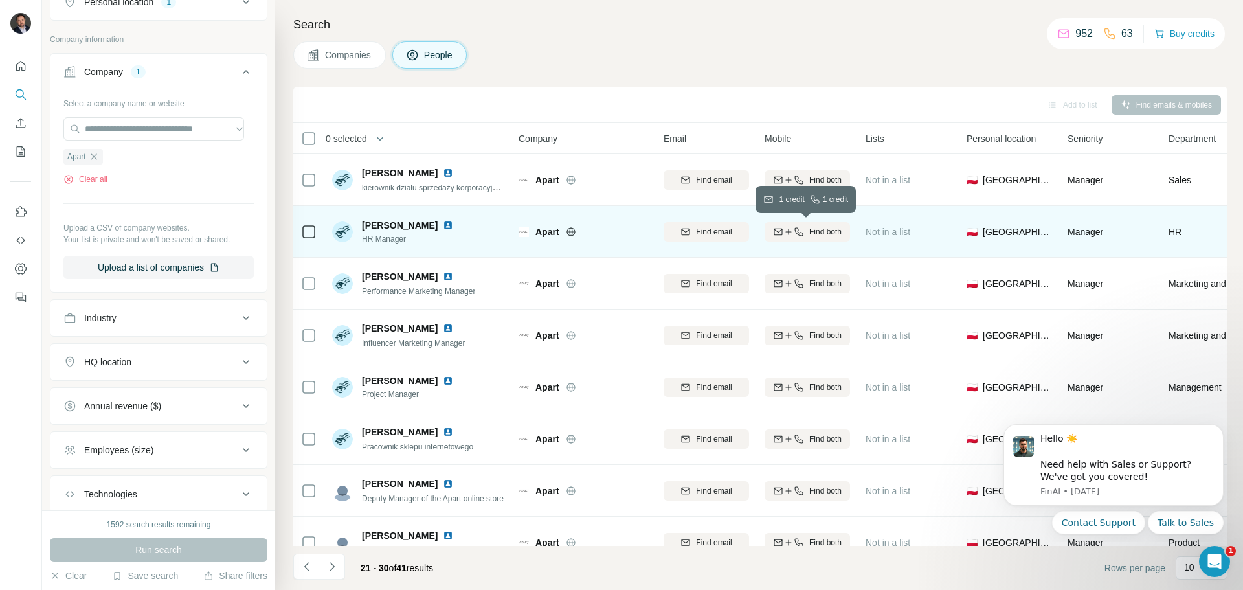
click at [815, 238] on button "Find both" at bounding box center [807, 231] width 85 height 19
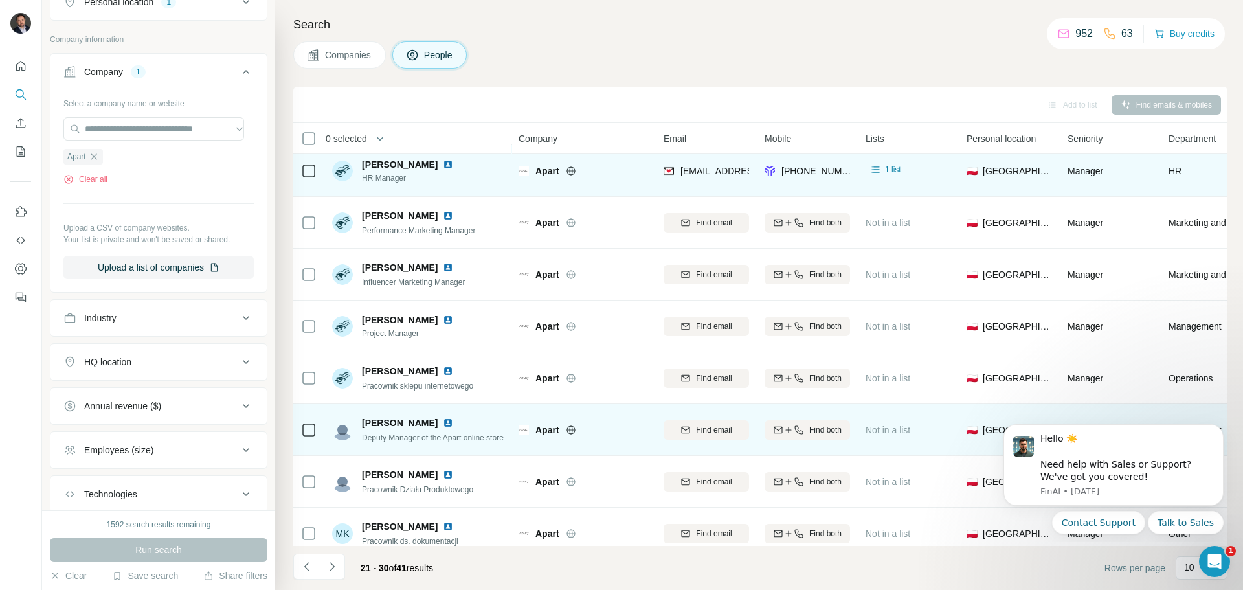
scroll to position [133, 0]
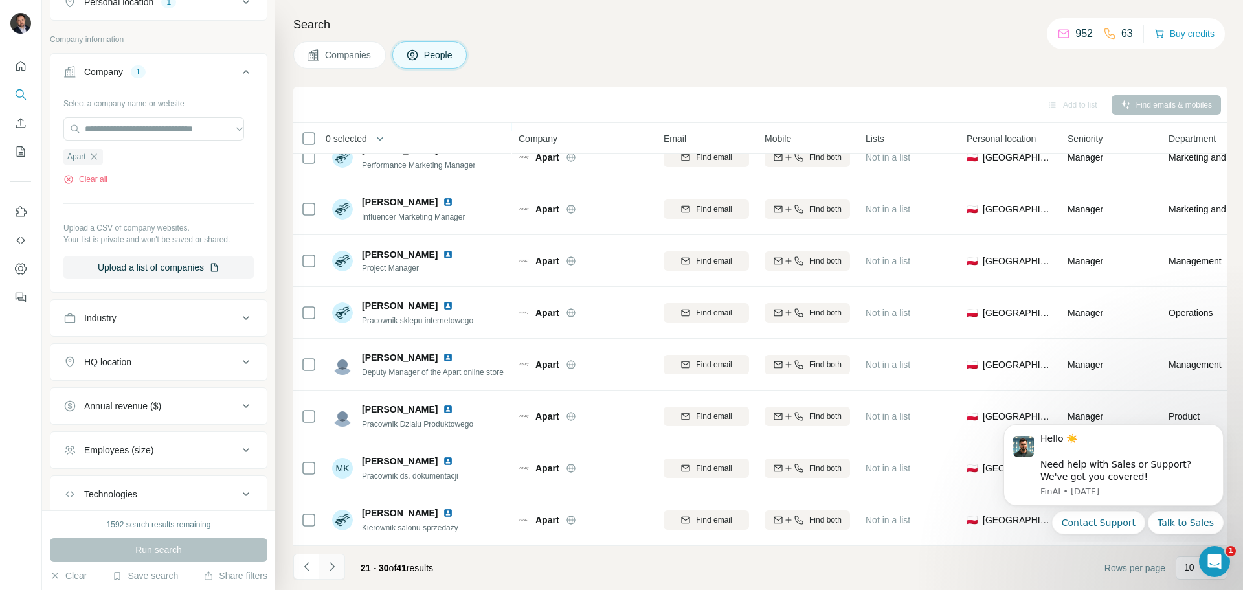
click at [335, 569] on icon "Navigate to next page" at bounding box center [332, 566] width 13 height 13
click at [328, 569] on icon "Navigate to next page" at bounding box center [332, 566] width 13 height 13
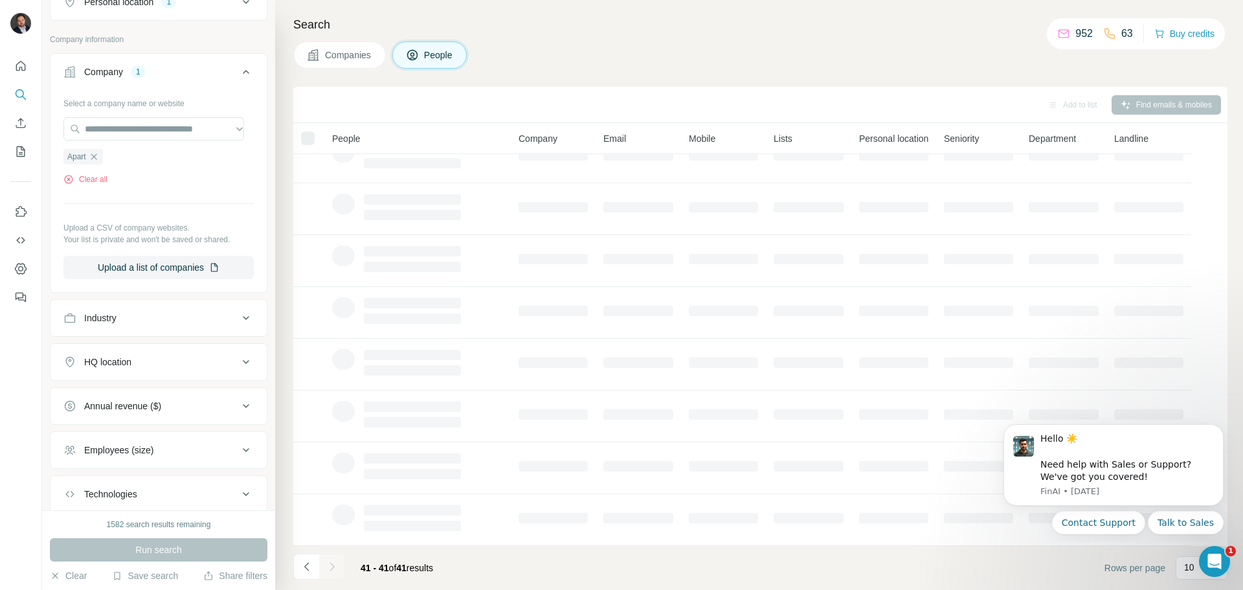
scroll to position [0, 0]
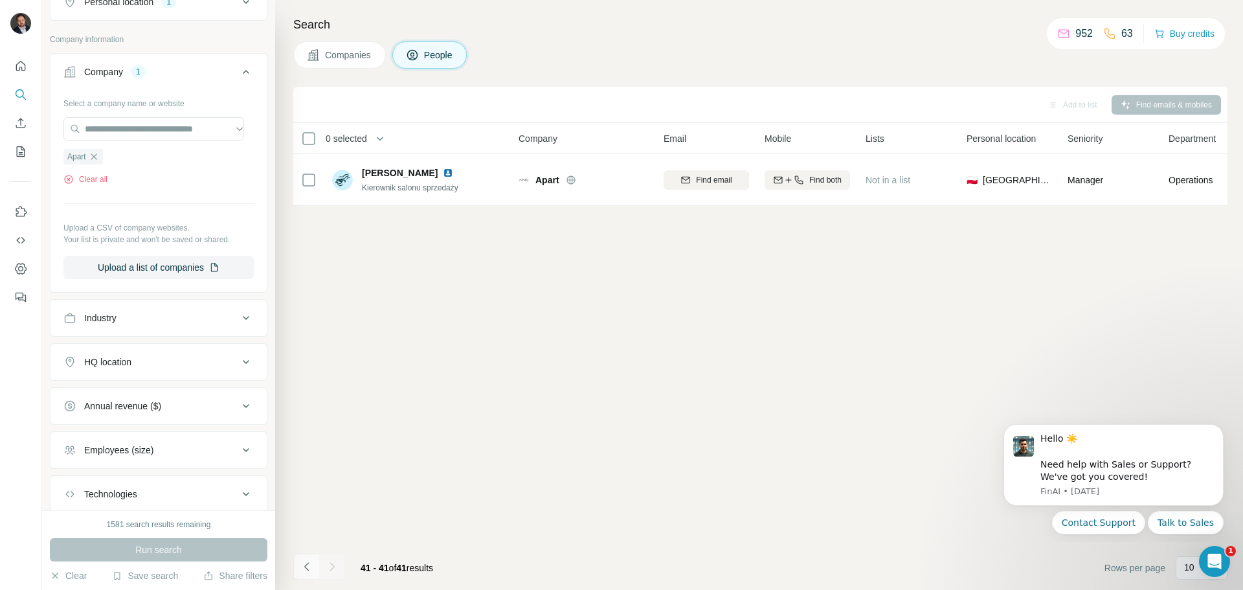
click at [303, 567] on icon "Navigate to previous page" at bounding box center [306, 566] width 13 height 13
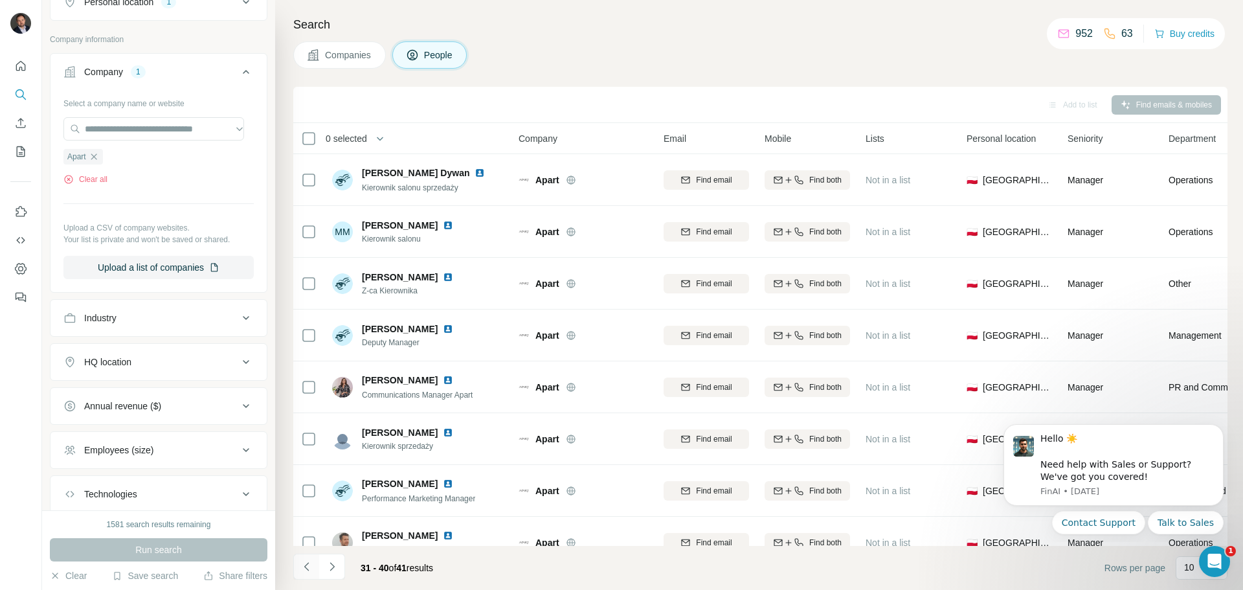
click at [304, 567] on icon "Navigate to previous page" at bounding box center [306, 566] width 13 height 13
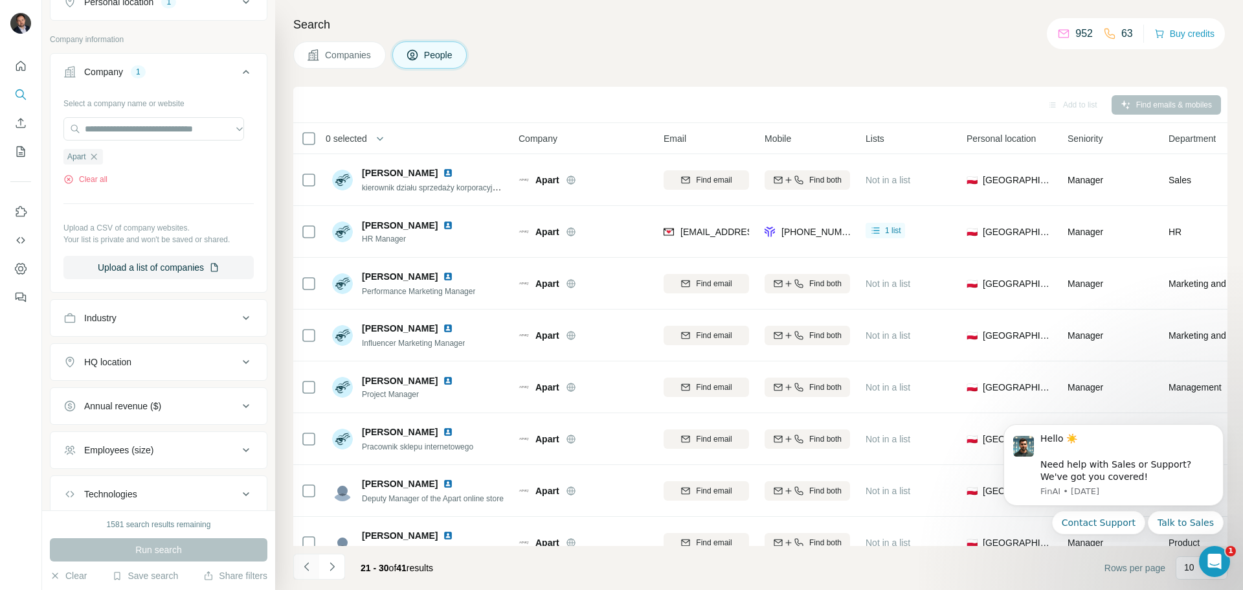
click at [304, 567] on icon "Navigate to previous page" at bounding box center [306, 566] width 13 height 13
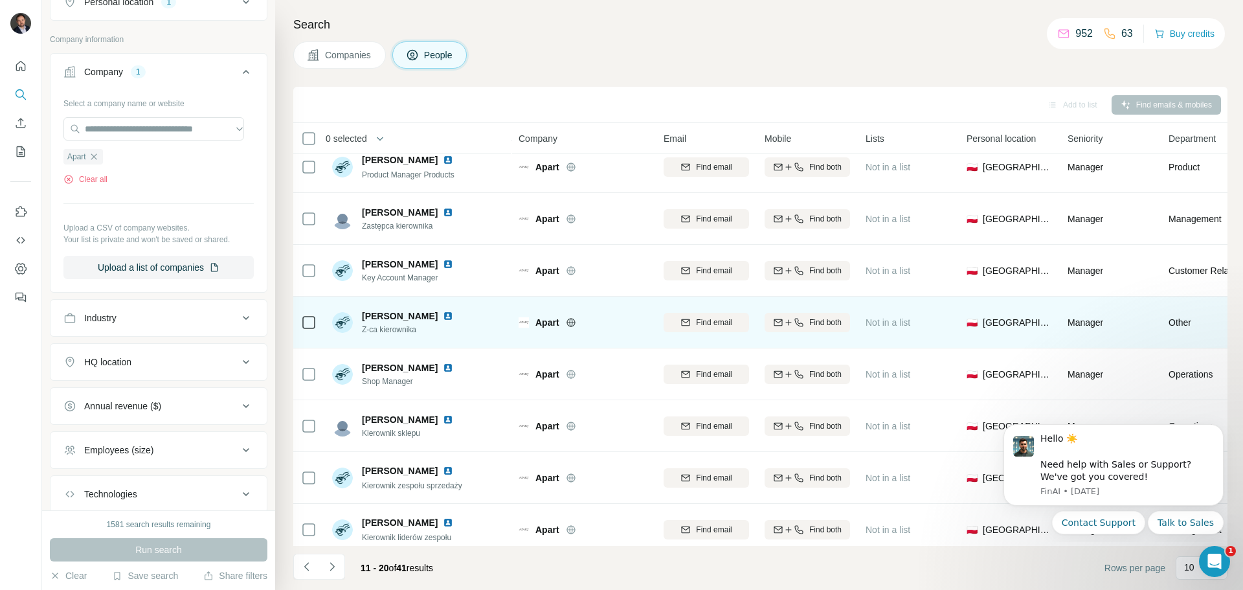
scroll to position [133, 0]
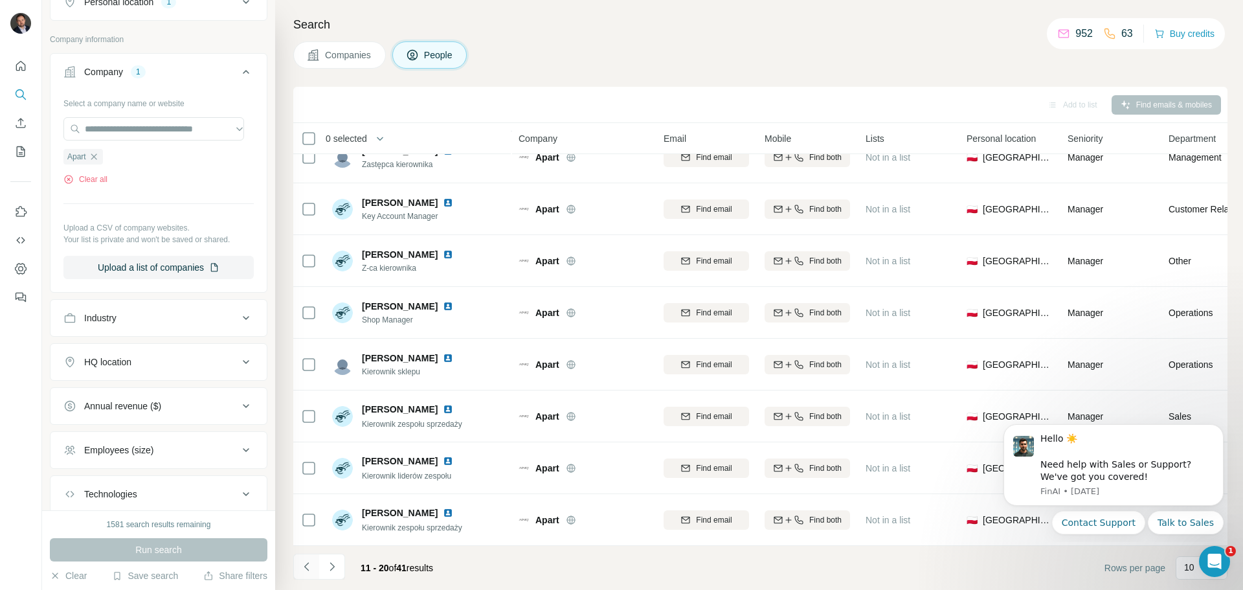
click at [313, 562] on icon "Navigate to previous page" at bounding box center [306, 566] width 13 height 13
